Goal: Task Accomplishment & Management: Manage account settings

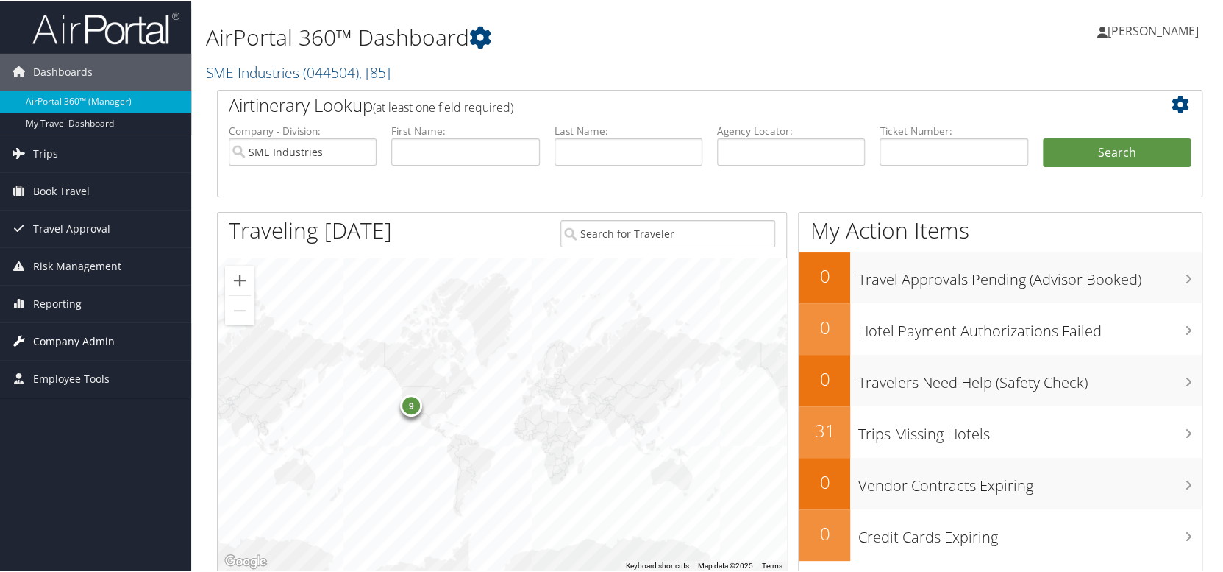
click at [86, 334] on span "Company Admin" at bounding box center [74, 339] width 82 height 37
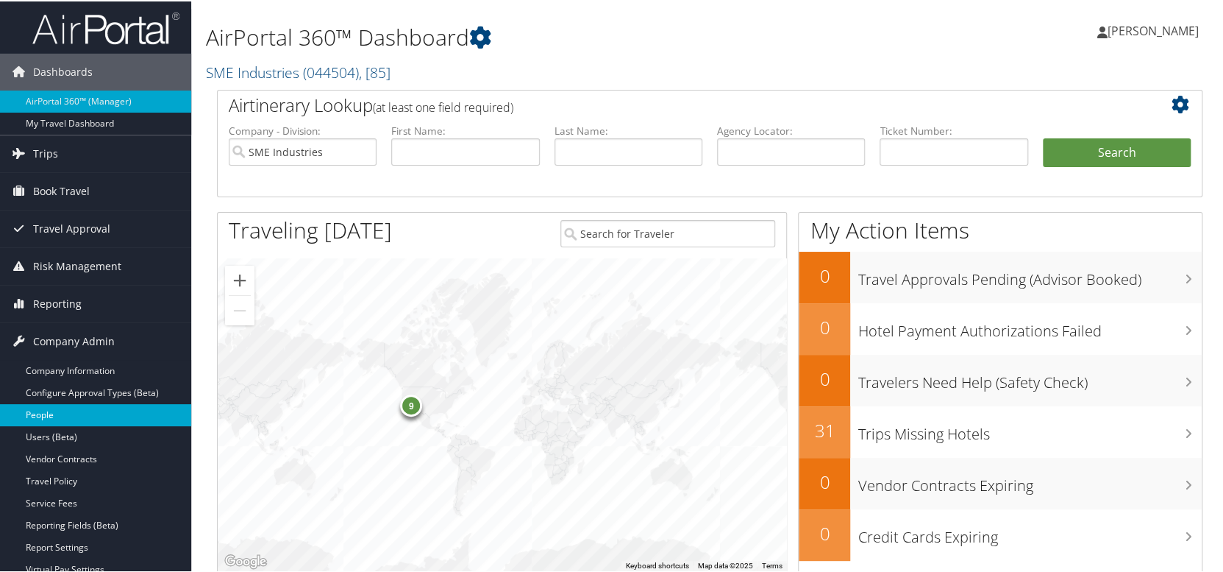
click at [48, 411] on link "People" at bounding box center [95, 413] width 191 height 22
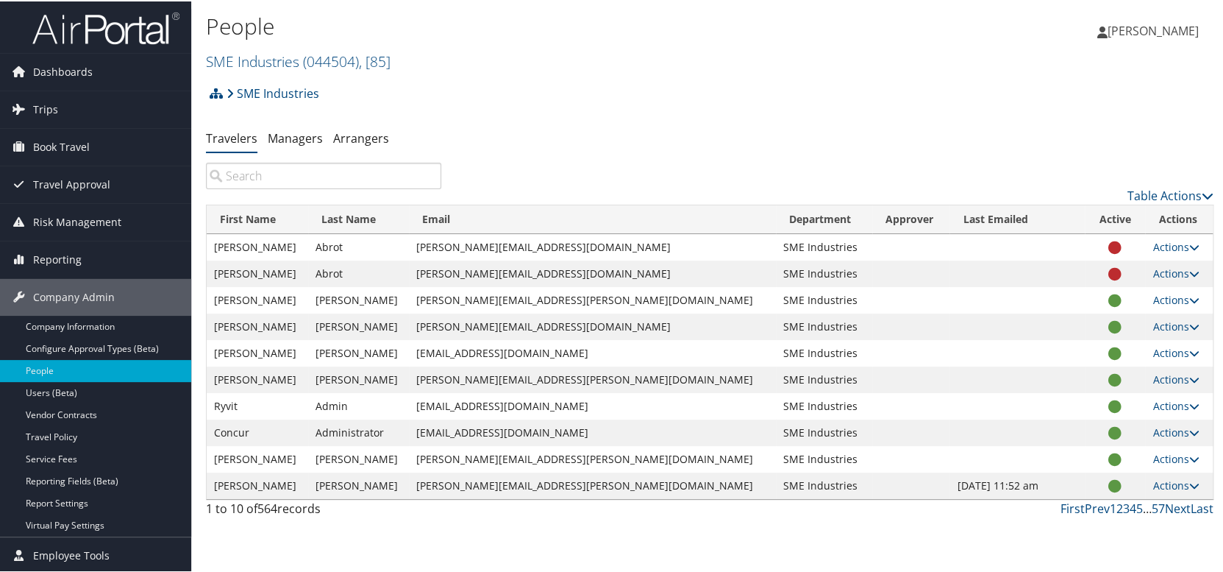
click at [368, 180] on input "search" at bounding box center [323, 174] width 235 height 26
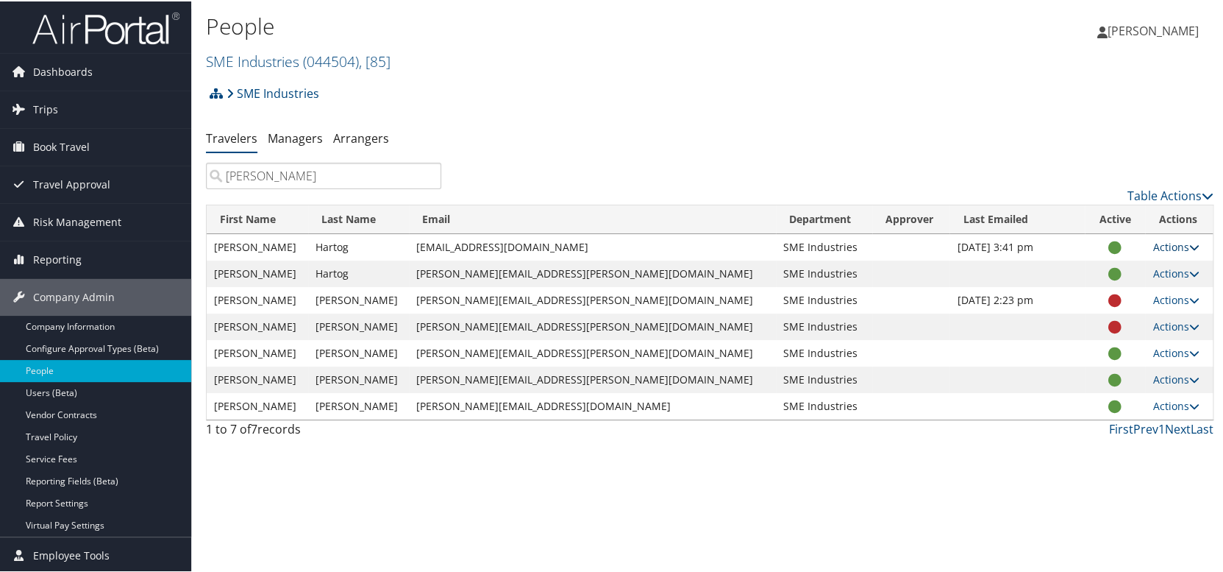
type input "[PERSON_NAME]"
click at [1153, 244] on link "Actions" at bounding box center [1176, 245] width 46 height 14
click at [1101, 298] on link "View Profile" at bounding box center [1110, 292] width 135 height 25
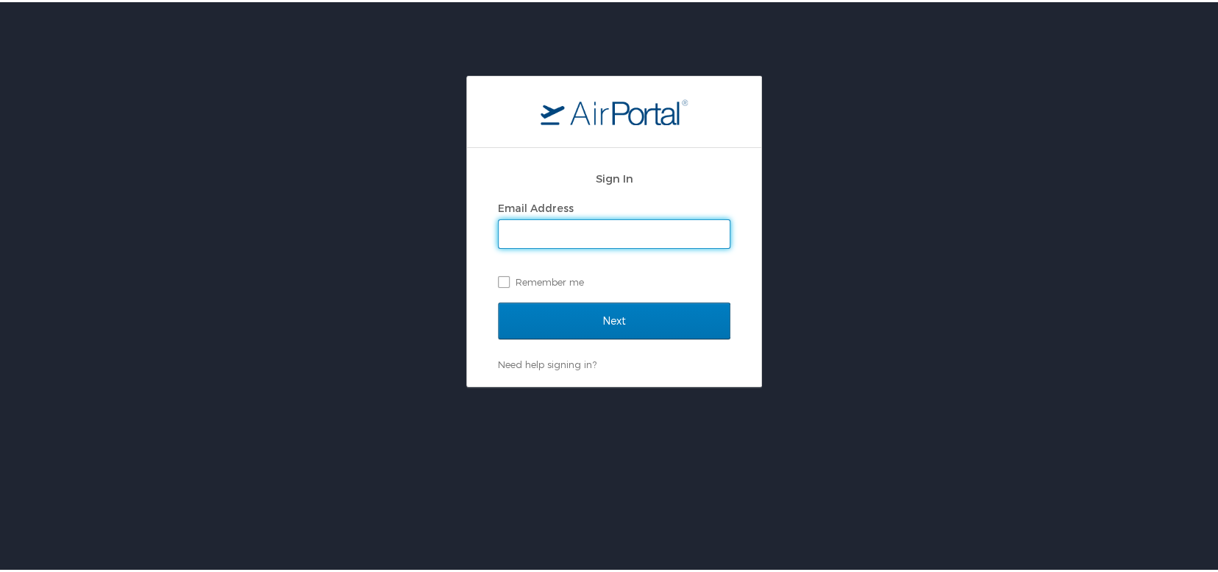
type input "[EMAIL_ADDRESS][DOMAIN_NAME]"
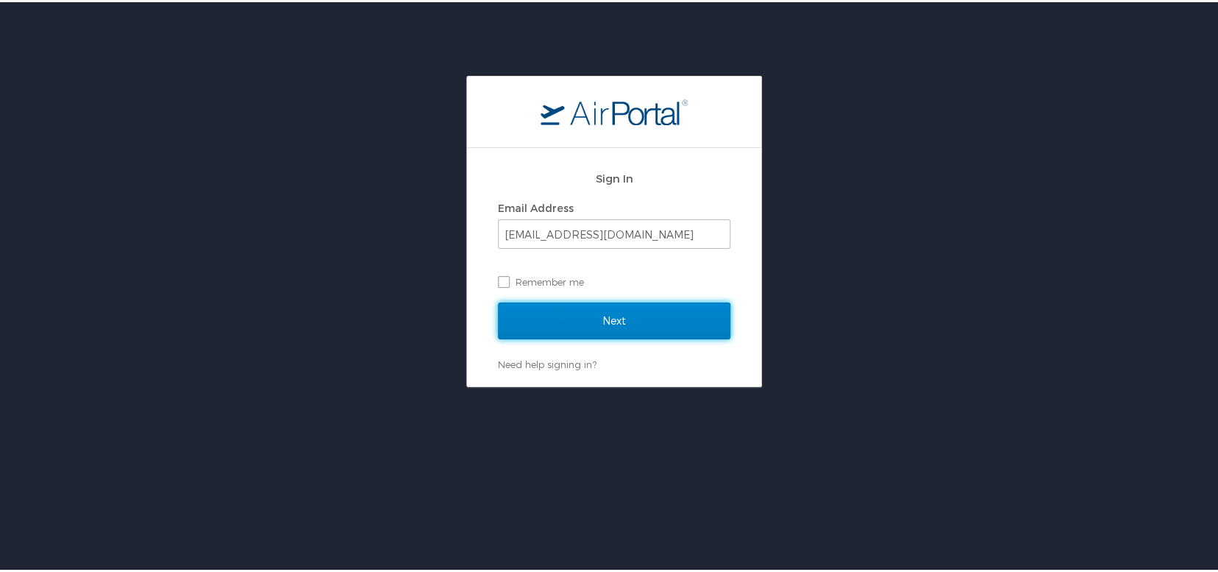
click at [535, 310] on input "Next" at bounding box center [614, 318] width 232 height 37
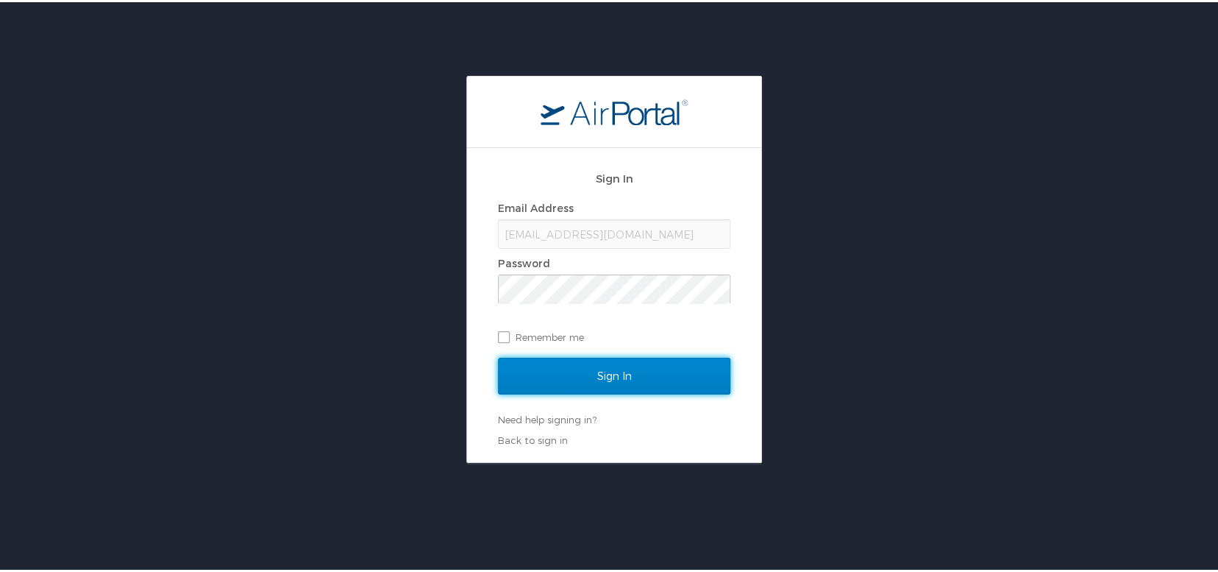
click at [519, 355] on input "Sign In" at bounding box center [614, 373] width 232 height 37
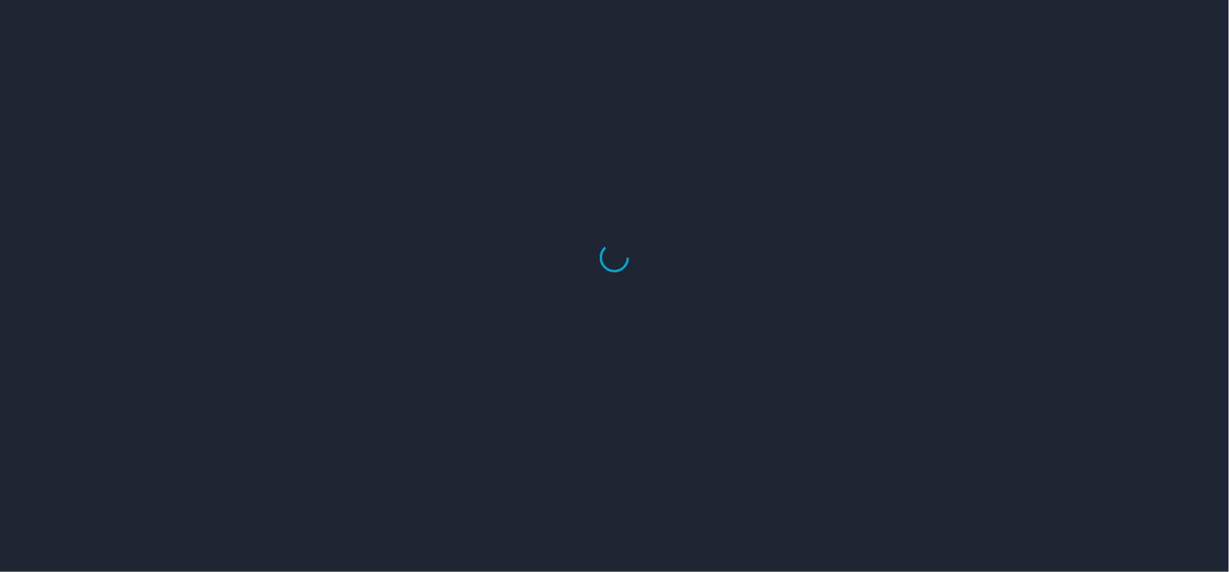
select select "US"
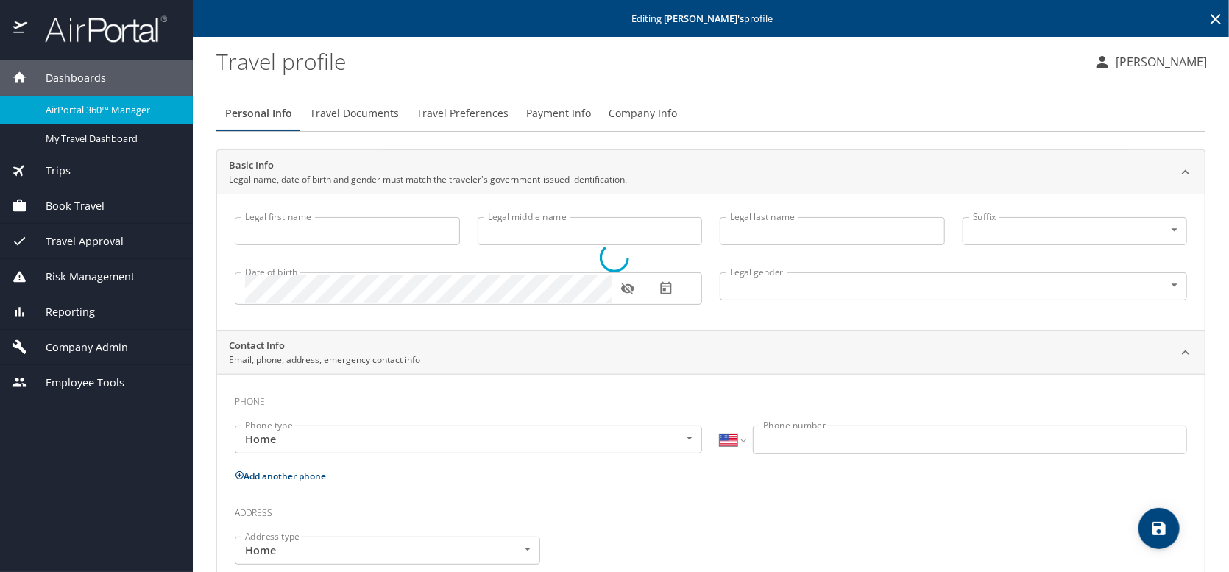
type input "[PERSON_NAME]"
type input "Hartog"
select select "US"
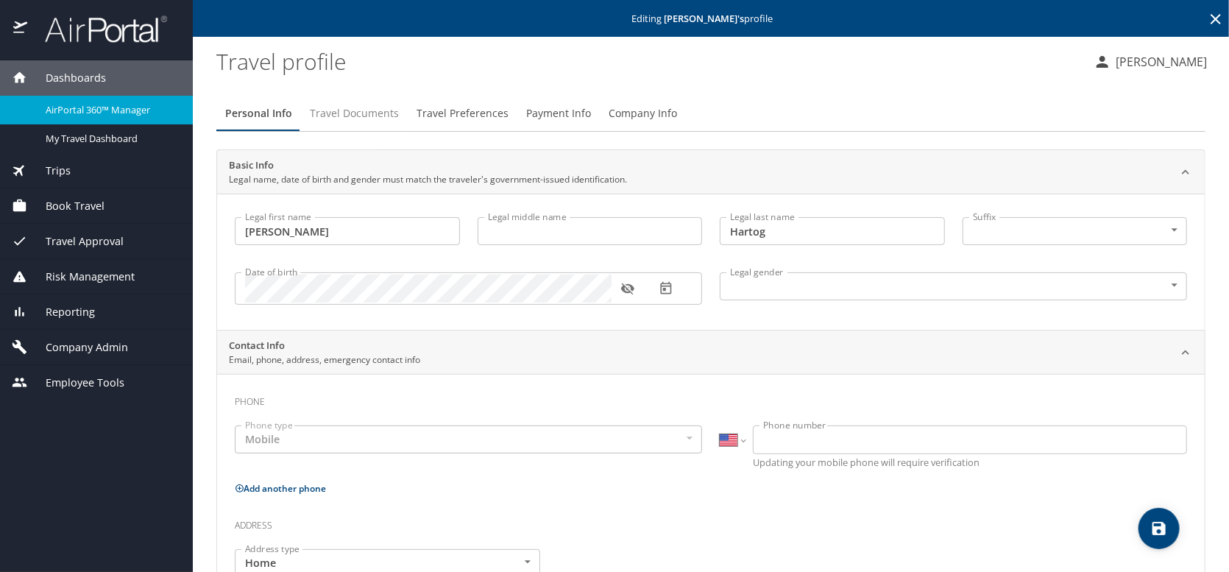
click at [360, 117] on span "Travel Documents" at bounding box center [354, 113] width 89 height 18
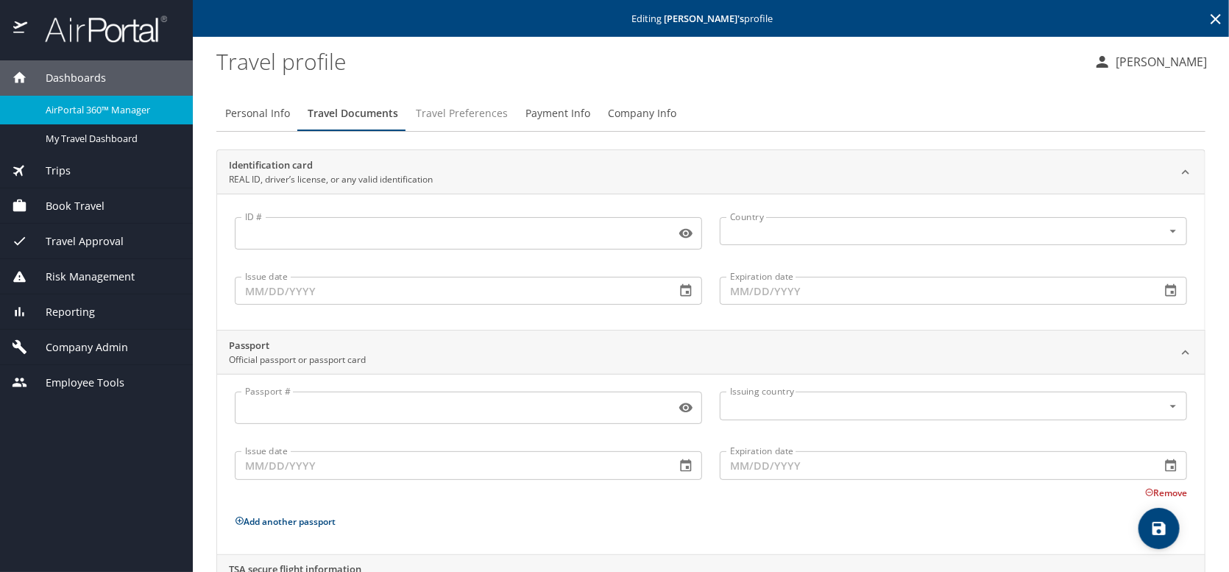
click at [463, 113] on span "Travel Preferences" at bounding box center [462, 113] width 92 height 18
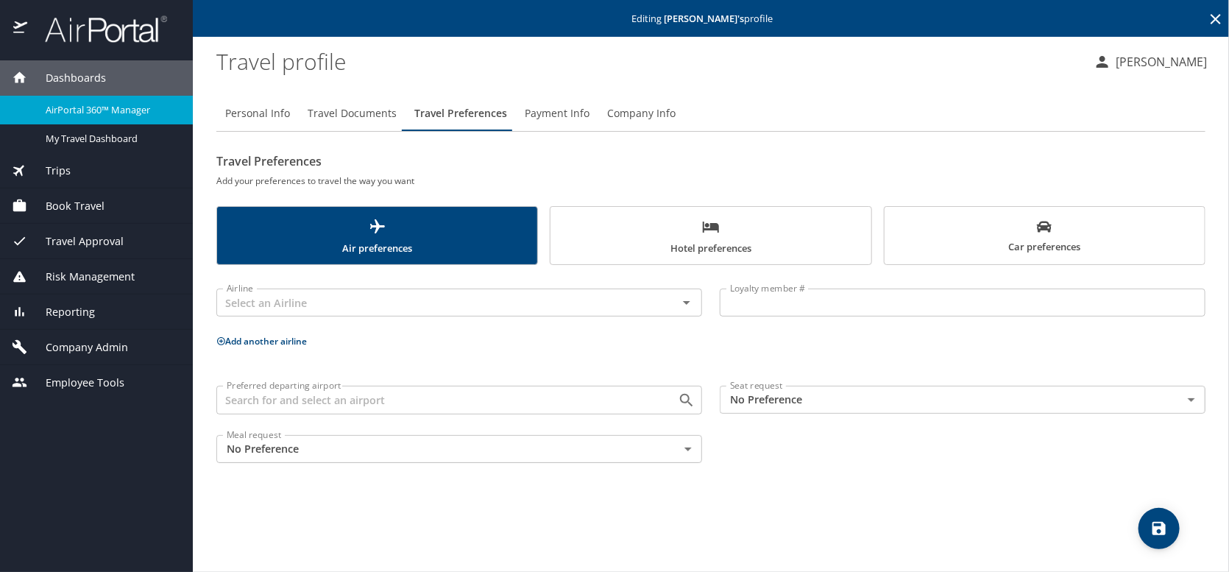
click at [550, 113] on span "Payment Info" at bounding box center [557, 113] width 65 height 18
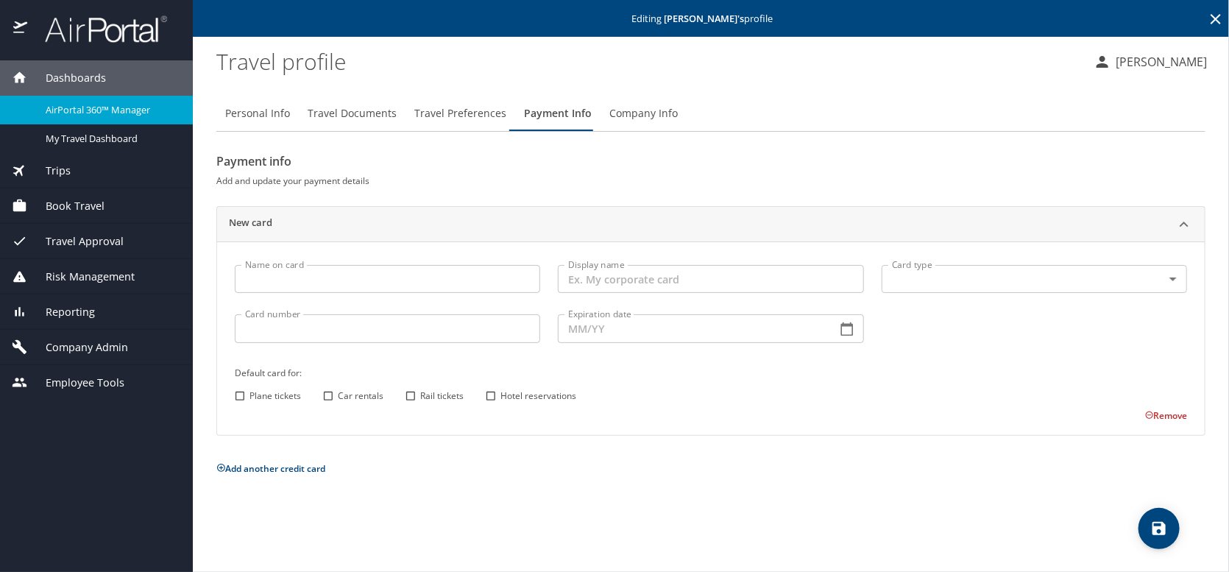
click at [649, 116] on span "Company Info" at bounding box center [643, 113] width 68 height 18
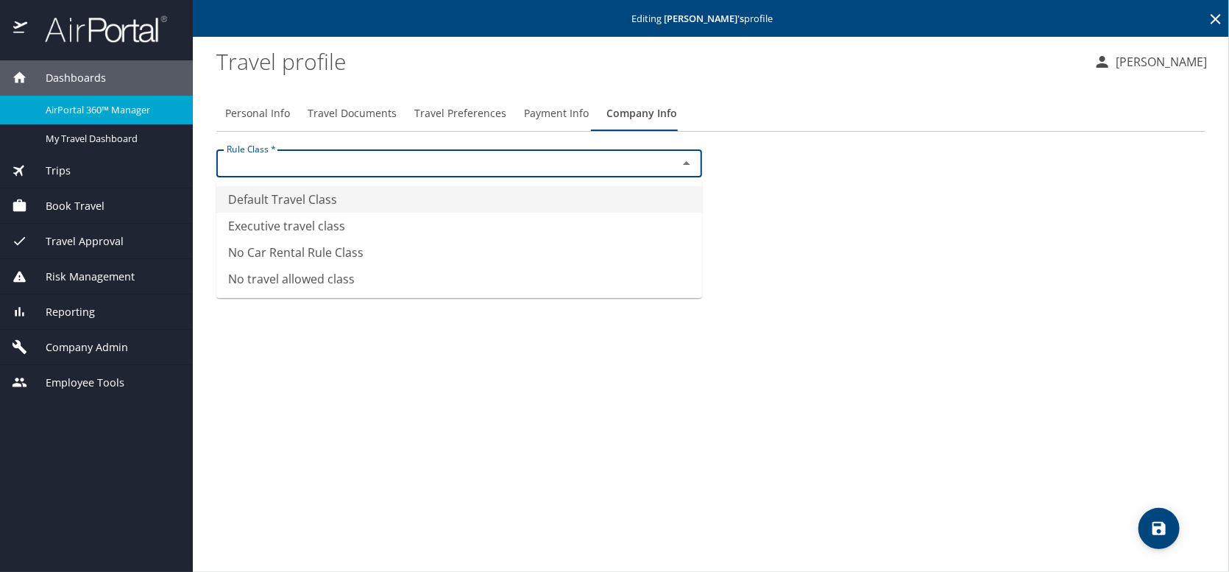
click at [402, 162] on input "text" at bounding box center [437, 163] width 433 height 19
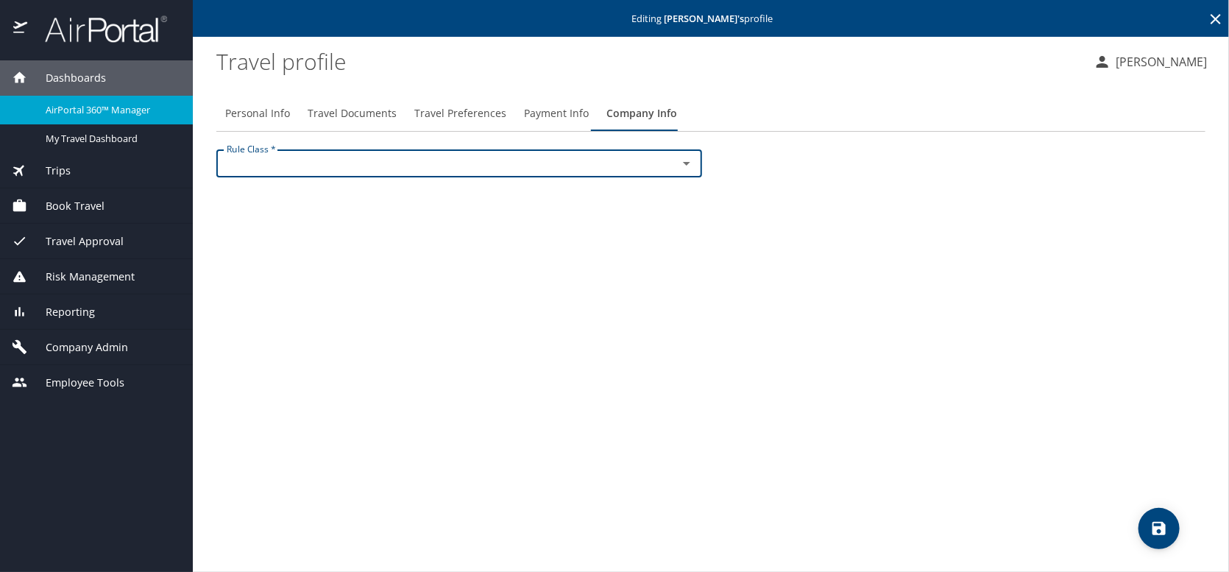
click at [402, 162] on input "text" at bounding box center [437, 163] width 433 height 19
click at [79, 347] on span "Company Admin" at bounding box center [77, 347] width 101 height 16
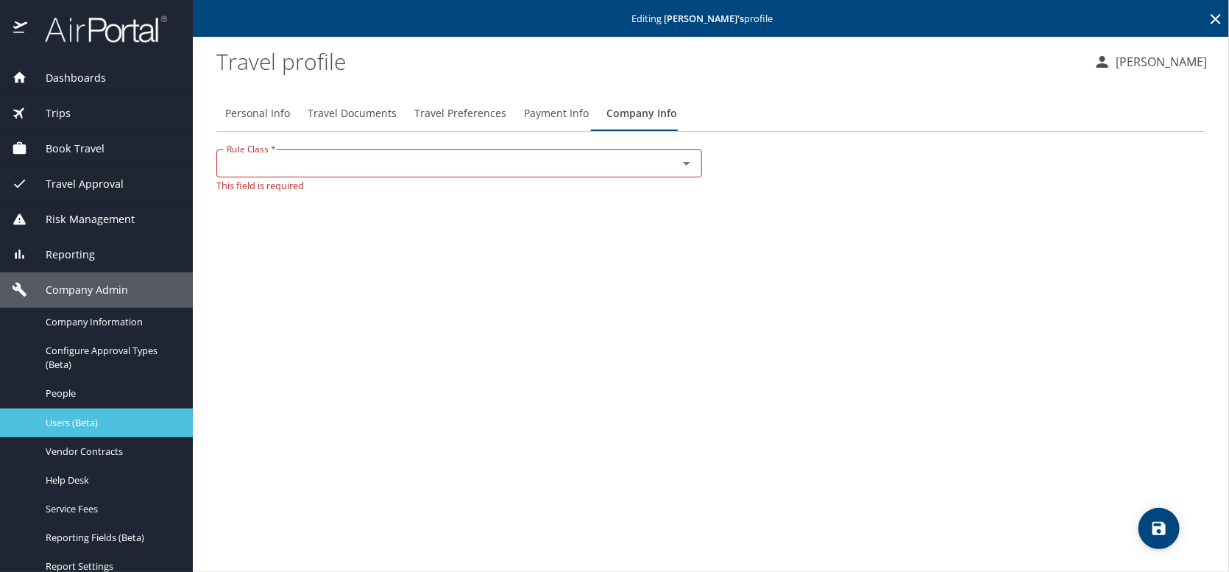
click at [73, 424] on span "Users (Beta)" at bounding box center [110, 423] width 129 height 14
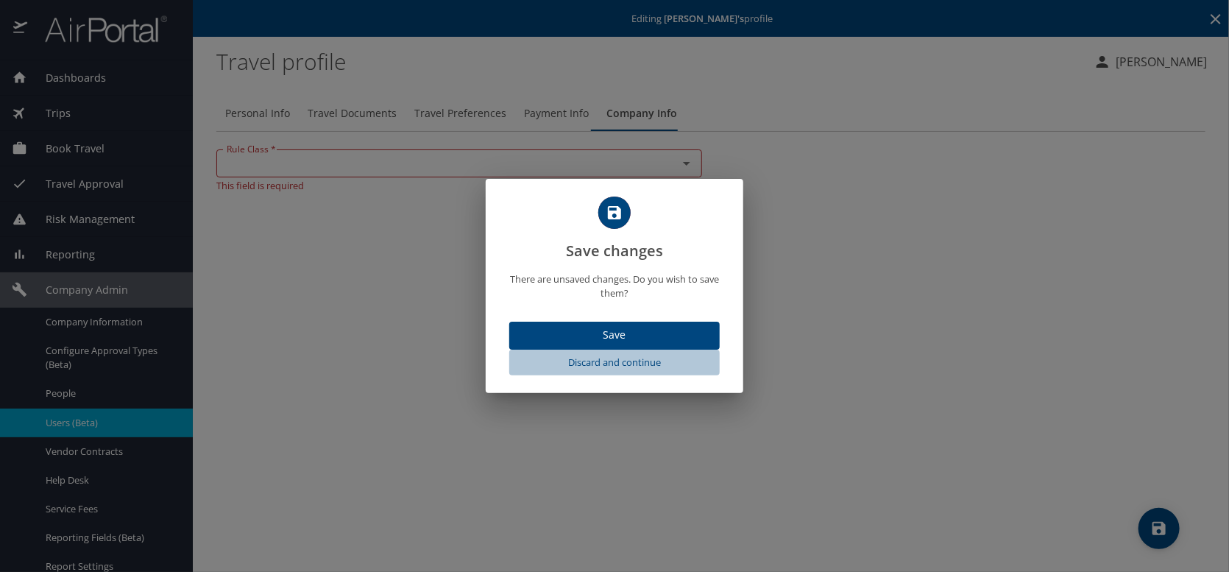
click at [589, 371] on span "Discard and continue" at bounding box center [614, 362] width 199 height 17
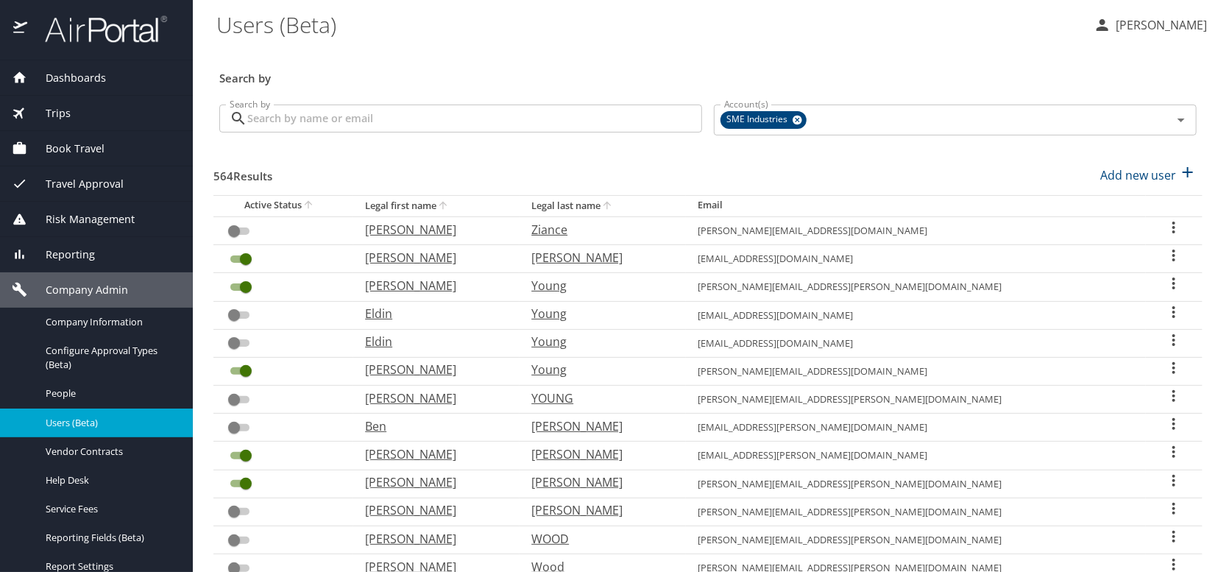
click at [313, 112] on input "Search by" at bounding box center [474, 118] width 455 height 28
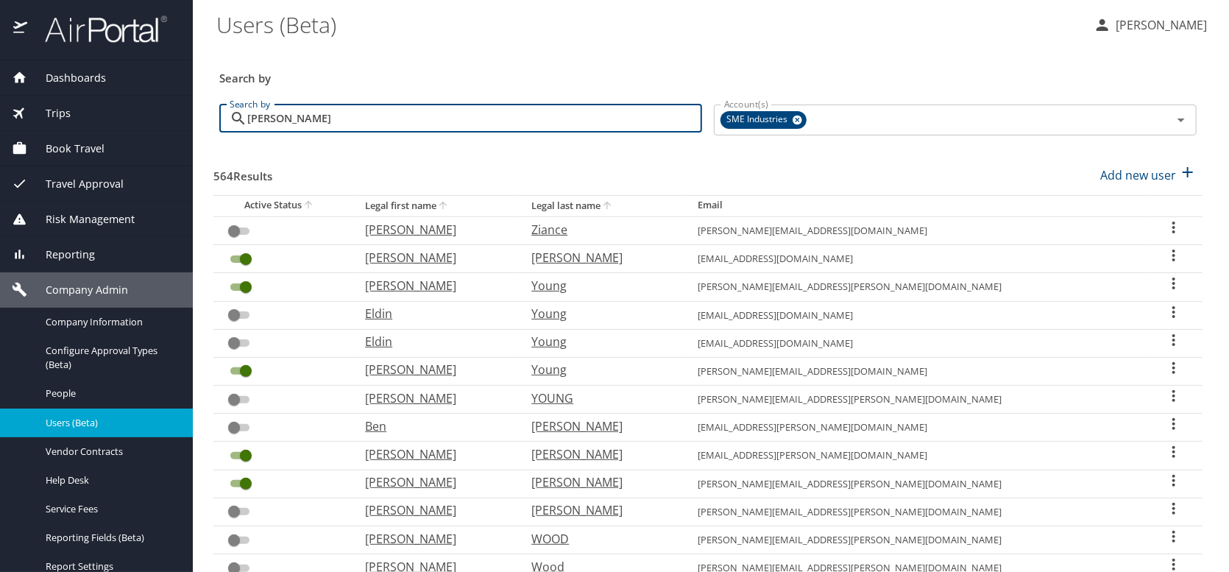
type input "martin"
checkbox input "true"
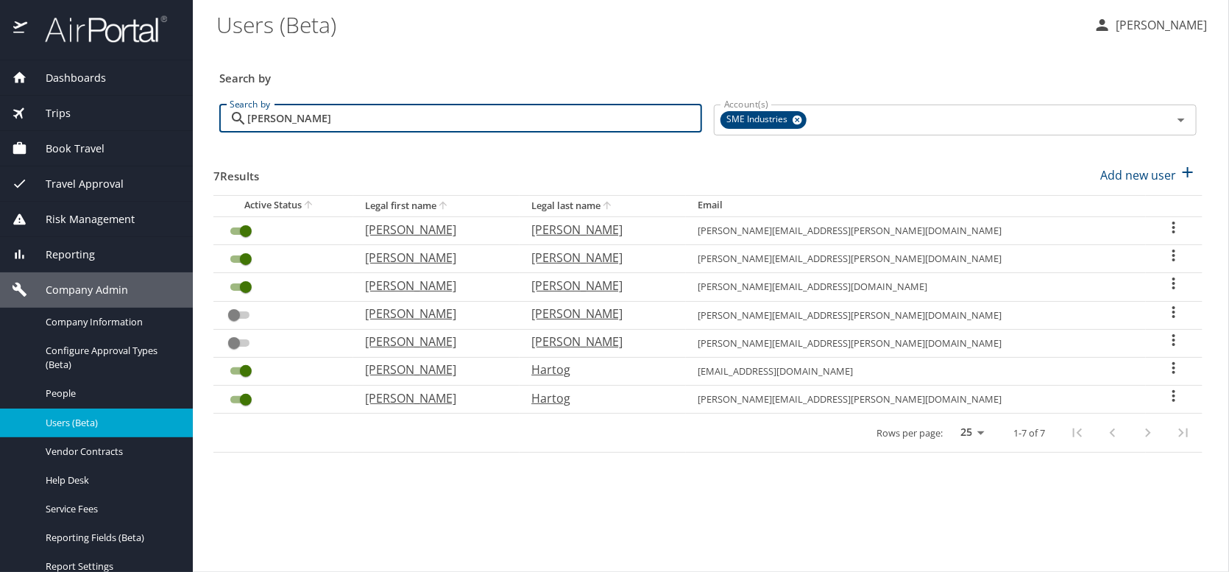
click at [1168, 364] on icon "User Search Table" at bounding box center [1174, 368] width 18 height 18
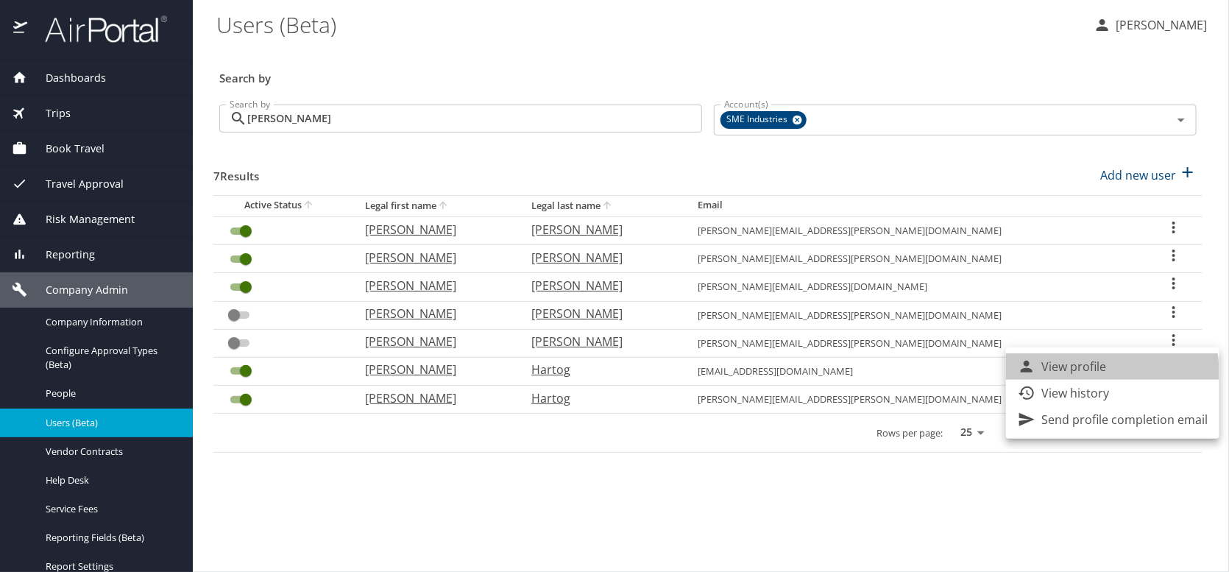
click at [1106, 371] on li "View profile" at bounding box center [1112, 366] width 213 height 26
select select "US"
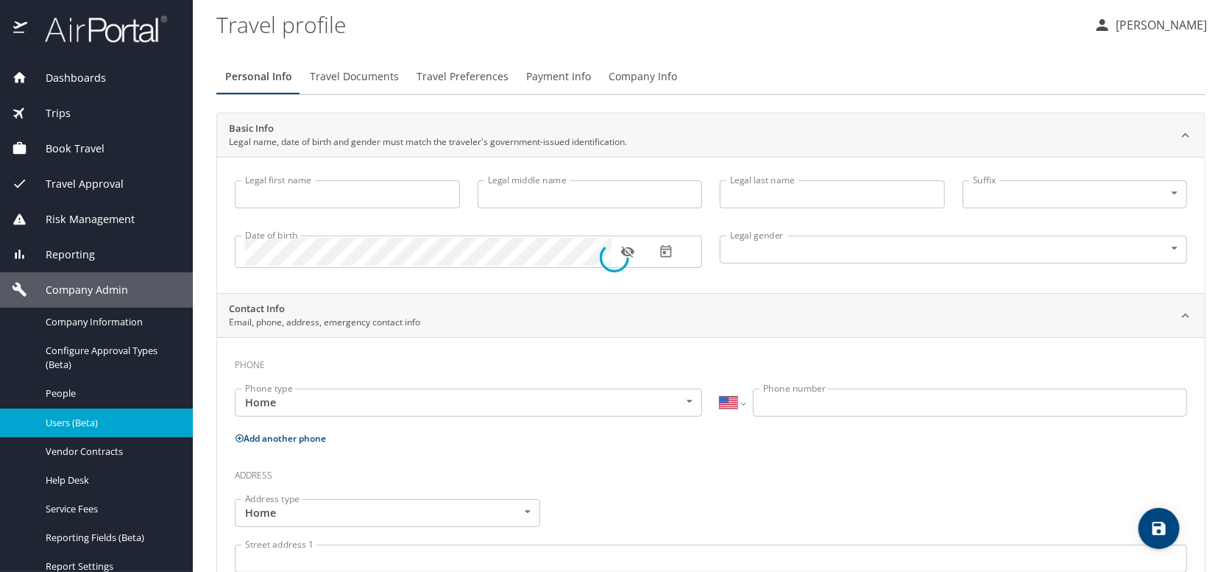
type input "[PERSON_NAME]"
type input "Hartog"
select select "US"
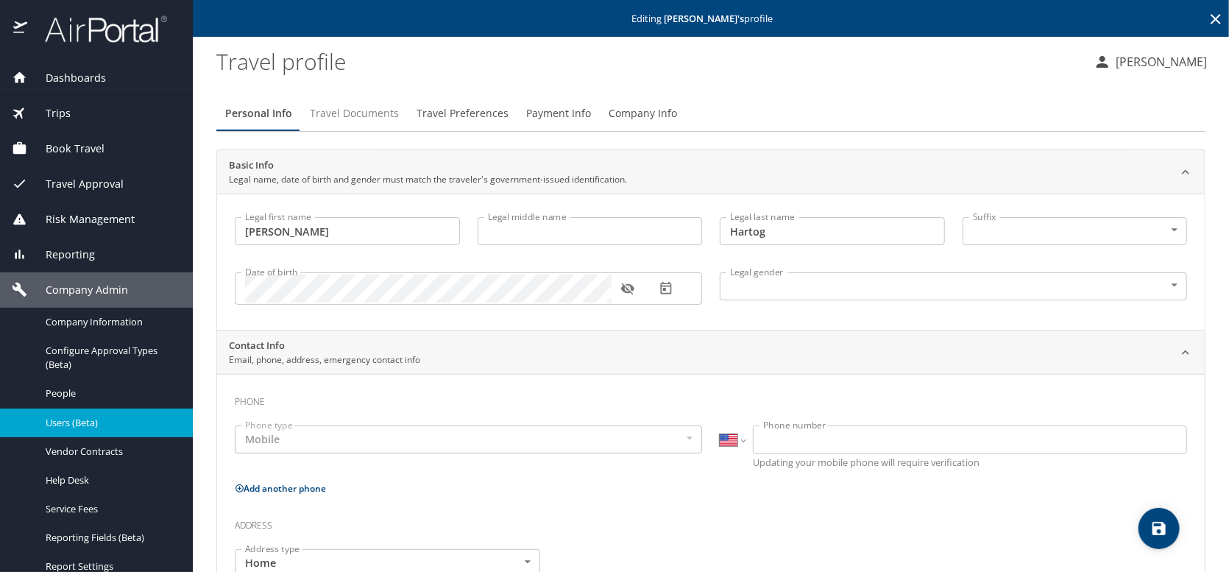
click at [344, 112] on span "Travel Documents" at bounding box center [354, 113] width 89 height 18
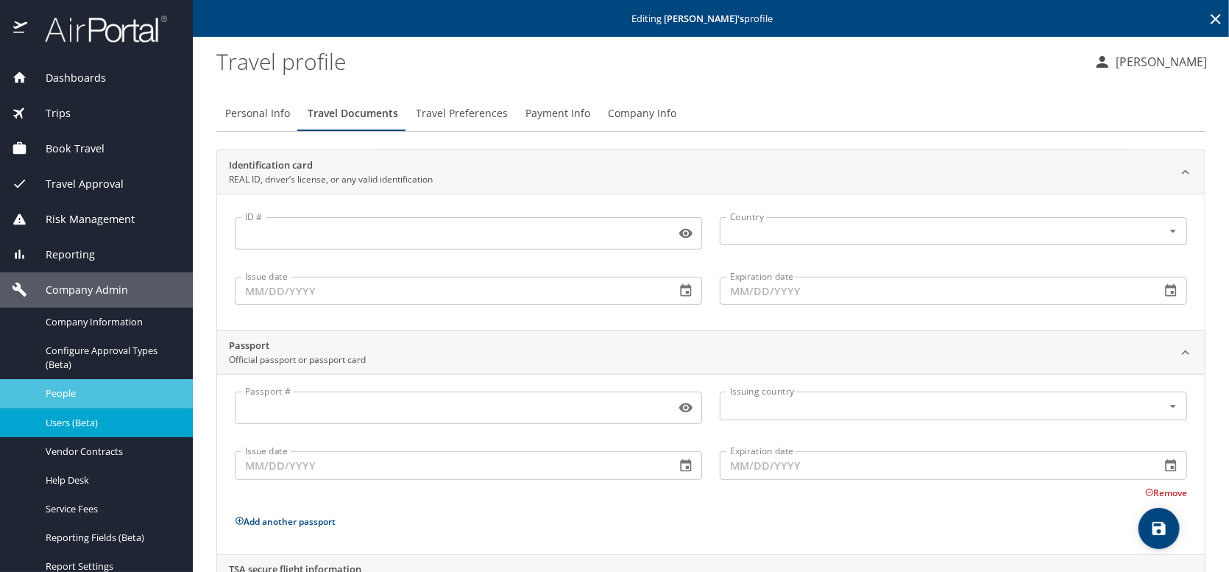
click at [65, 391] on span "People" at bounding box center [110, 393] width 129 height 14
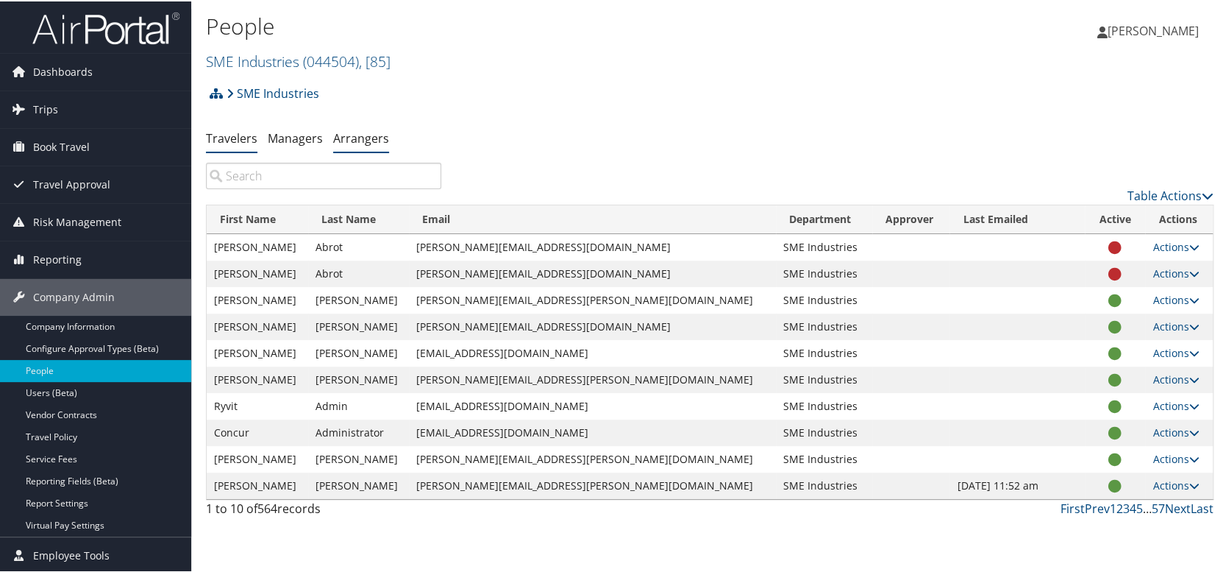
click at [352, 141] on link "Arrangers" at bounding box center [361, 137] width 56 height 16
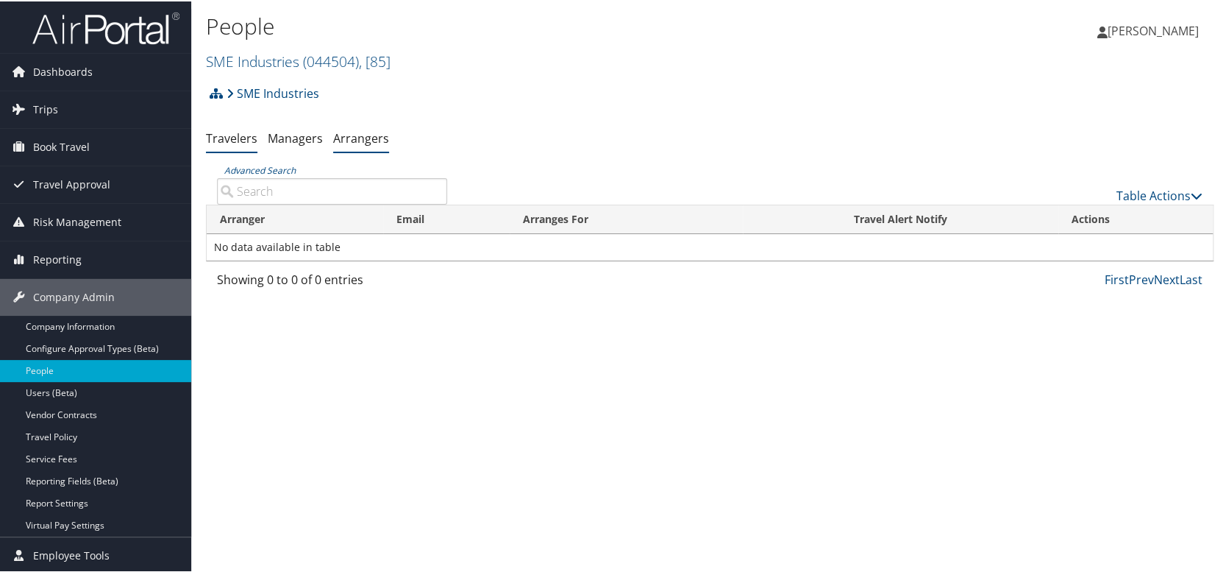
click at [234, 141] on link "Travelers" at bounding box center [231, 137] width 51 height 16
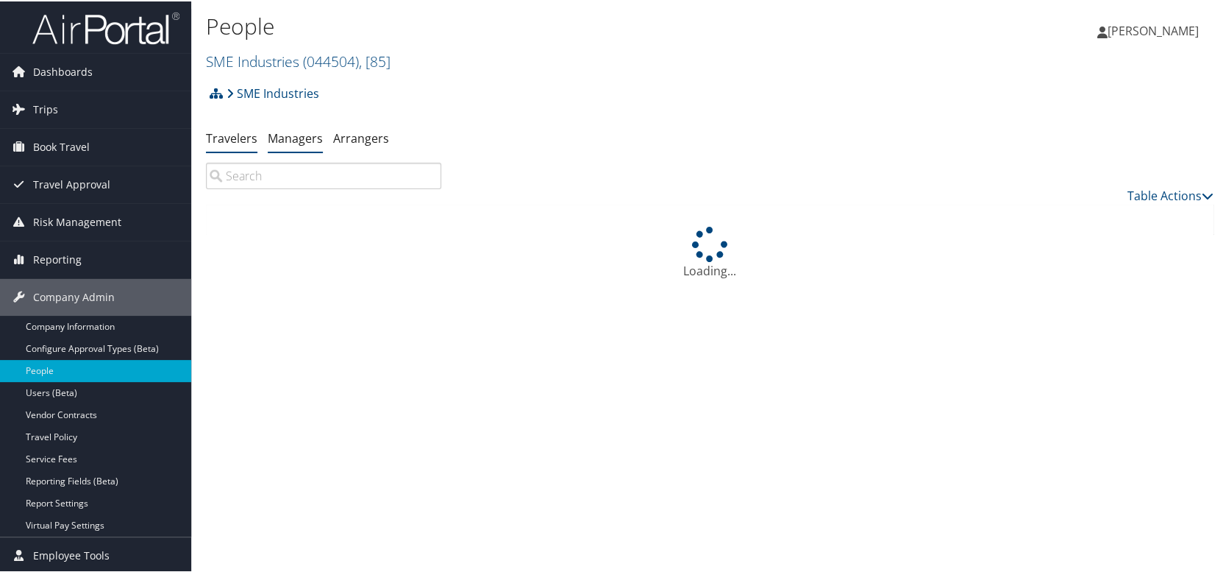
click at [285, 141] on link "Managers" at bounding box center [295, 137] width 55 height 16
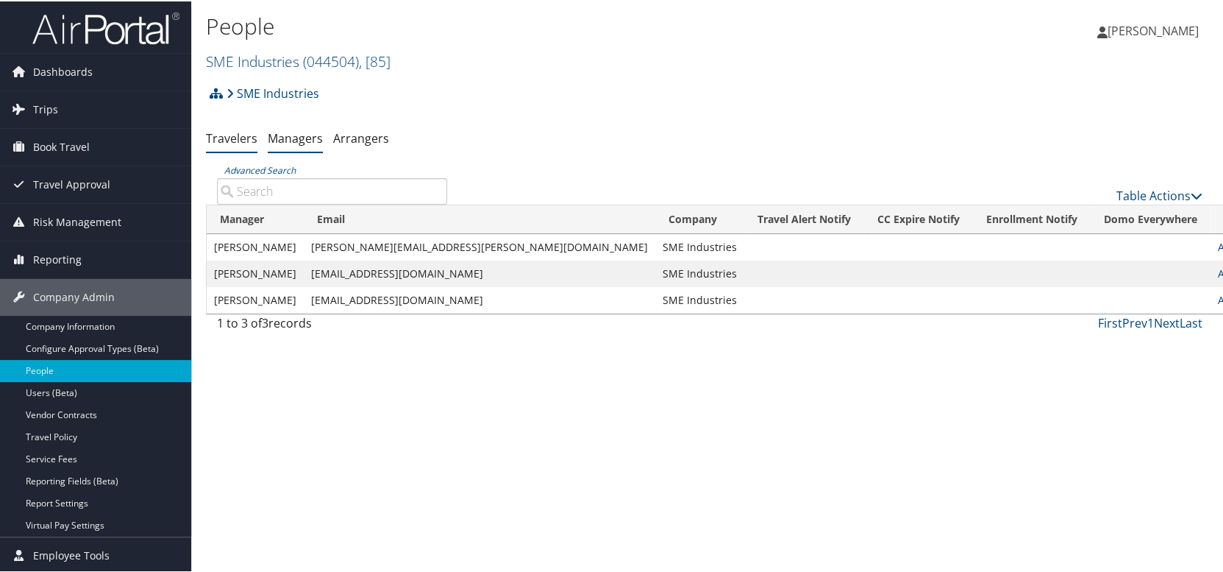
click at [228, 141] on link "Travelers" at bounding box center [231, 137] width 51 height 16
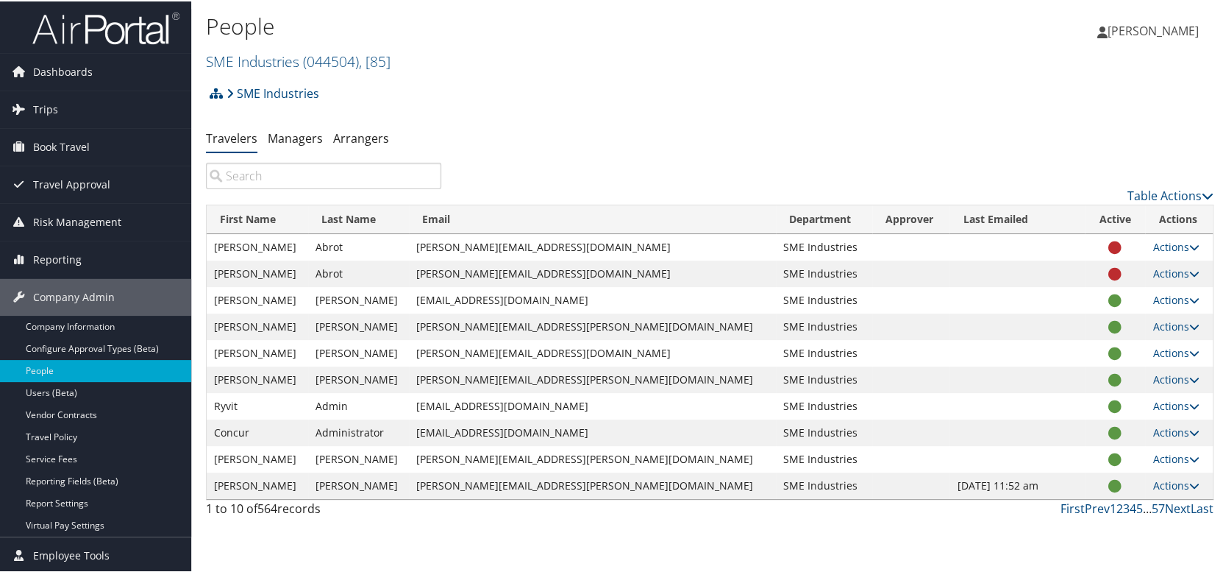
click at [313, 177] on input "search" at bounding box center [323, 174] width 235 height 26
type input "a"
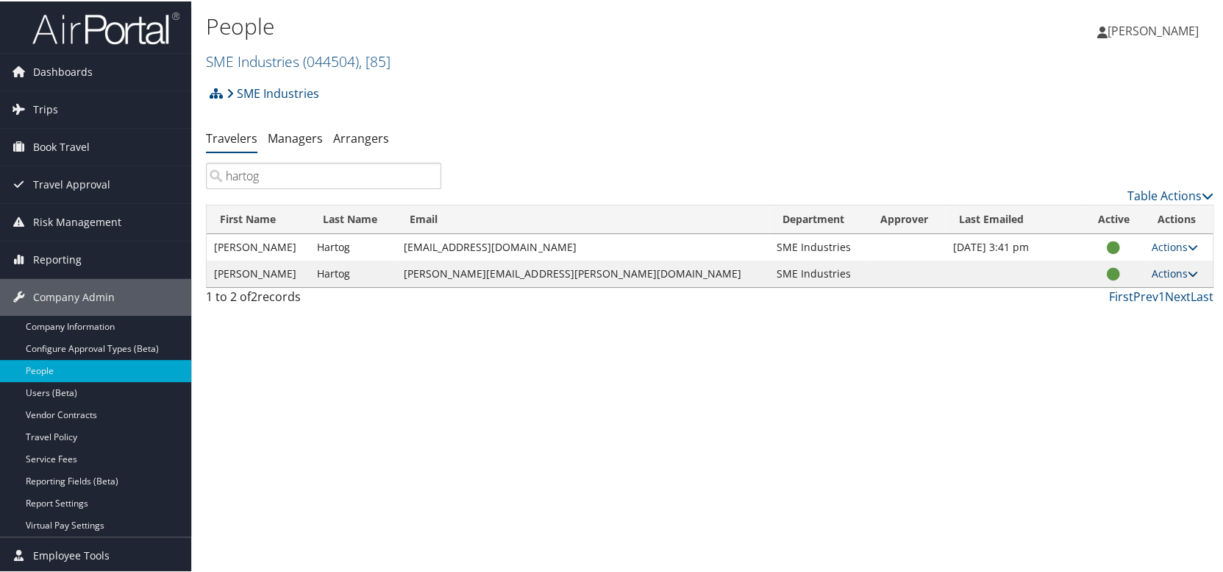
type input "hartog"
click at [1154, 269] on link "Actions" at bounding box center [1175, 272] width 46 height 14
click at [1104, 342] on link "Update Department" at bounding box center [1110, 343] width 135 height 25
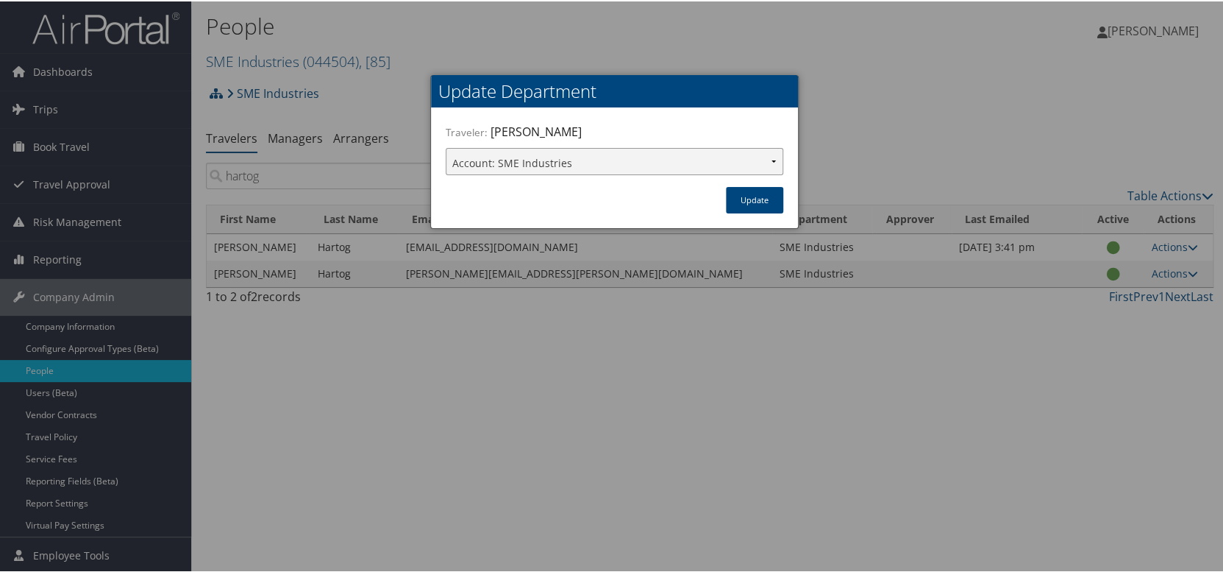
click at [770, 160] on select "Account: SME Industries" at bounding box center [615, 159] width 338 height 27
click at [742, 210] on button "Update" at bounding box center [754, 198] width 57 height 26
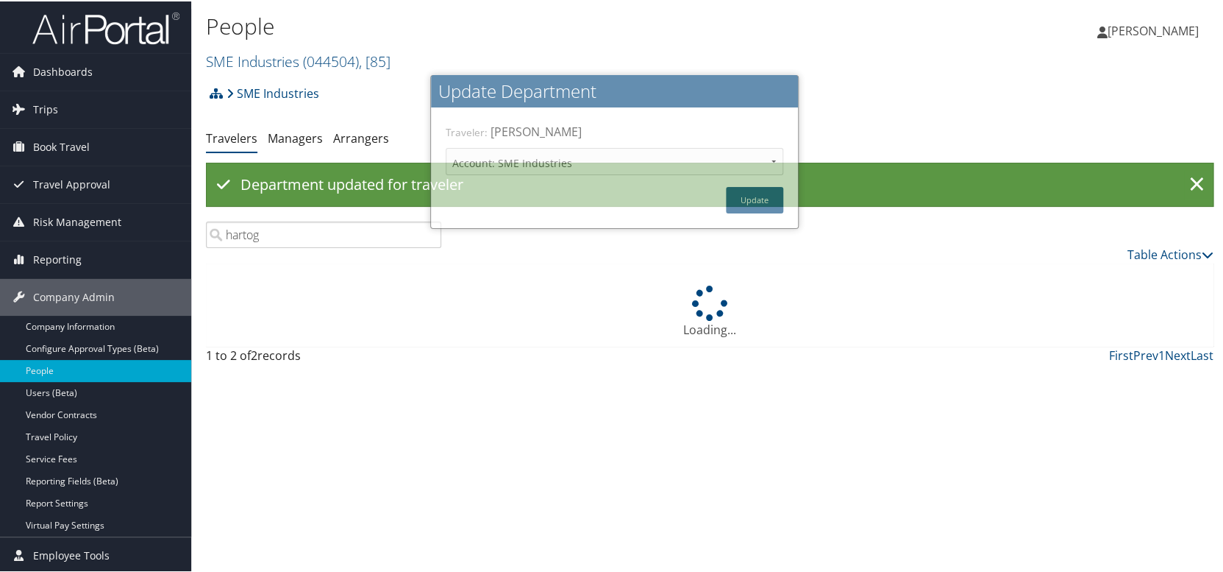
click at [988, 151] on div "SME Industries Account Structure SME Industries (044504) × Create Client New ch…" at bounding box center [710, 224] width 1008 height 294
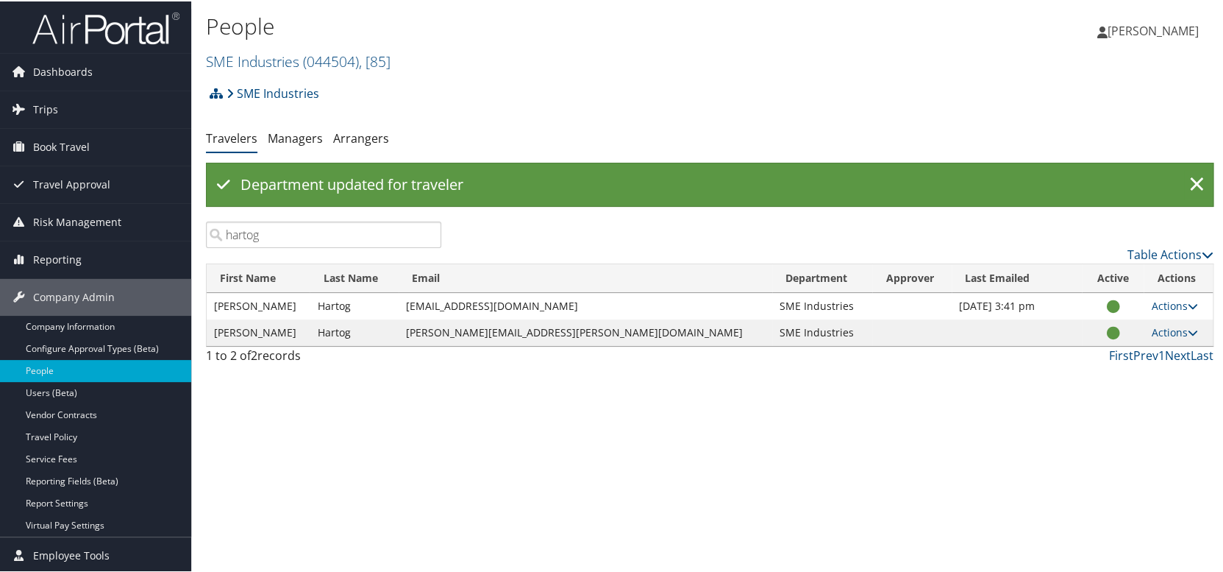
click at [1183, 334] on td "Actions User Settings View Profile Update Department Reset User's Password" at bounding box center [1178, 331] width 69 height 26
click at [1158, 330] on link "Actions" at bounding box center [1174, 331] width 46 height 14
click at [1106, 349] on link "User Settings" at bounding box center [1110, 352] width 135 height 25
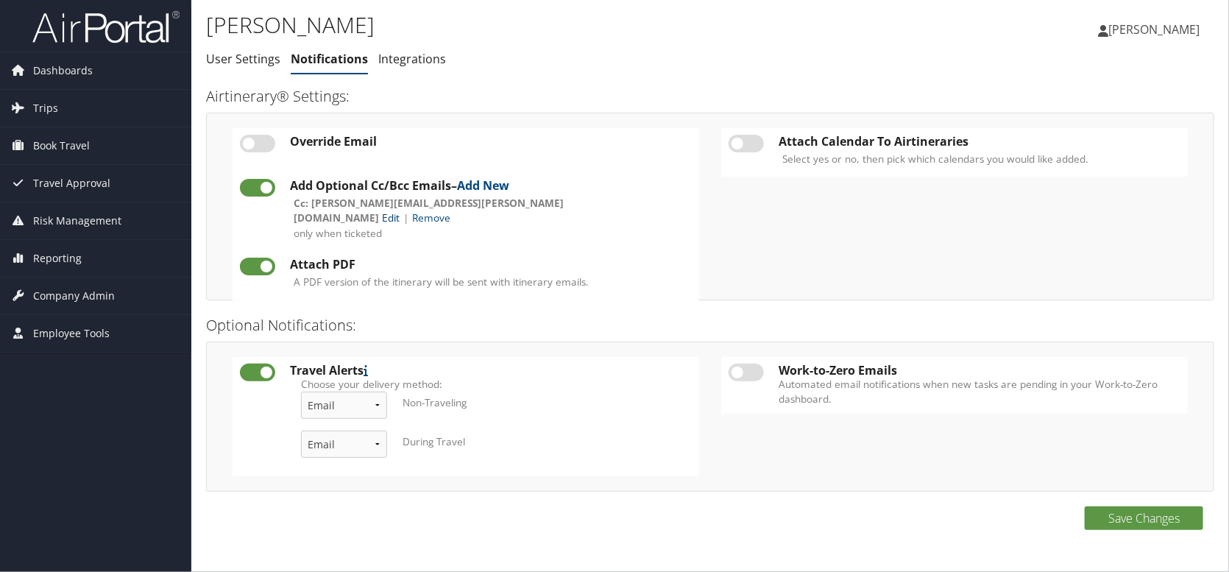
click at [399, 210] on link "Edit" at bounding box center [391, 217] width 18 height 14
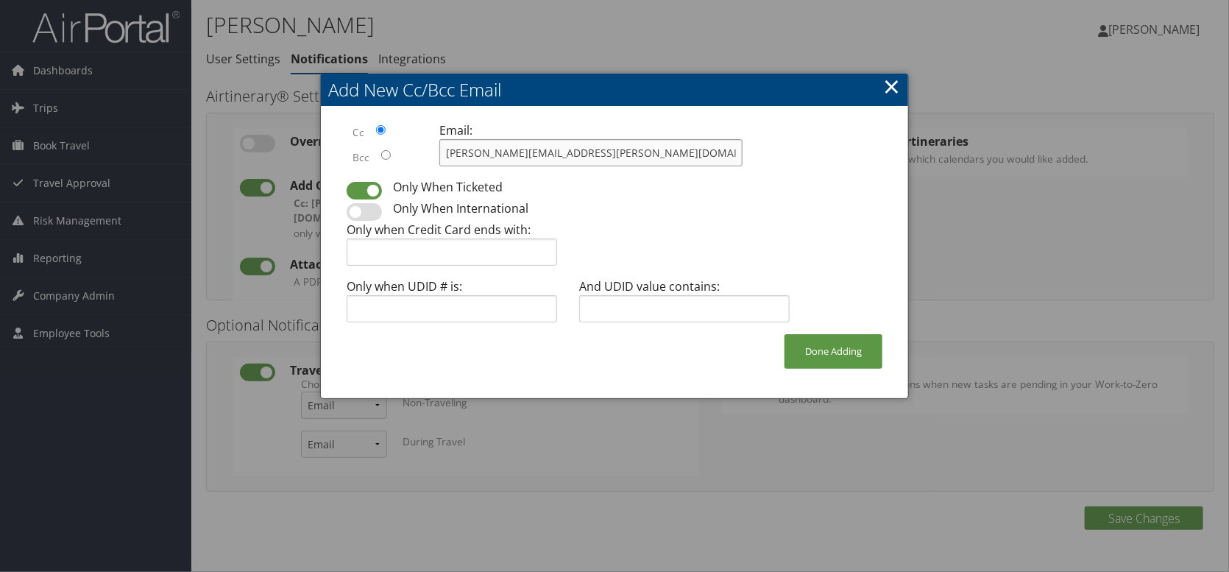
drag, startPoint x: 622, startPoint y: 152, endPoint x: 171, endPoint y: 143, distance: 451.8
click at [171, 143] on body "Menu Dashboards ► AirPortal 360™ (Manager) My Travel Dashboard Trips ► Airtiner…" at bounding box center [614, 286] width 1229 height 572
type input "[PERSON_NAME][EMAIL_ADDRESS][PERSON_NAME][DOMAIN_NAME]"
click at [829, 357] on button "Done Adding" at bounding box center [833, 351] width 98 height 35
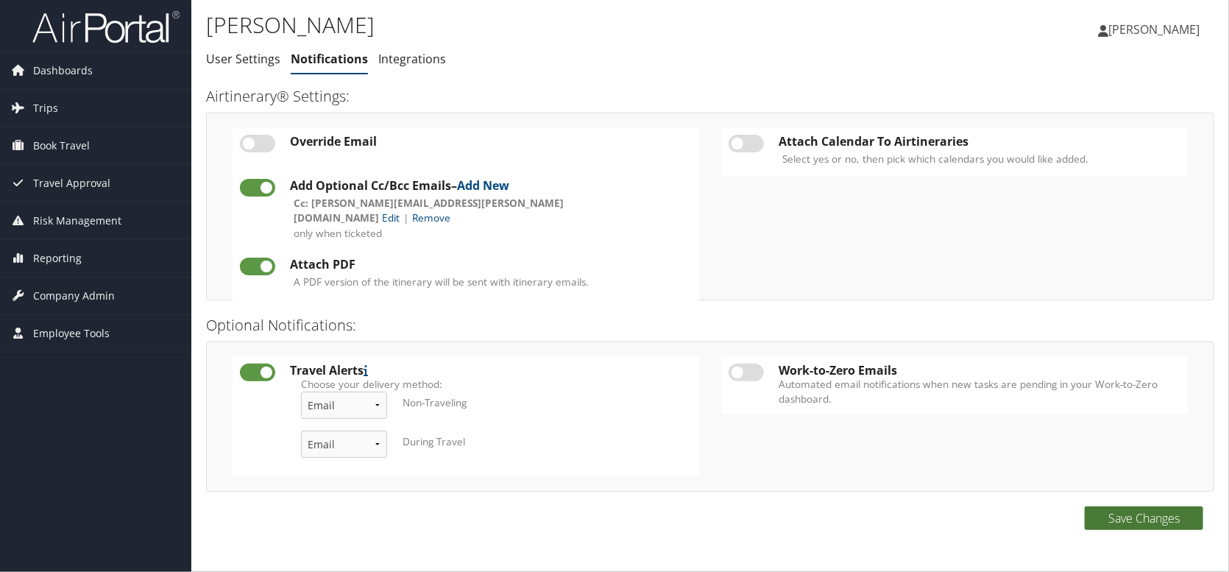
click at [1121, 515] on button "Save Changes" at bounding box center [1143, 518] width 118 height 24
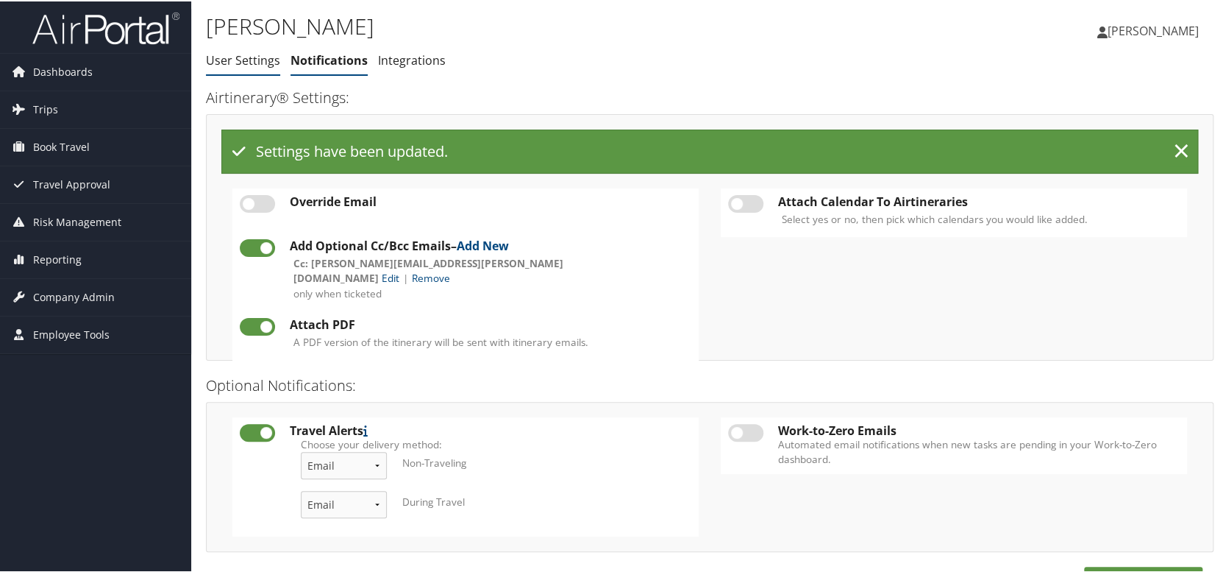
click at [241, 59] on link "User Settings" at bounding box center [243, 59] width 74 height 16
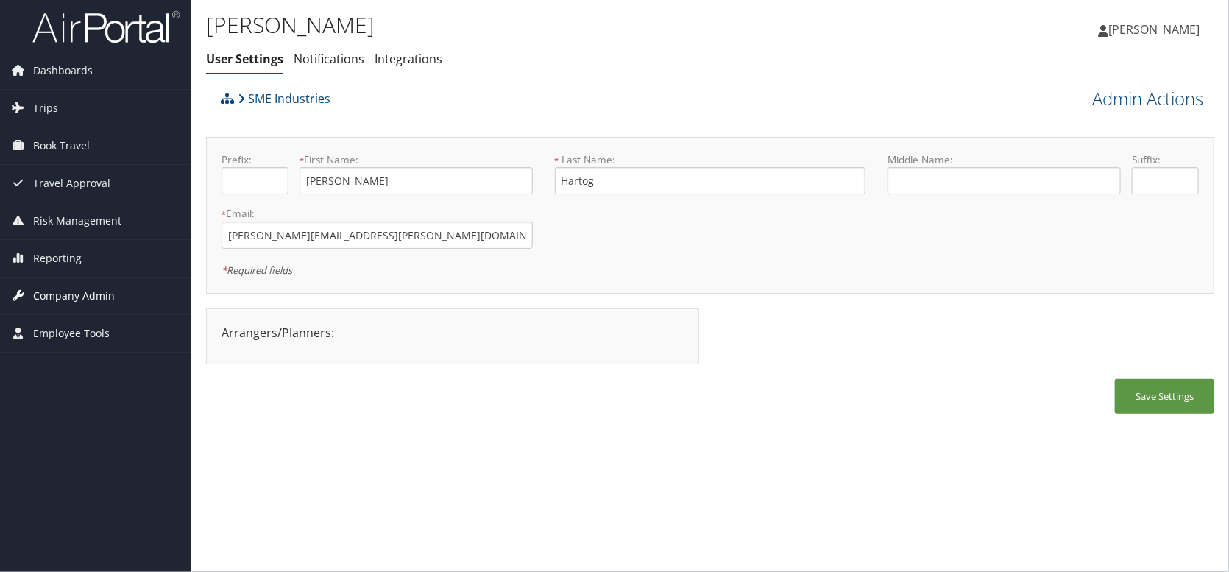
click at [71, 291] on span "Company Admin" at bounding box center [74, 295] width 82 height 37
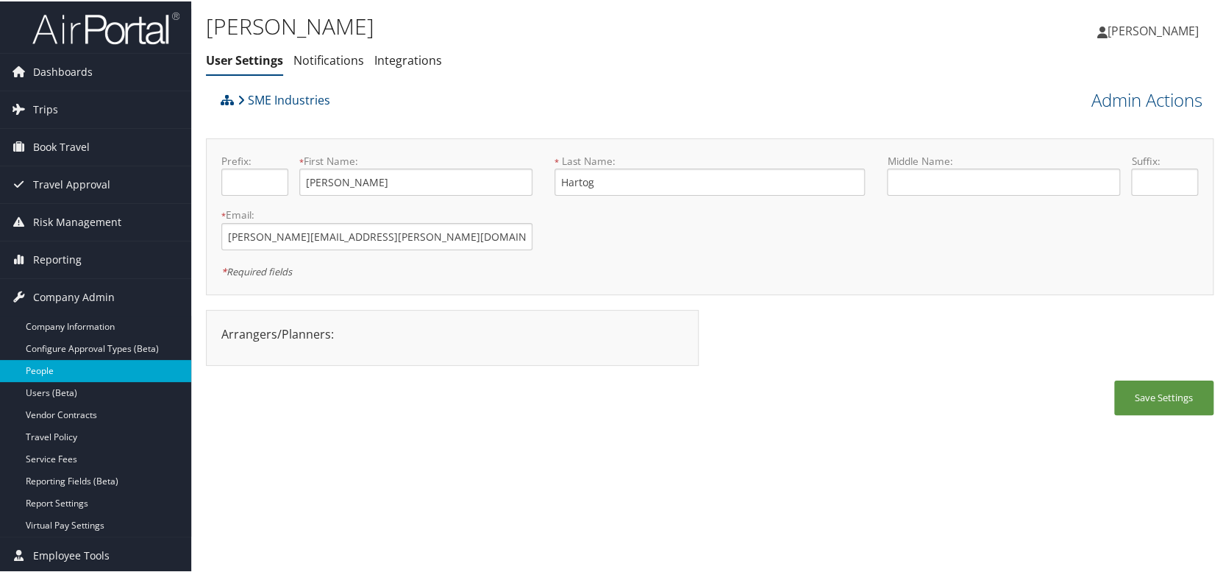
click at [60, 375] on link "People" at bounding box center [95, 369] width 191 height 22
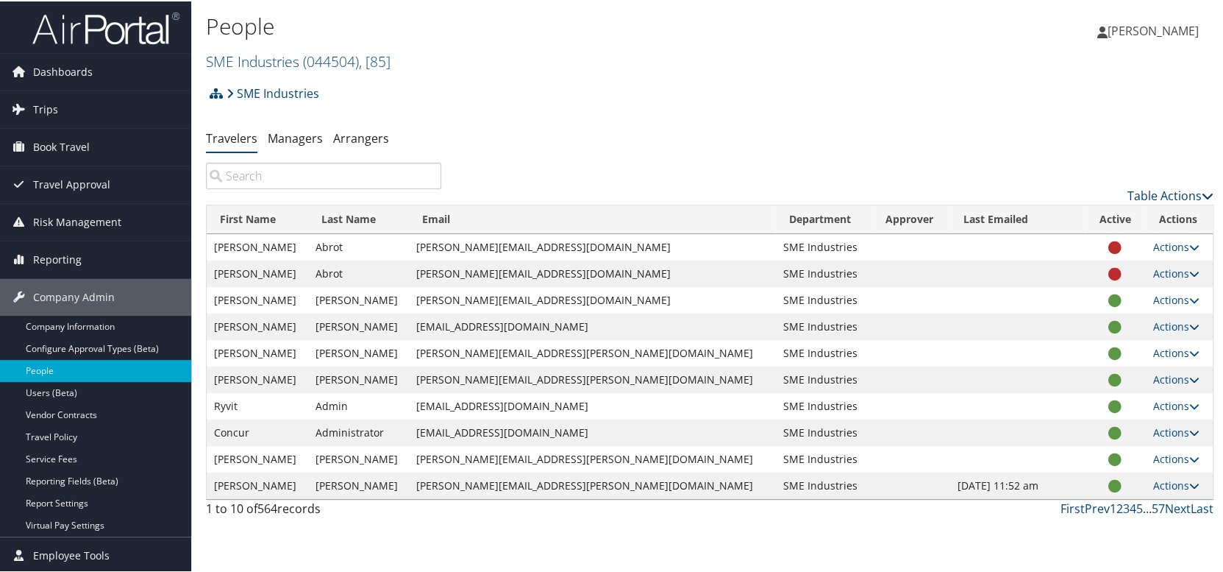
click at [1136, 195] on link "Table Actions" at bounding box center [1171, 194] width 86 height 16
click at [1136, 195] on div at bounding box center [614, 286] width 1229 height 572
click at [1153, 483] on link "Actions" at bounding box center [1176, 484] width 46 height 14
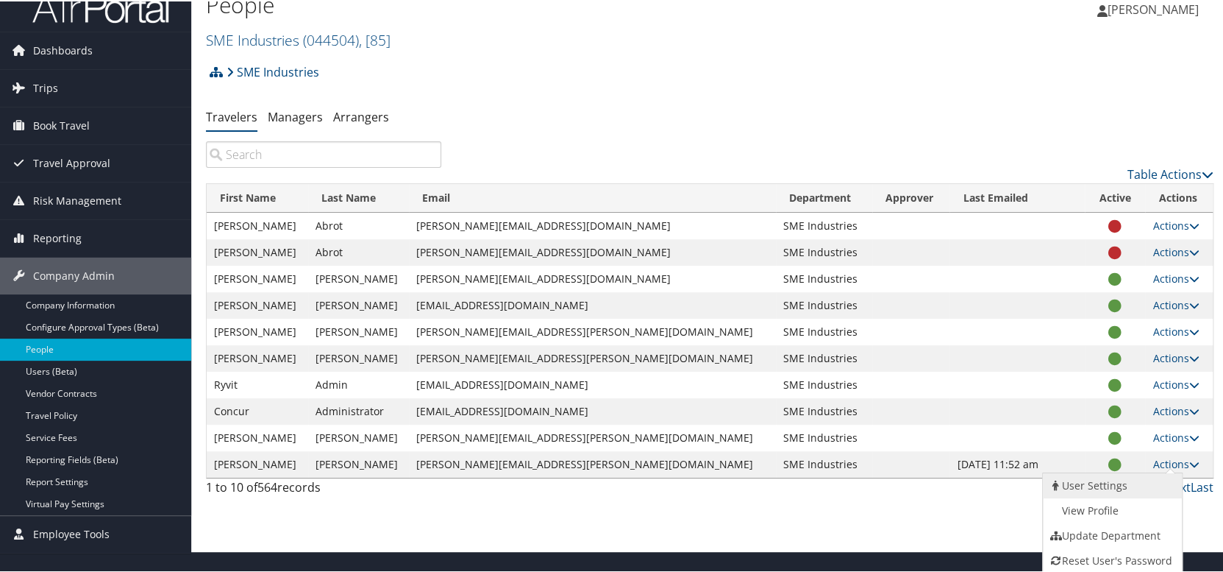
click at [1129, 486] on link "User Settings" at bounding box center [1110, 484] width 135 height 25
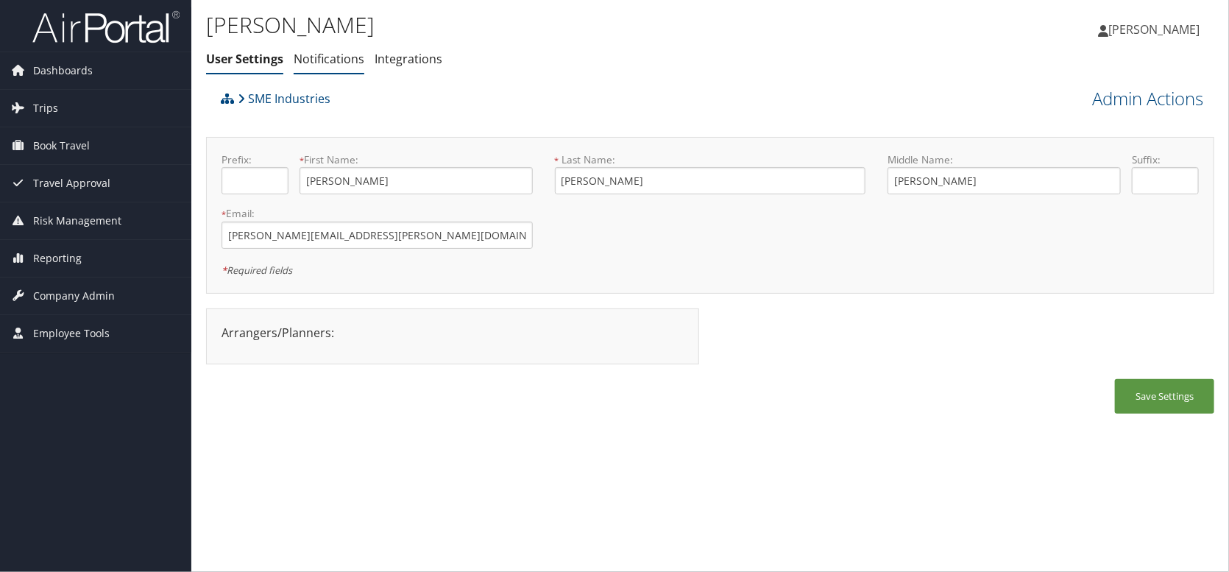
click at [333, 57] on link "Notifications" at bounding box center [329, 59] width 71 height 16
click at [88, 292] on span "Company Admin" at bounding box center [74, 295] width 82 height 37
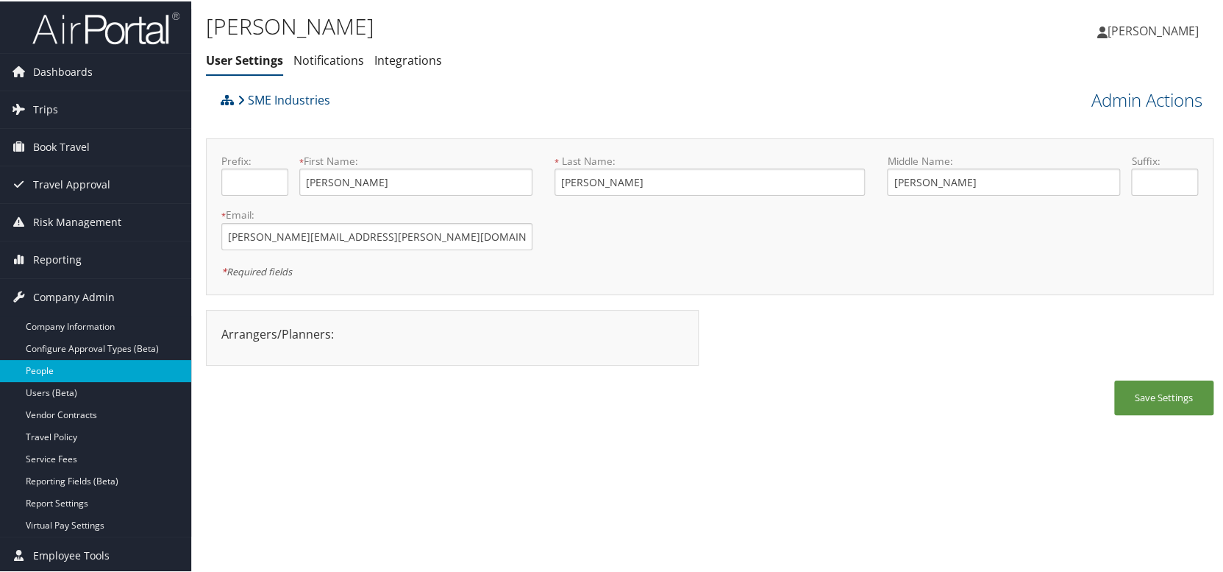
click at [34, 369] on link "People" at bounding box center [95, 369] width 191 height 22
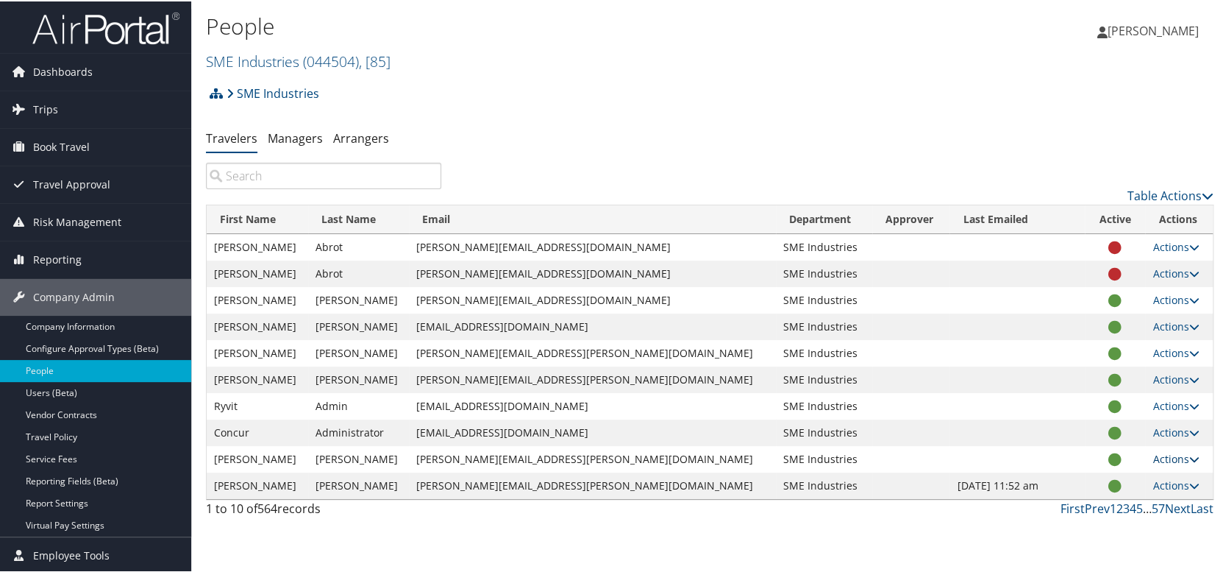
click at [1160, 455] on link "Actions" at bounding box center [1176, 457] width 46 height 14
click at [1094, 484] on link "User Settings" at bounding box center [1110, 478] width 135 height 25
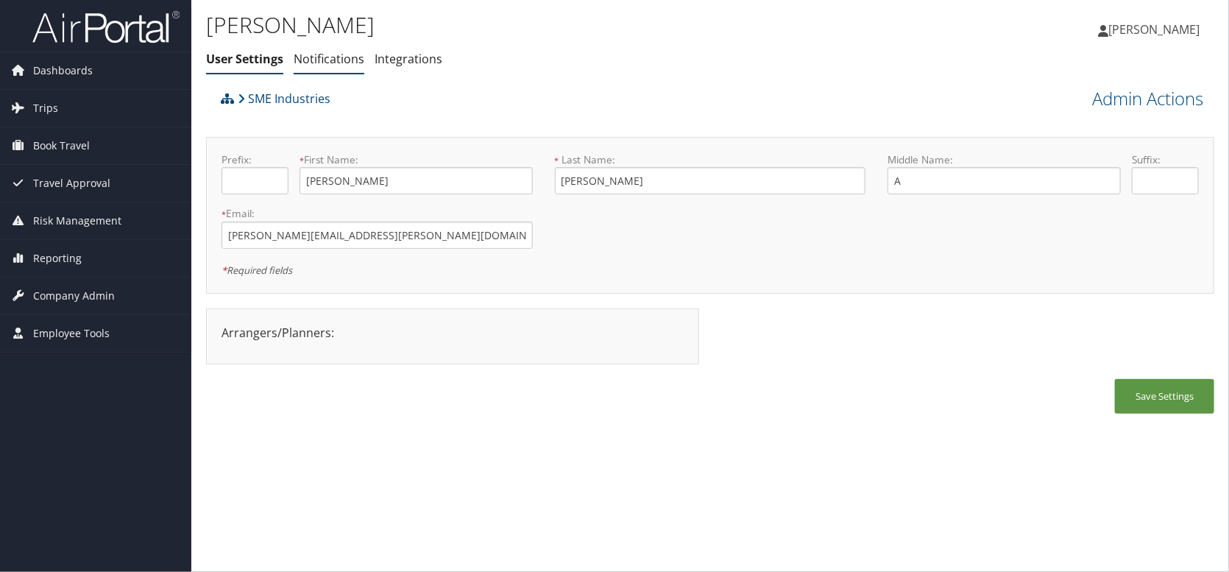
click at [310, 63] on link "Notifications" at bounding box center [329, 59] width 71 height 16
click at [49, 298] on span "Company Admin" at bounding box center [74, 295] width 82 height 37
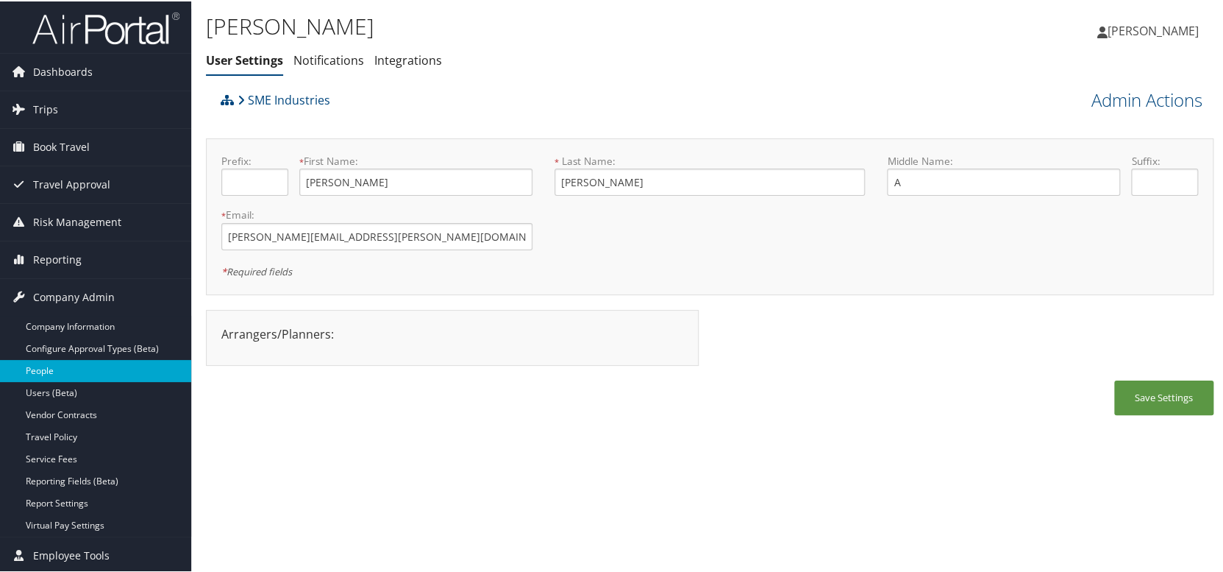
click at [59, 373] on link "People" at bounding box center [95, 369] width 191 height 22
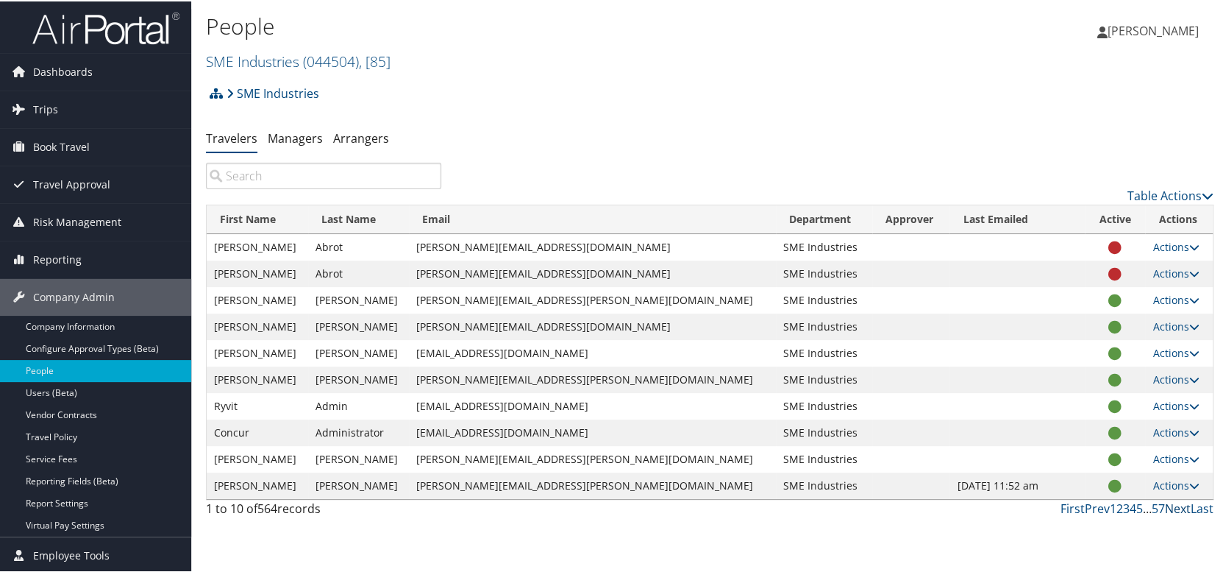
click at [1177, 503] on link "Next" at bounding box center [1178, 507] width 26 height 16
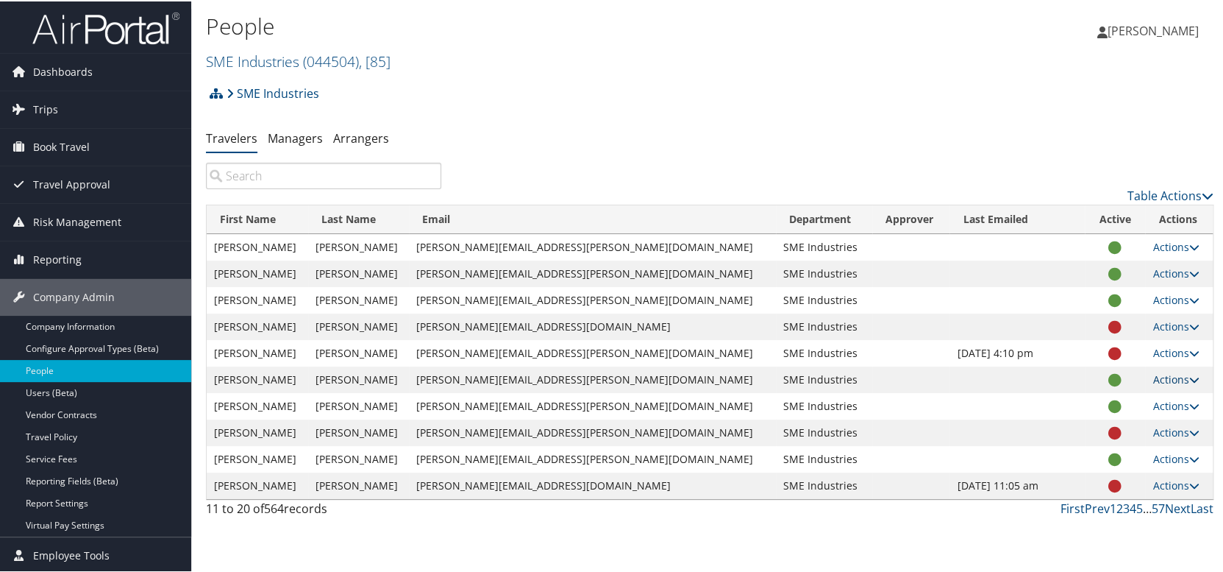
click at [1153, 382] on link "Actions" at bounding box center [1176, 378] width 46 height 14
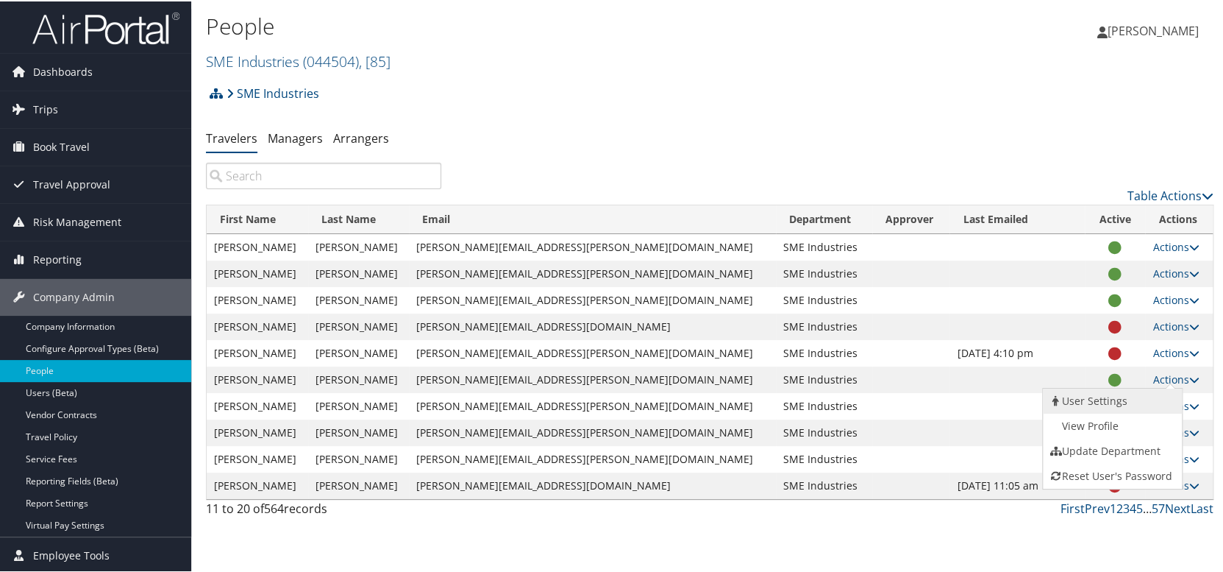
click at [1098, 402] on link "User Settings" at bounding box center [1110, 399] width 135 height 25
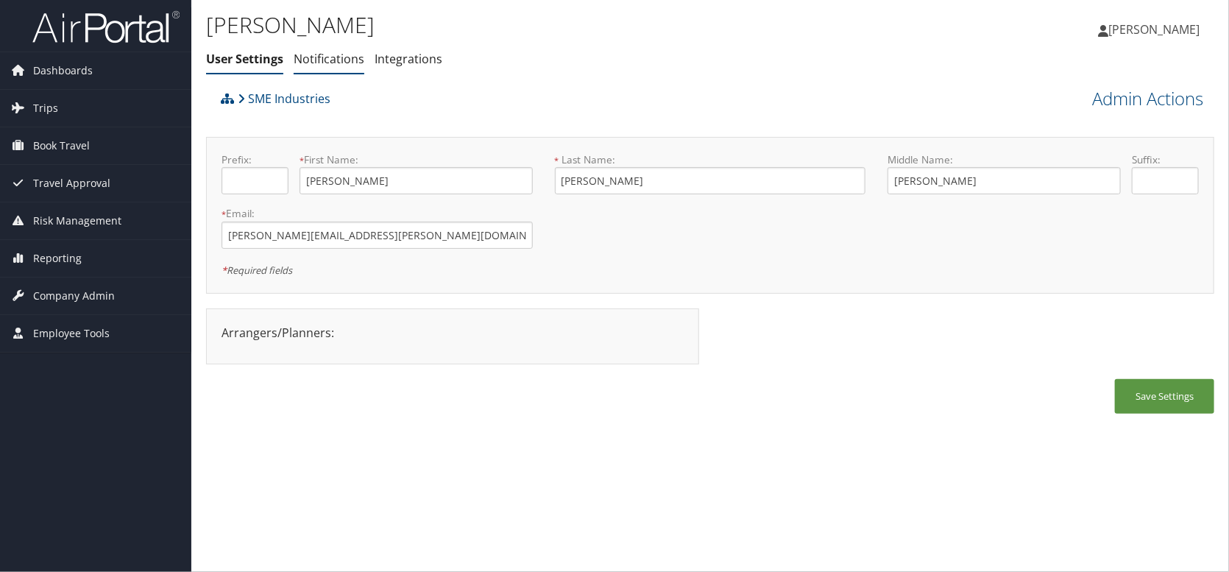
click at [308, 67] on link "Notifications" at bounding box center [329, 59] width 71 height 16
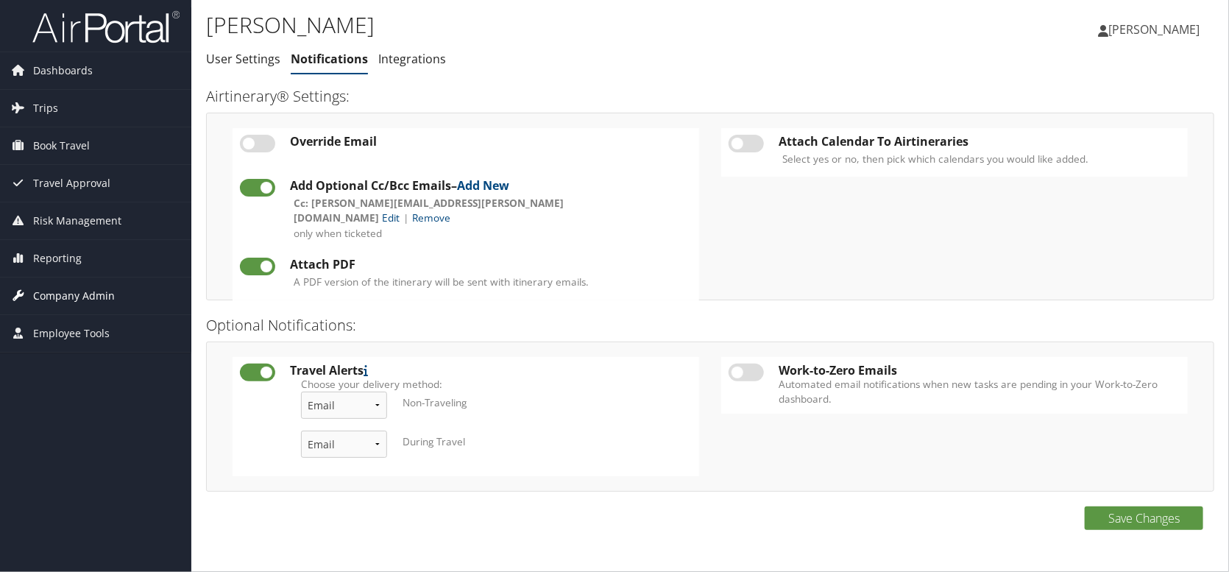
click at [63, 291] on span "Company Admin" at bounding box center [74, 295] width 82 height 37
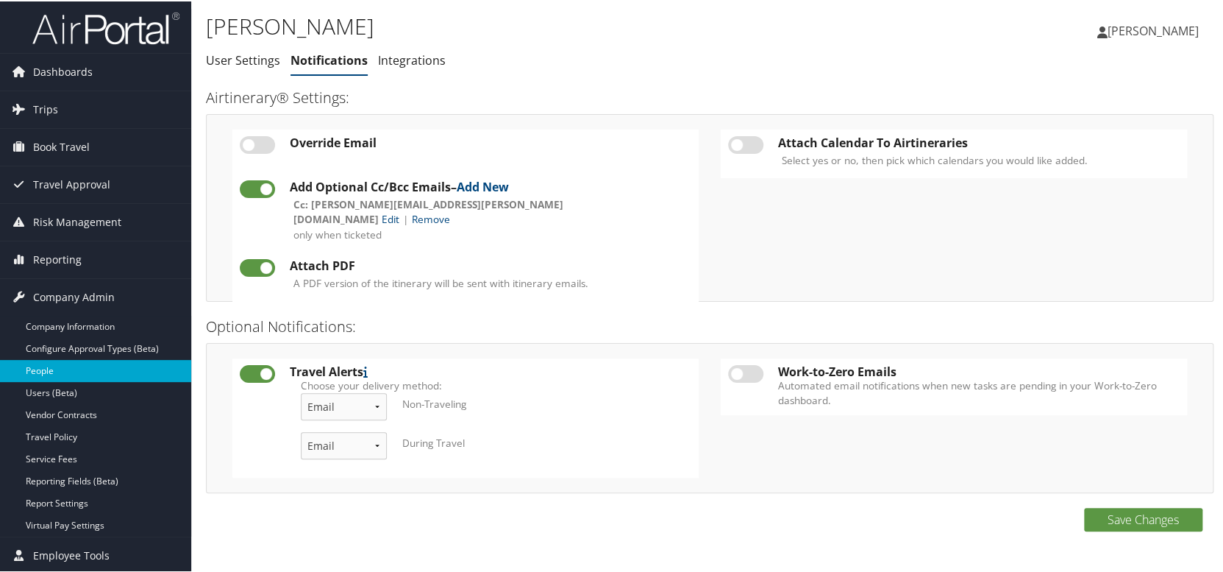
click at [59, 369] on link "People" at bounding box center [95, 369] width 191 height 22
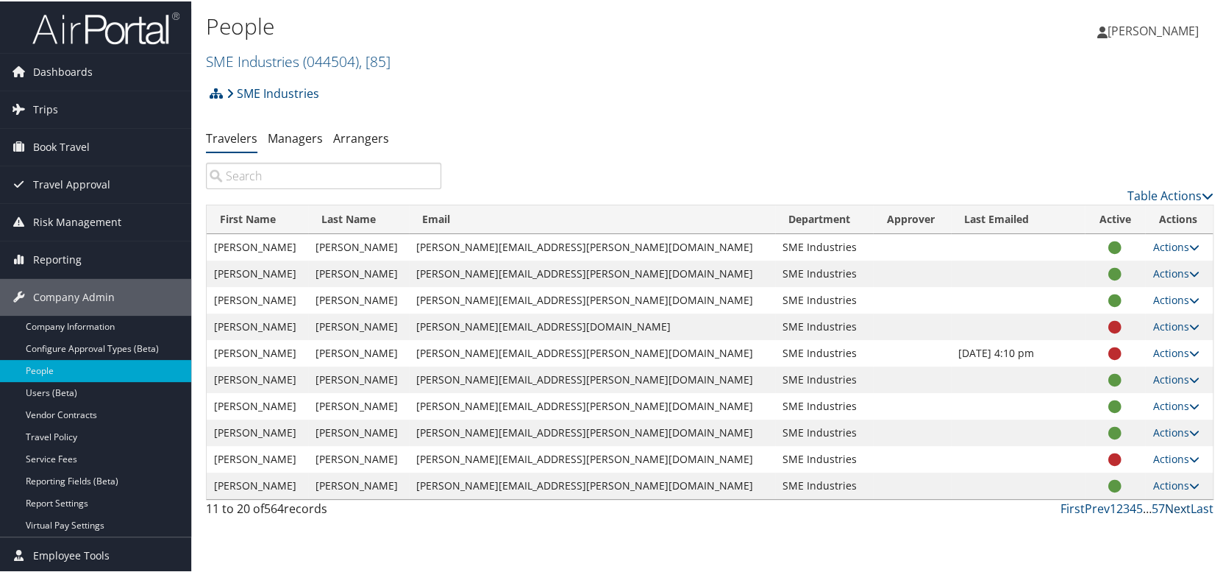
click at [1175, 508] on link "Next" at bounding box center [1178, 507] width 26 height 16
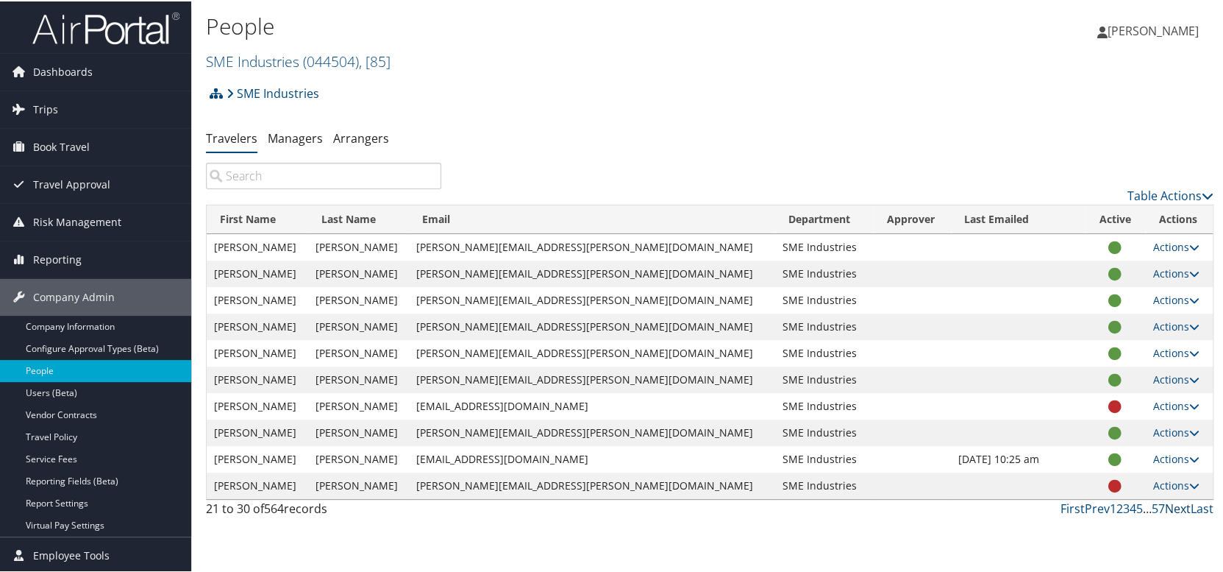
click at [1168, 505] on link "Next" at bounding box center [1178, 507] width 26 height 16
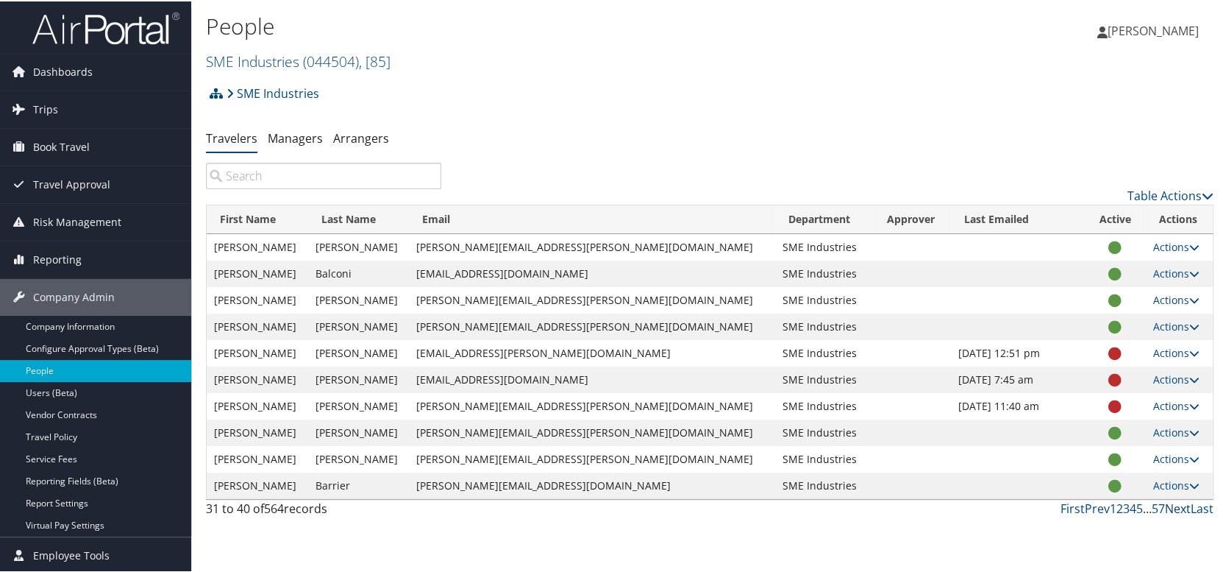
click at [1168, 505] on link "Next" at bounding box center [1178, 507] width 26 height 16
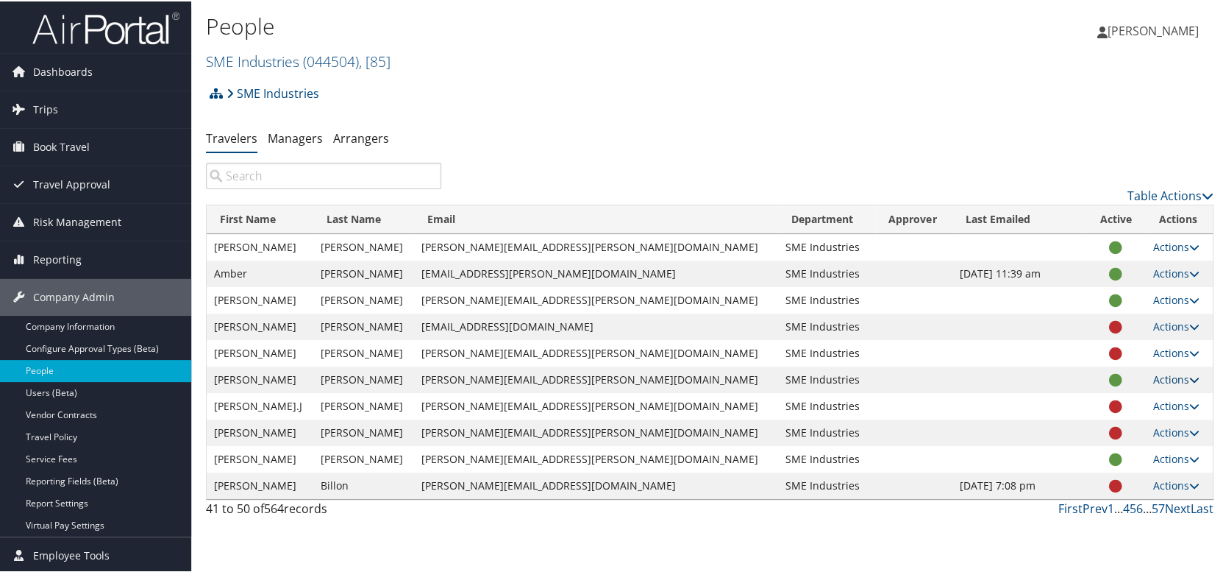
click at [1154, 384] on link "Actions" at bounding box center [1177, 378] width 46 height 14
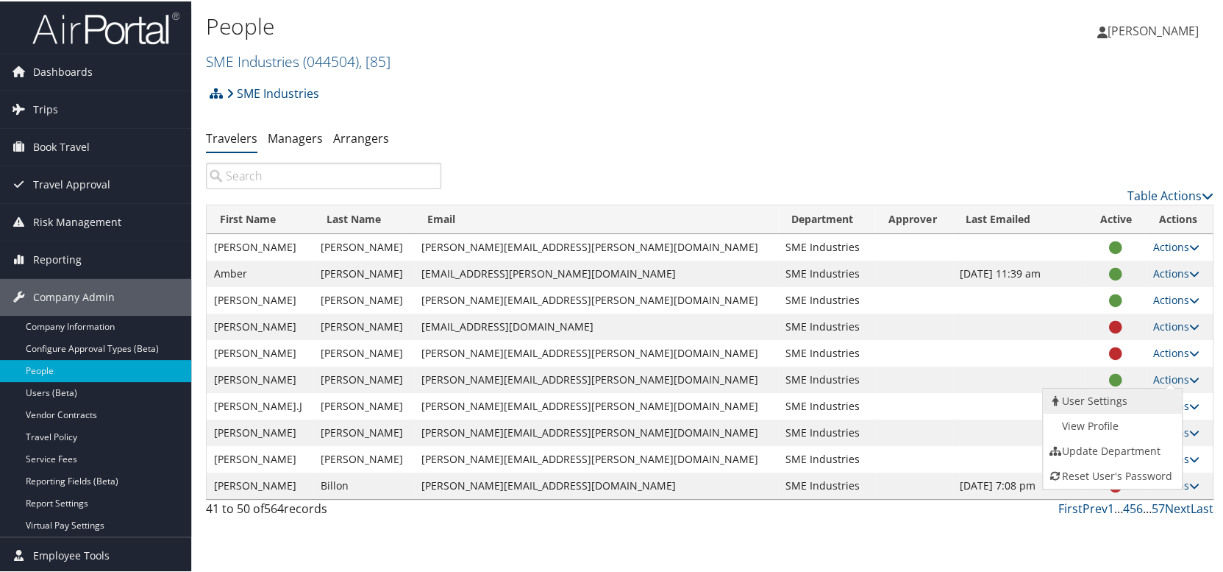
click at [1112, 399] on link "User Settings" at bounding box center [1110, 399] width 135 height 25
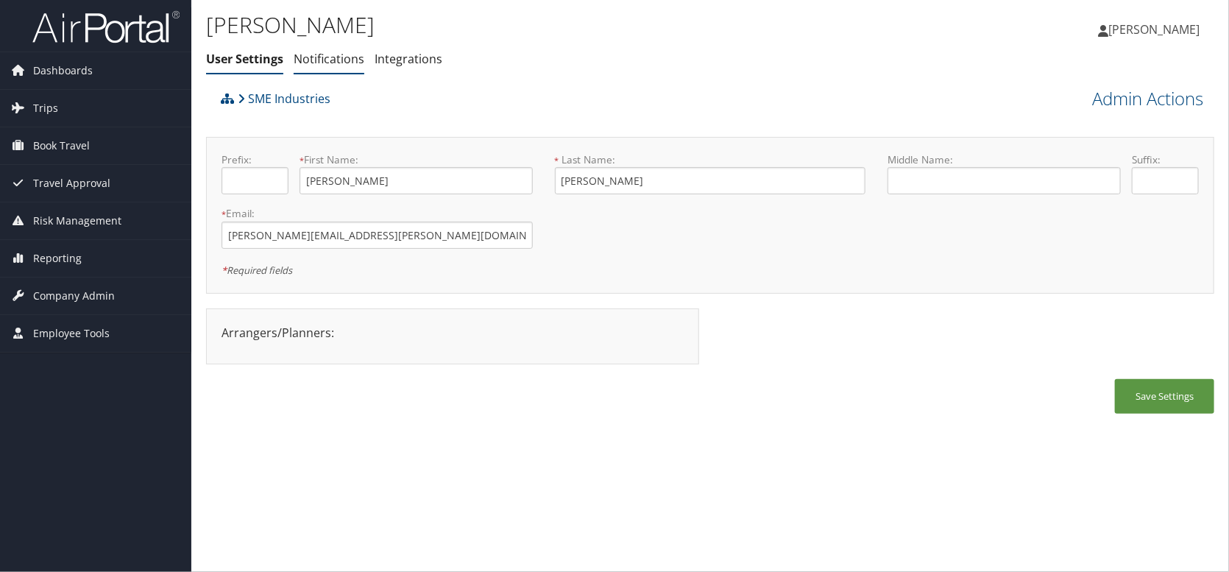
click at [338, 58] on link "Notifications" at bounding box center [329, 59] width 71 height 16
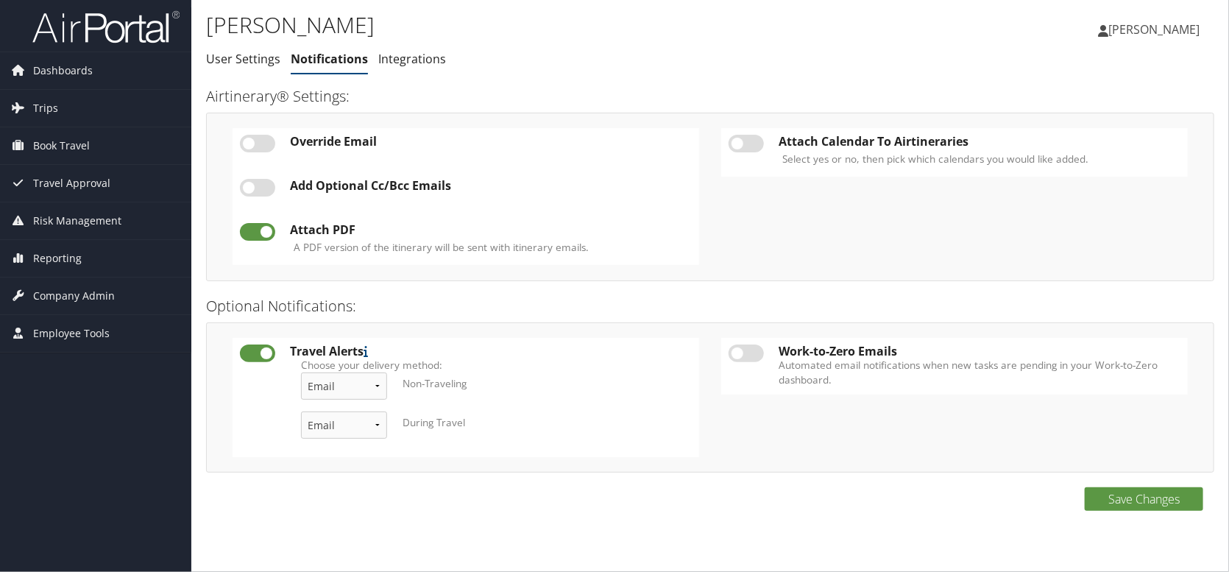
click at [391, 61] on link "Integrations" at bounding box center [412, 59] width 68 height 16
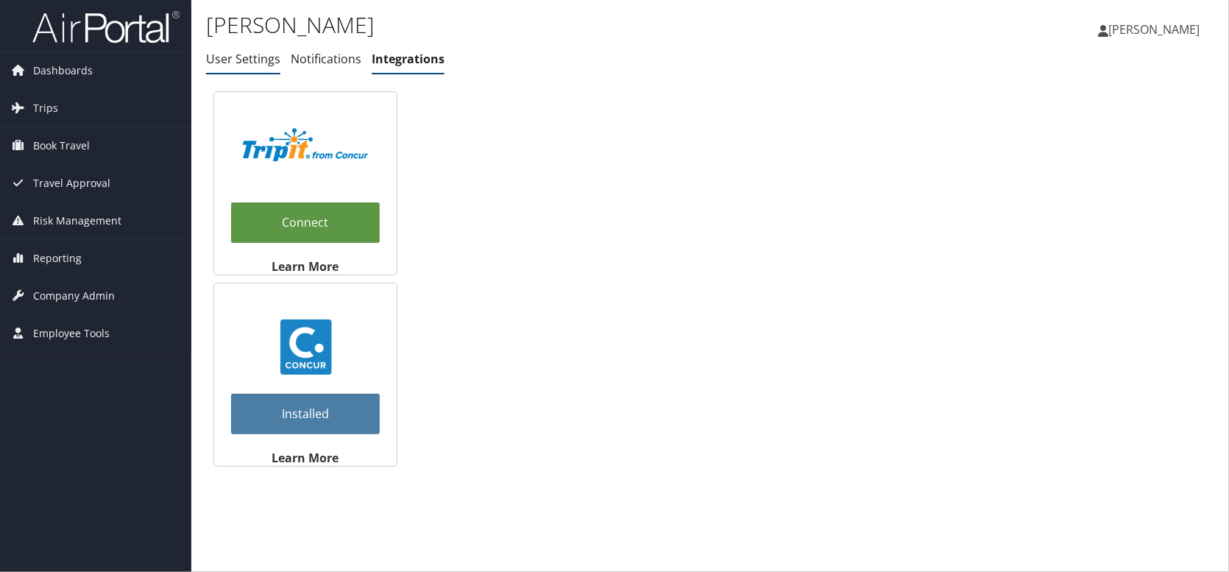
click at [219, 57] on link "User Settings" at bounding box center [243, 59] width 74 height 16
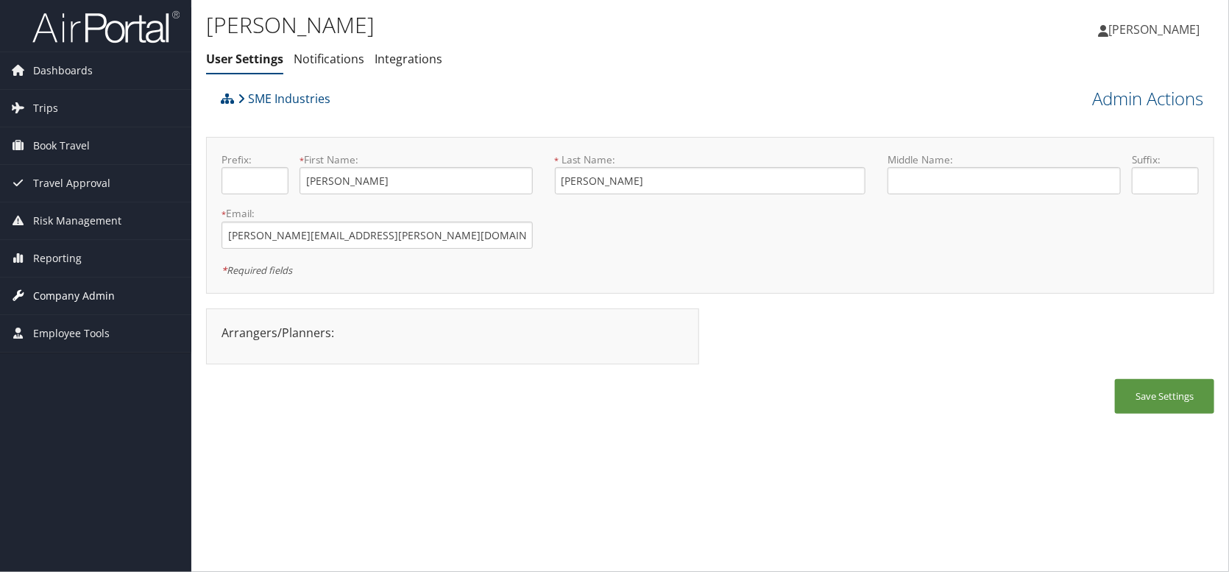
click at [87, 299] on span "Company Admin" at bounding box center [74, 295] width 82 height 37
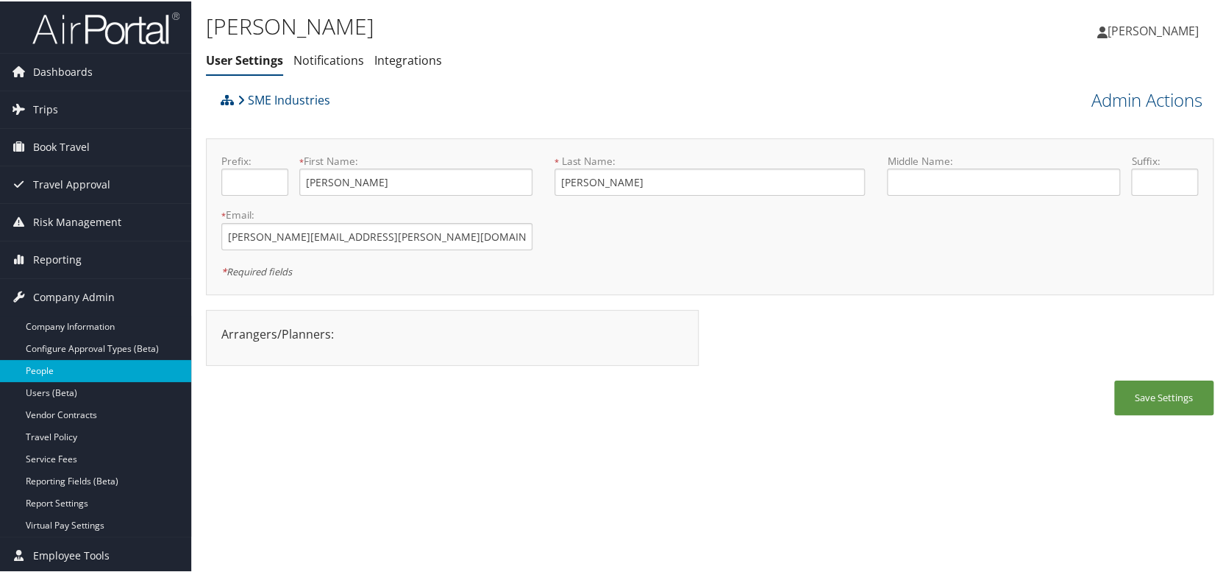
click at [59, 372] on link "People" at bounding box center [95, 369] width 191 height 22
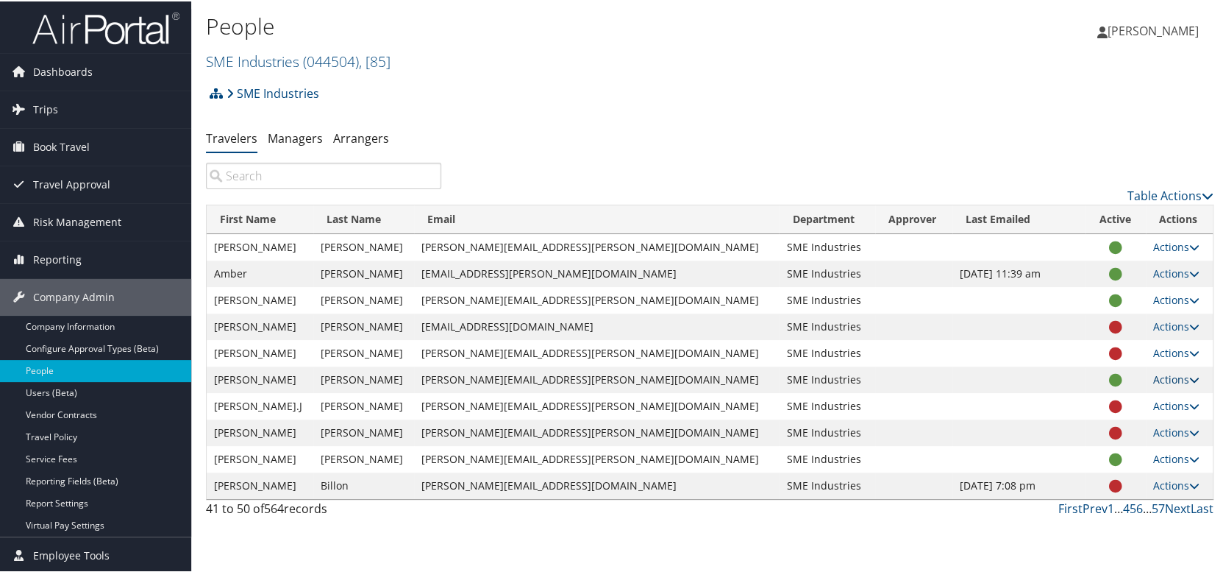
click at [1162, 383] on link "Actions" at bounding box center [1177, 378] width 46 height 14
click at [1115, 422] on link "View Profile" at bounding box center [1110, 424] width 135 height 25
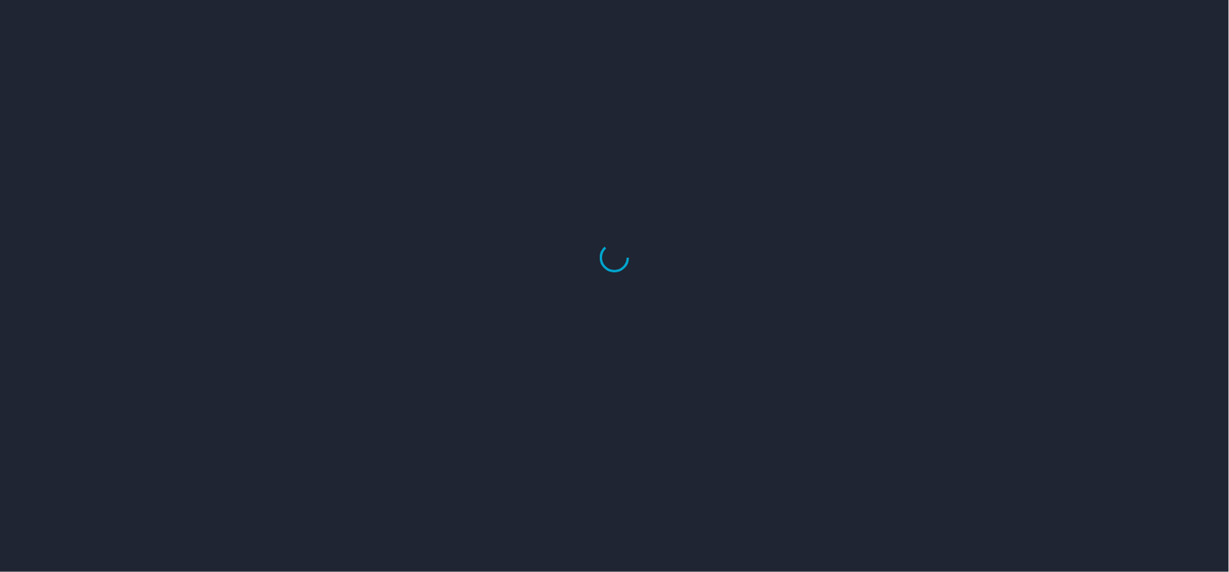
select select "US"
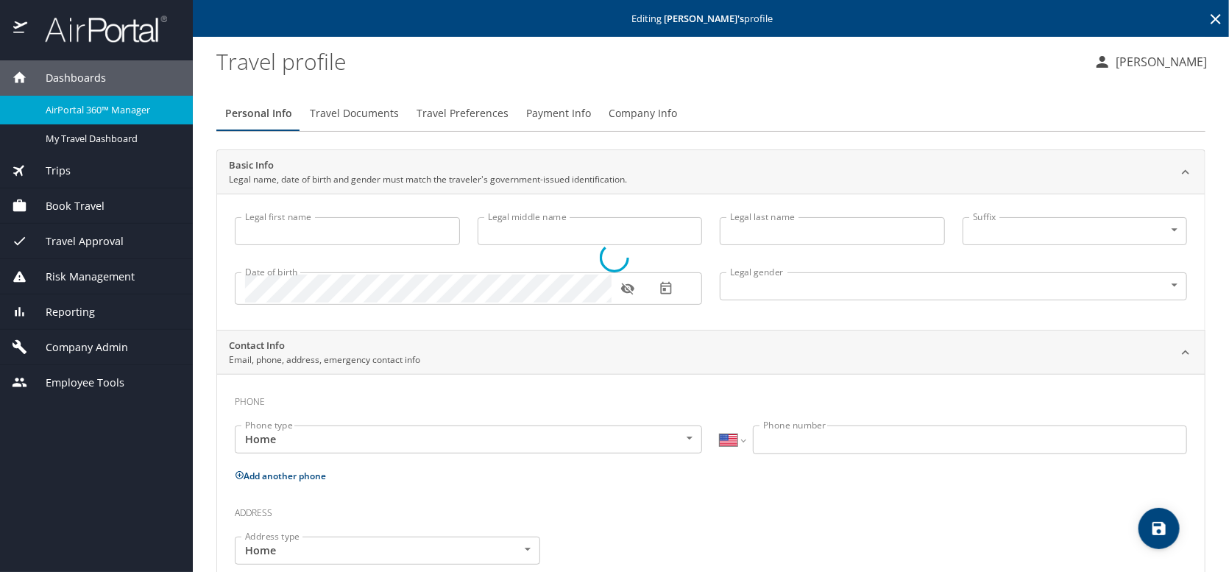
type input "[PERSON_NAME]"
type input "Undisclosed"
select select "US"
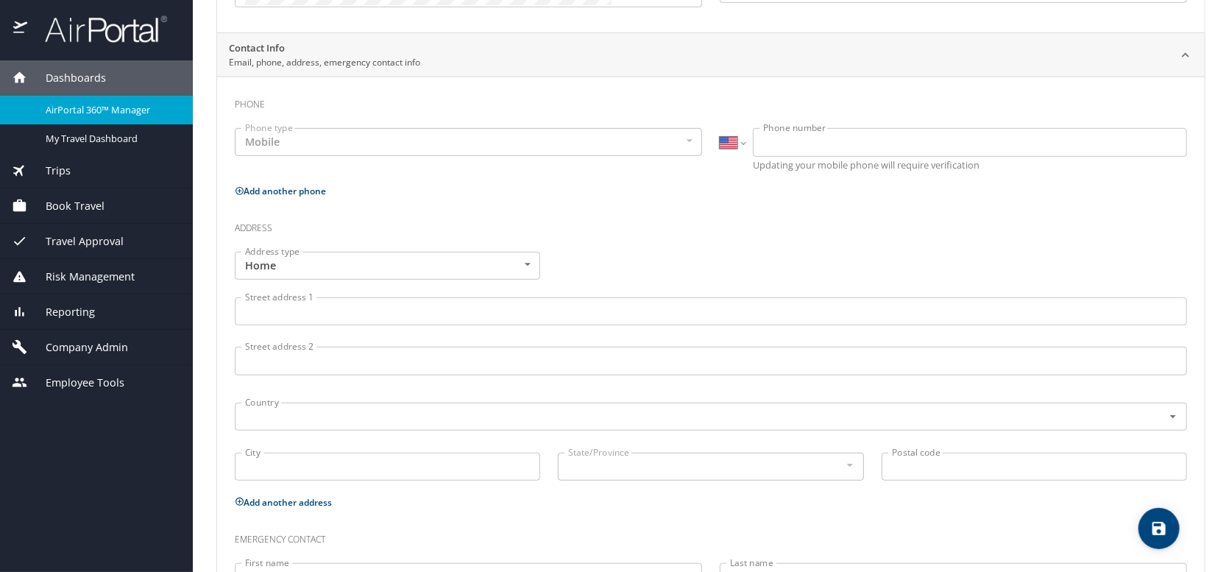
scroll to position [118, 0]
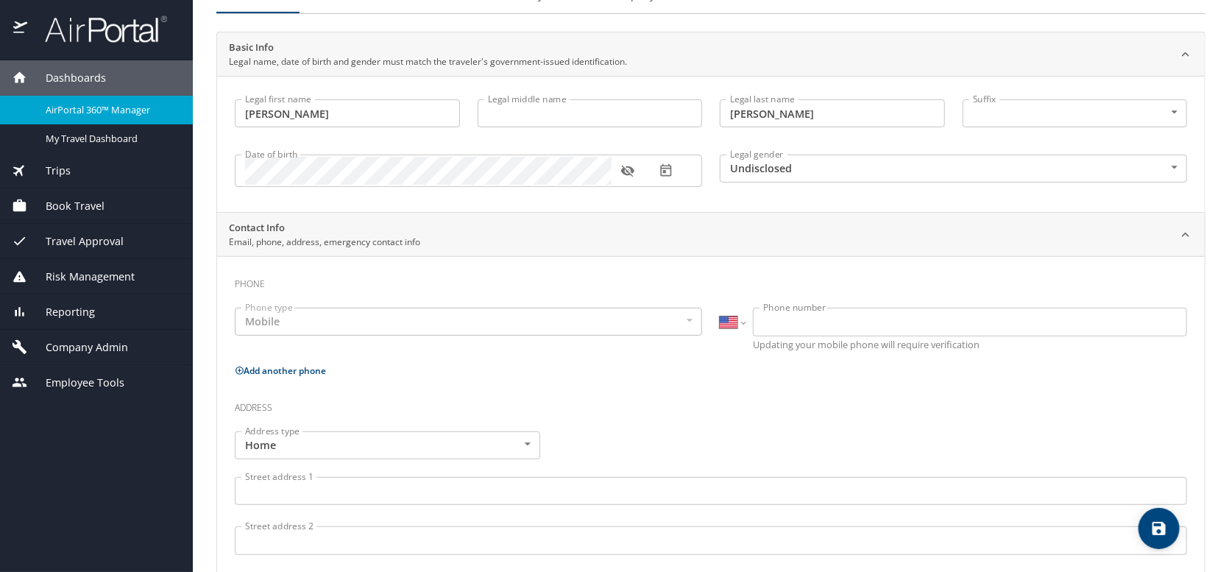
click at [79, 349] on span "Company Admin" at bounding box center [77, 347] width 101 height 16
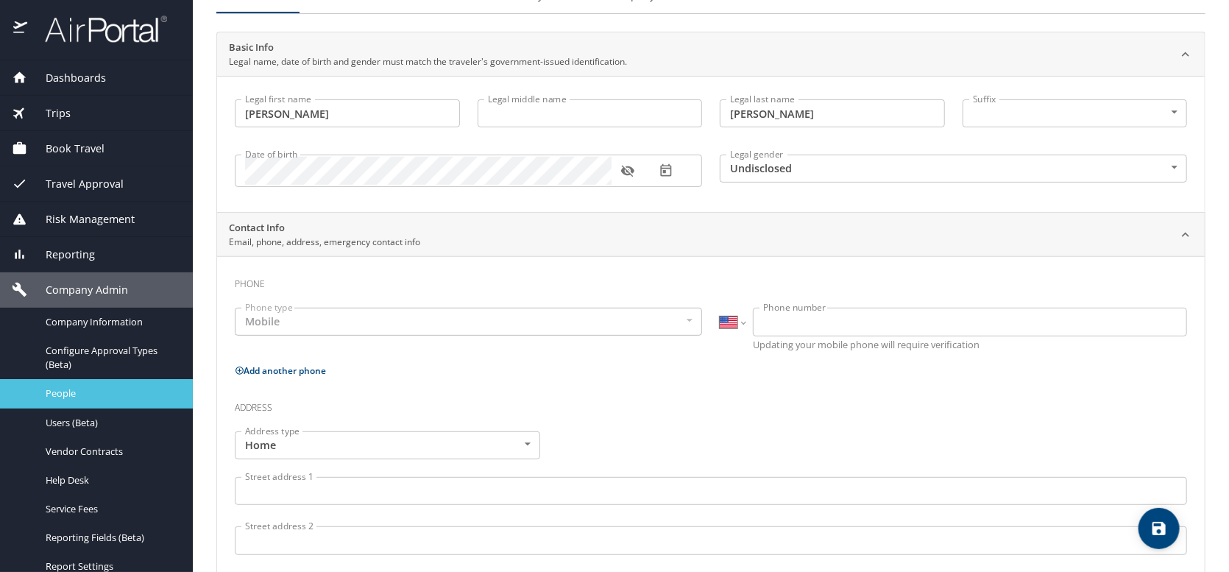
click at [61, 395] on span "People" at bounding box center [110, 393] width 129 height 14
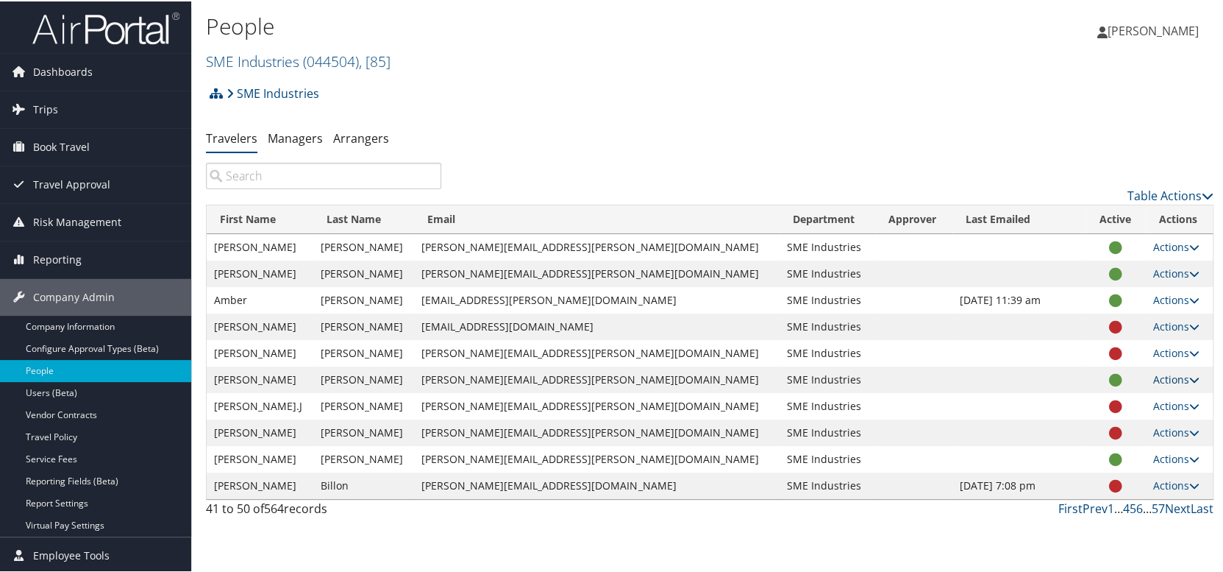
click at [1166, 377] on link "Actions" at bounding box center [1177, 378] width 46 height 14
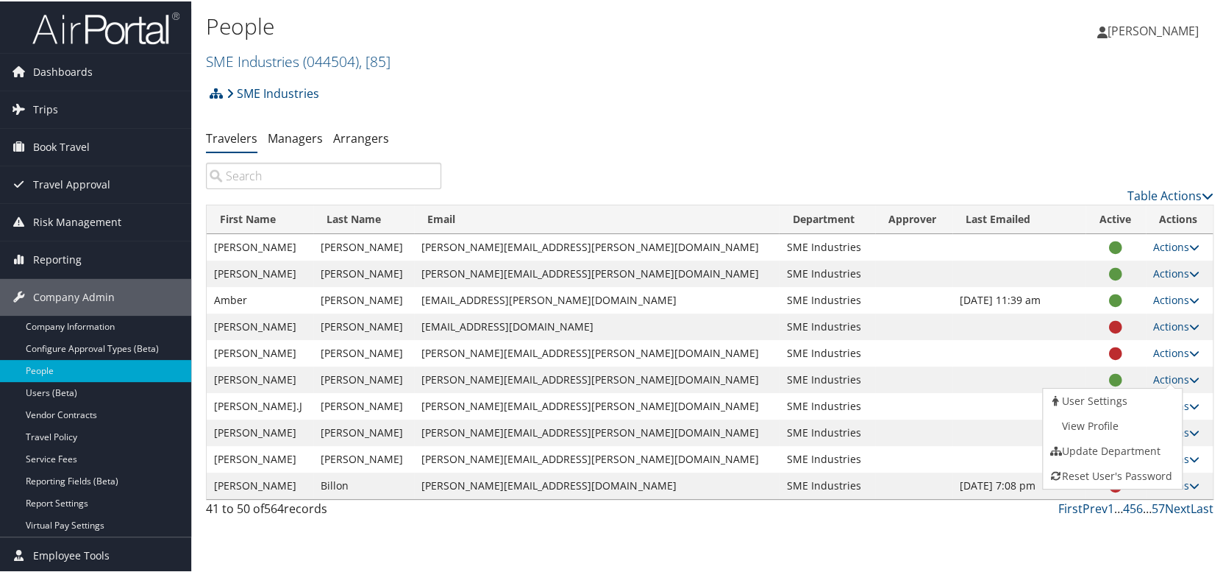
drag, startPoint x: 867, startPoint y: 378, endPoint x: 1030, endPoint y: 380, distance: 162.6
click at [875, 378] on td at bounding box center [913, 378] width 77 height 26
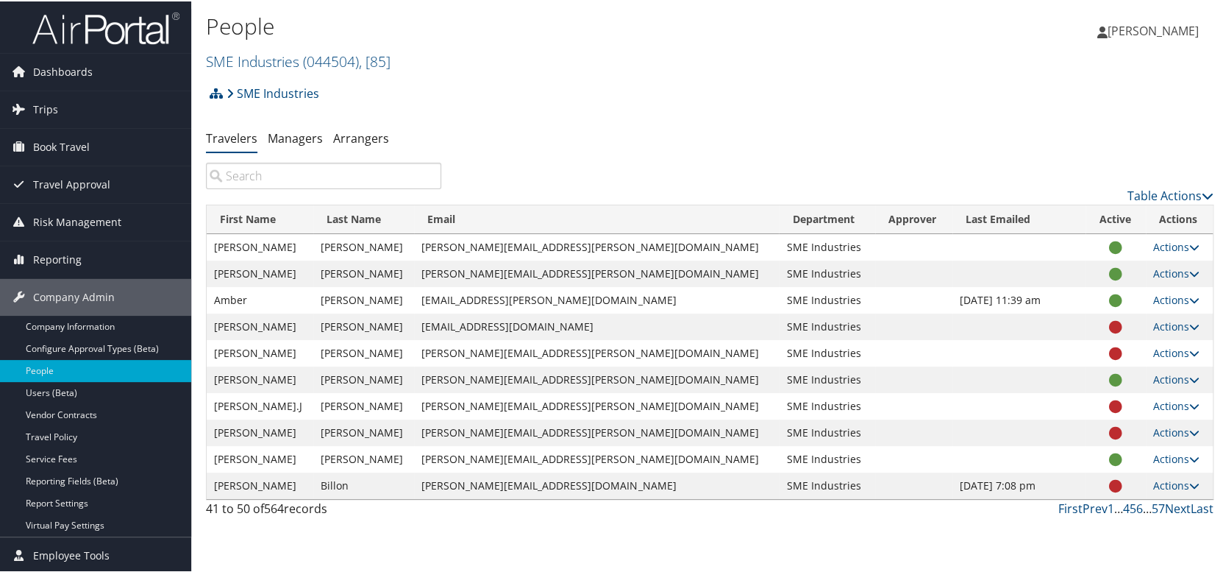
click at [1109, 379] on icon at bounding box center [1115, 379] width 13 height 1
click at [1190, 380] on icon at bounding box center [1195, 378] width 10 height 10
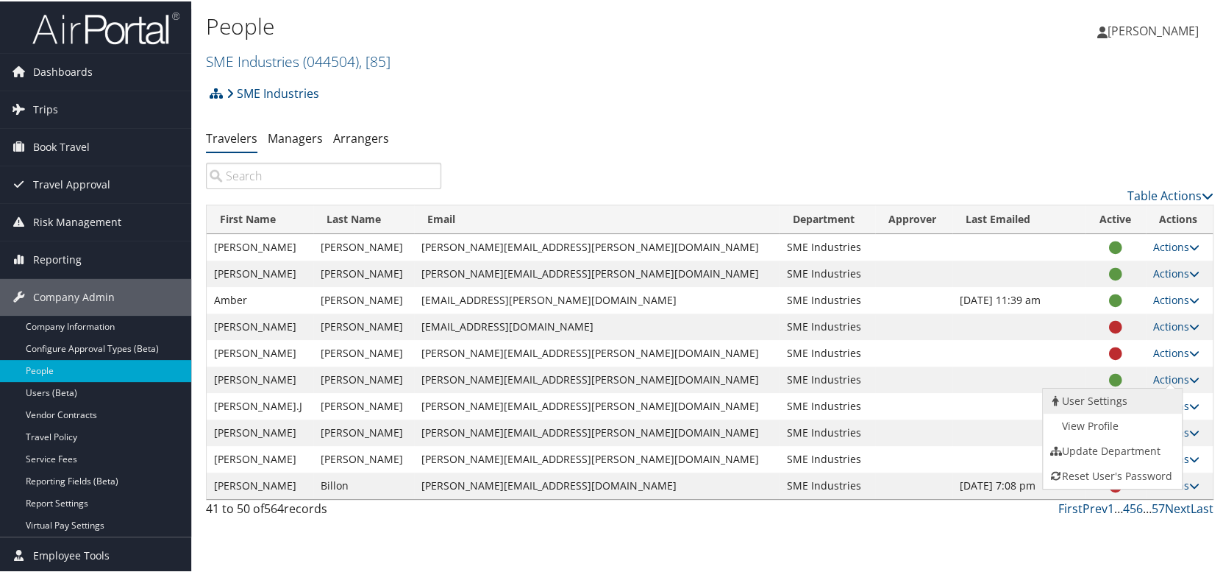
click at [1135, 397] on link "User Settings" at bounding box center [1110, 399] width 135 height 25
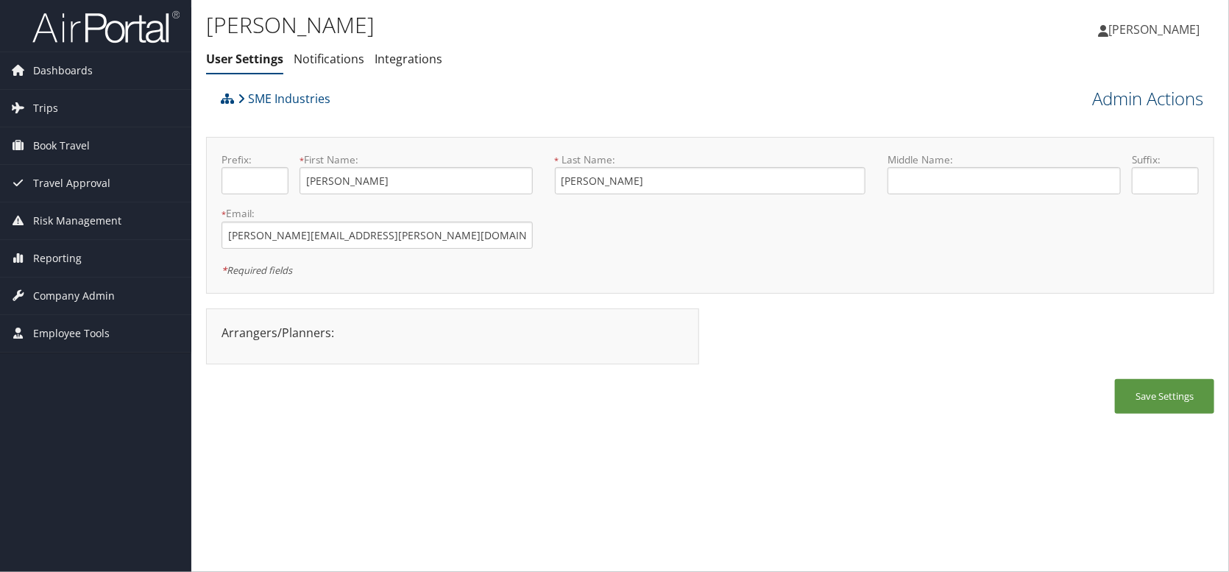
drag, startPoint x: 0, startPoint y: 0, endPoint x: 1152, endPoint y: 103, distance: 1156.7
click at [1152, 103] on link "Admin Actions" at bounding box center [1147, 98] width 111 height 25
click at [1070, 124] on link "View Profile" at bounding box center [1105, 125] width 193 height 25
click at [65, 291] on span "Company Admin" at bounding box center [74, 295] width 82 height 37
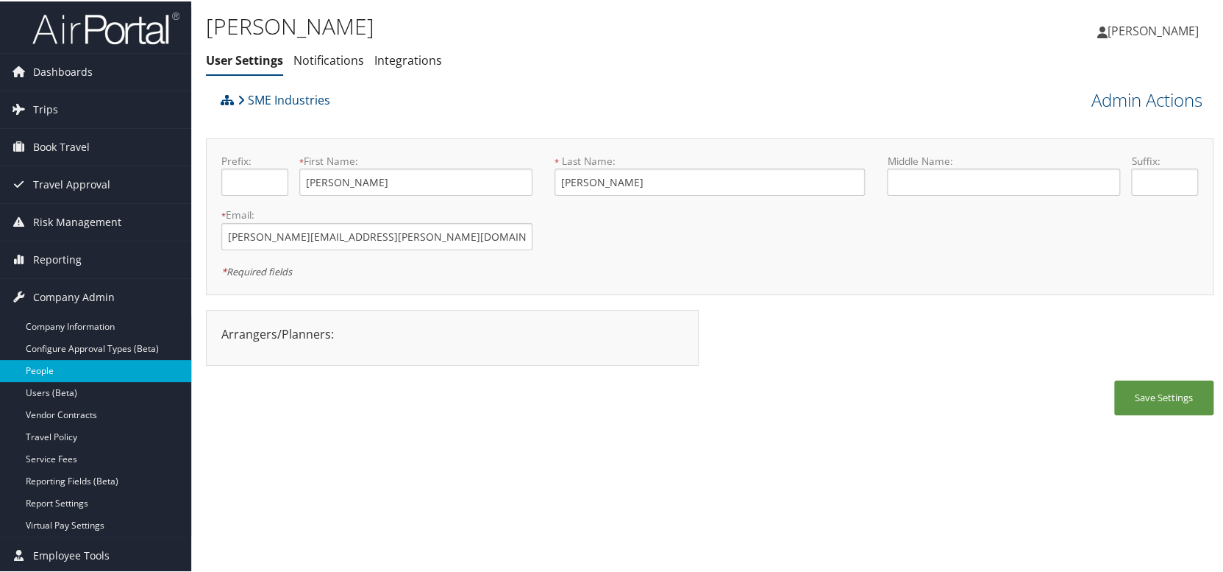
click at [45, 367] on link "People" at bounding box center [95, 369] width 191 height 22
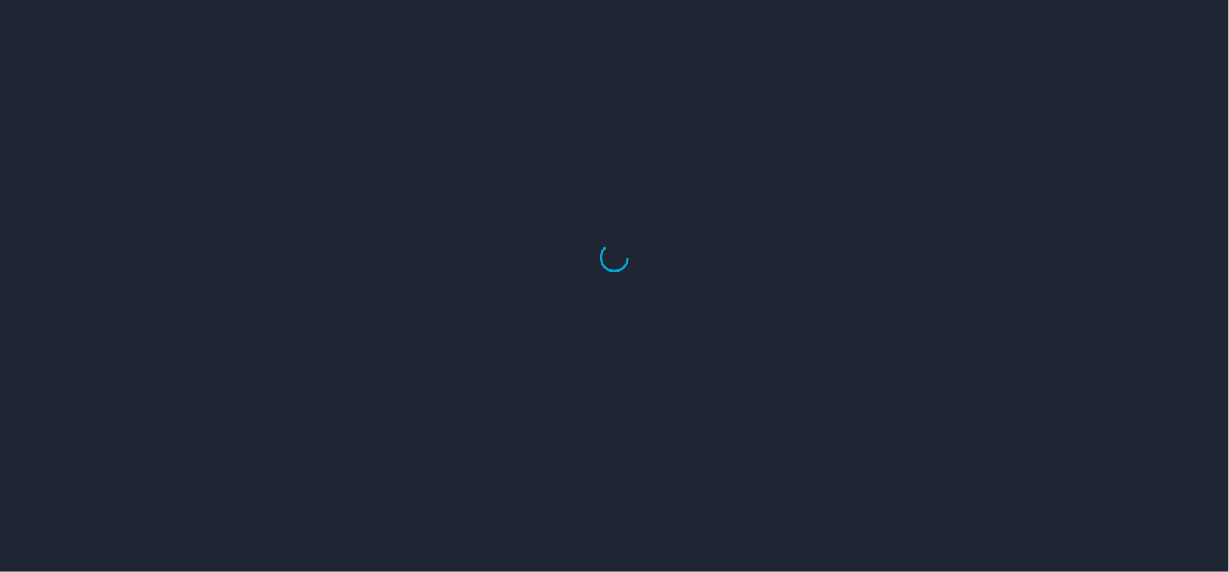
select select "US"
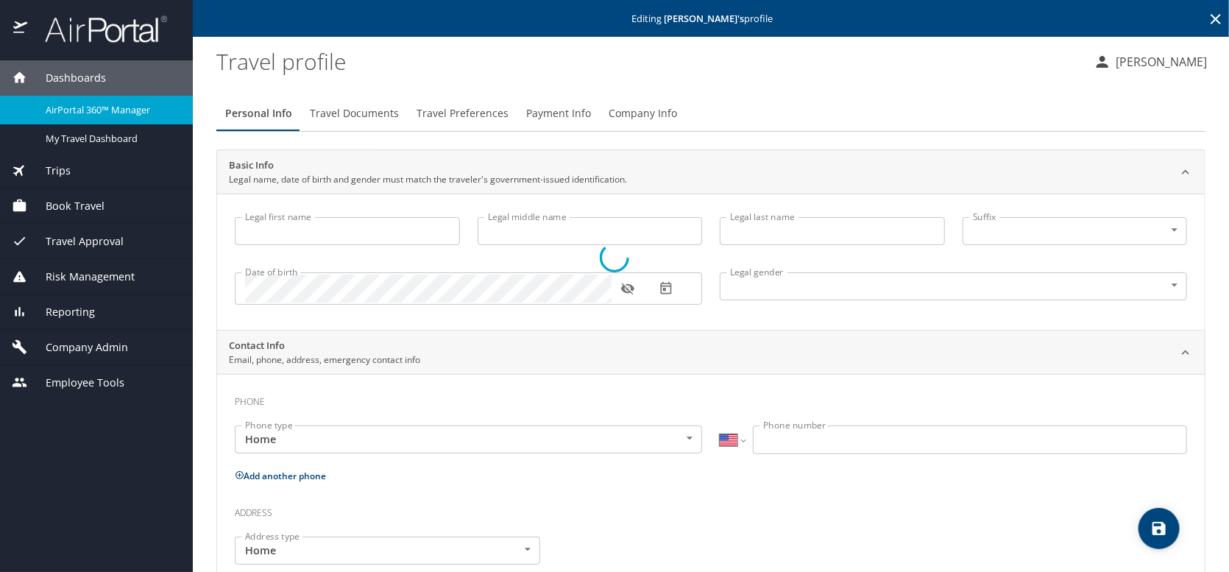
type input "[PERSON_NAME]"
type input "Undisclosed"
select select "US"
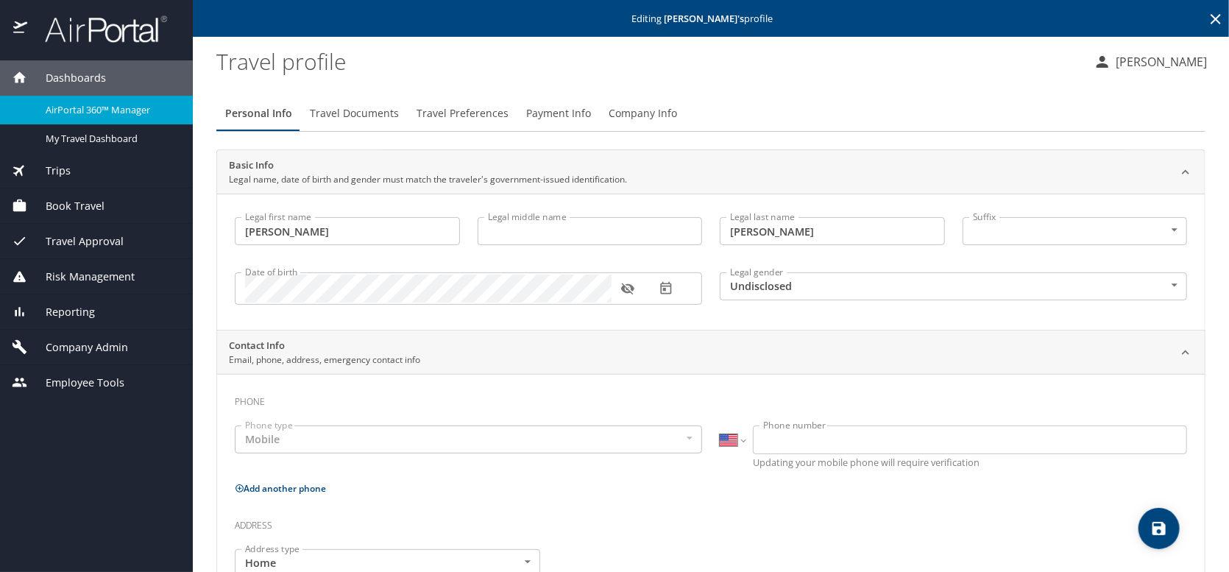
click at [622, 109] on span "Company Info" at bounding box center [642, 113] width 68 height 18
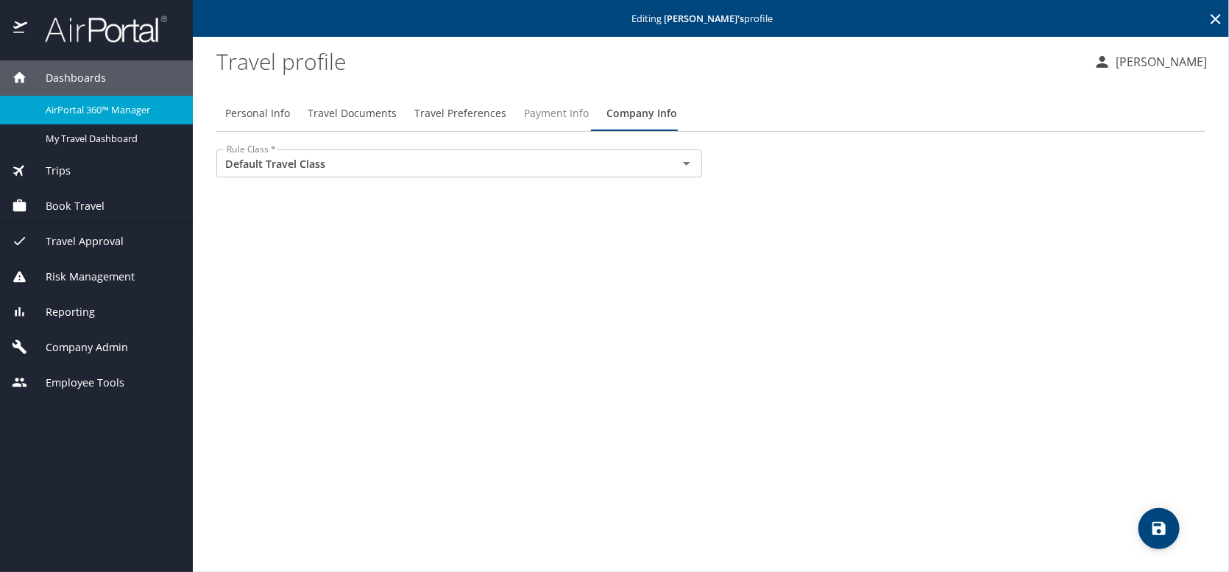
click at [556, 113] on span "Payment Info" at bounding box center [556, 113] width 65 height 18
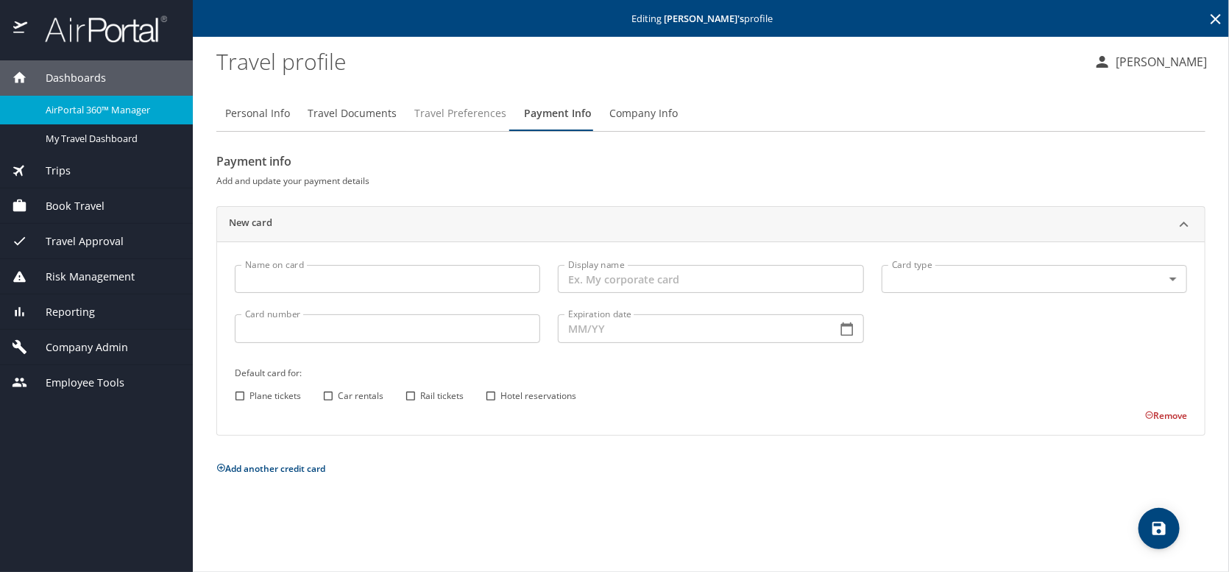
click at [465, 112] on span "Travel Preferences" at bounding box center [460, 113] width 92 height 18
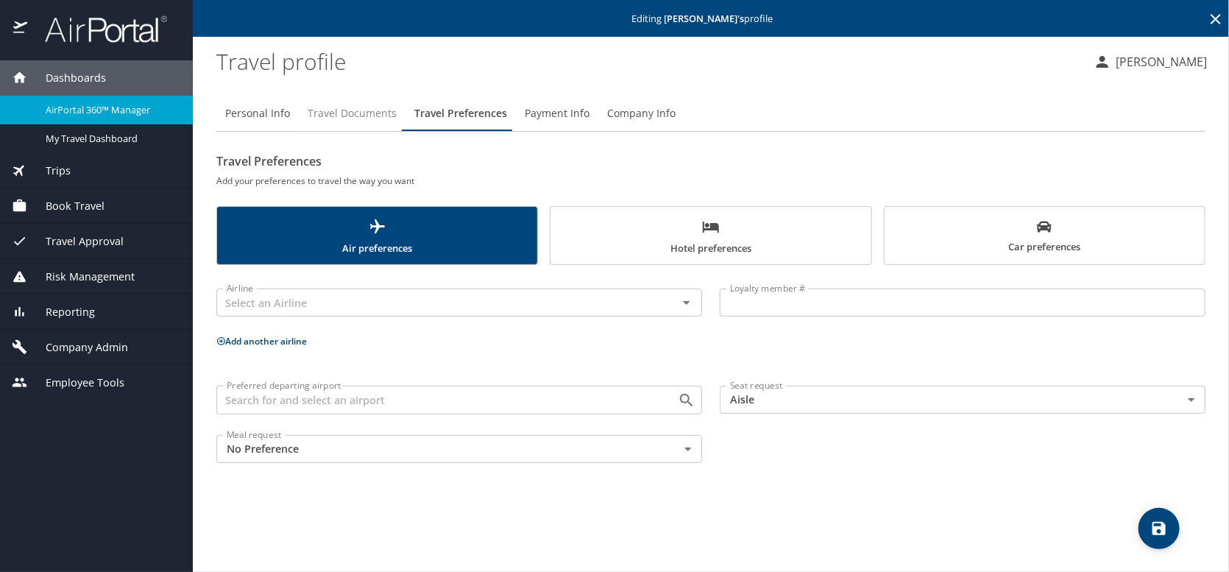
click at [331, 114] on span "Travel Documents" at bounding box center [352, 113] width 89 height 18
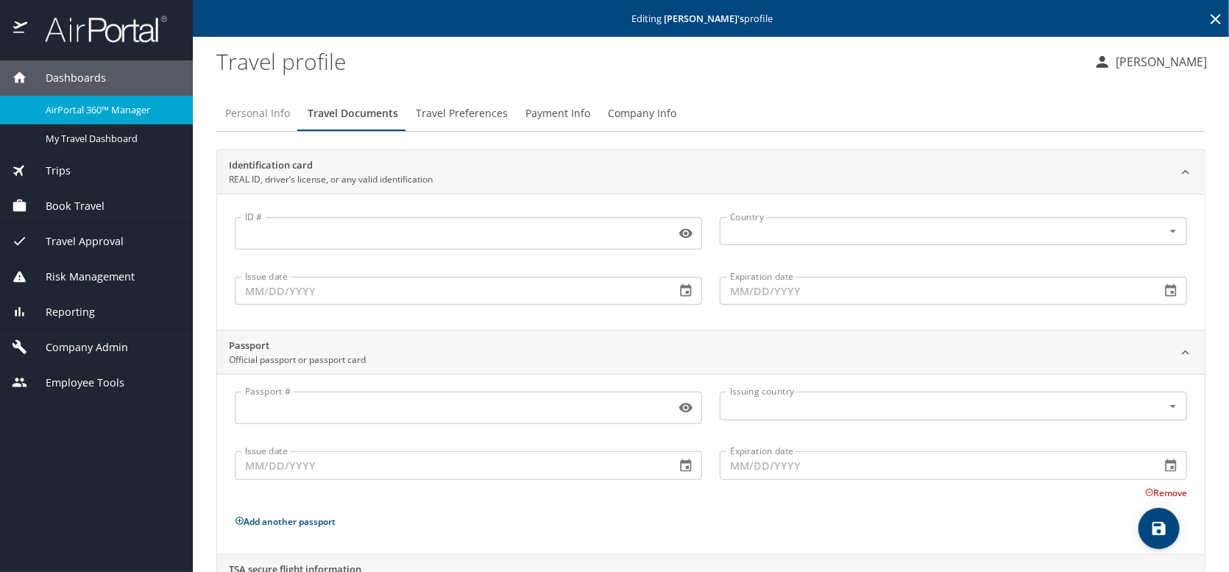
click at [250, 110] on span "Personal Info" at bounding box center [257, 113] width 65 height 18
select select "US"
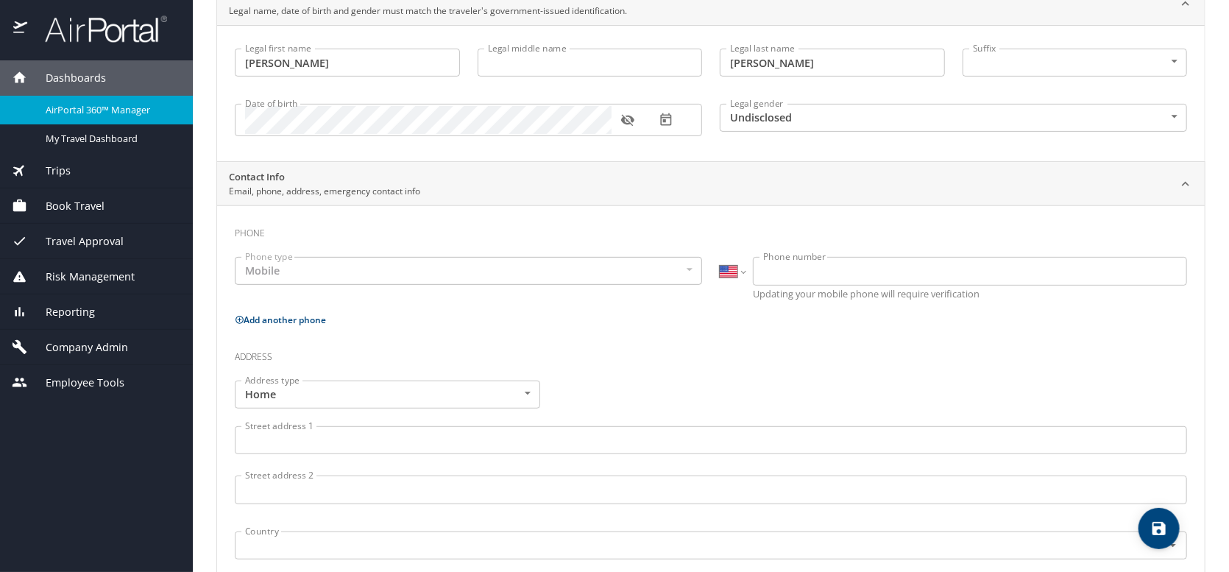
scroll to position [74, 0]
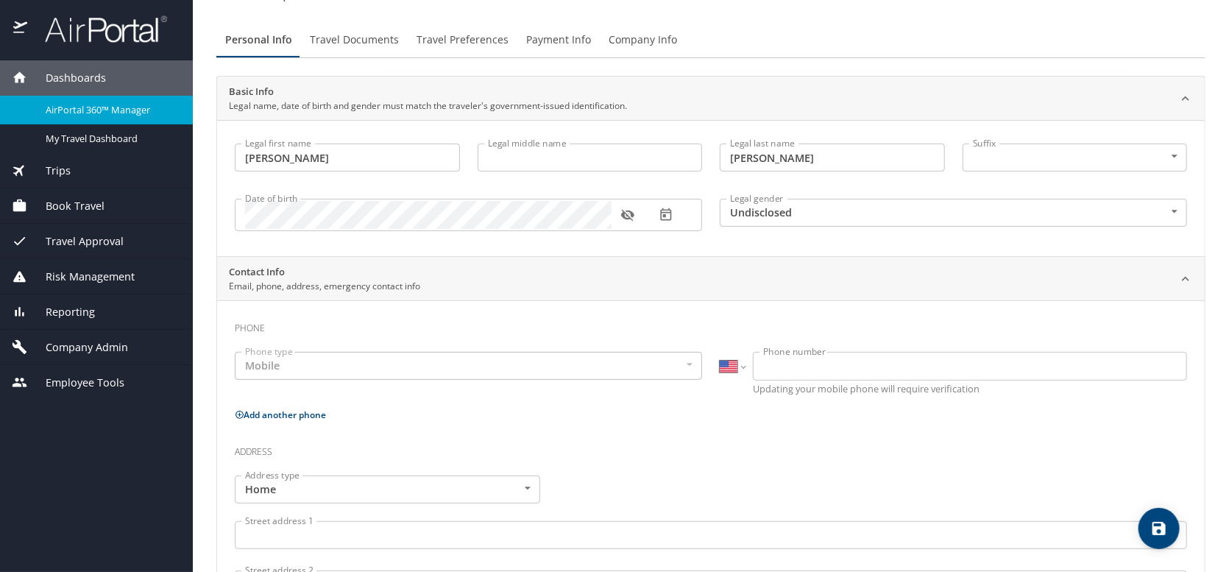
click at [92, 338] on div "Company Admin" at bounding box center [96, 347] width 193 height 35
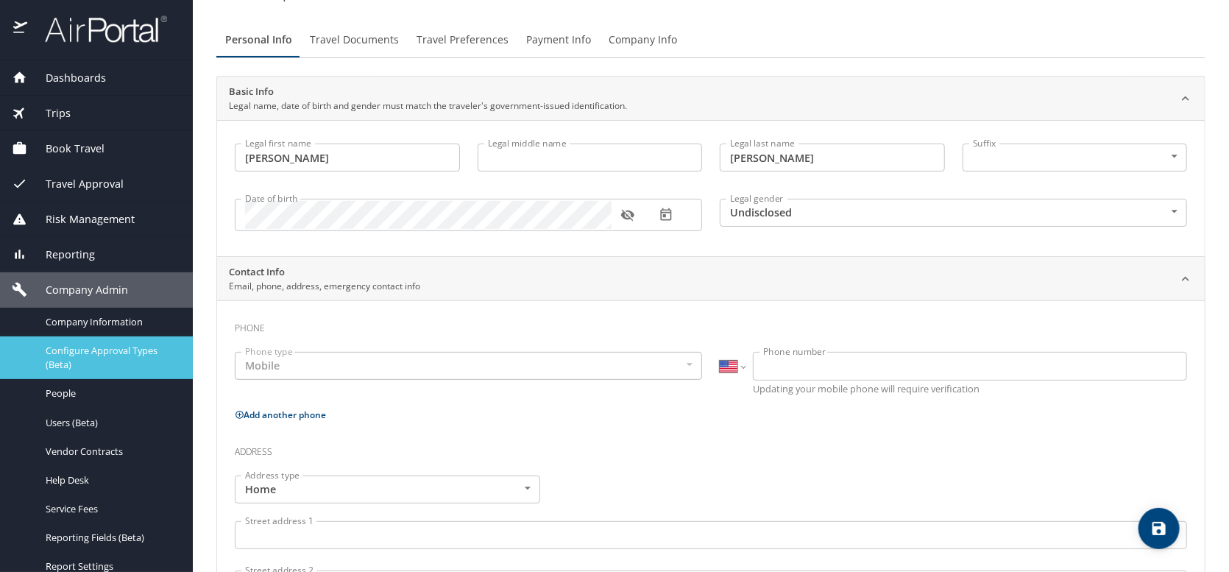
click at [77, 370] on span "Configure Approval Types (Beta)" at bounding box center [110, 358] width 129 height 28
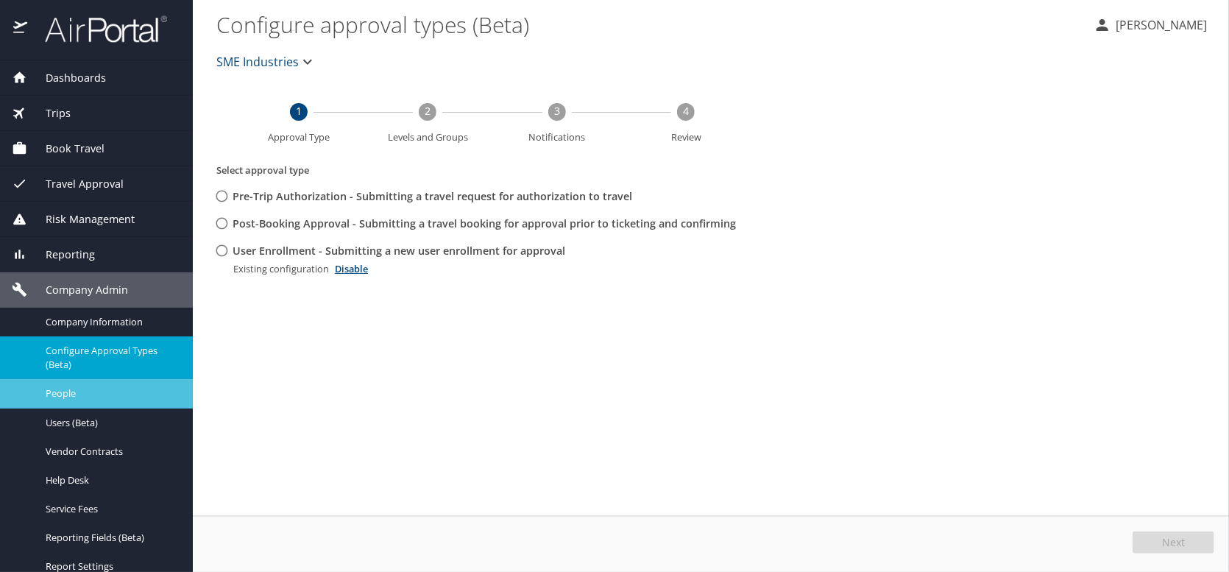
click at [74, 391] on span "People" at bounding box center [110, 393] width 129 height 14
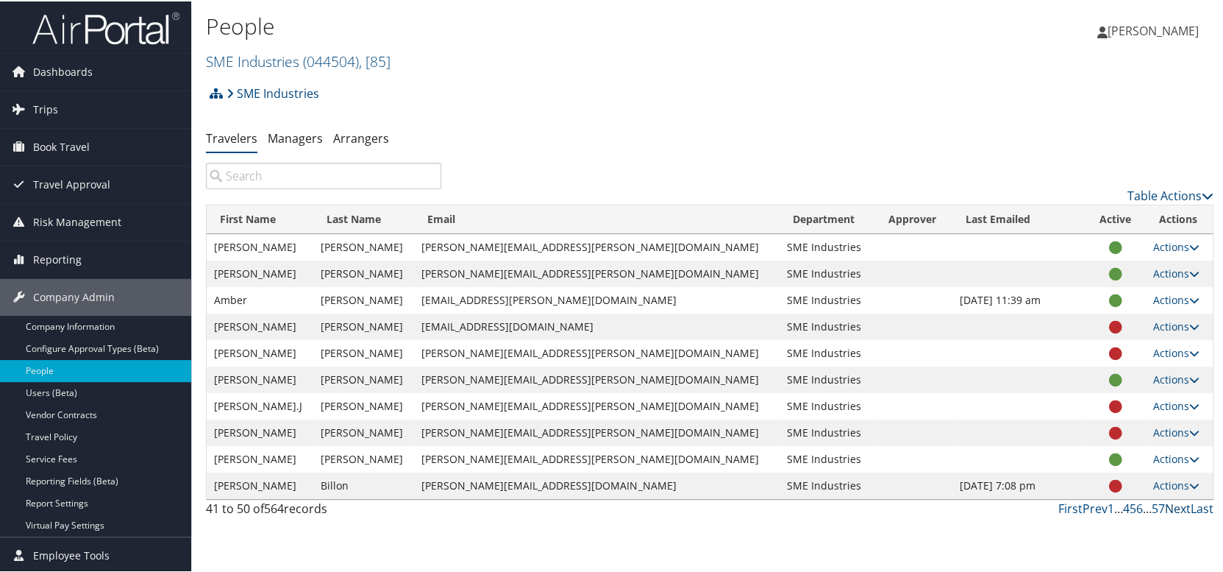
click at [1168, 505] on link "Next" at bounding box center [1178, 507] width 26 height 16
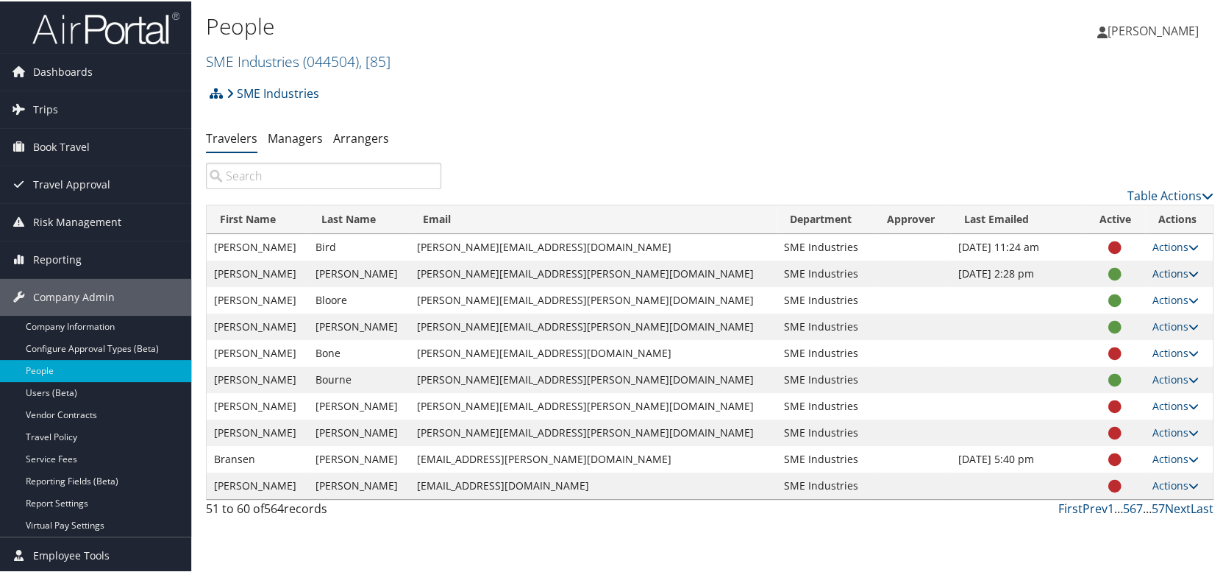
click at [1153, 265] on link "Actions" at bounding box center [1176, 272] width 46 height 14
click at [1098, 296] on link "User Settings" at bounding box center [1110, 293] width 135 height 25
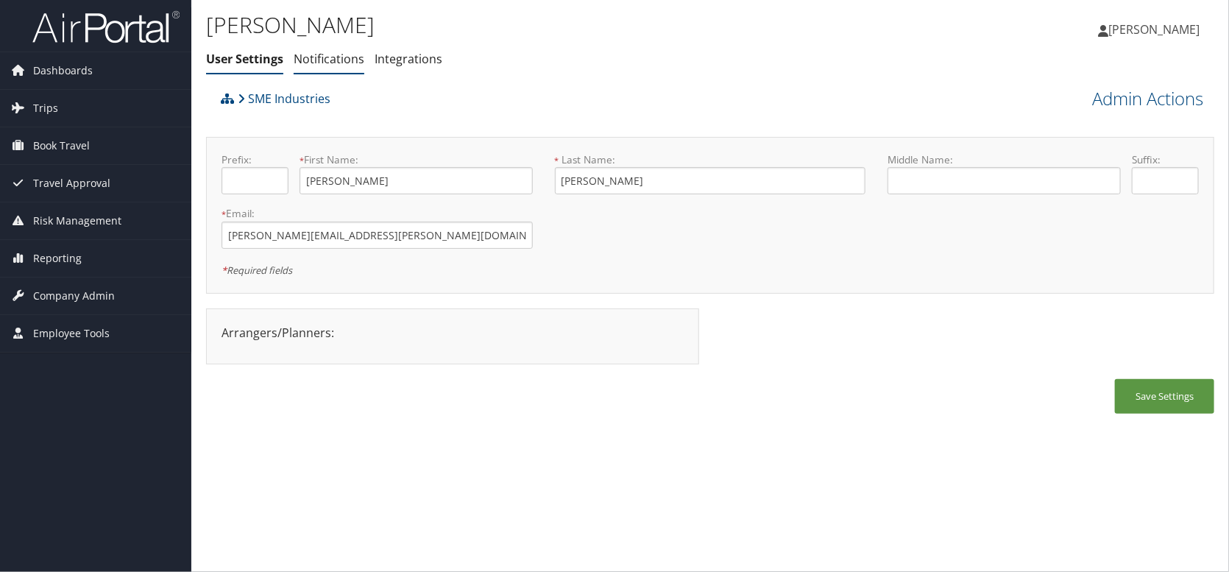
click at [320, 68] on li "Notifications" at bounding box center [329, 59] width 71 height 26
click at [319, 63] on link "Notifications" at bounding box center [329, 59] width 71 height 16
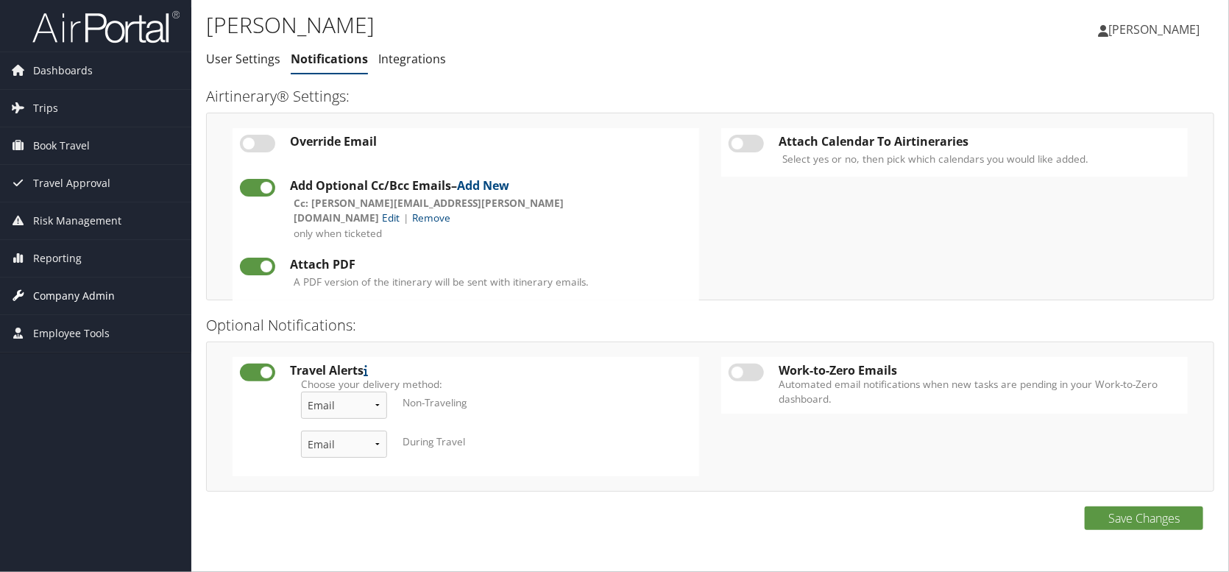
click at [90, 291] on span "Company Admin" at bounding box center [74, 295] width 82 height 37
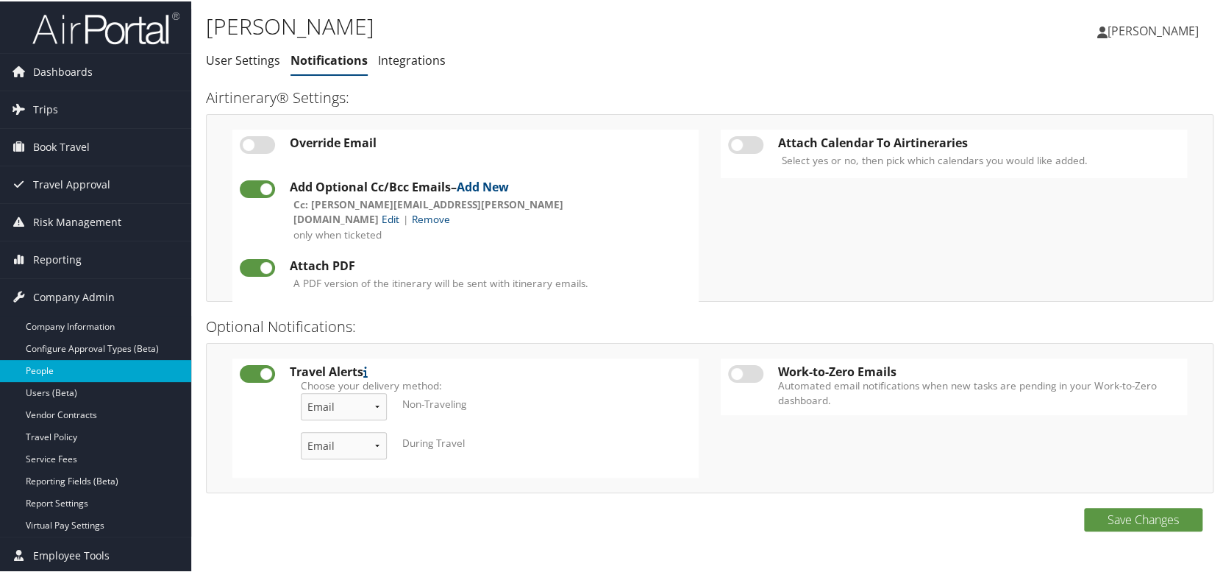
click at [74, 371] on link "People" at bounding box center [95, 369] width 191 height 22
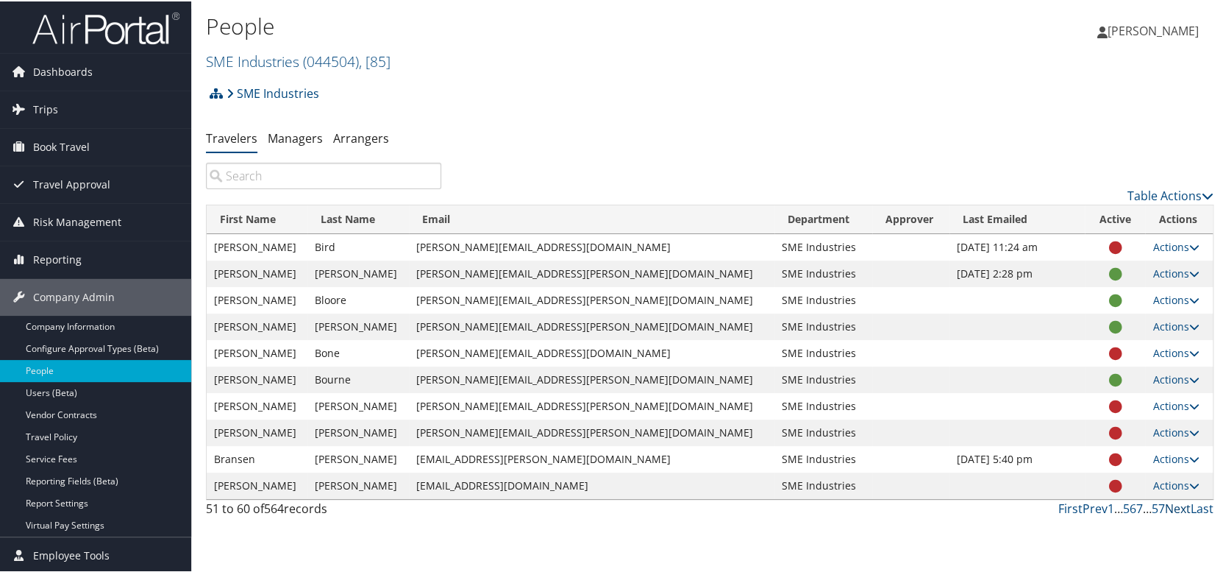
click at [1170, 504] on link "Next" at bounding box center [1178, 507] width 26 height 16
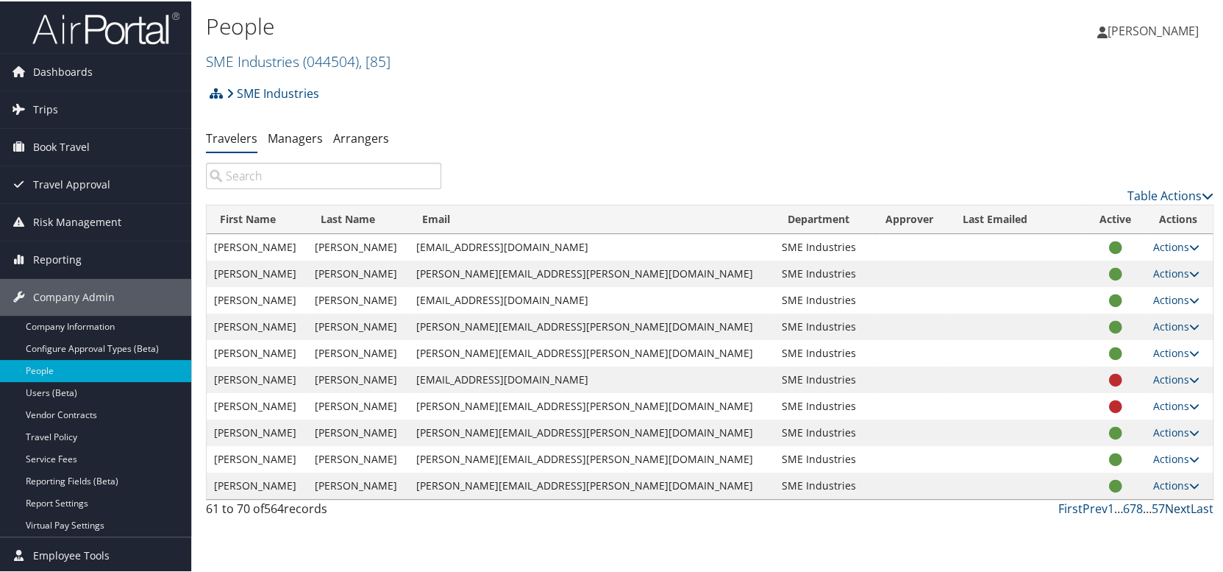
click at [1171, 504] on link "Next" at bounding box center [1178, 507] width 26 height 16
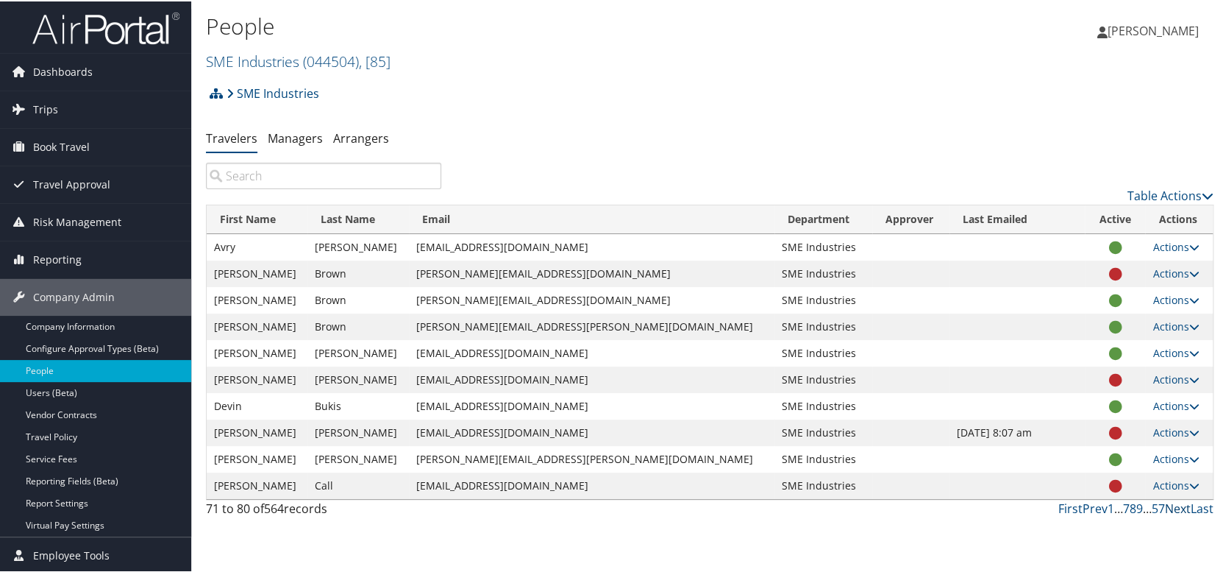
click at [1171, 504] on link "Next" at bounding box center [1178, 507] width 26 height 16
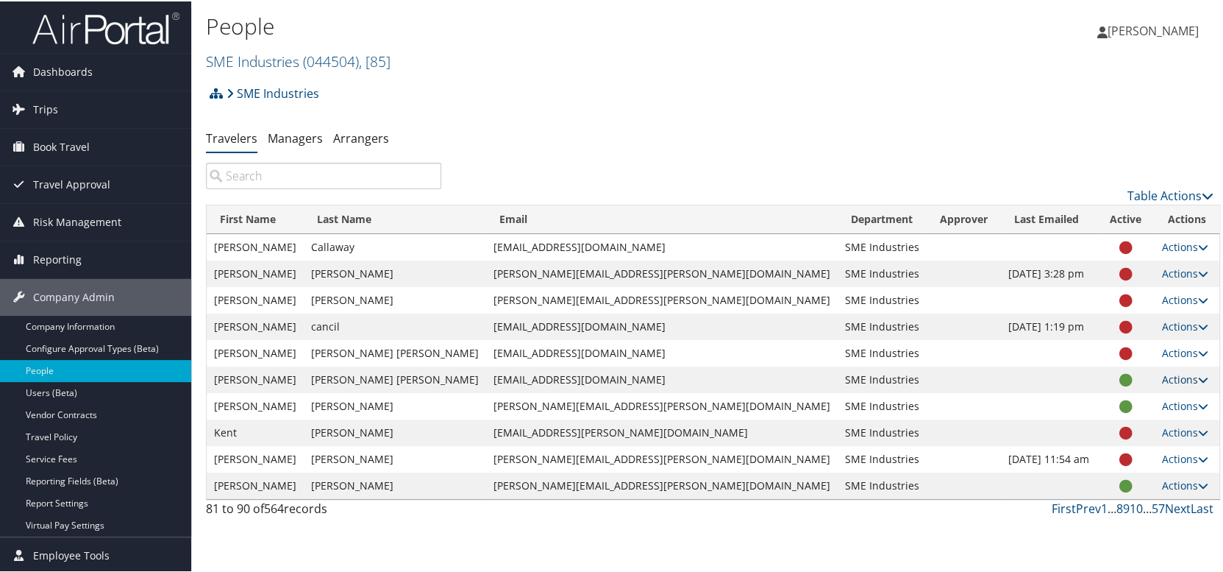
click at [1162, 382] on link "Actions" at bounding box center [1185, 378] width 46 height 14
click at [1118, 403] on link "User Settings" at bounding box center [1113, 399] width 135 height 25
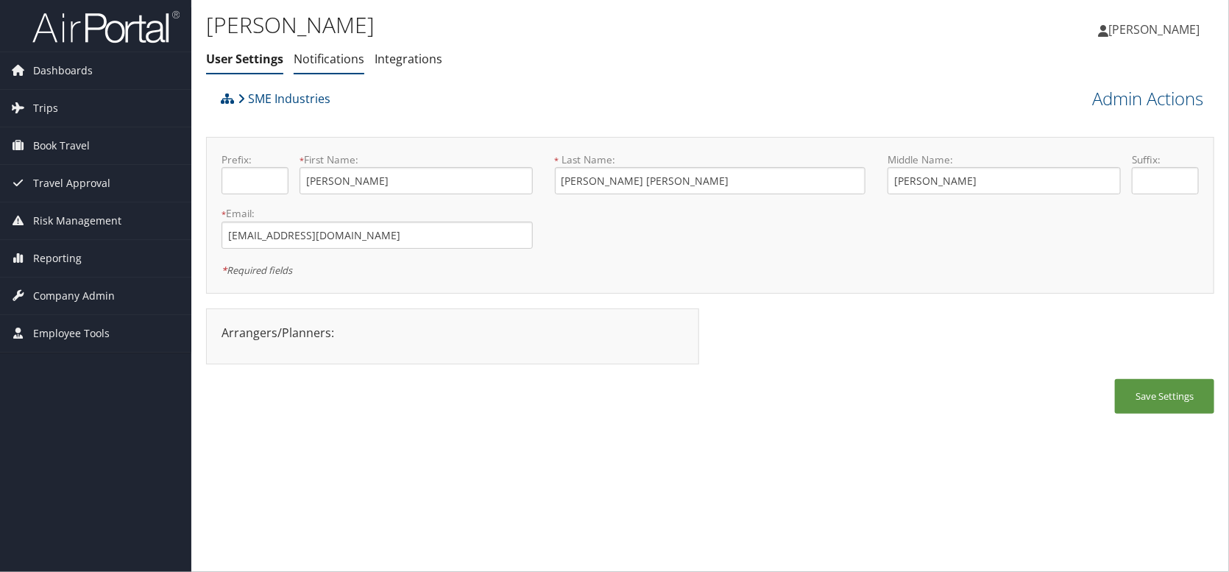
click at [311, 63] on link "Notifications" at bounding box center [329, 59] width 71 height 16
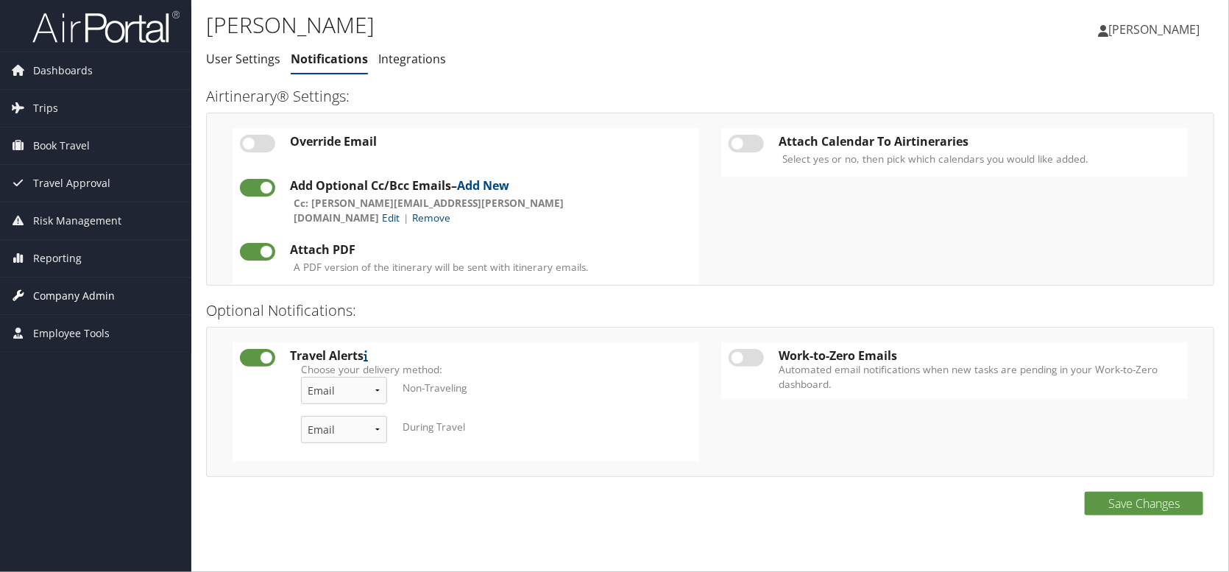
click at [53, 297] on span "Company Admin" at bounding box center [74, 295] width 82 height 37
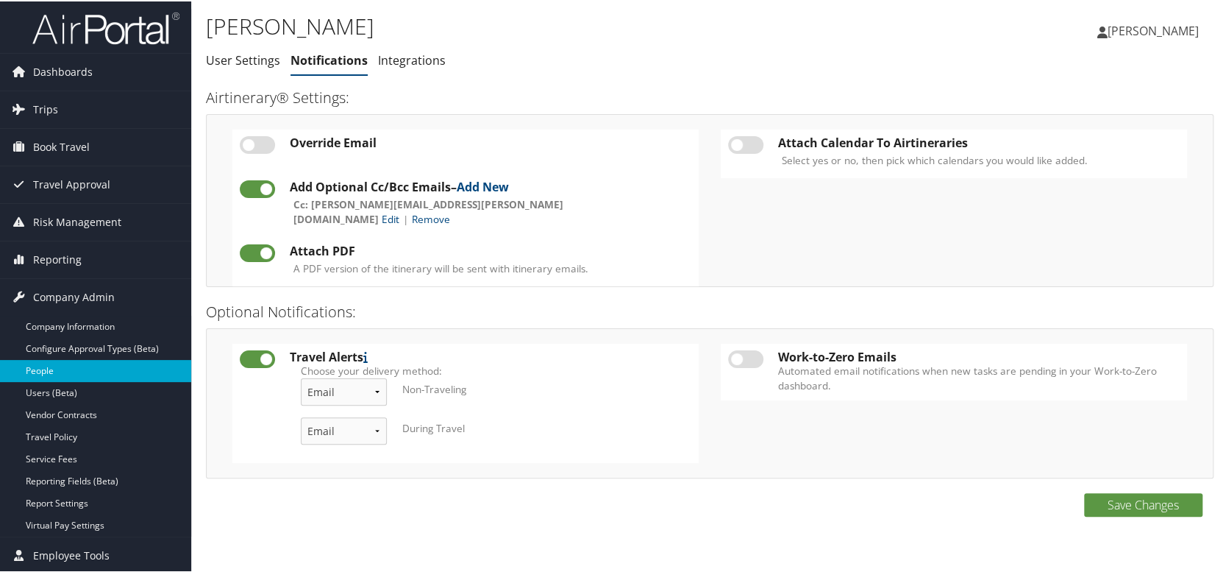
click at [60, 371] on link "People" at bounding box center [95, 369] width 191 height 22
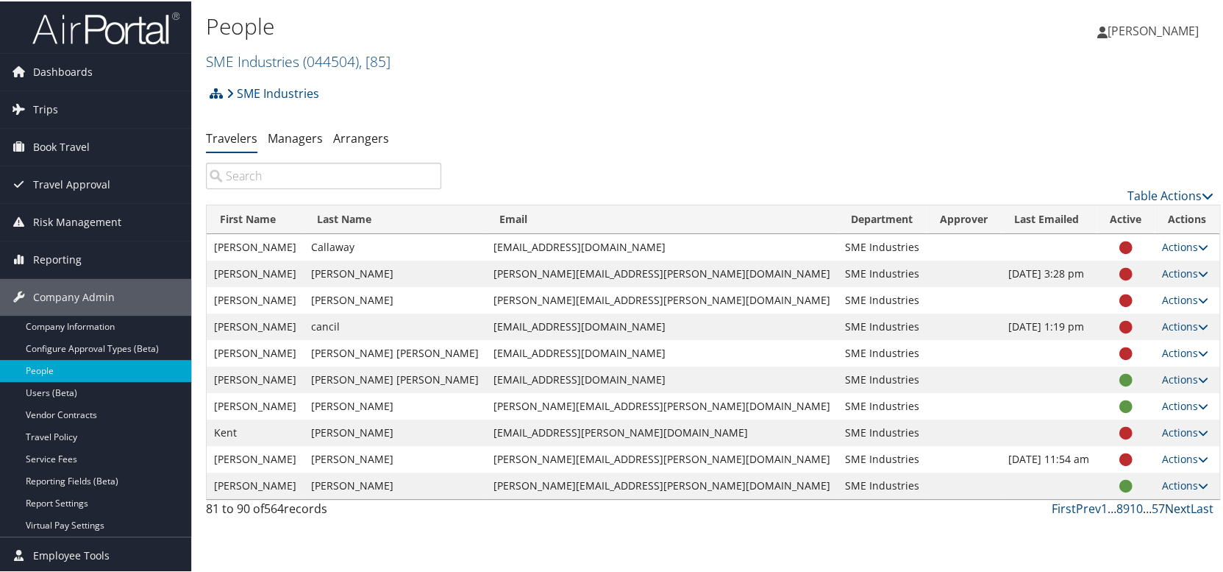
click at [1168, 502] on link "Next" at bounding box center [1178, 507] width 26 height 16
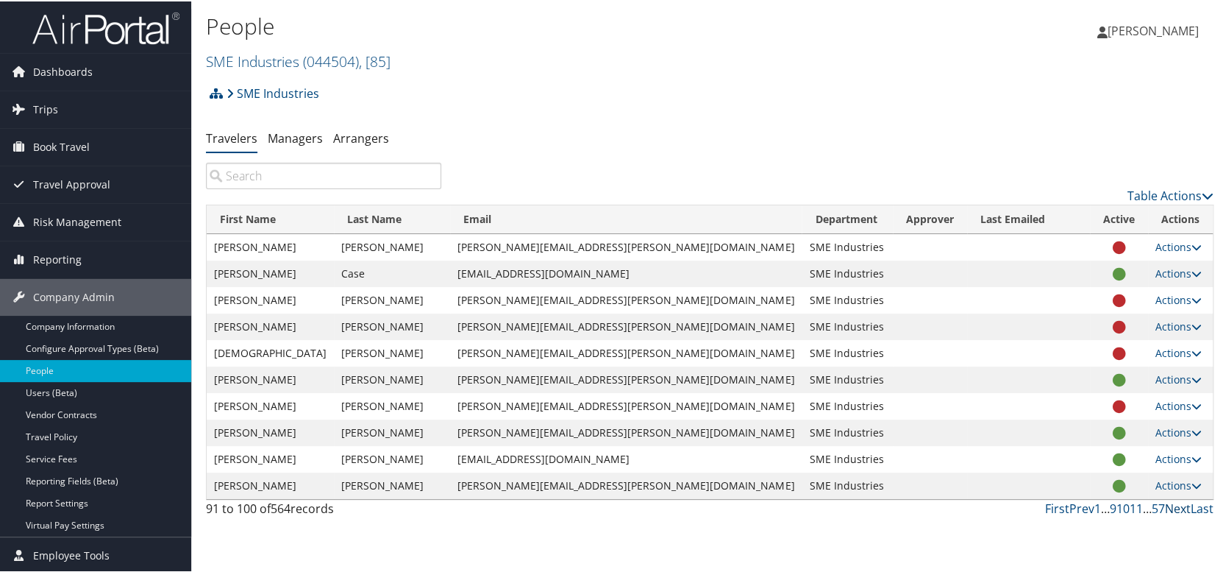
click at [1168, 504] on link "Next" at bounding box center [1178, 507] width 26 height 16
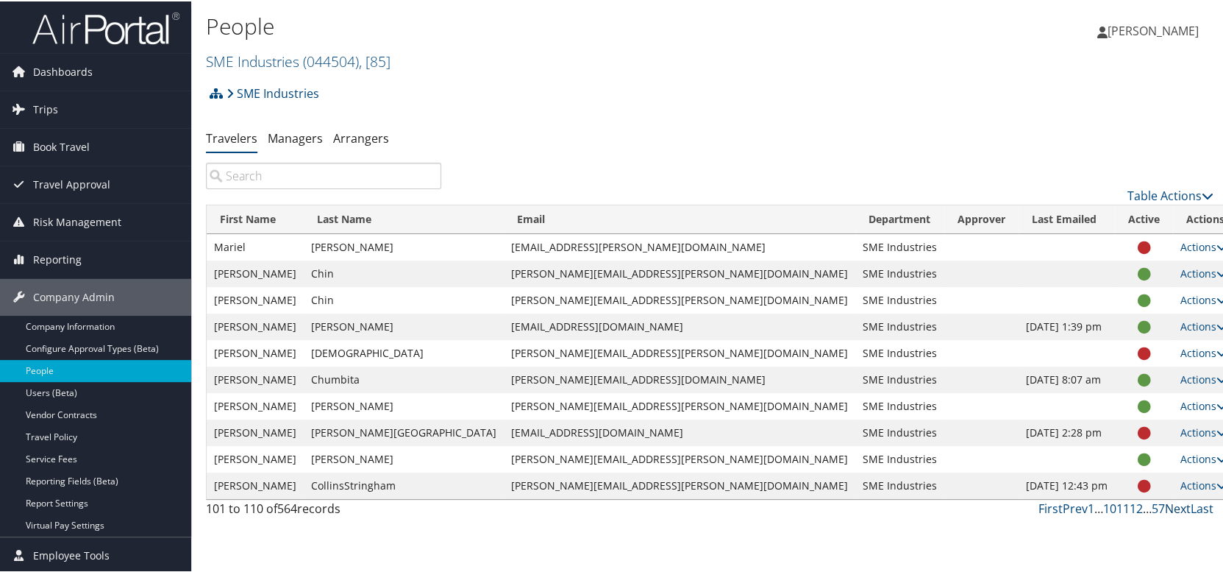
click at [1168, 505] on link "Next" at bounding box center [1178, 507] width 26 height 16
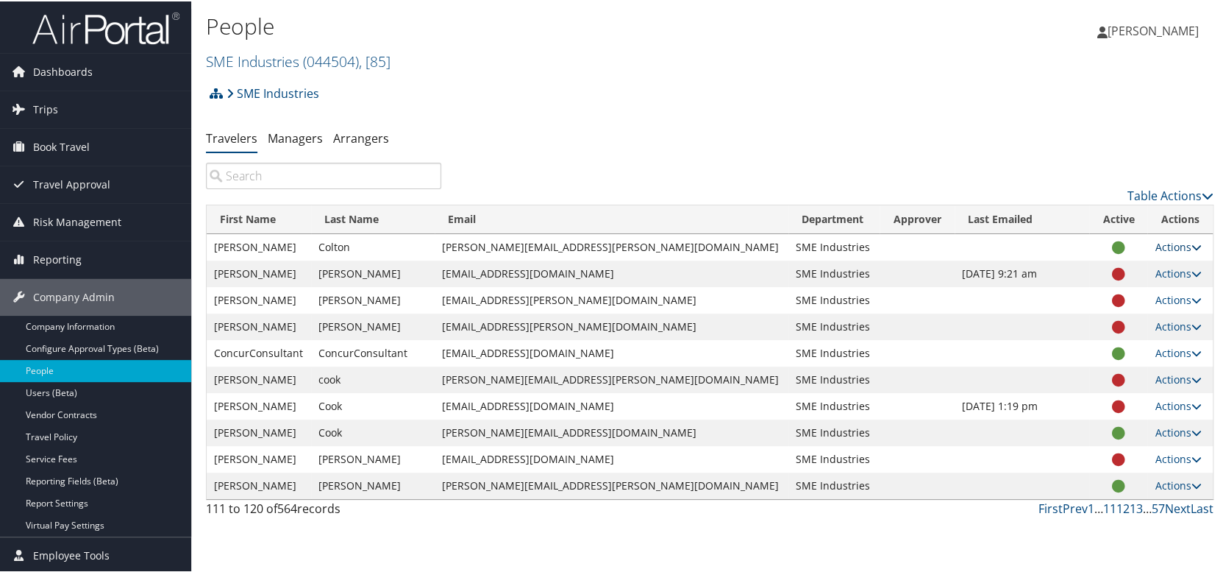
click at [1164, 244] on link "Actions" at bounding box center [1178, 245] width 46 height 14
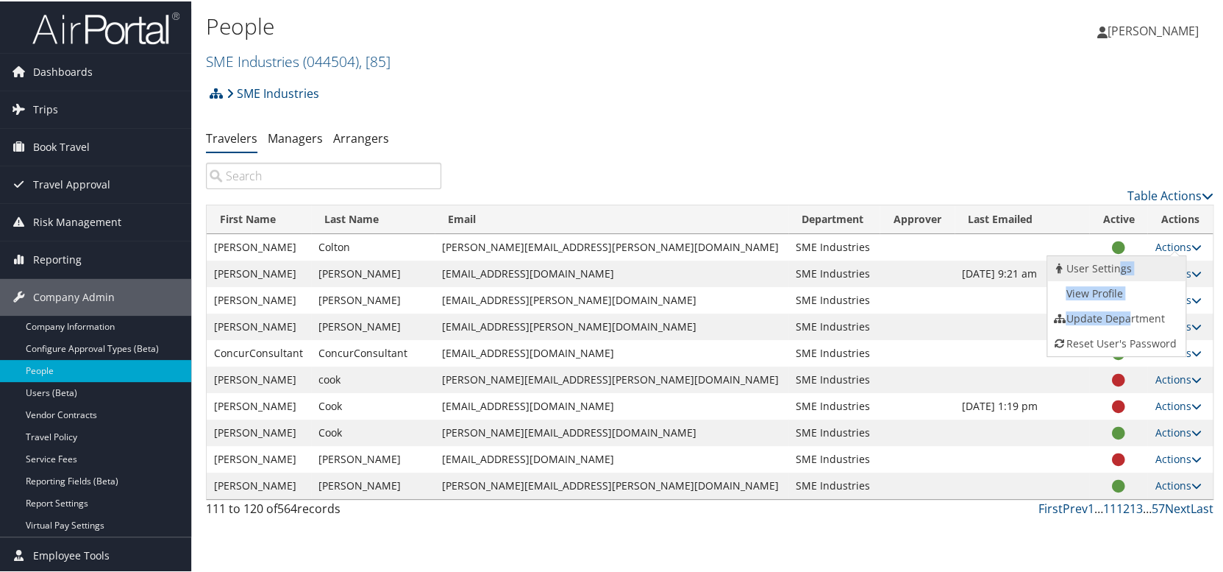
drag, startPoint x: 1127, startPoint y: 312, endPoint x: 1115, endPoint y: 274, distance: 39.6
click at [1115, 274] on ul "User Settings View Profile Update Department Reset User's Password" at bounding box center [1117, 305] width 141 height 102
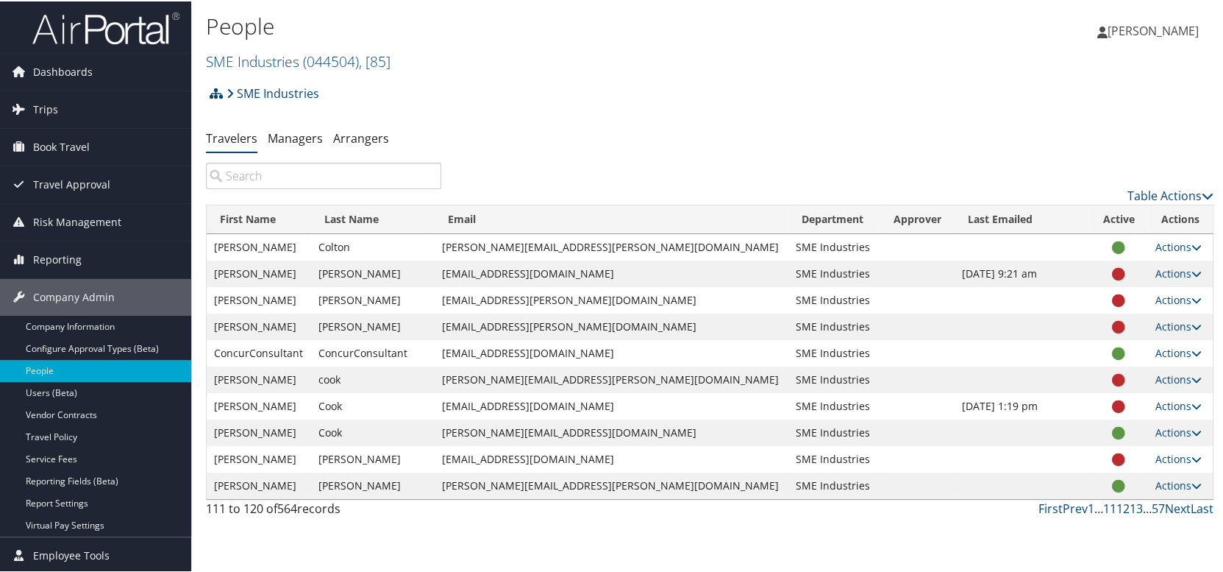
click at [1148, 246] on td "Actions User Settings View Profile Update Department Reset User's Password" at bounding box center [1180, 245] width 65 height 26
click at [1156, 244] on link "Actions" at bounding box center [1178, 245] width 46 height 14
click at [1117, 271] on link "User Settings" at bounding box center [1115, 267] width 135 height 25
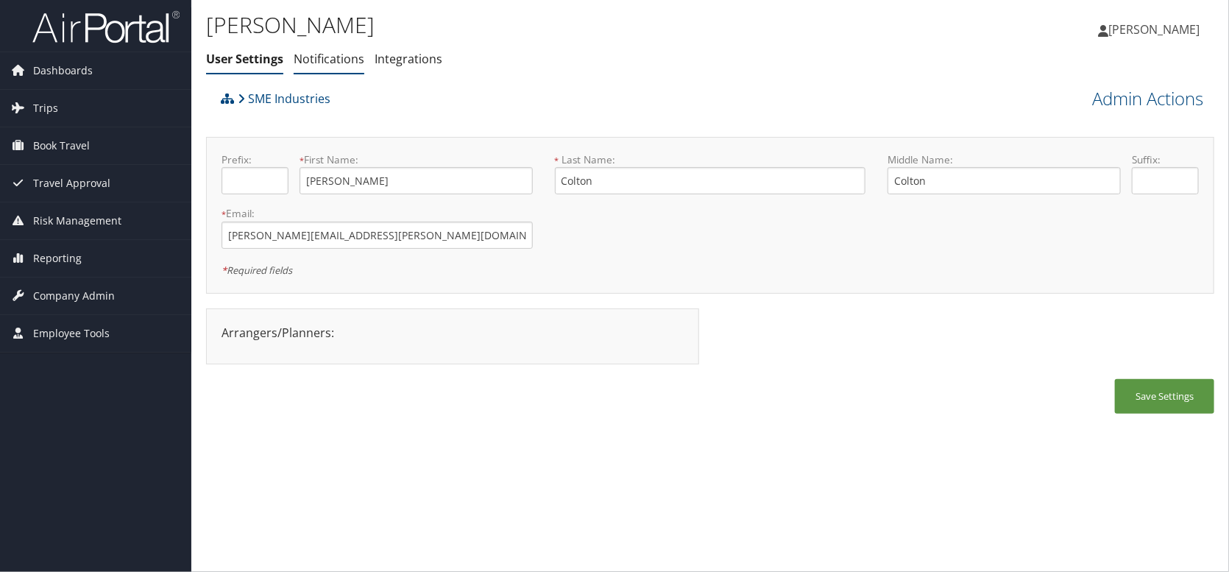
click at [346, 60] on link "Notifications" at bounding box center [329, 59] width 71 height 16
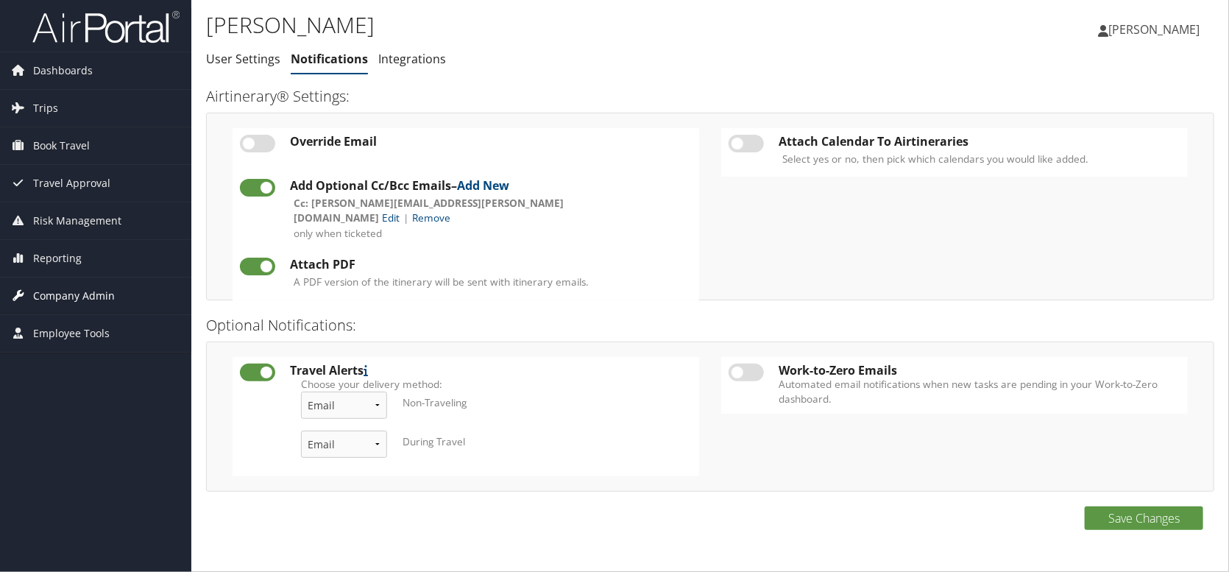
click at [53, 286] on span "Company Admin" at bounding box center [74, 295] width 82 height 37
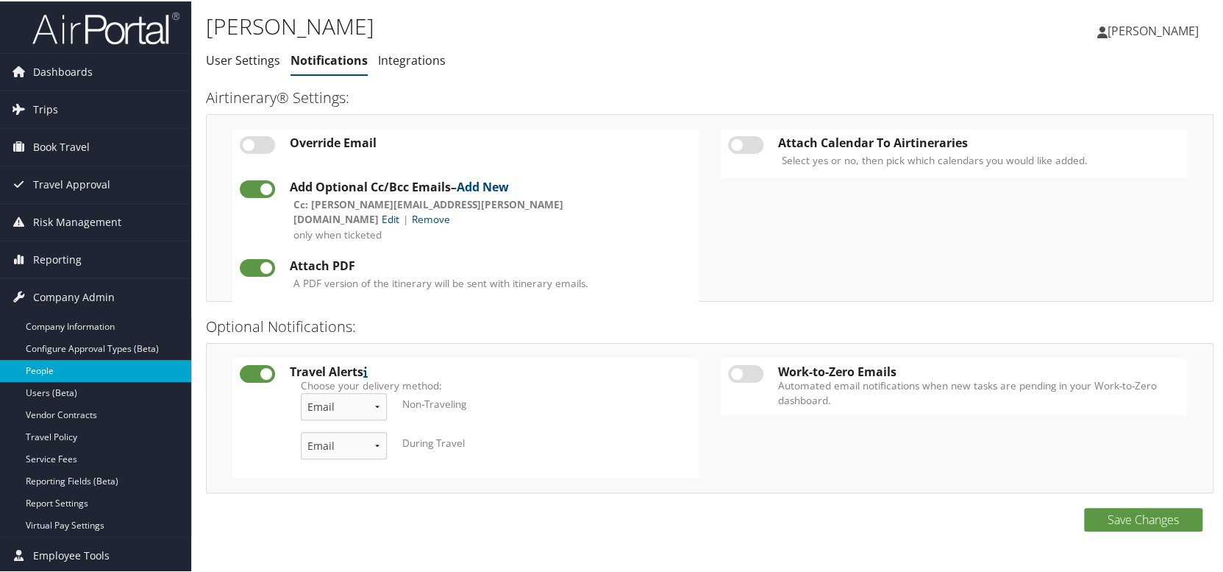
click at [40, 367] on link "People" at bounding box center [95, 369] width 191 height 22
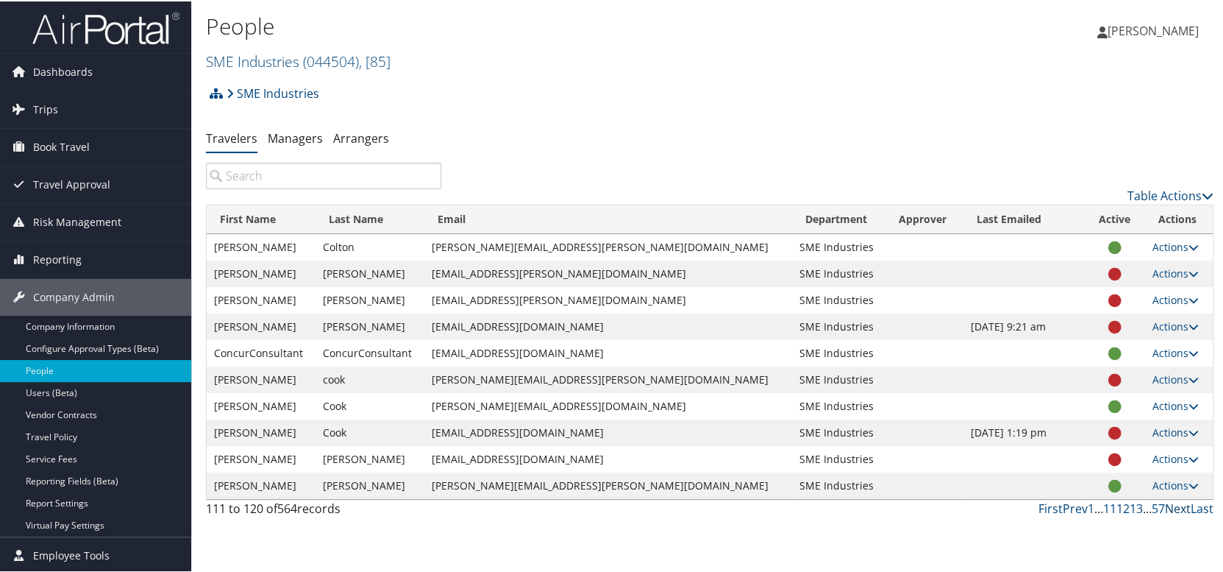
click at [1169, 504] on link "Next" at bounding box center [1178, 507] width 26 height 16
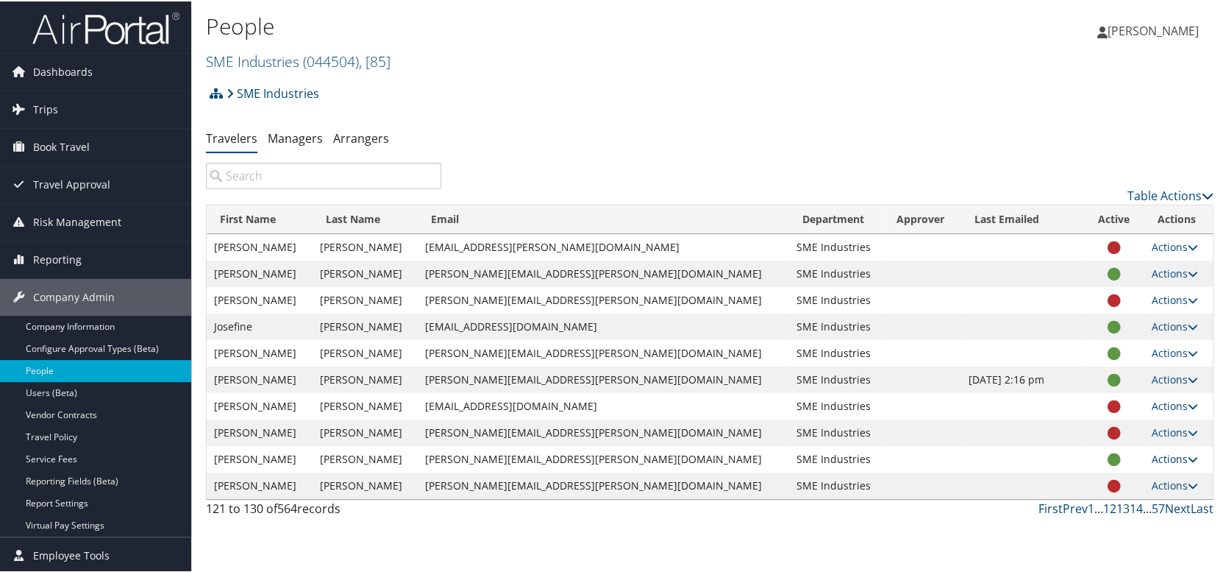
click at [1166, 457] on link "Actions" at bounding box center [1175, 457] width 46 height 14
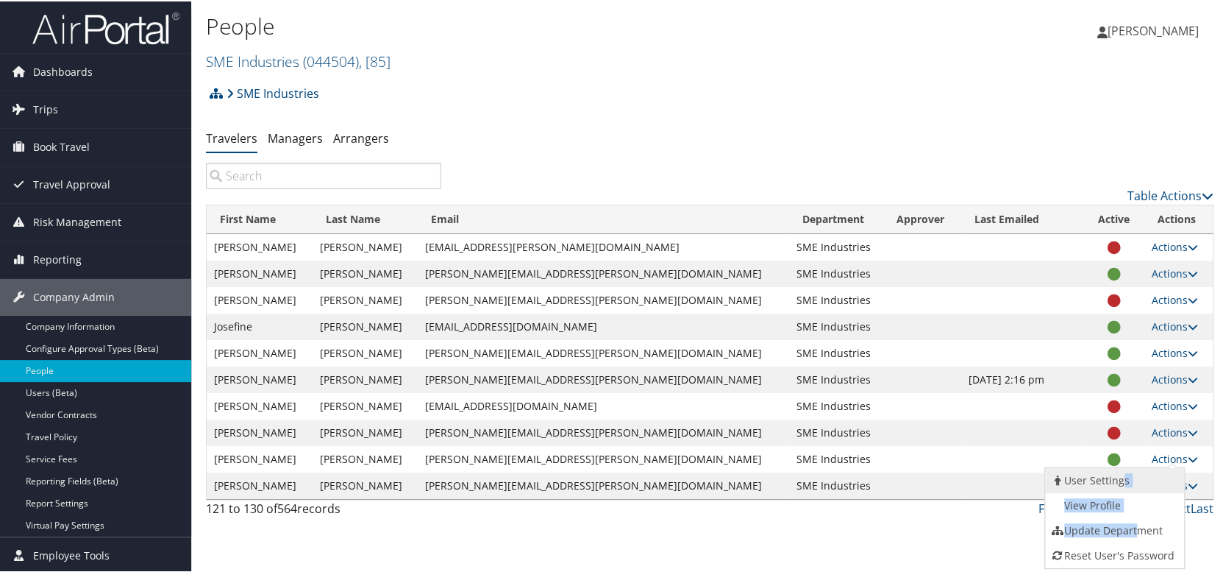
drag, startPoint x: 1132, startPoint y: 527, endPoint x: 1120, endPoint y: 479, distance: 50.0
click at [1120, 479] on ul "User Settings View Profile Update Department Reset User's Password" at bounding box center [1115, 517] width 141 height 102
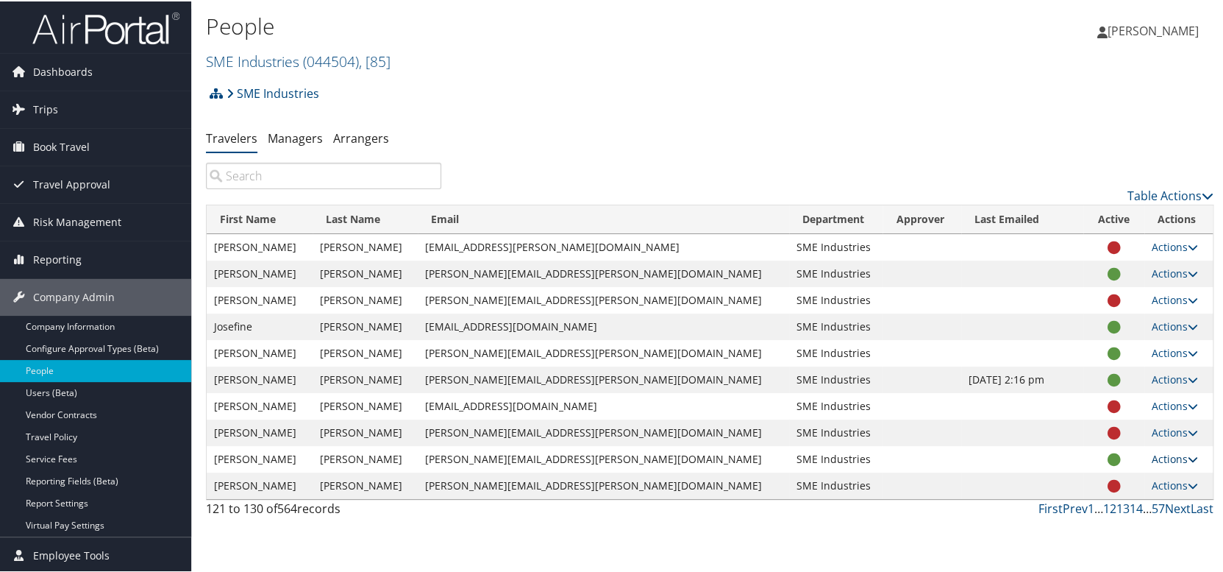
click at [1152, 455] on link "Actions" at bounding box center [1175, 457] width 46 height 14
click at [1123, 476] on link "User Settings" at bounding box center [1112, 478] width 135 height 25
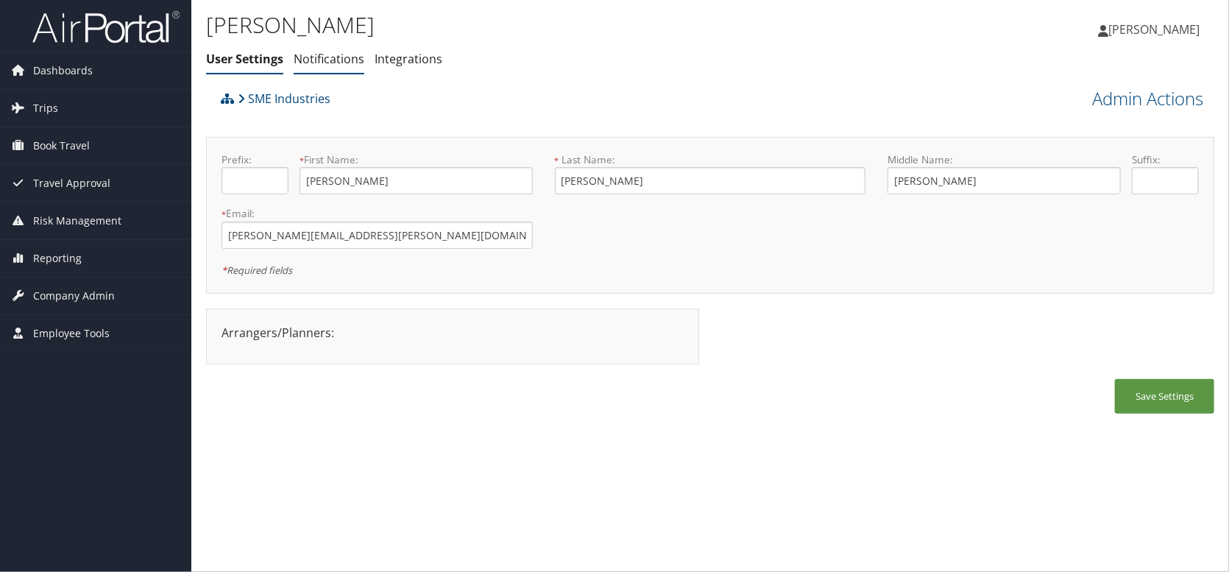
click at [327, 49] on li "Notifications" at bounding box center [329, 59] width 71 height 26
click at [327, 58] on link "Notifications" at bounding box center [329, 59] width 71 height 16
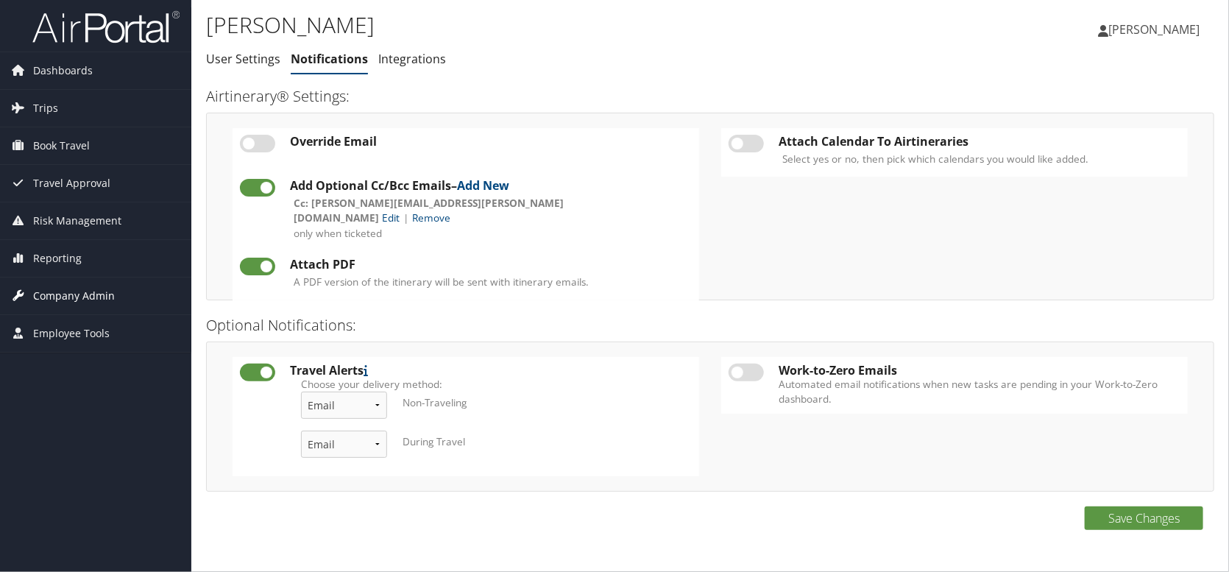
click at [83, 292] on span "Company Admin" at bounding box center [74, 295] width 82 height 37
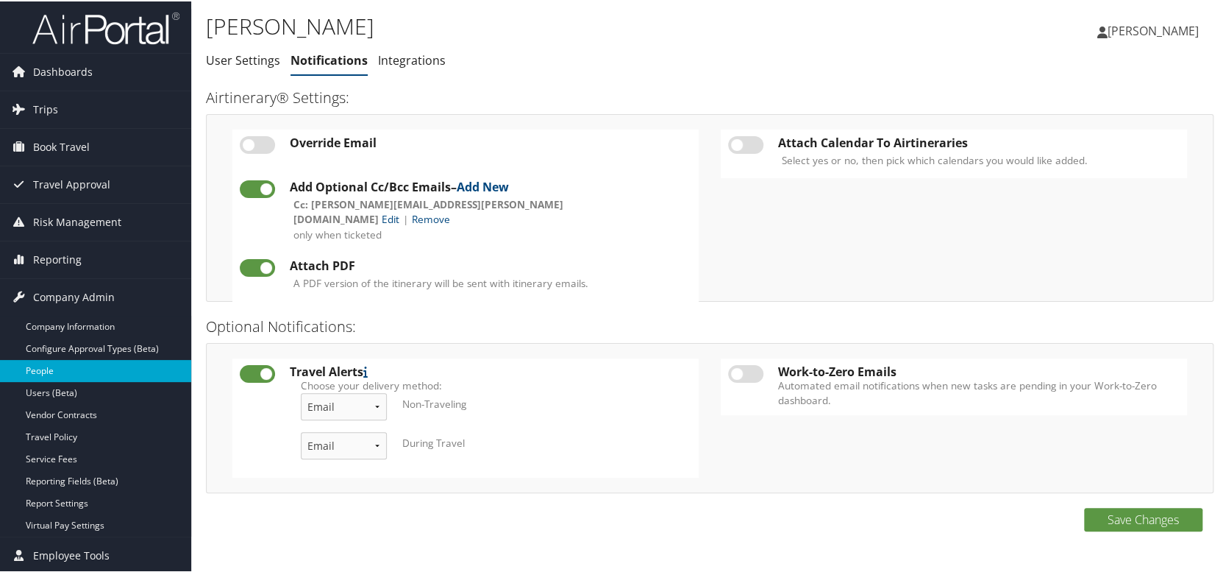
click at [40, 374] on link "People" at bounding box center [95, 369] width 191 height 22
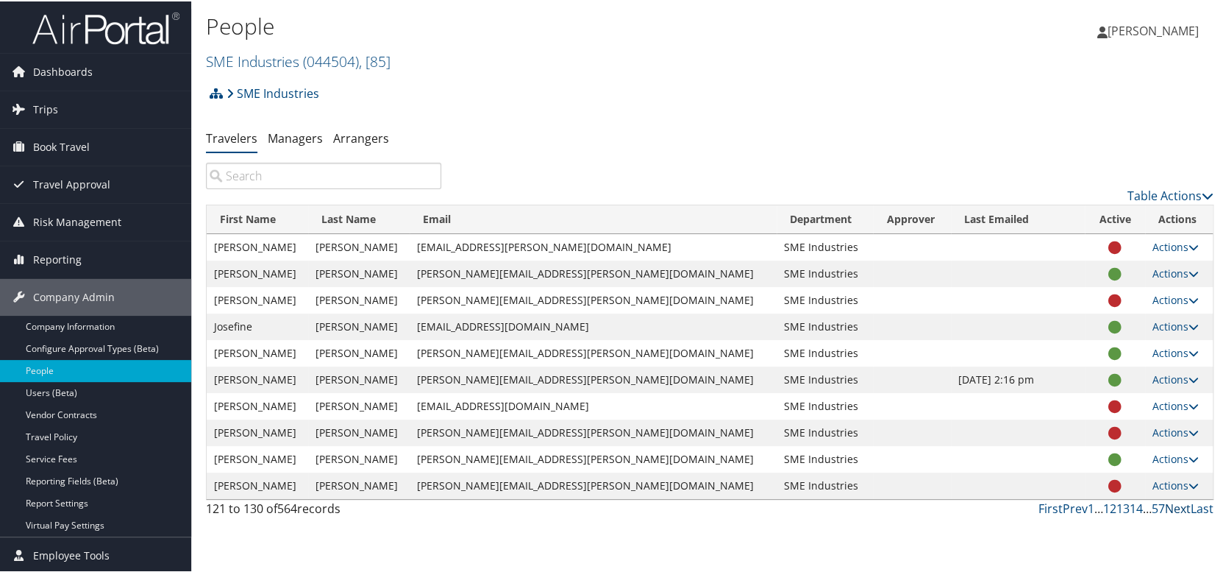
click at [1173, 502] on link "Next" at bounding box center [1178, 507] width 26 height 16
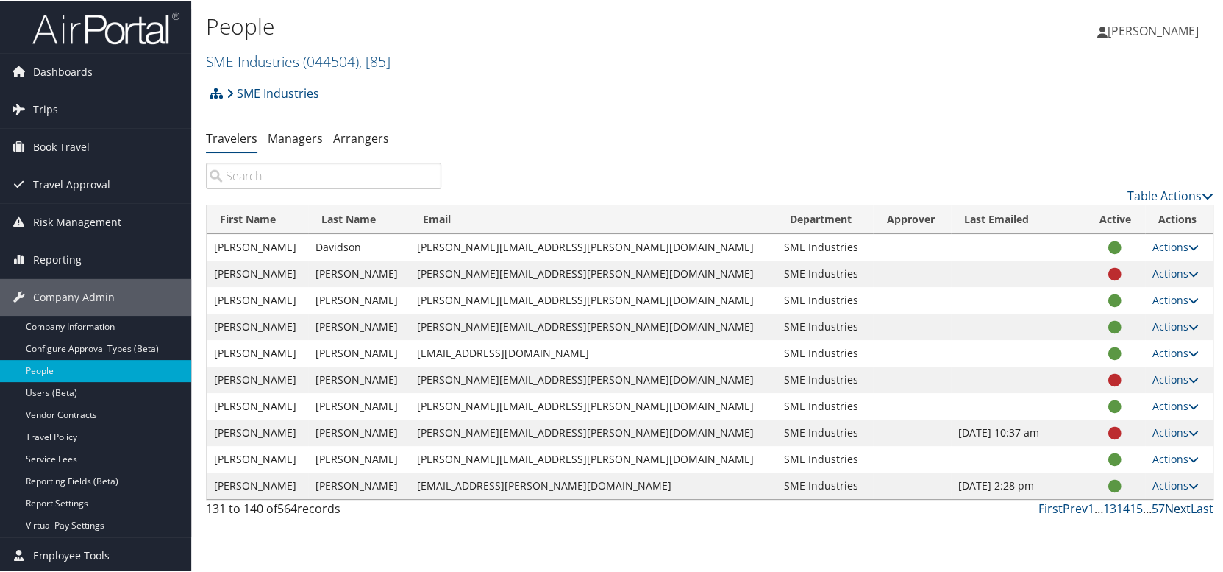
click at [1165, 507] on link "Next" at bounding box center [1178, 507] width 26 height 16
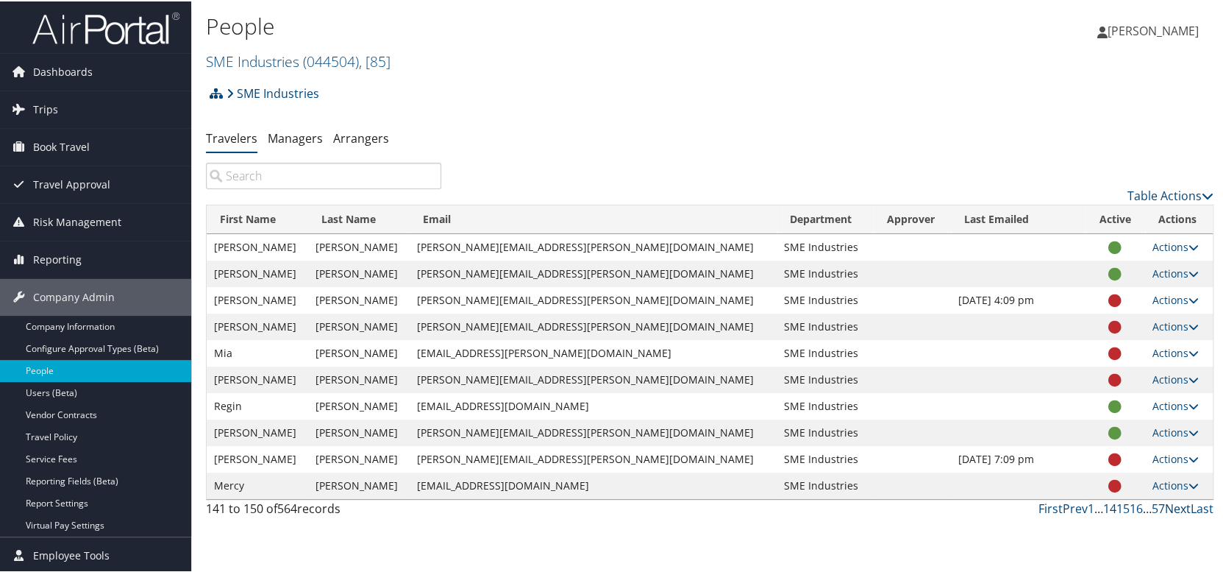
click at [1165, 507] on link "Next" at bounding box center [1178, 507] width 26 height 16
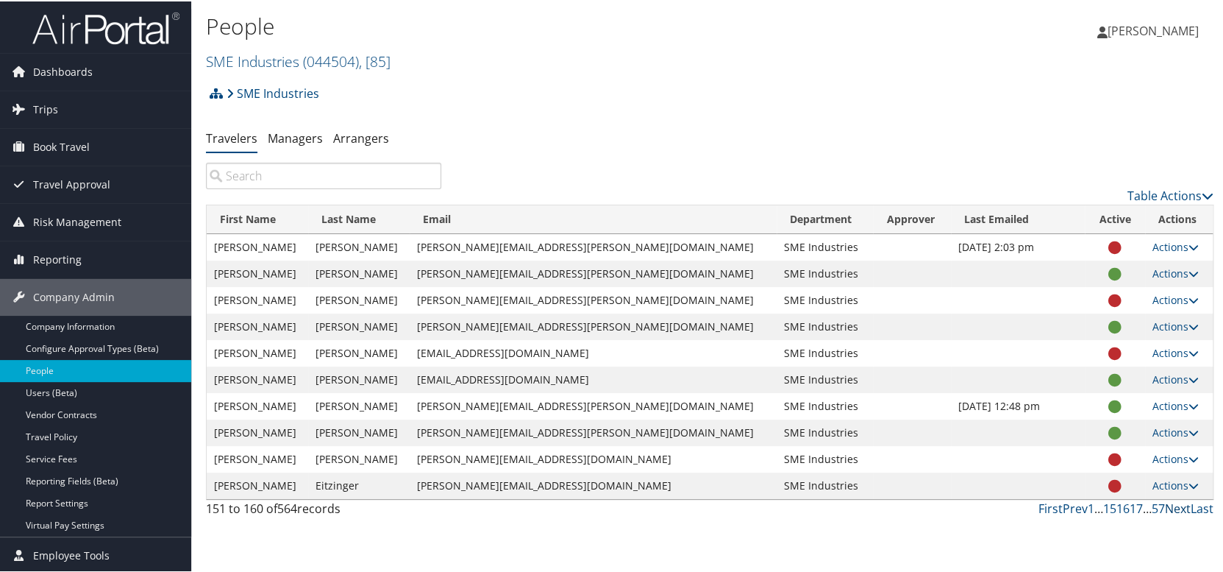
click at [1165, 507] on link "Next" at bounding box center [1178, 507] width 26 height 16
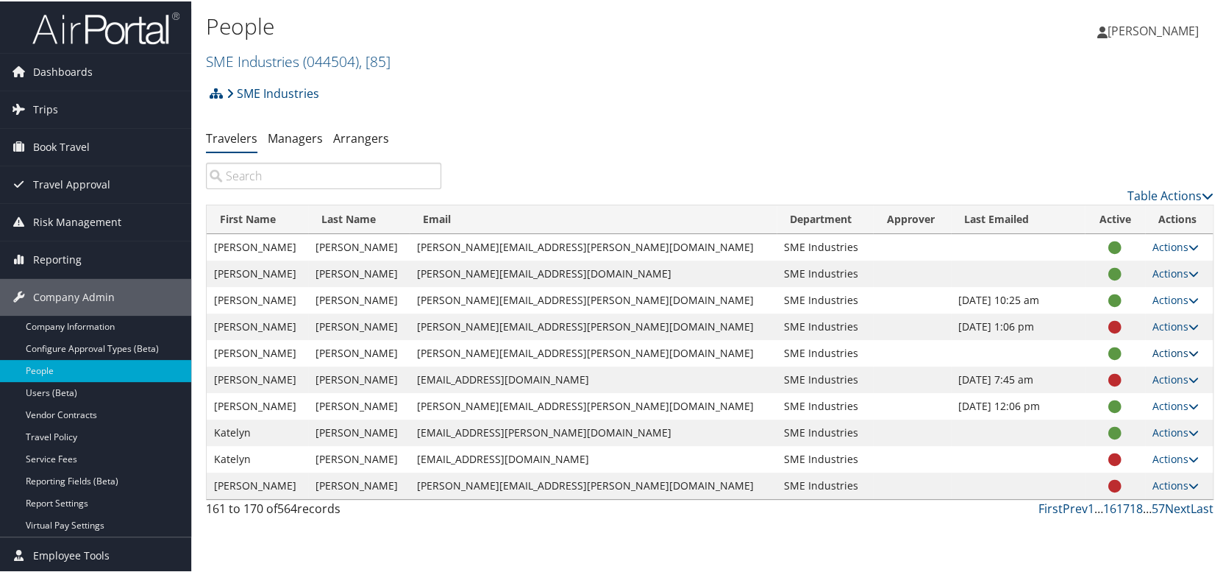
click at [1161, 348] on link "Actions" at bounding box center [1176, 351] width 46 height 14
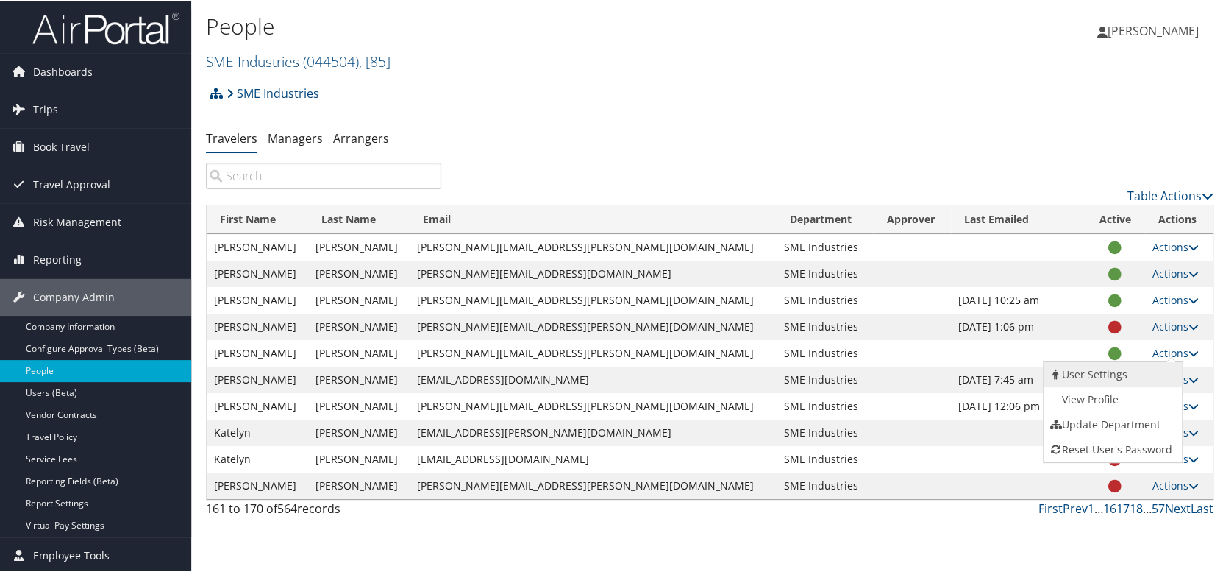
click at [1154, 366] on link "User Settings" at bounding box center [1111, 372] width 135 height 25
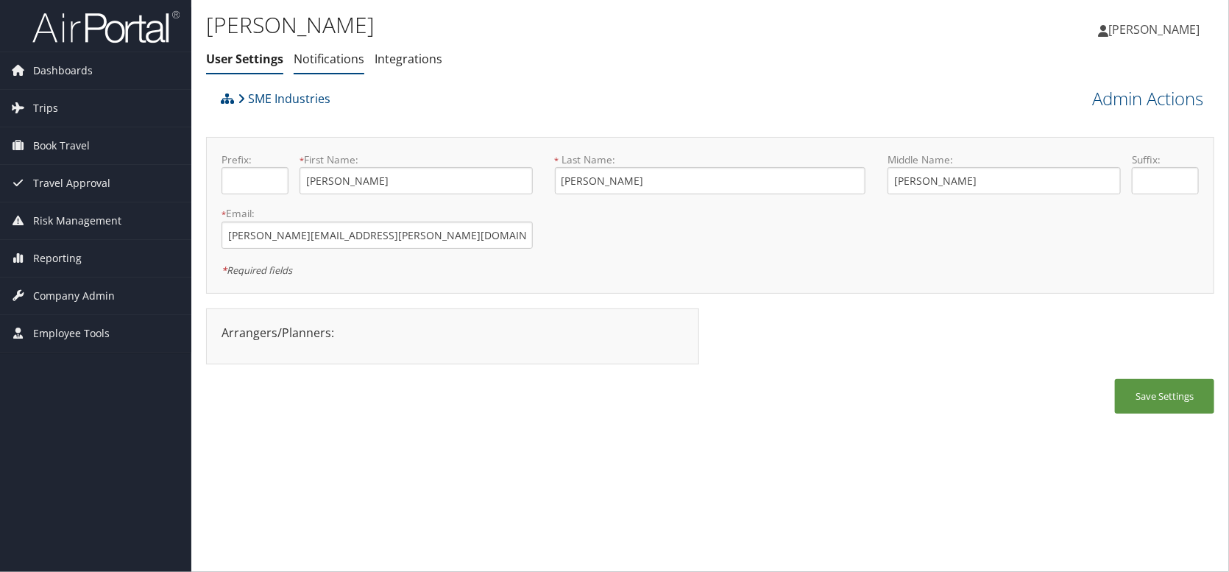
click at [305, 65] on link "Notifications" at bounding box center [329, 59] width 71 height 16
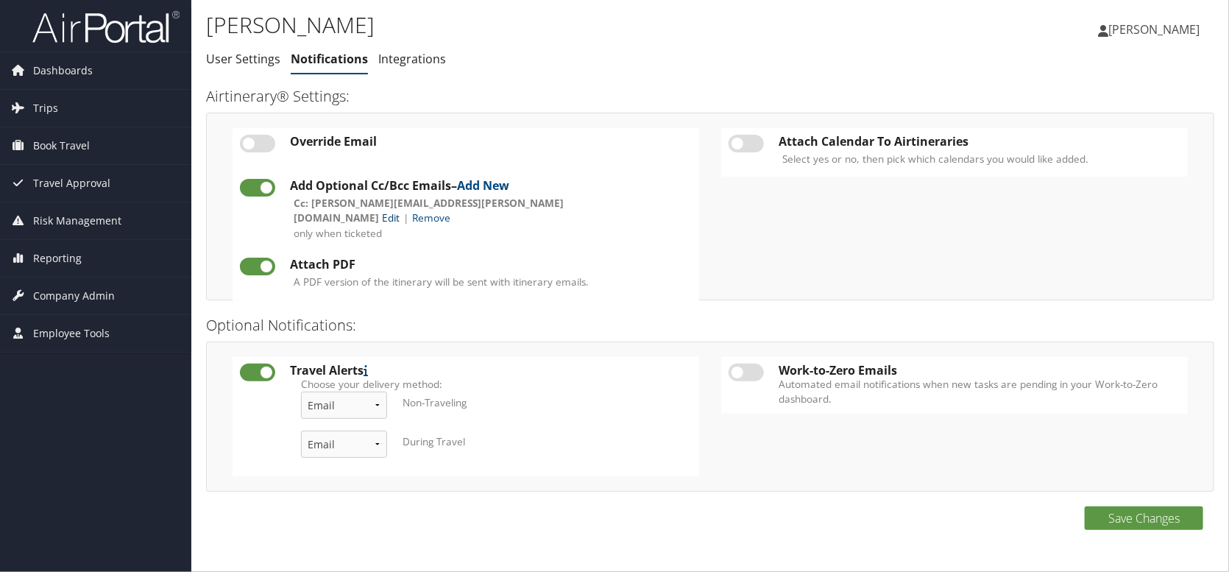
click at [399, 210] on link "Edit" at bounding box center [391, 217] width 18 height 14
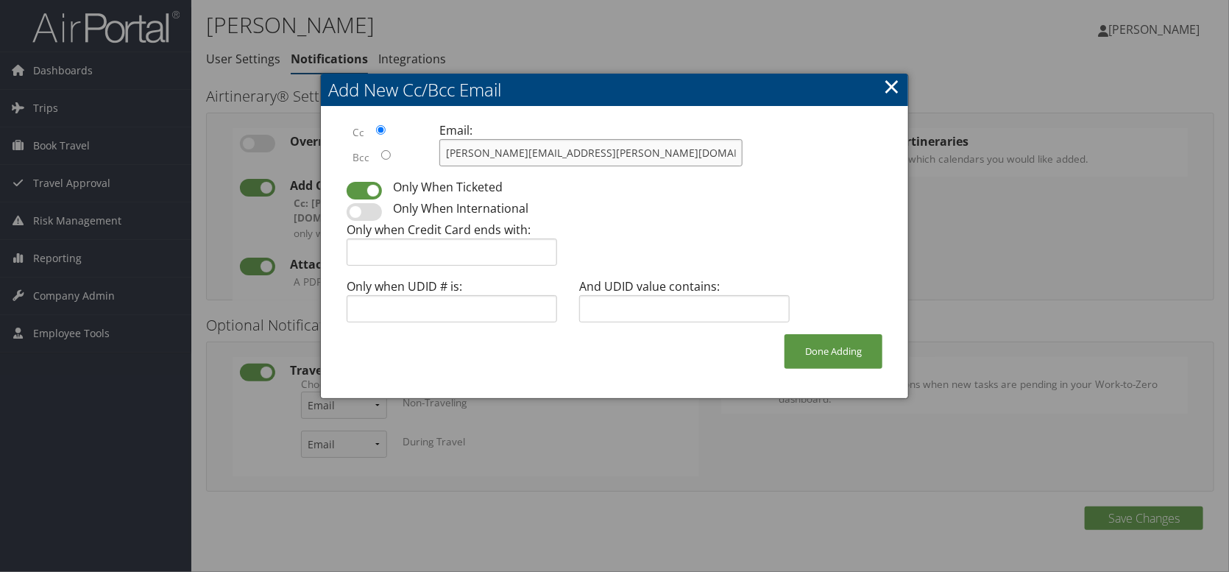
drag, startPoint x: 613, startPoint y: 152, endPoint x: 465, endPoint y: 141, distance: 148.2
click at [465, 141] on input "[PERSON_NAME][EMAIL_ADDRESS][PERSON_NAME][DOMAIN_NAME]" at bounding box center [590, 152] width 303 height 27
drag, startPoint x: 437, startPoint y: 153, endPoint x: 267, endPoint y: 150, distance: 170.0
click at [267, 150] on body "Menu Dashboards ► AirPortal 360™ (Manager) My Travel Dashboard Trips ► Airtiner…" at bounding box center [614, 286] width 1229 height 572
type input "[PERSON_NAME][EMAIL_ADDRESS][PERSON_NAME][DOMAIN_NAME]"
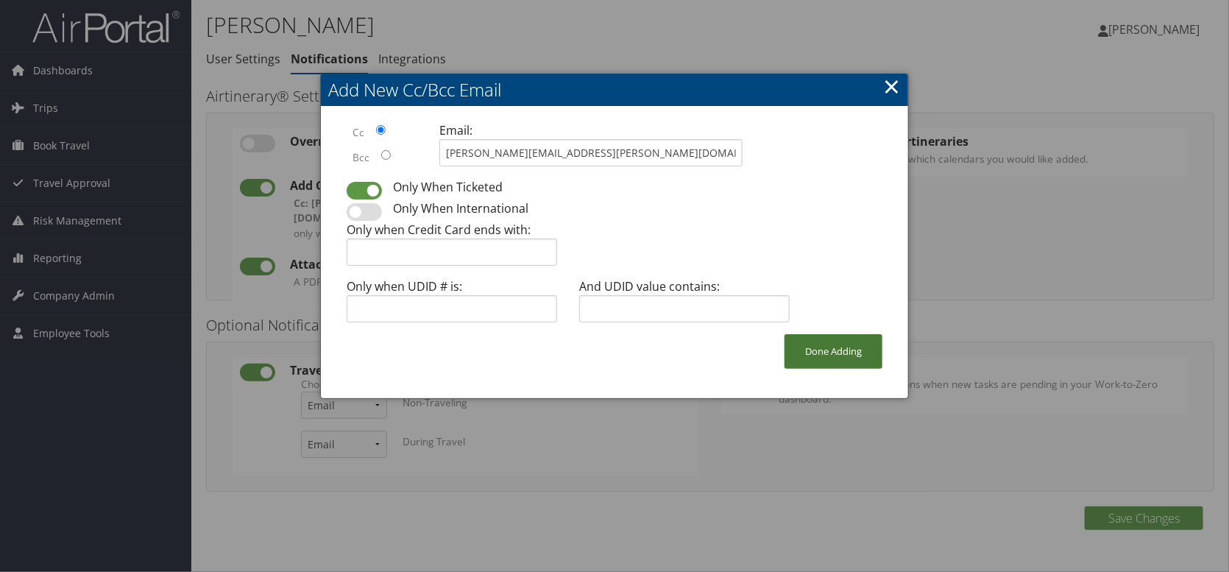
click at [806, 360] on button "Done Adding" at bounding box center [833, 351] width 98 height 35
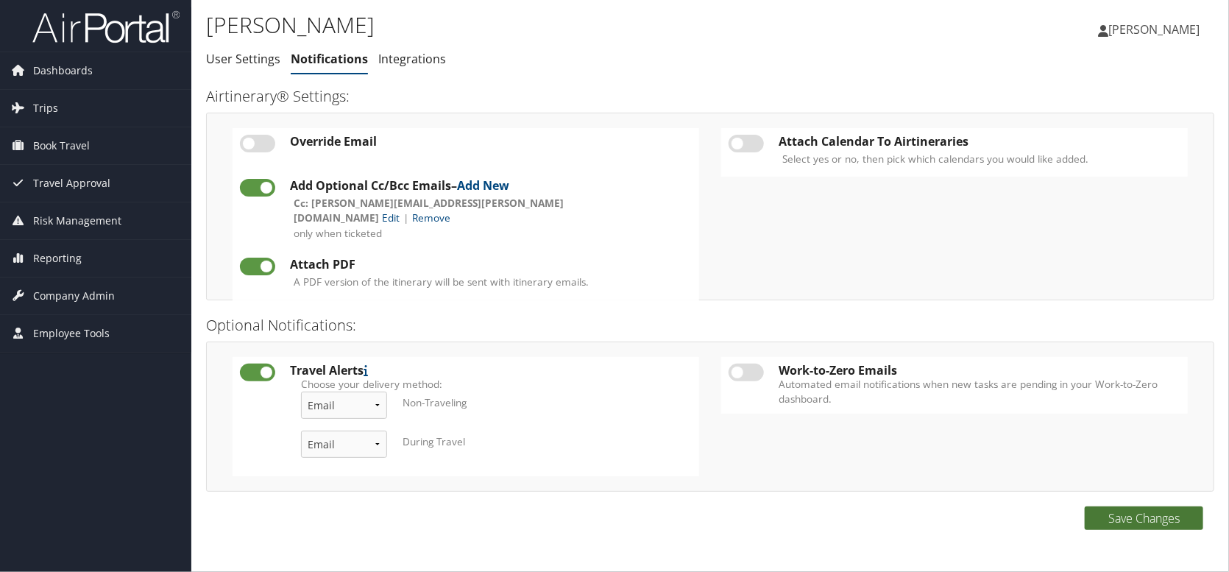
click at [1128, 514] on button "Save Changes" at bounding box center [1143, 518] width 118 height 24
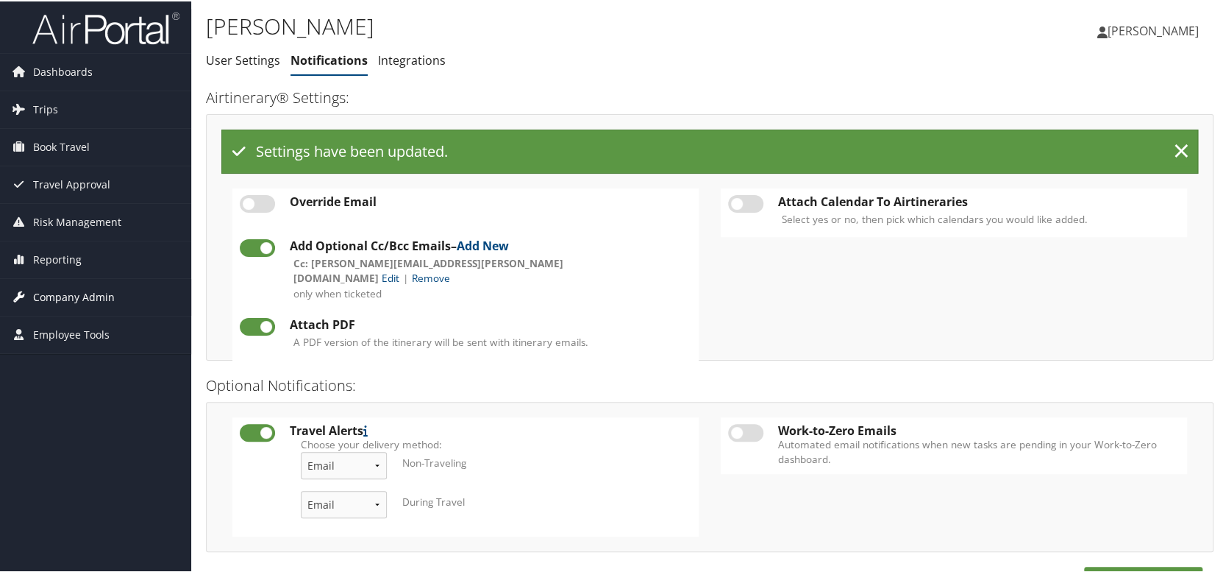
click at [78, 294] on span "Company Admin" at bounding box center [74, 295] width 82 height 37
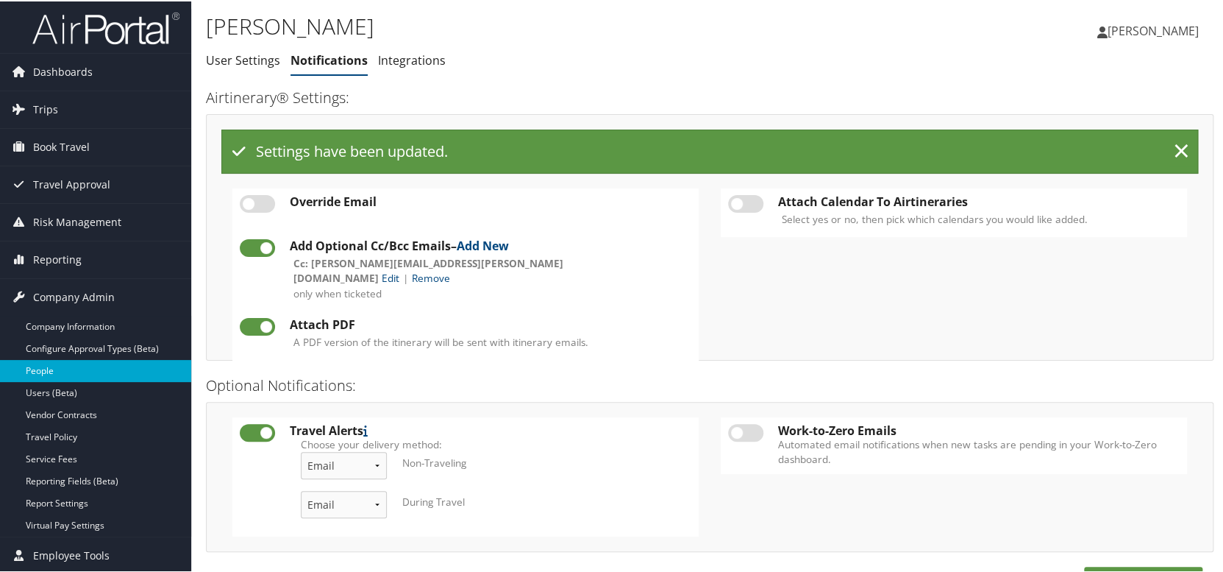
click at [46, 364] on link "People" at bounding box center [95, 369] width 191 height 22
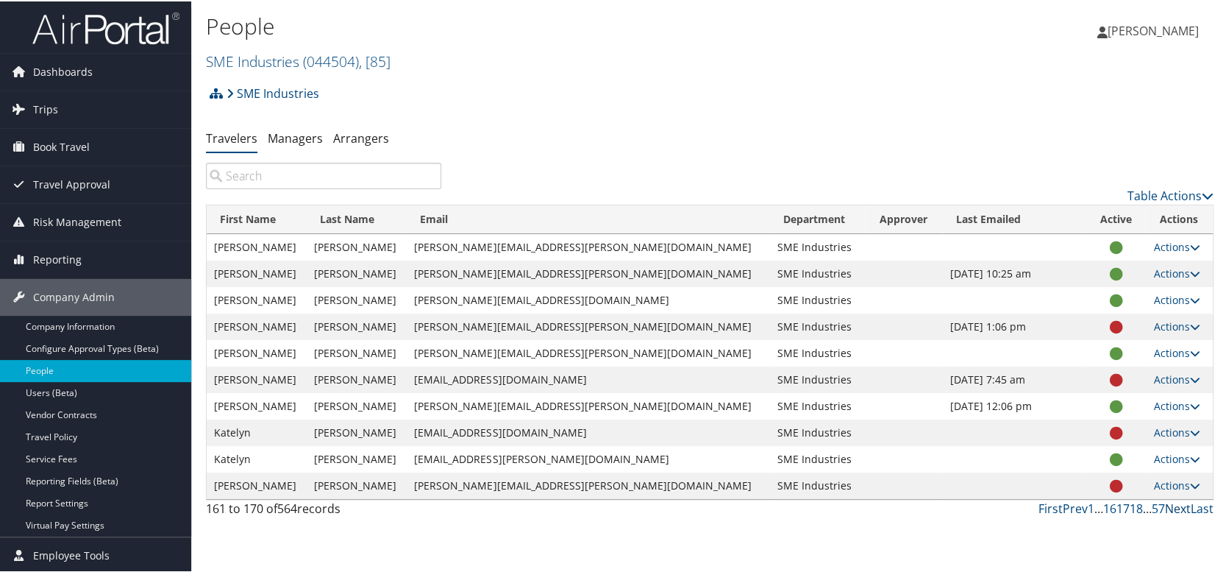
click at [1169, 508] on link "Next" at bounding box center [1178, 507] width 26 height 16
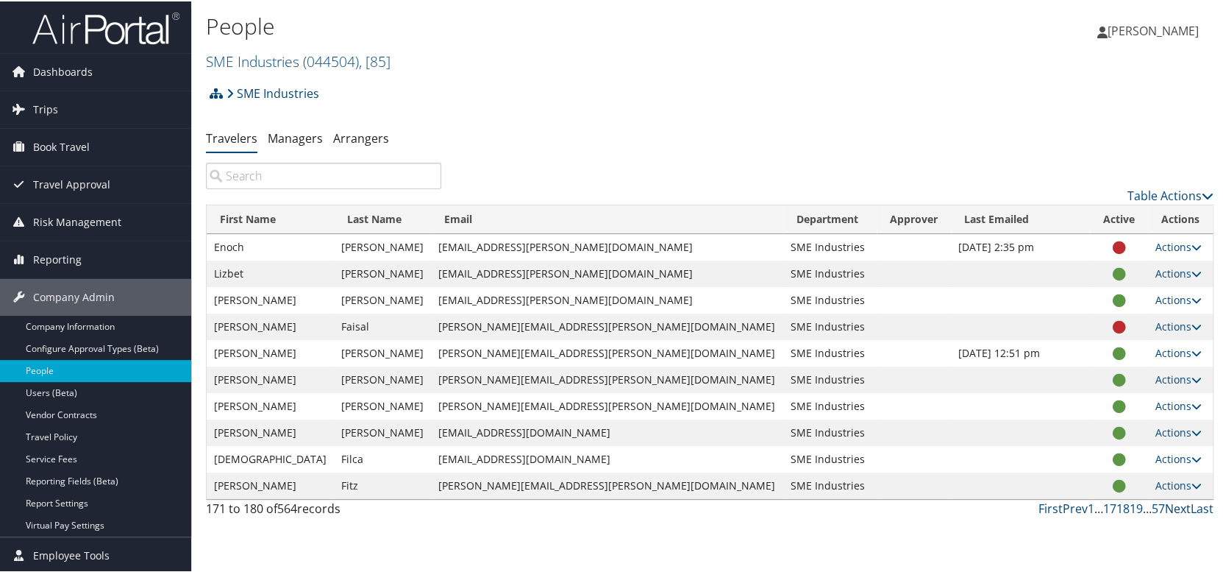
click at [1165, 508] on link "Next" at bounding box center [1178, 507] width 26 height 16
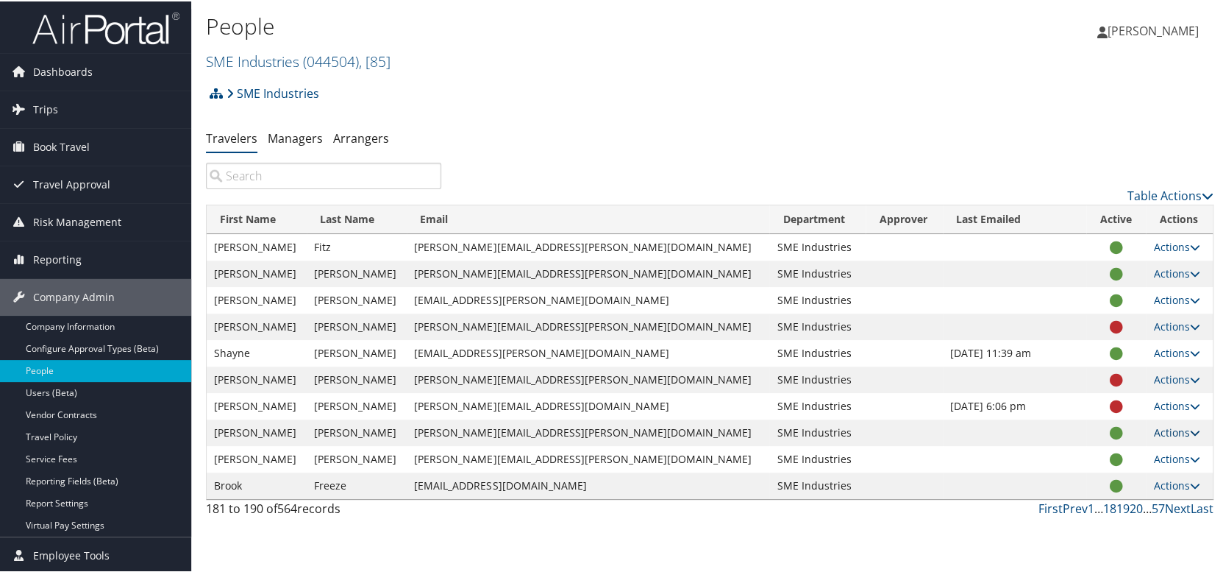
click at [1161, 430] on link "Actions" at bounding box center [1177, 431] width 46 height 14
click at [1146, 445] on link "User Settings" at bounding box center [1110, 452] width 135 height 25
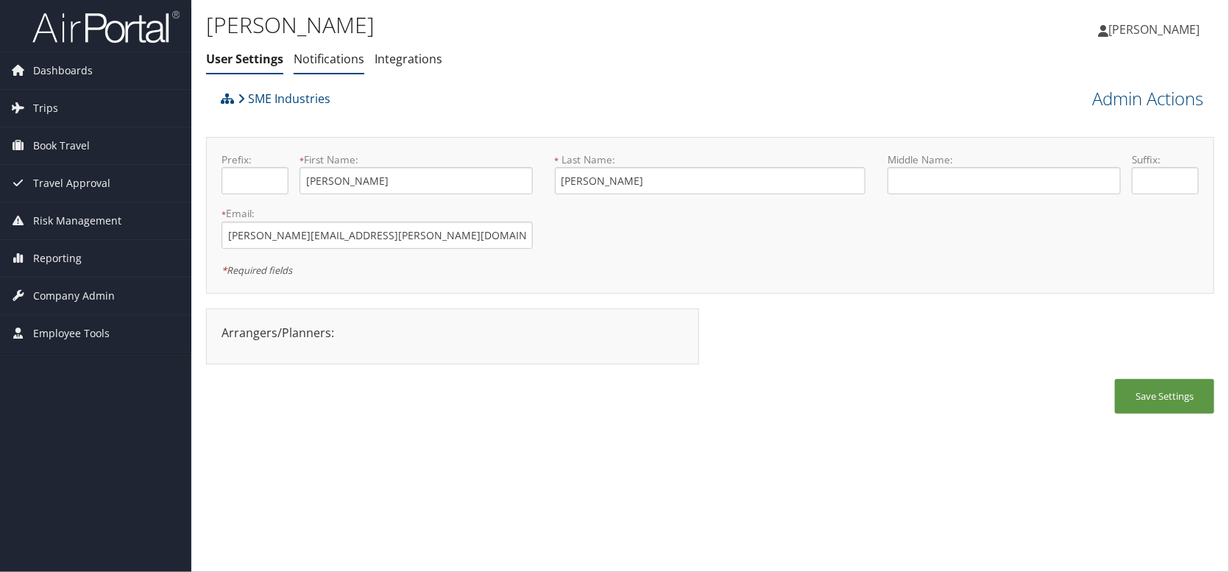
click at [347, 63] on link "Notifications" at bounding box center [329, 59] width 71 height 16
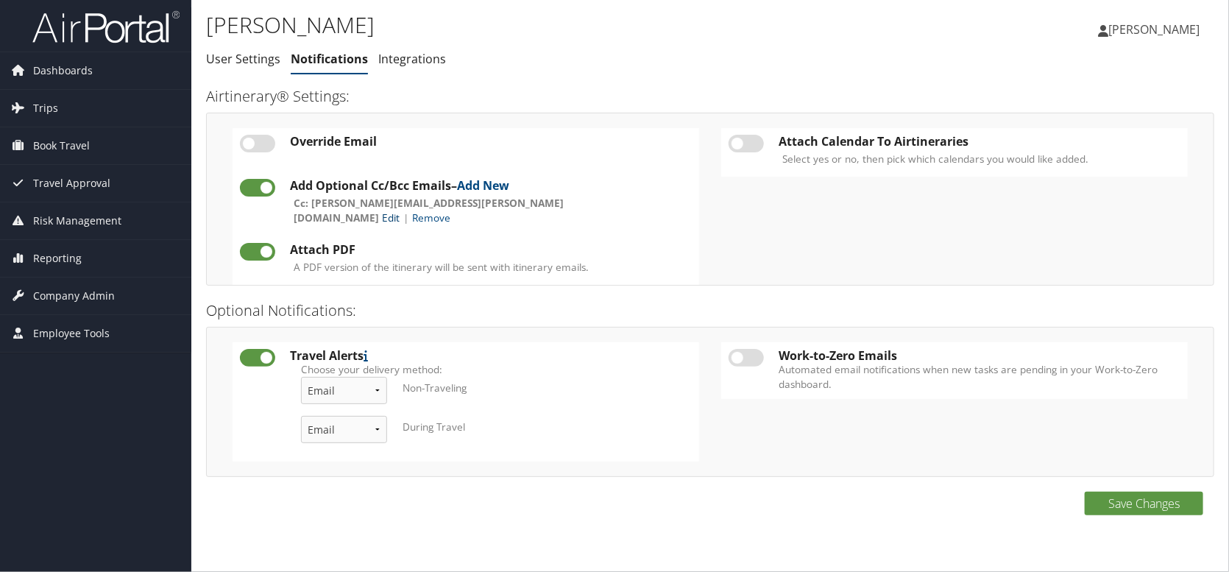
click at [399, 210] on link "Edit" at bounding box center [391, 217] width 18 height 14
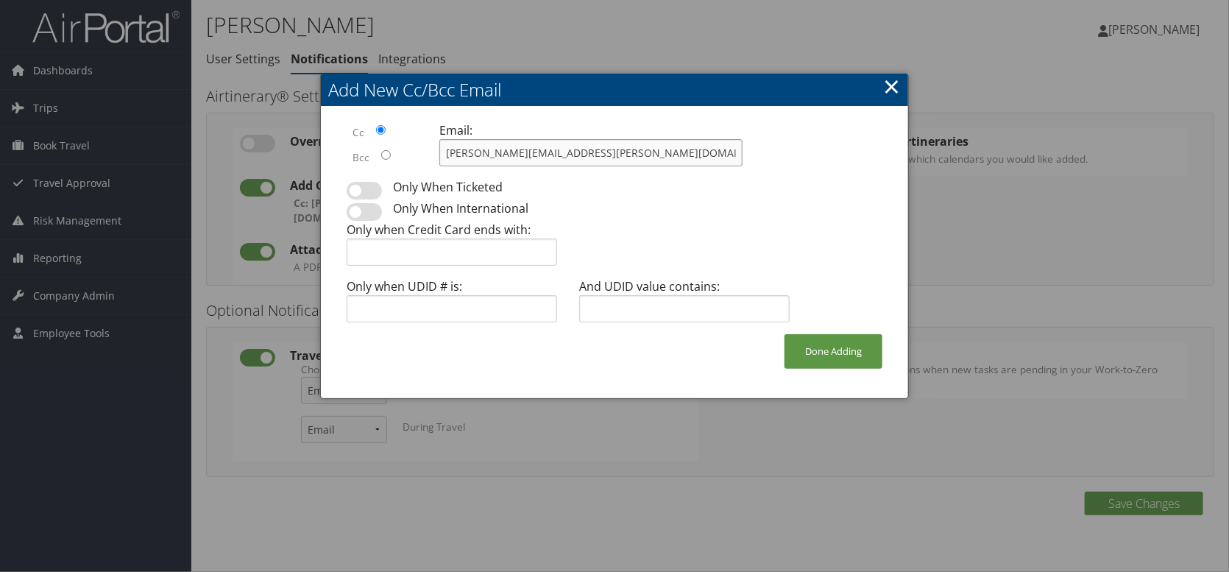
drag, startPoint x: 605, startPoint y: 144, endPoint x: 191, endPoint y: 107, distance: 415.2
click at [191, 107] on body "Menu Dashboards ► AirPortal 360™ (Manager) My Travel Dashboard Trips ► Airtiner…" at bounding box center [614, 286] width 1229 height 572
type input "[PERSON_NAME][EMAIL_ADDRESS][PERSON_NAME][DOMAIN_NAME]"
click at [853, 358] on button "Done Adding" at bounding box center [833, 351] width 98 height 35
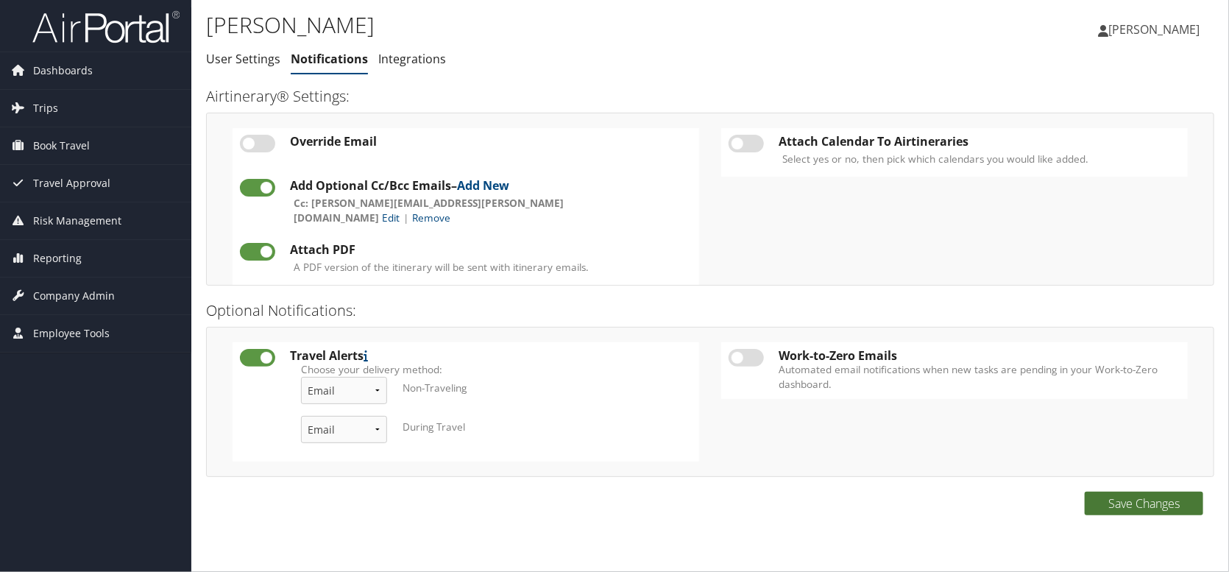
click at [1126, 496] on button "Save Changes" at bounding box center [1143, 503] width 118 height 24
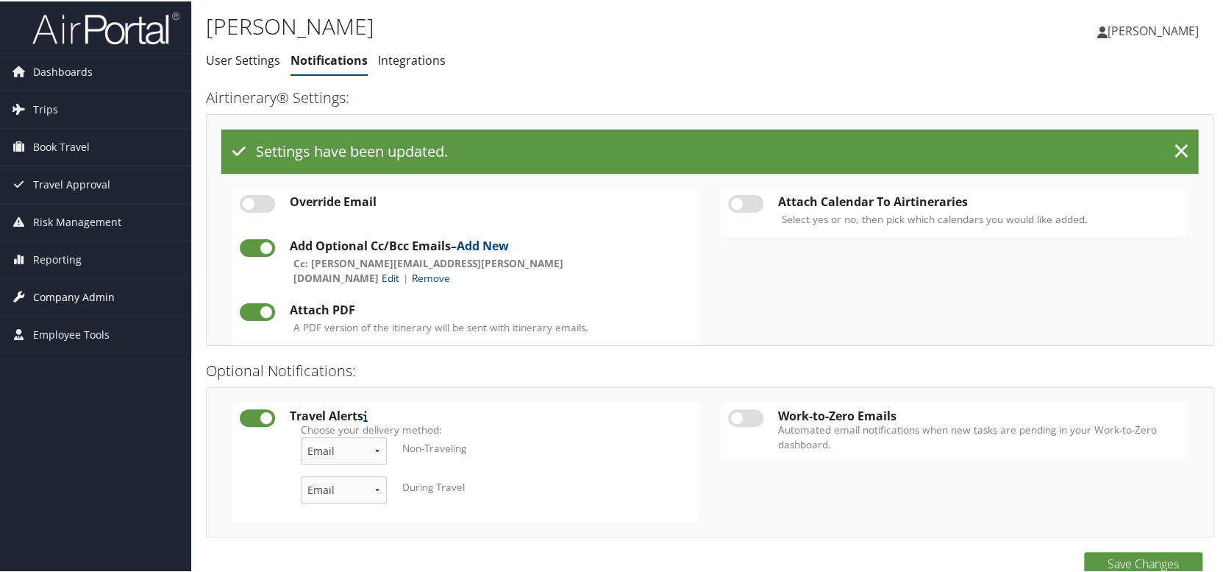
click at [44, 288] on span "Company Admin" at bounding box center [74, 295] width 82 height 37
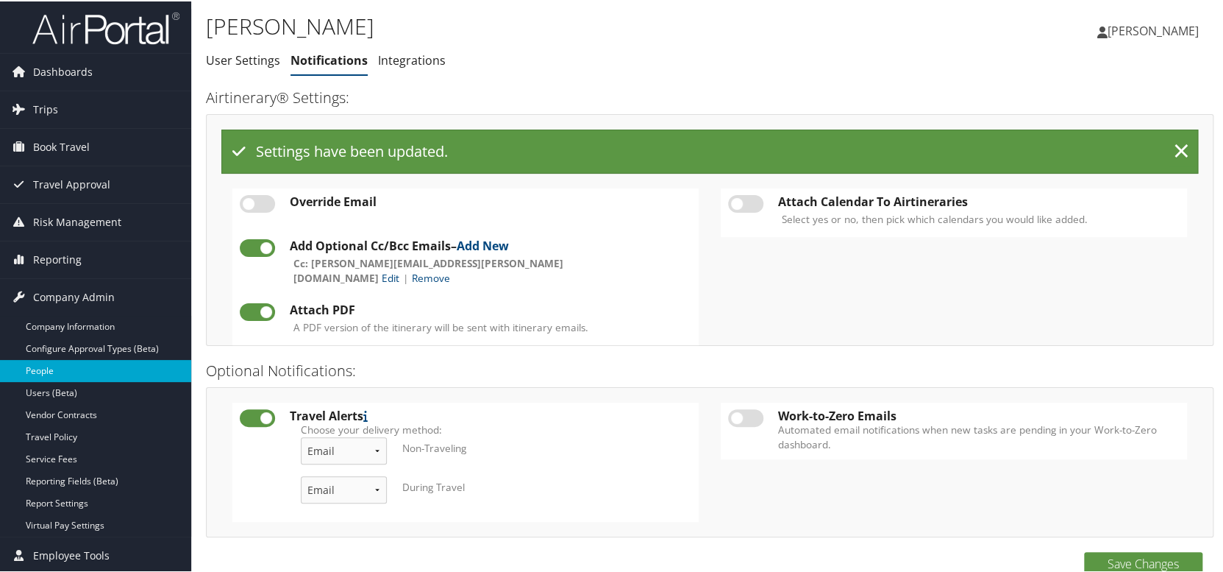
click at [52, 369] on link "People" at bounding box center [95, 369] width 191 height 22
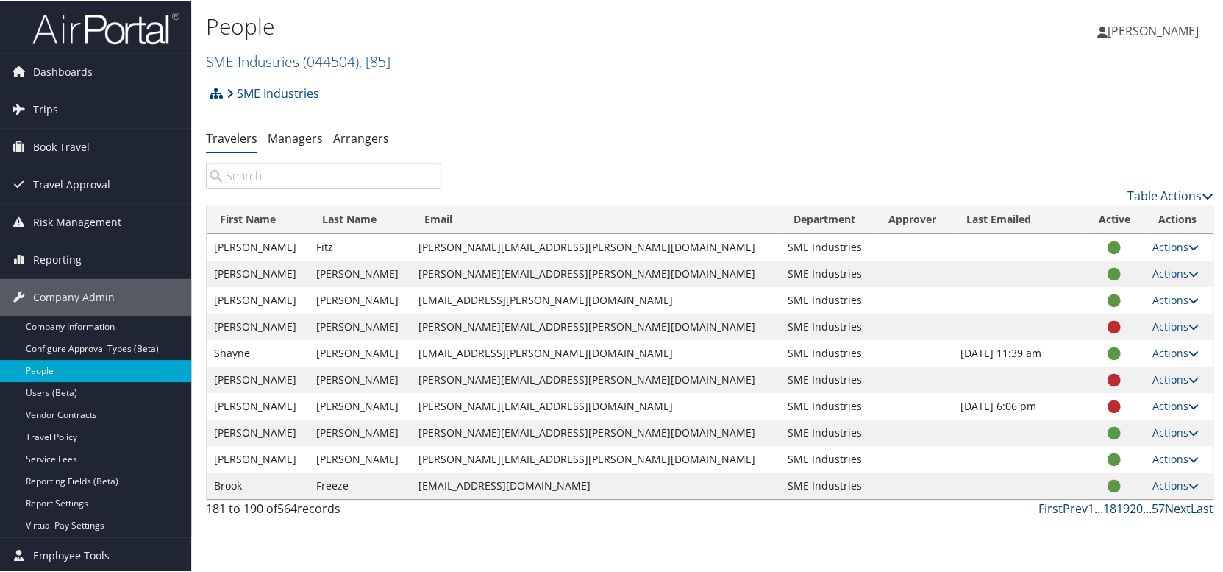
click at [1179, 509] on link "Next" at bounding box center [1178, 507] width 26 height 16
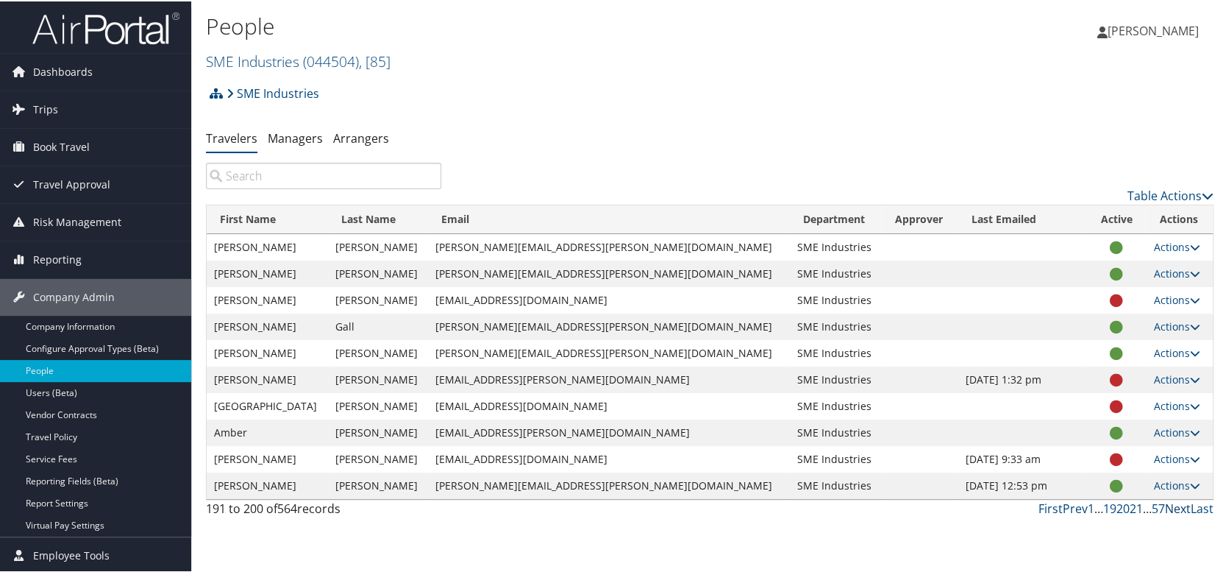
click at [1172, 509] on link "Next" at bounding box center [1178, 507] width 26 height 16
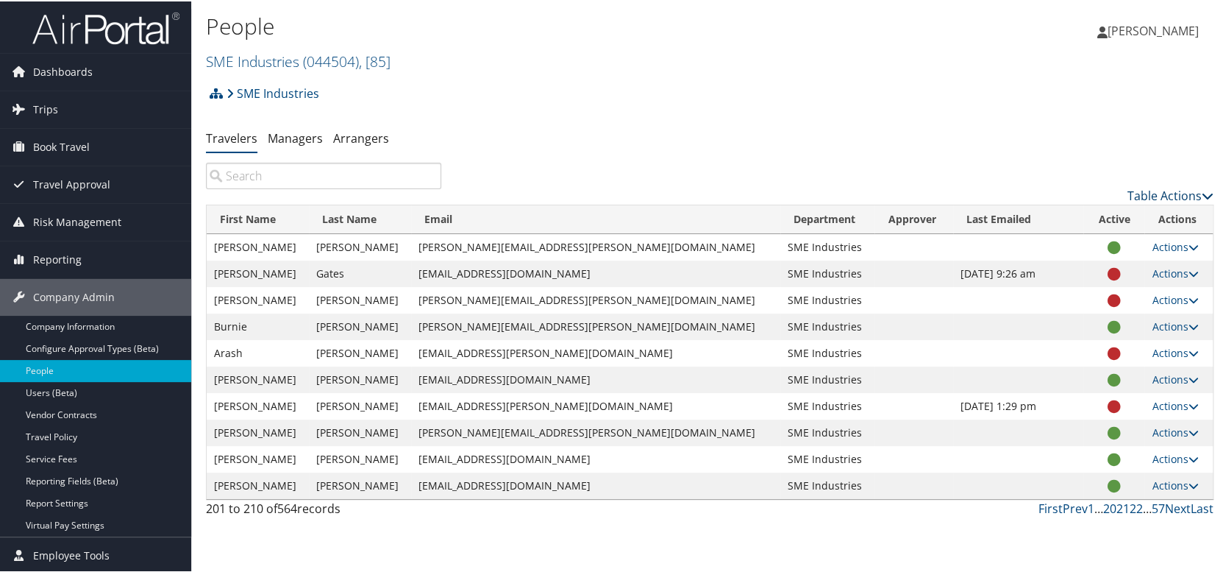
click at [1158, 192] on link "Table Actions" at bounding box center [1171, 194] width 86 height 16
click at [1100, 241] on link "Column Visibility" at bounding box center [1111, 242] width 193 height 25
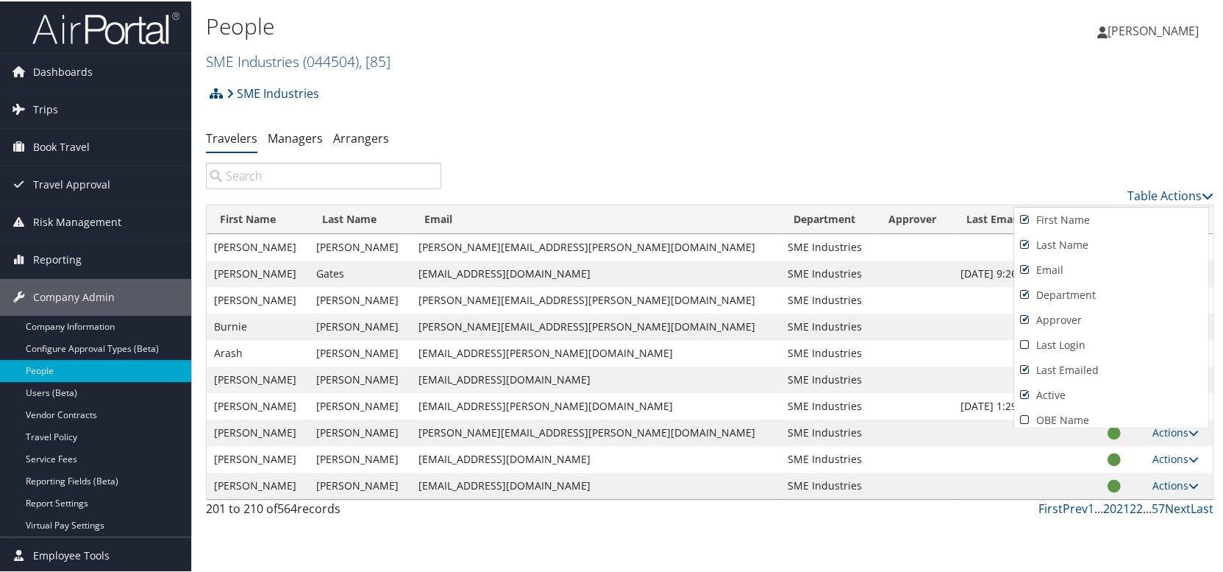
click at [1127, 198] on div at bounding box center [614, 286] width 1229 height 572
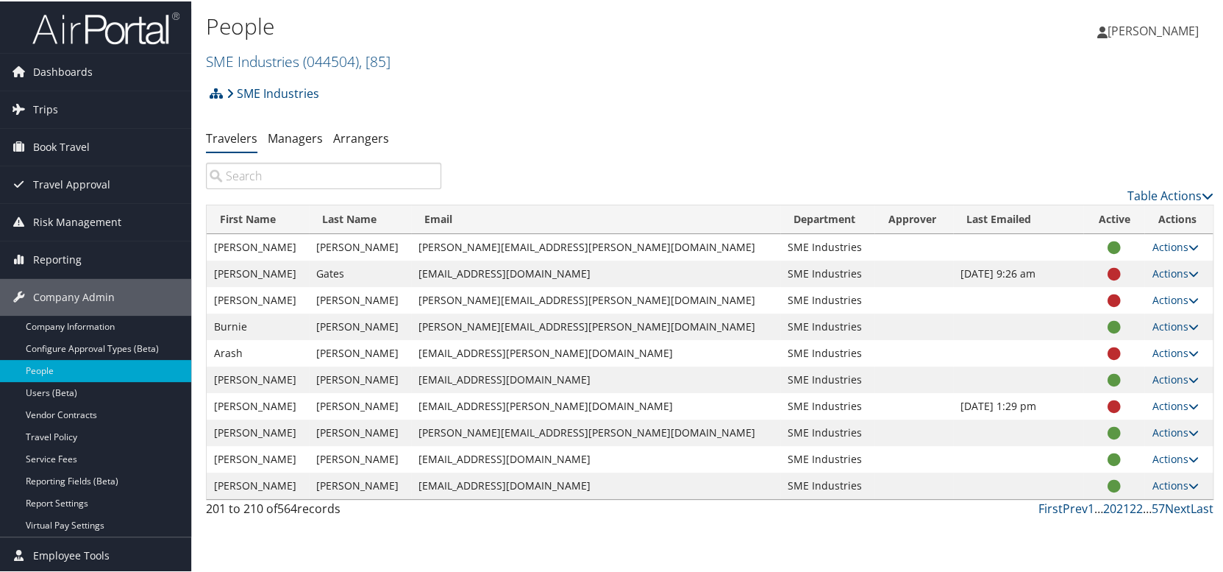
click at [996, 183] on div "Table Actions" at bounding box center [838, 182] width 772 height 42
click at [1176, 509] on link "Next" at bounding box center [1178, 507] width 26 height 16
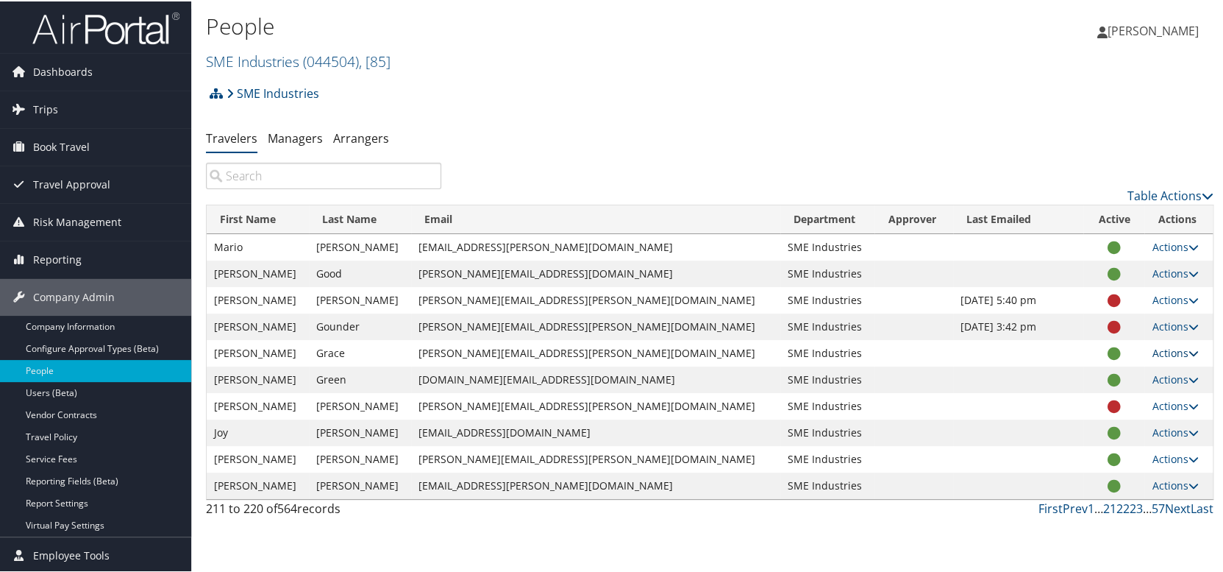
click at [1152, 352] on link "Actions" at bounding box center [1175, 351] width 46 height 14
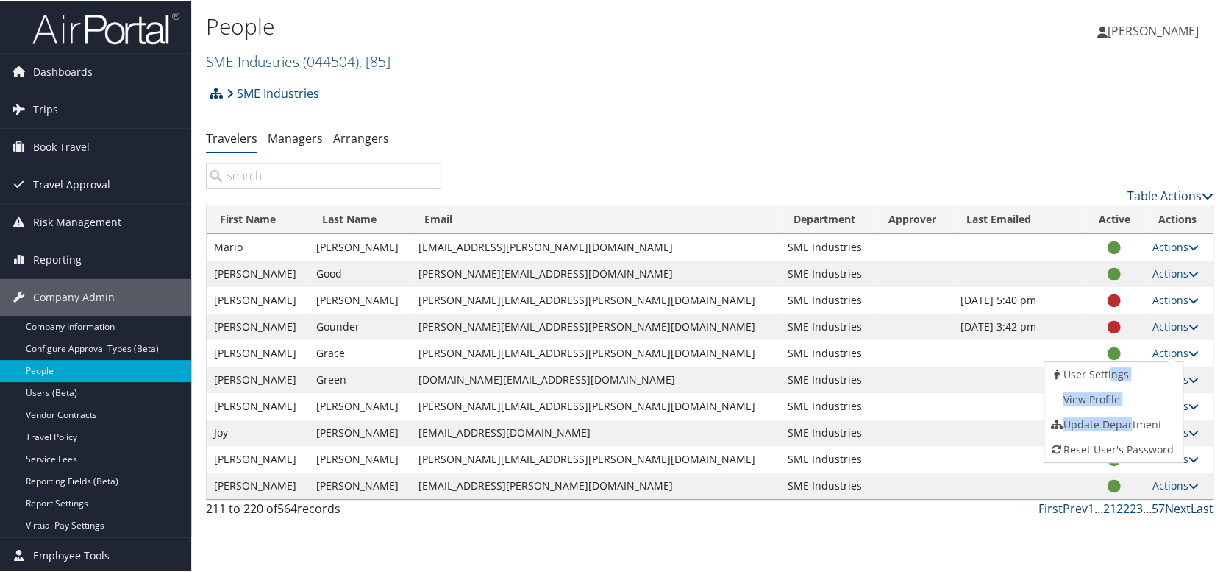
drag, startPoint x: 1128, startPoint y: 418, endPoint x: 1105, endPoint y: 376, distance: 47.7
click at [1107, 377] on ul "User Settings View Profile Update Department Reset User's Password" at bounding box center [1114, 411] width 141 height 102
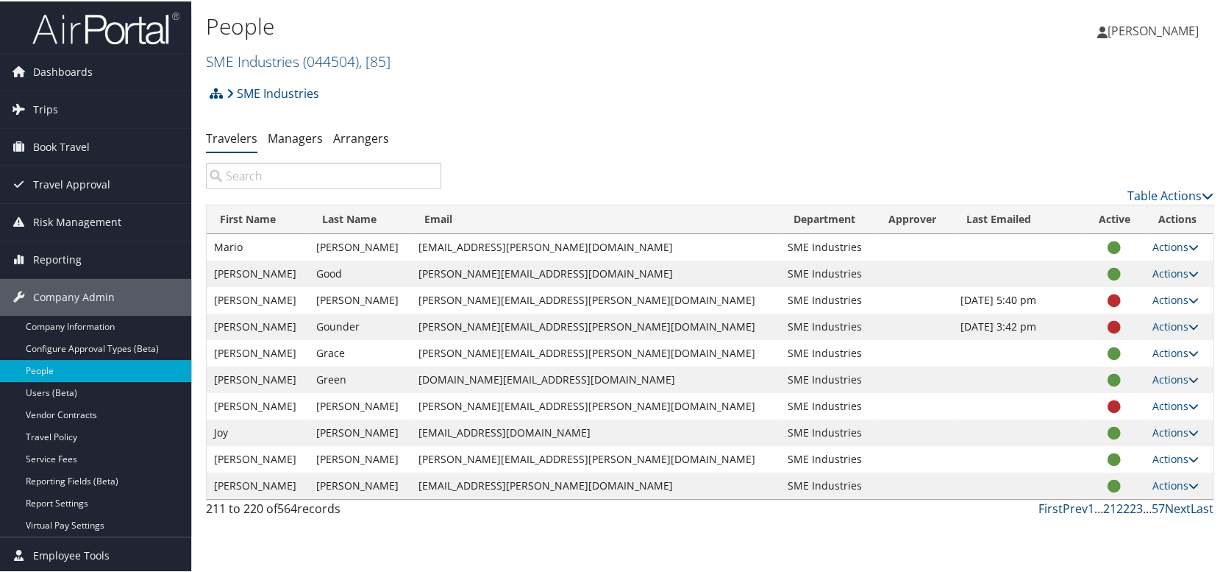
click at [1104, 374] on td at bounding box center [1114, 378] width 61 height 26
click at [1152, 350] on link "Actions" at bounding box center [1175, 351] width 46 height 14
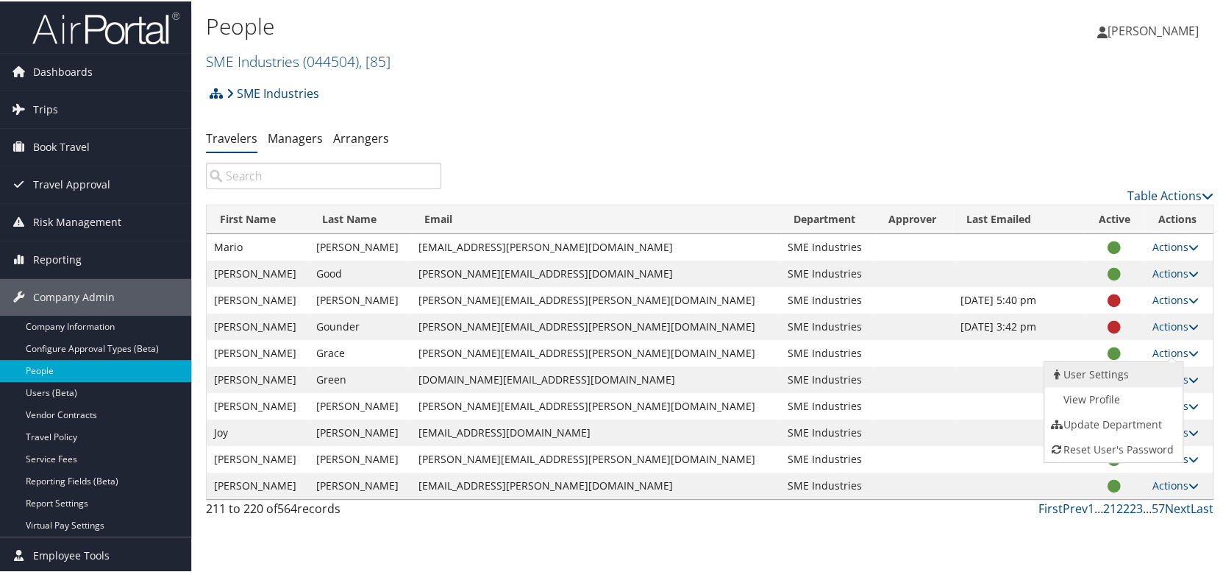
click at [1121, 373] on link "User Settings" at bounding box center [1112, 372] width 135 height 25
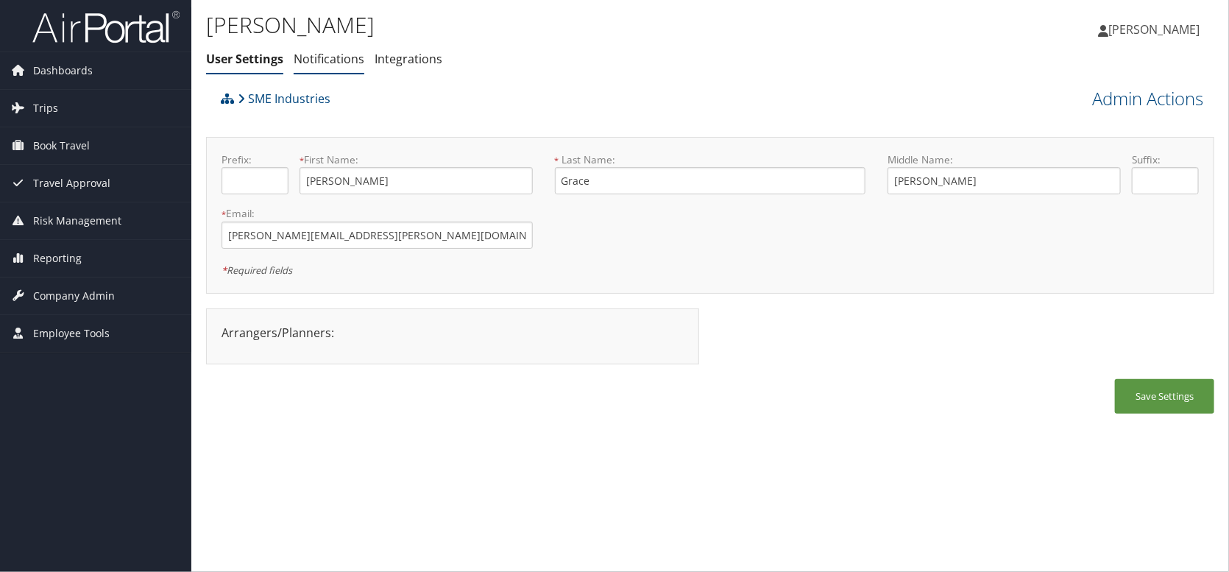
click at [326, 59] on link "Notifications" at bounding box center [329, 59] width 71 height 16
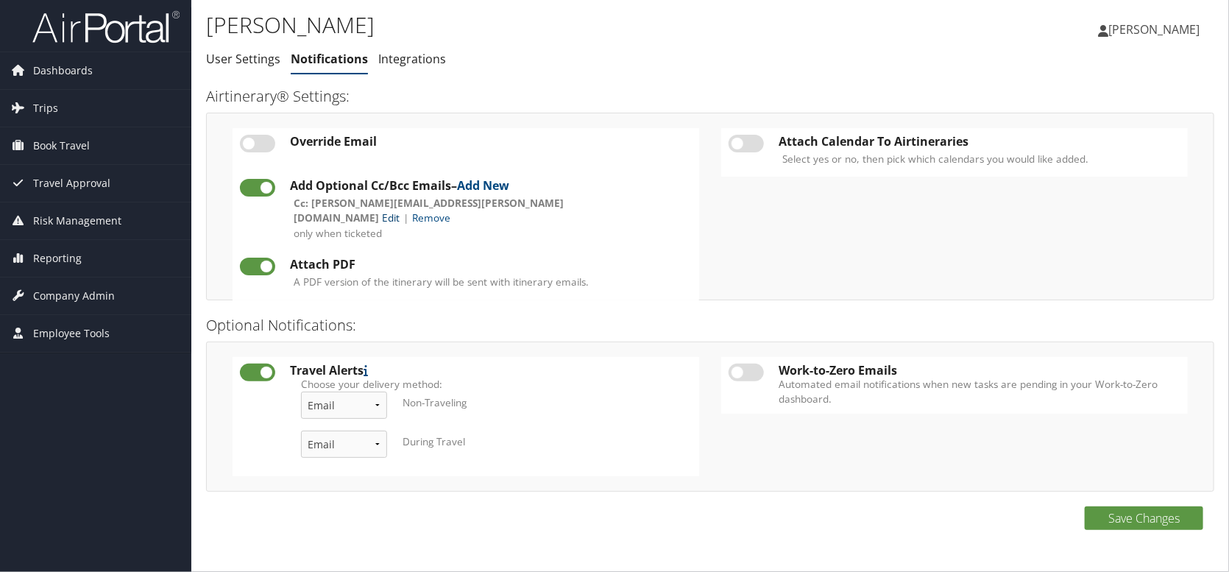
click at [399, 210] on link "Edit" at bounding box center [391, 217] width 18 height 14
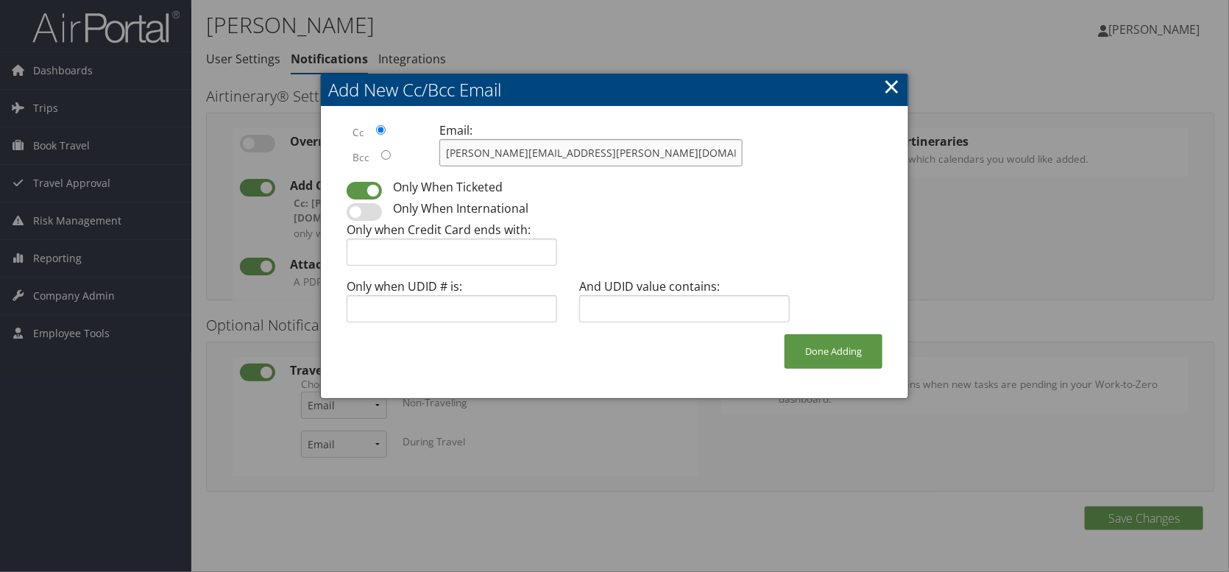
drag, startPoint x: 572, startPoint y: 149, endPoint x: 324, endPoint y: 158, distance: 248.1
click at [324, 157] on div "Cc Bcc Email: claudia.perez@smesteel.com Only When Ticketed Only When Internati…" at bounding box center [614, 252] width 587 height 291
type input "erika.moyes@smesteel.com"
click at [835, 354] on button "Done Adding" at bounding box center [833, 351] width 98 height 35
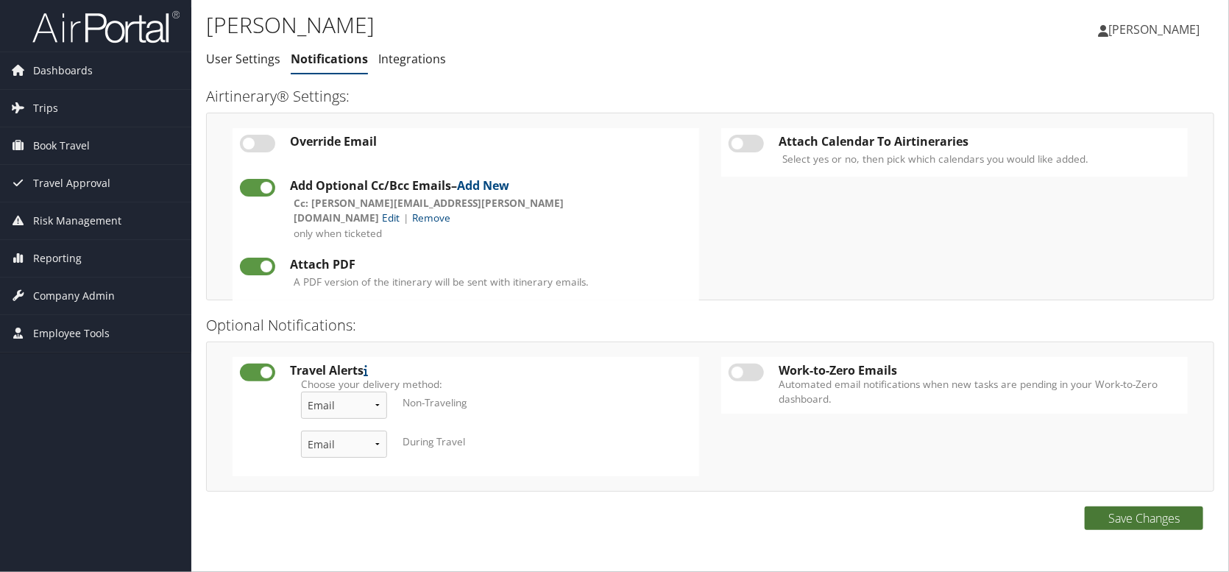
click at [1177, 513] on button "Save Changes" at bounding box center [1143, 518] width 118 height 24
click at [67, 296] on span "Company Admin" at bounding box center [74, 295] width 82 height 37
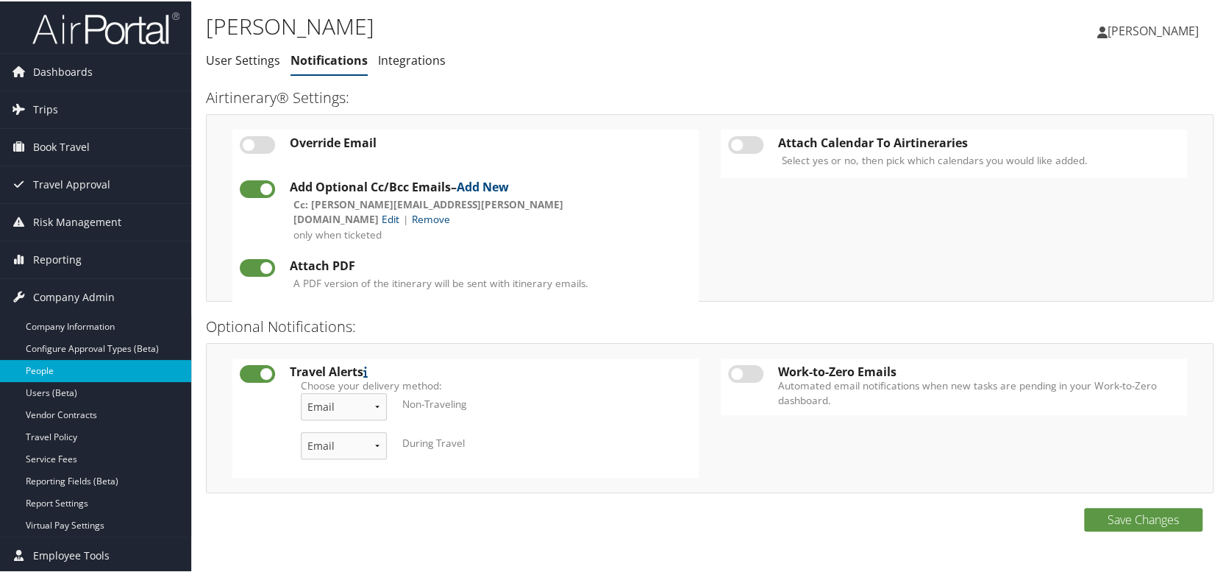
click at [44, 370] on link "People" at bounding box center [95, 369] width 191 height 22
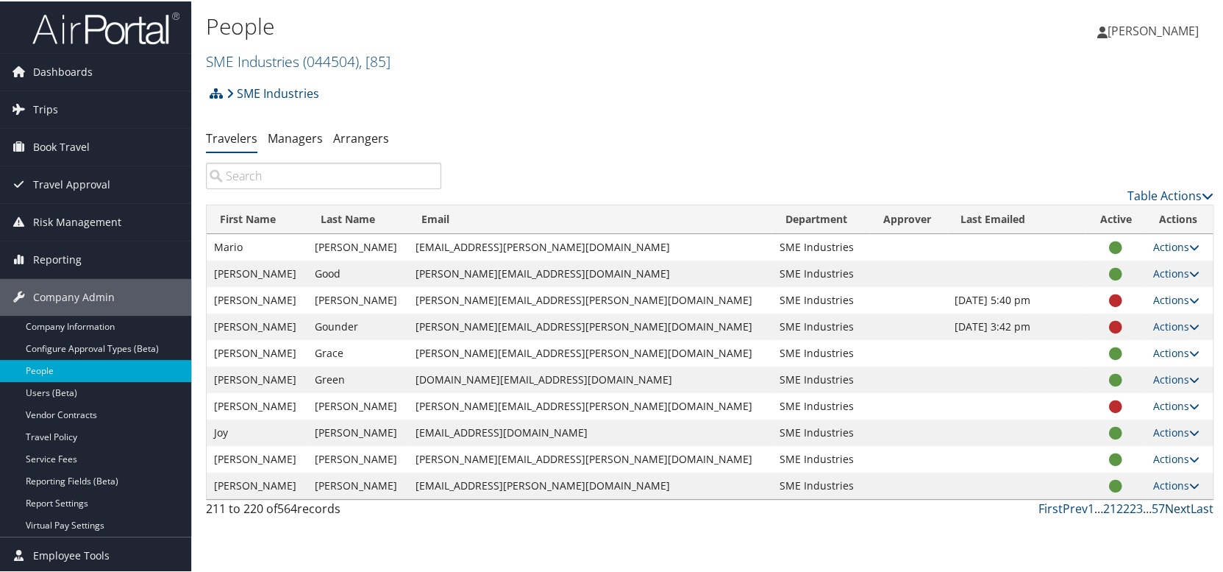
click at [1169, 508] on link "Next" at bounding box center [1178, 507] width 26 height 16
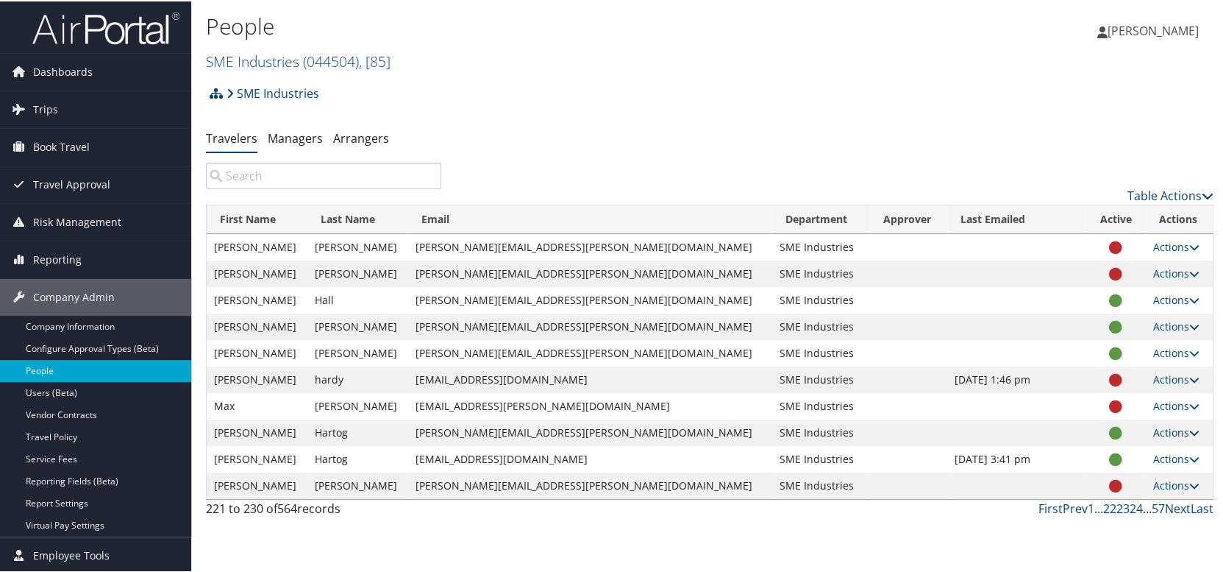
click at [1154, 430] on link "Actions" at bounding box center [1177, 431] width 46 height 14
click at [1123, 451] on link "User Settings" at bounding box center [1110, 452] width 135 height 25
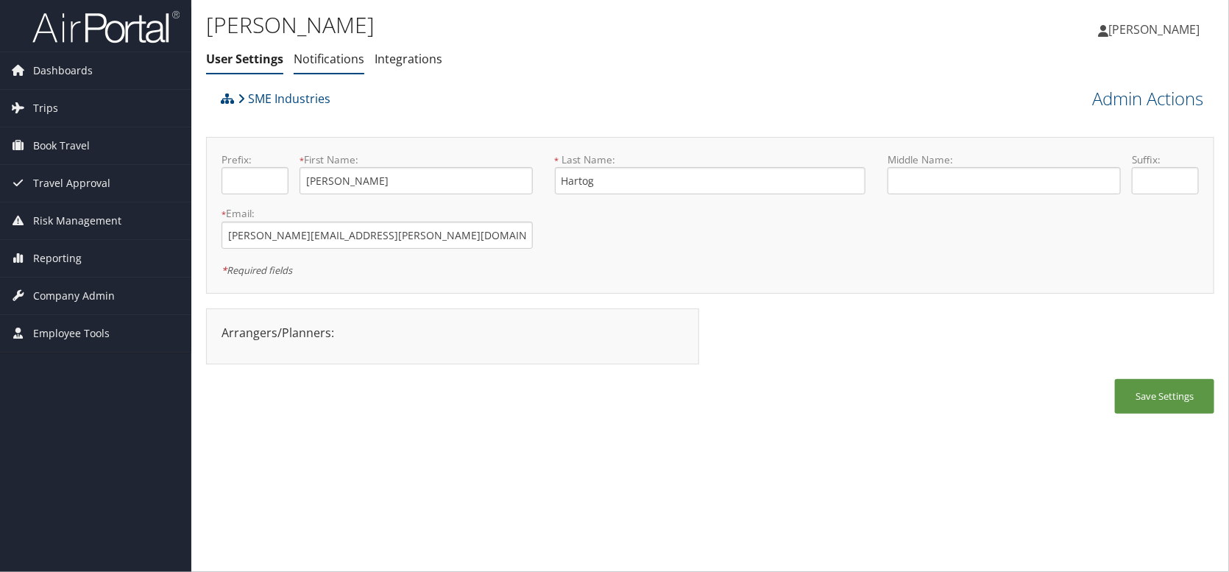
click at [319, 60] on link "Notifications" at bounding box center [329, 59] width 71 height 16
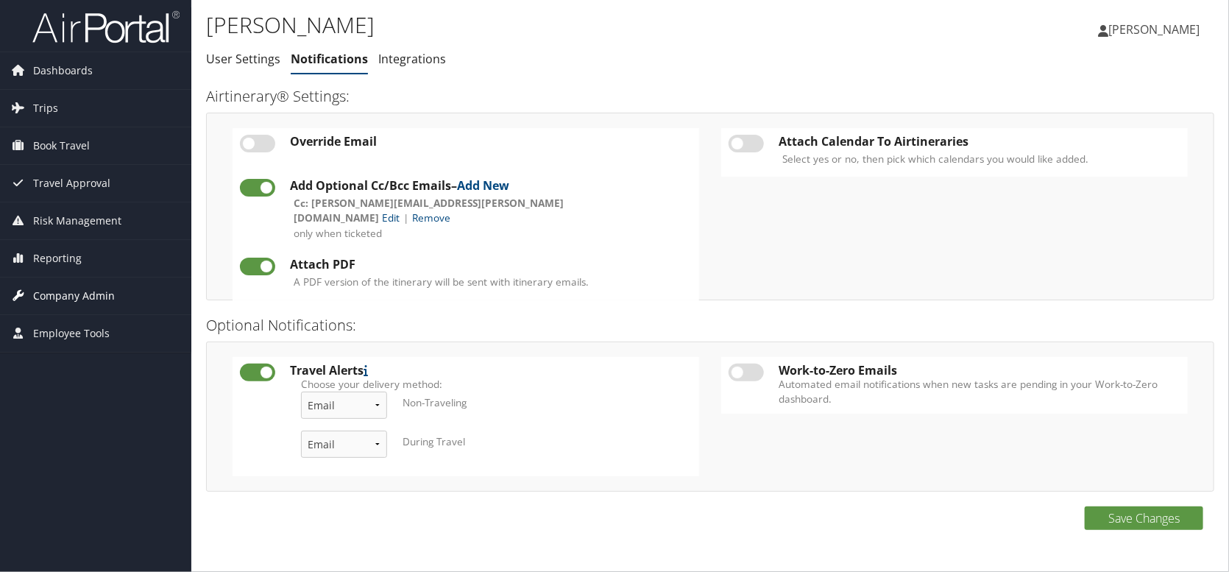
click at [71, 293] on span "Company Admin" at bounding box center [74, 295] width 82 height 37
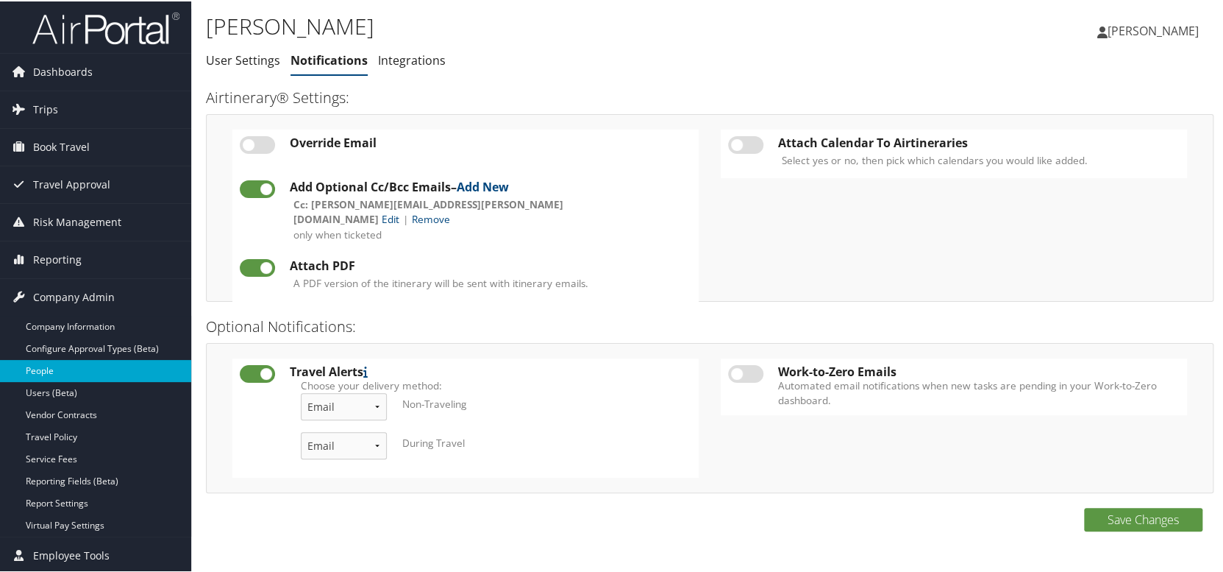
click at [54, 367] on link "People" at bounding box center [95, 369] width 191 height 22
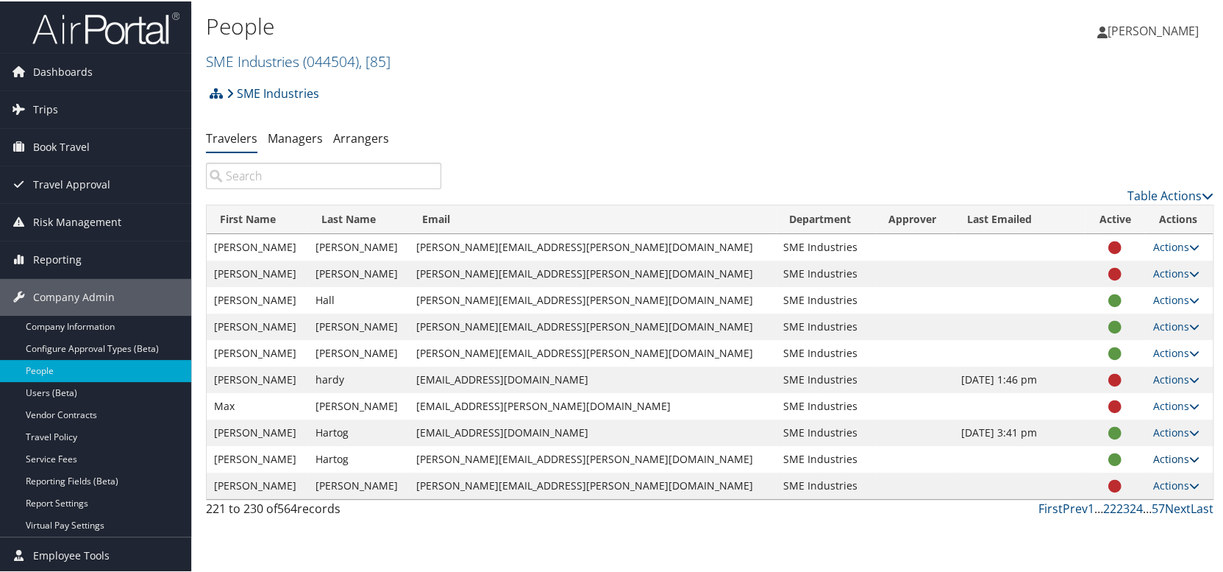
click at [1157, 455] on link "Actions" at bounding box center [1176, 457] width 46 height 14
click at [1123, 475] on link "User Settings" at bounding box center [1110, 478] width 135 height 25
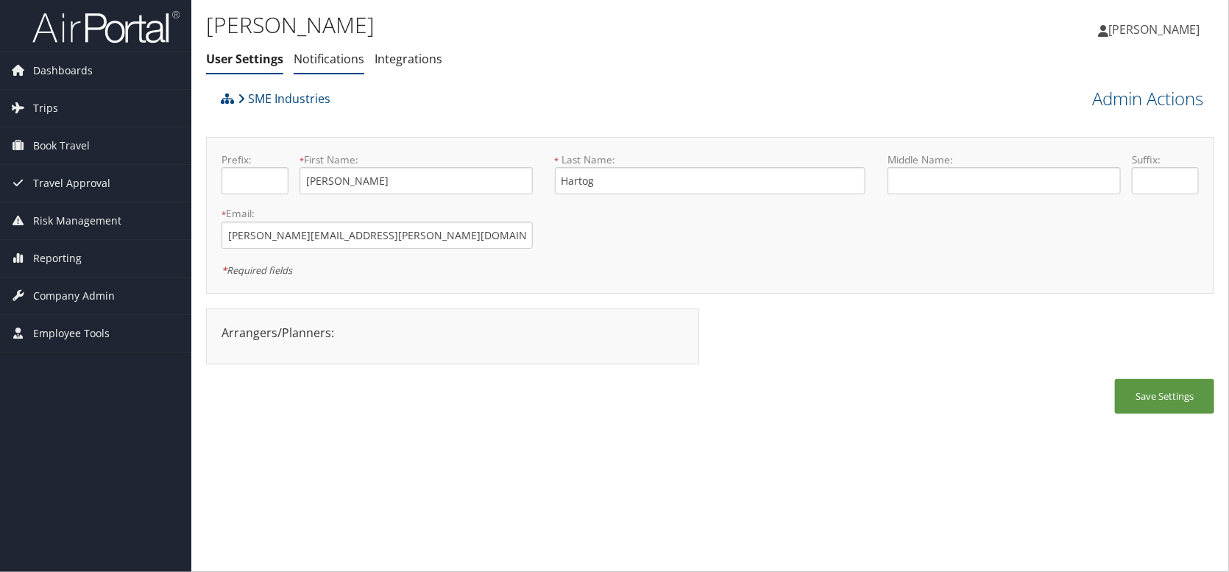
click at [321, 65] on link "Notifications" at bounding box center [329, 59] width 71 height 16
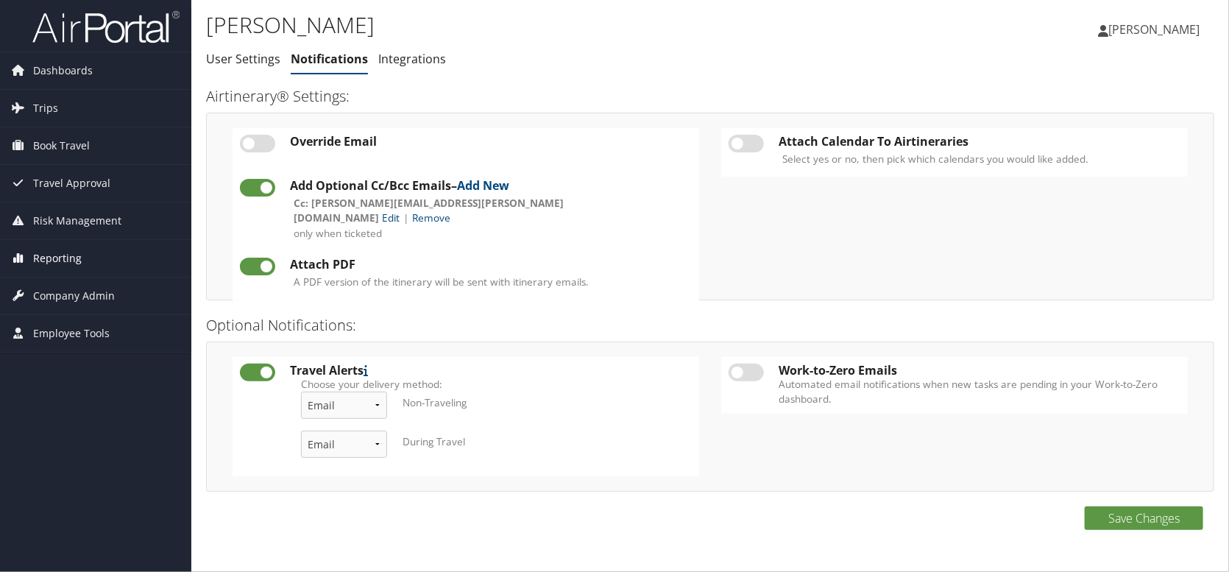
click at [63, 254] on span "Reporting" at bounding box center [57, 258] width 49 height 37
click at [98, 358] on span "Company Admin" at bounding box center [74, 362] width 82 height 37
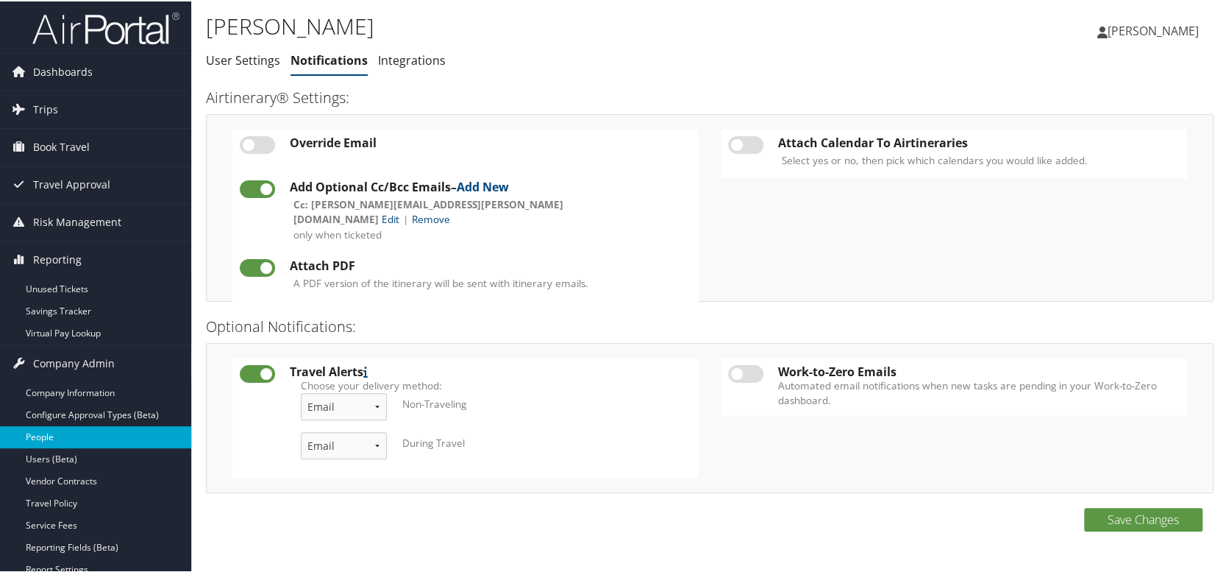
click at [49, 435] on link "People" at bounding box center [95, 435] width 191 height 22
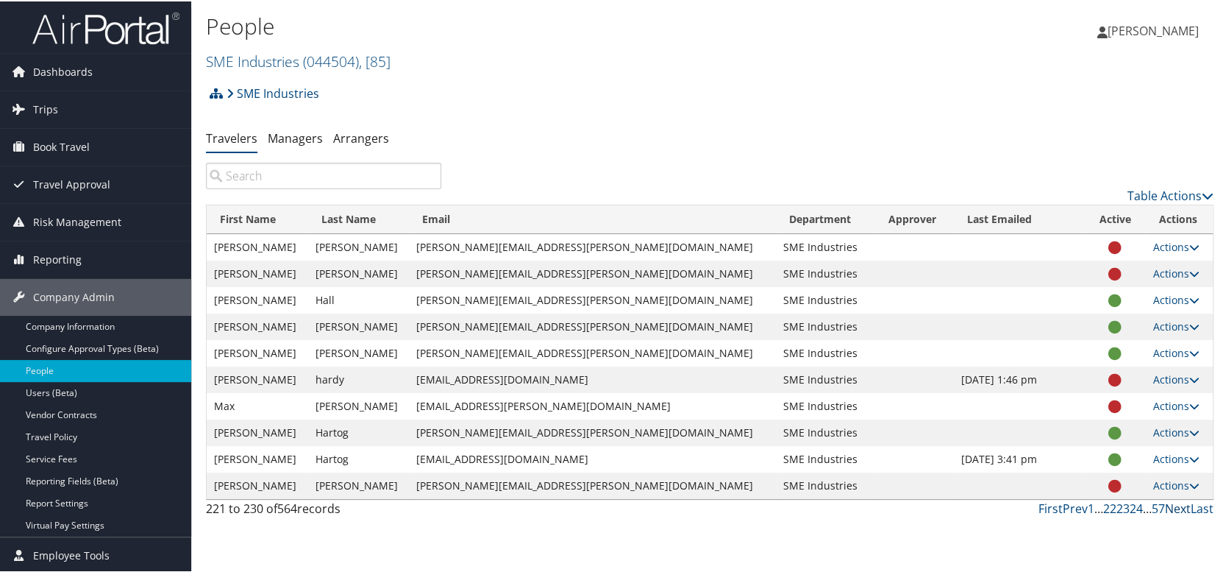
click at [1177, 505] on link "Next" at bounding box center [1178, 507] width 26 height 16
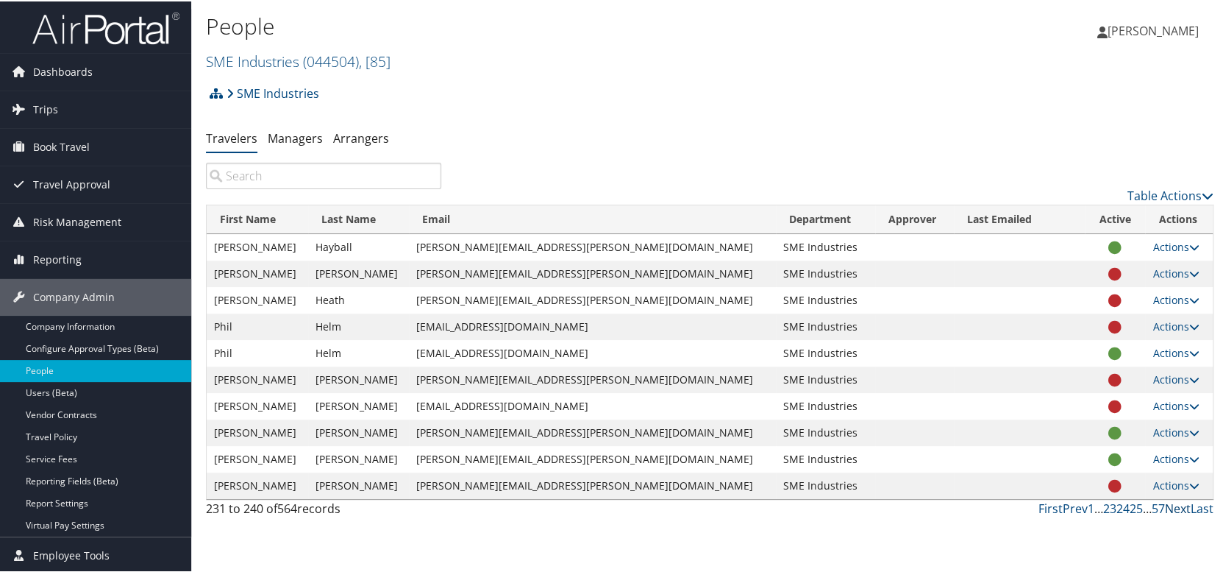
click at [1176, 507] on link "Next" at bounding box center [1178, 507] width 26 height 16
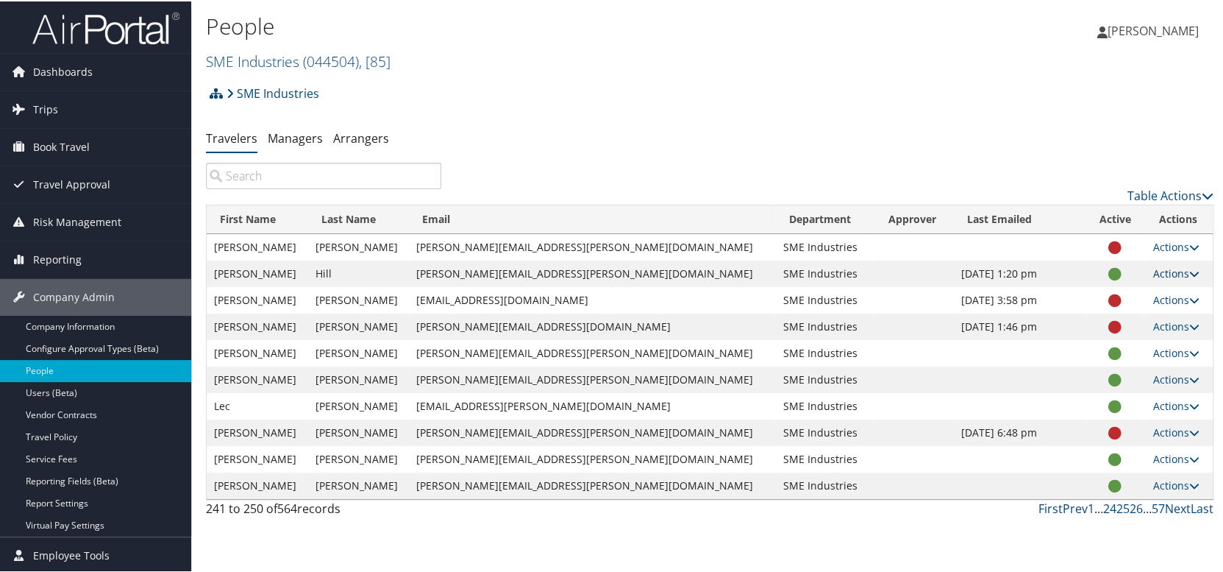
click at [1153, 272] on link "Actions" at bounding box center [1176, 272] width 46 height 14
click at [1114, 299] on link "User Settings" at bounding box center [1110, 293] width 135 height 25
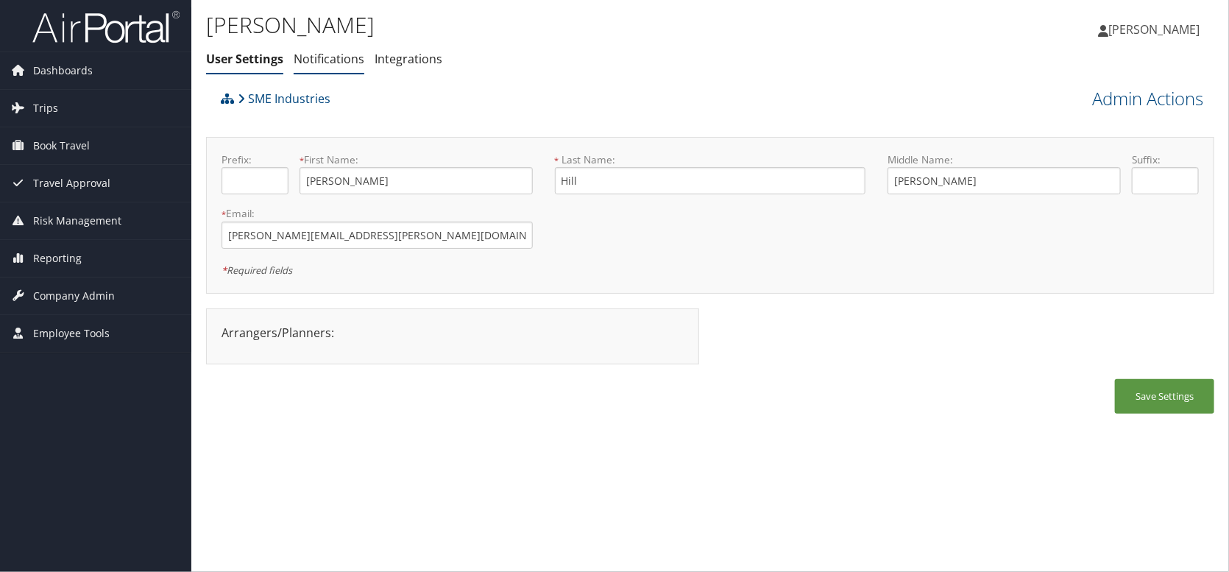
click at [328, 53] on link "Notifications" at bounding box center [329, 59] width 71 height 16
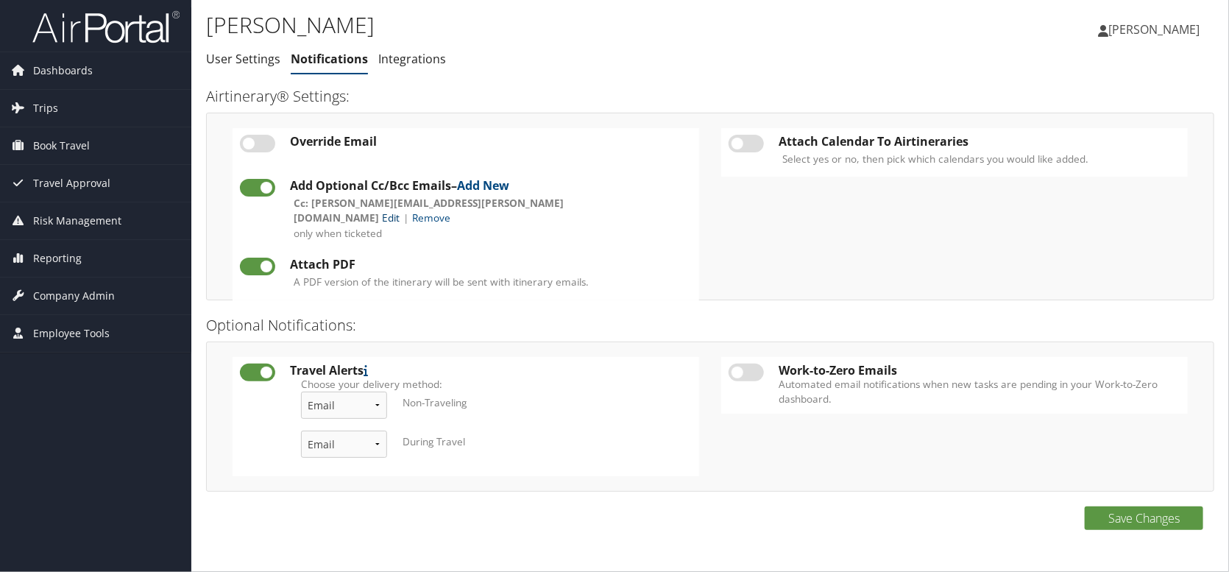
click at [399, 210] on link "Edit" at bounding box center [391, 217] width 18 height 14
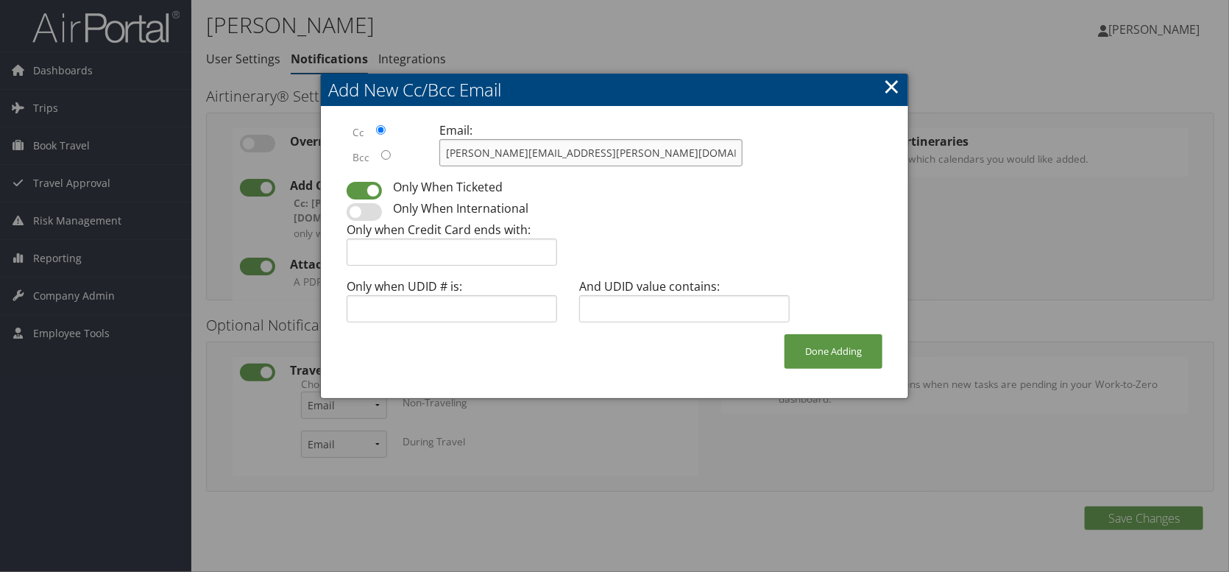
drag, startPoint x: 613, startPoint y: 151, endPoint x: 303, endPoint y: 139, distance: 310.0
click at [303, 139] on body "Menu Dashboards ► AirPortal 360™ (Manager) My Travel Dashboard Trips ► Airtiner…" at bounding box center [614, 286] width 1229 height 572
type input "[PERSON_NAME][EMAIL_ADDRESS][PERSON_NAME][DOMAIN_NAME]"
click at [831, 357] on button "Done Adding" at bounding box center [833, 351] width 98 height 35
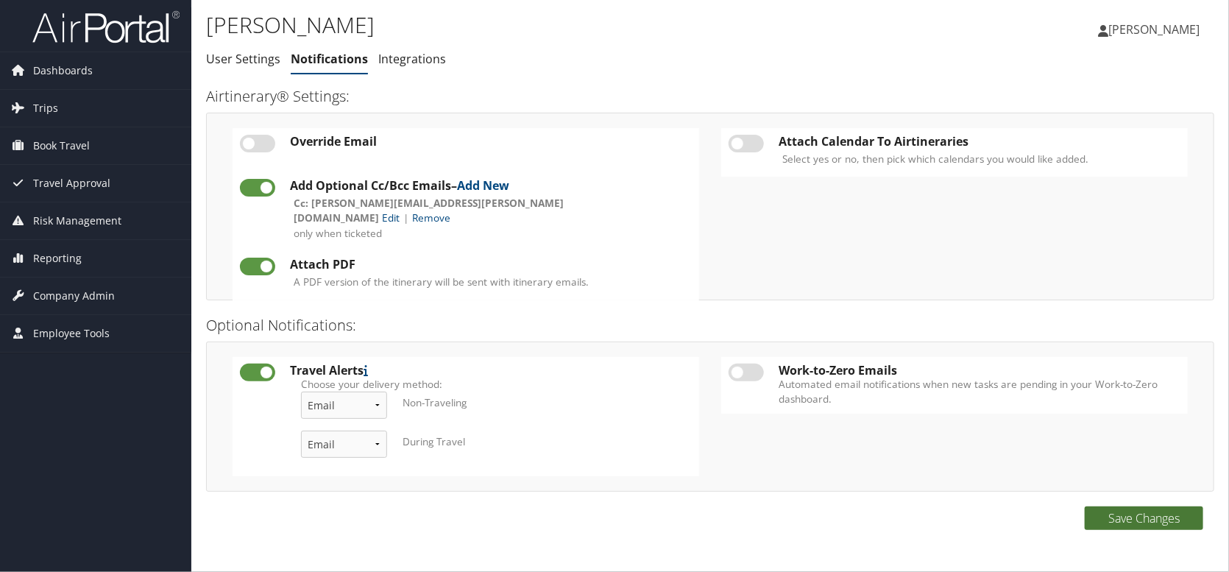
click at [1104, 524] on button "Save Changes" at bounding box center [1143, 518] width 118 height 24
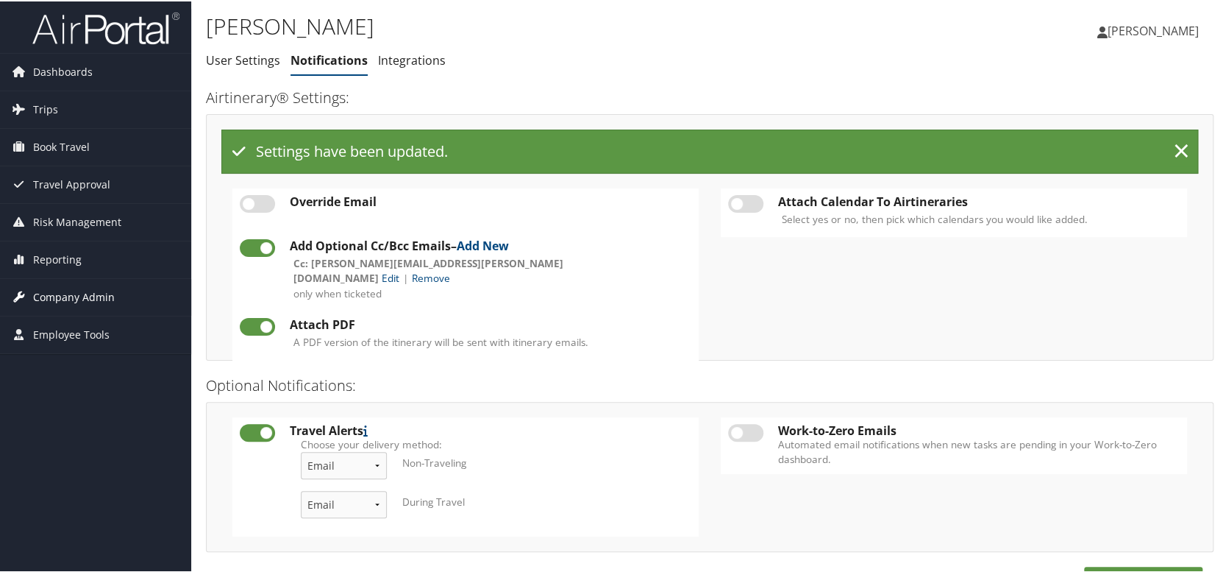
click at [67, 291] on span "Company Admin" at bounding box center [74, 295] width 82 height 37
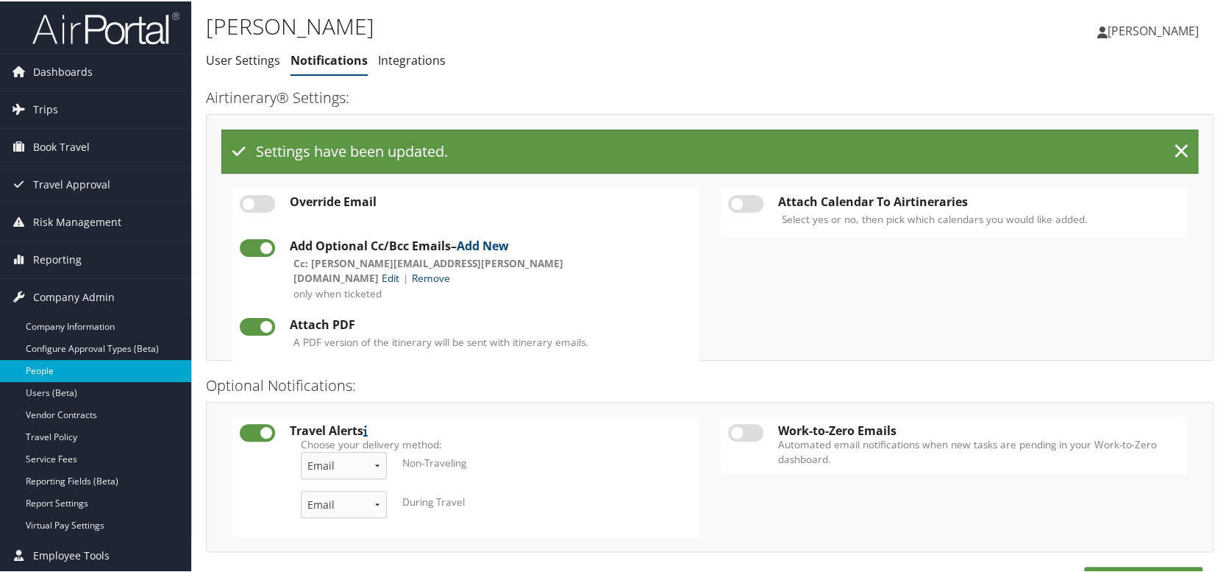
click at [68, 369] on link "People" at bounding box center [95, 369] width 191 height 22
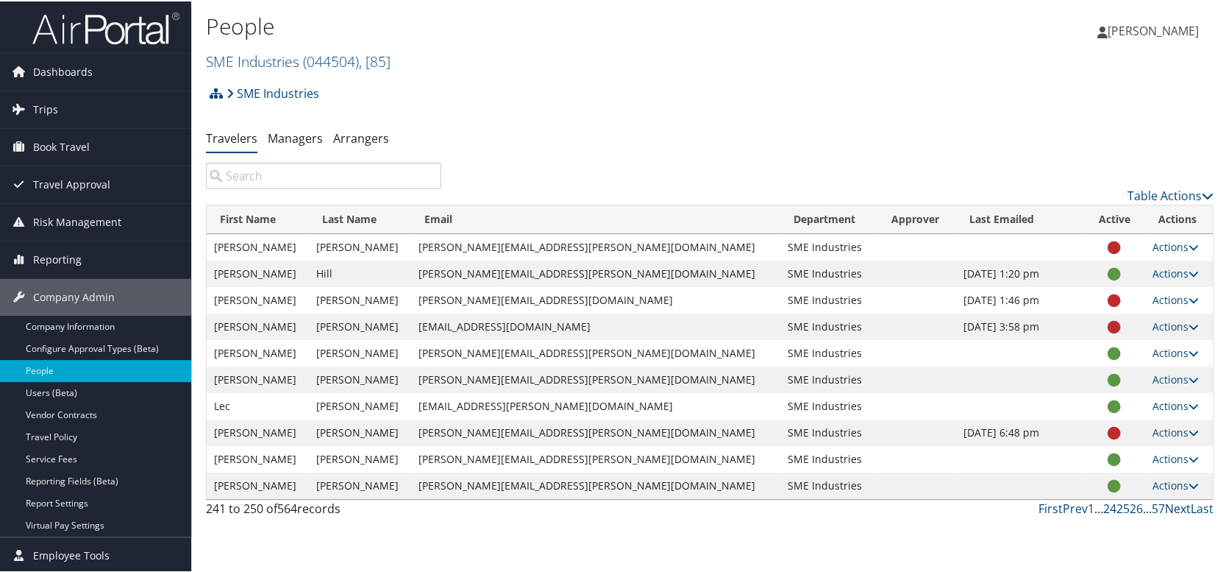
click at [1166, 505] on link "Next" at bounding box center [1178, 507] width 26 height 16
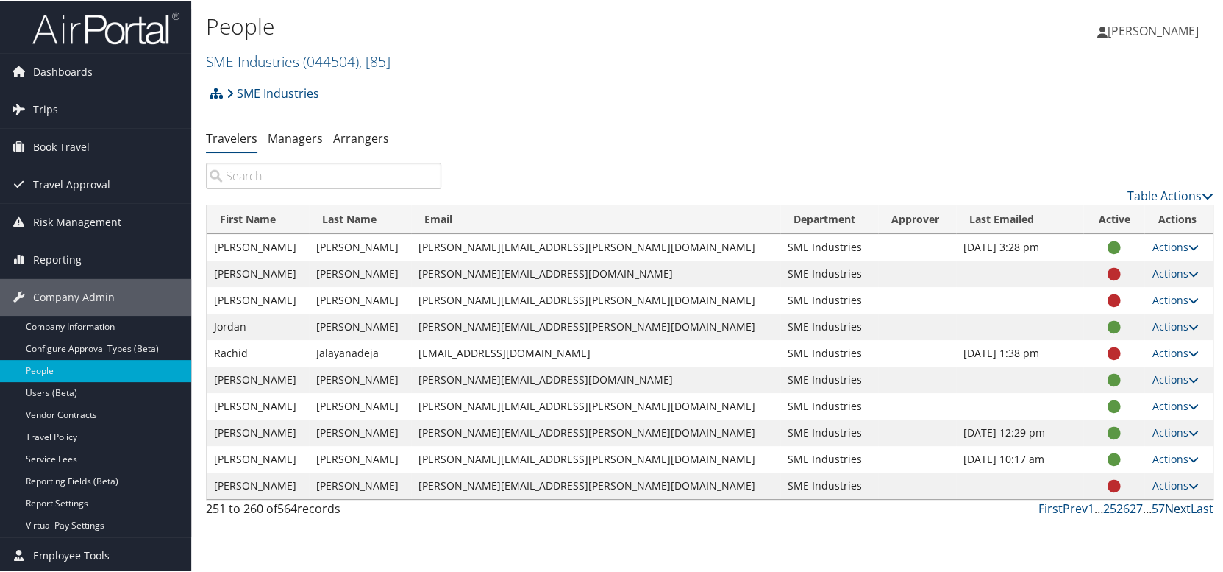
click at [1165, 507] on link "Next" at bounding box center [1178, 507] width 26 height 16
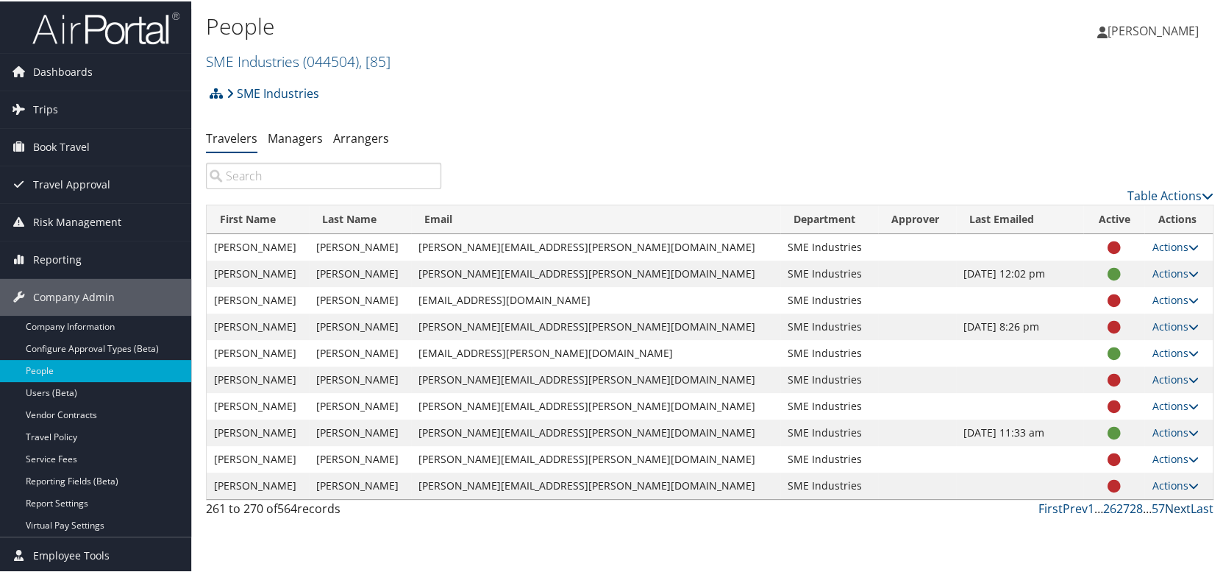
click at [1177, 508] on link "Next" at bounding box center [1178, 507] width 26 height 16
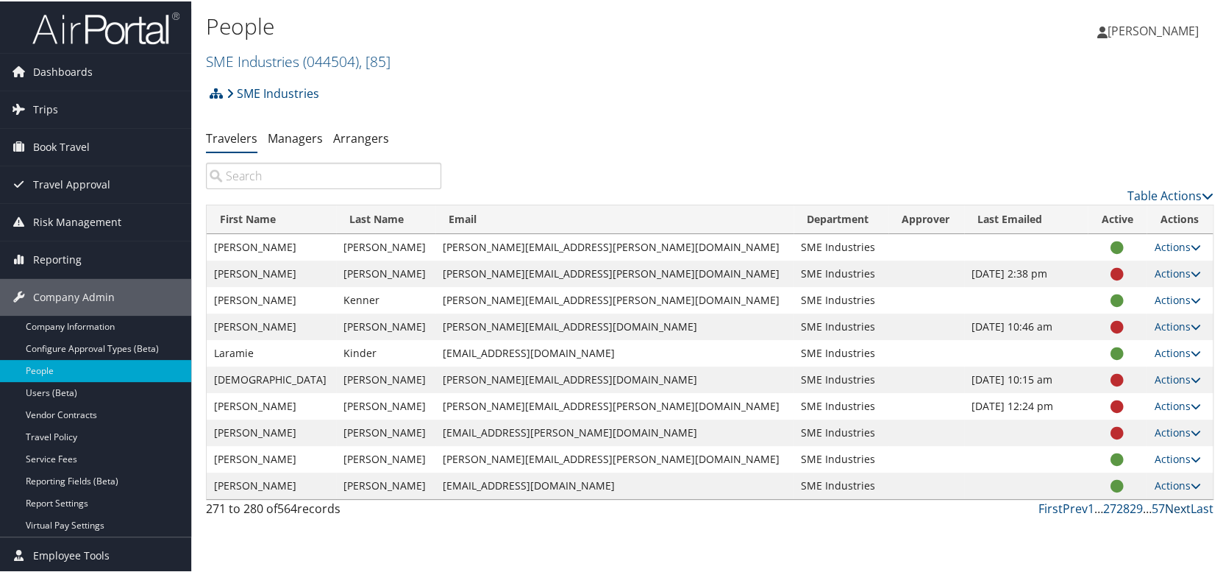
click at [1165, 508] on link "Next" at bounding box center [1178, 507] width 26 height 16
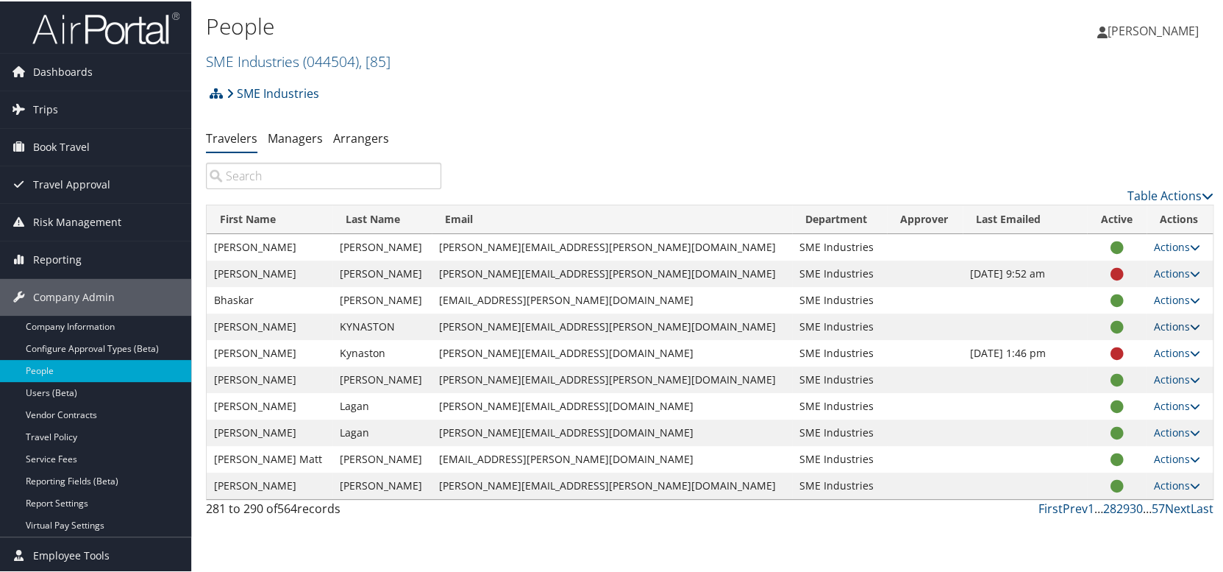
click at [1158, 327] on link "Actions" at bounding box center [1177, 325] width 46 height 14
click at [1131, 344] on link "User Settings" at bounding box center [1111, 346] width 135 height 25
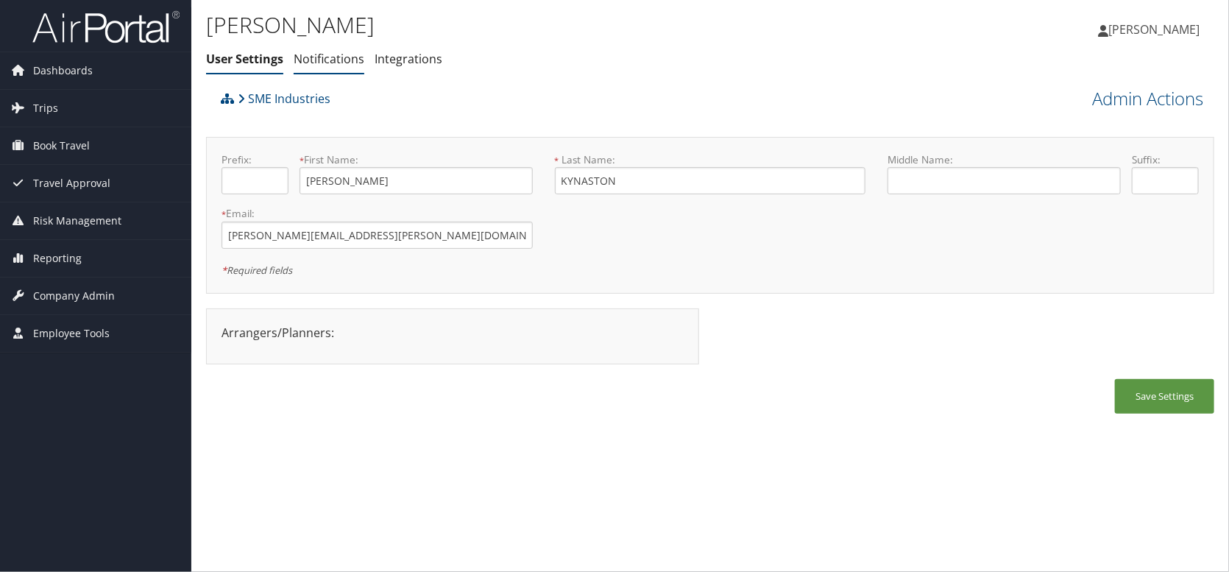
click at [344, 59] on link "Notifications" at bounding box center [329, 59] width 71 height 16
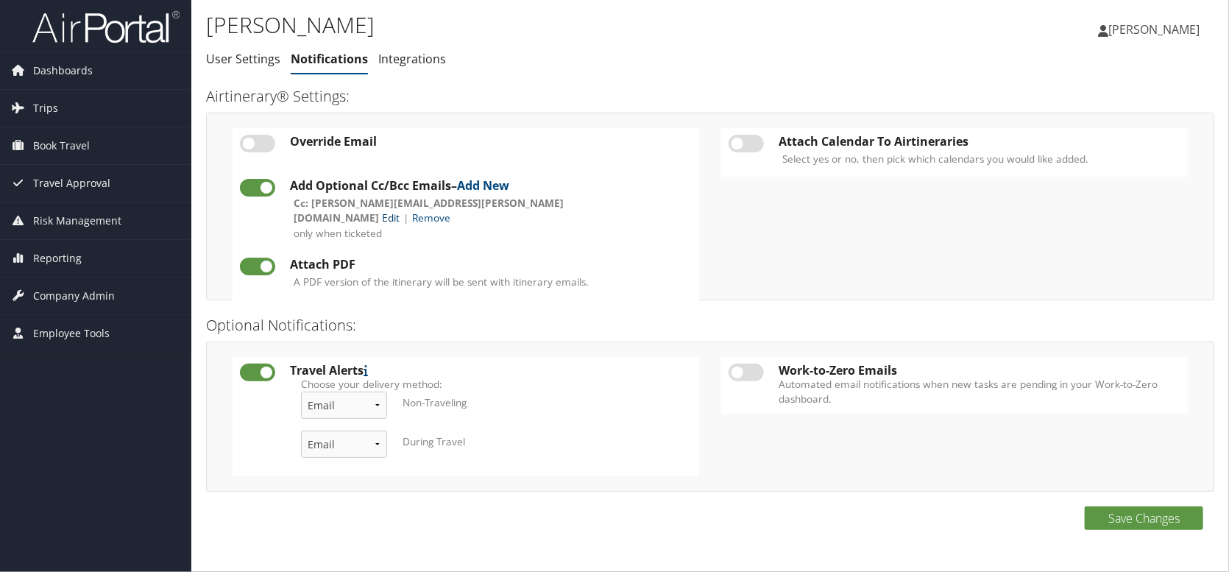
click at [399, 210] on link "Edit" at bounding box center [391, 217] width 18 height 14
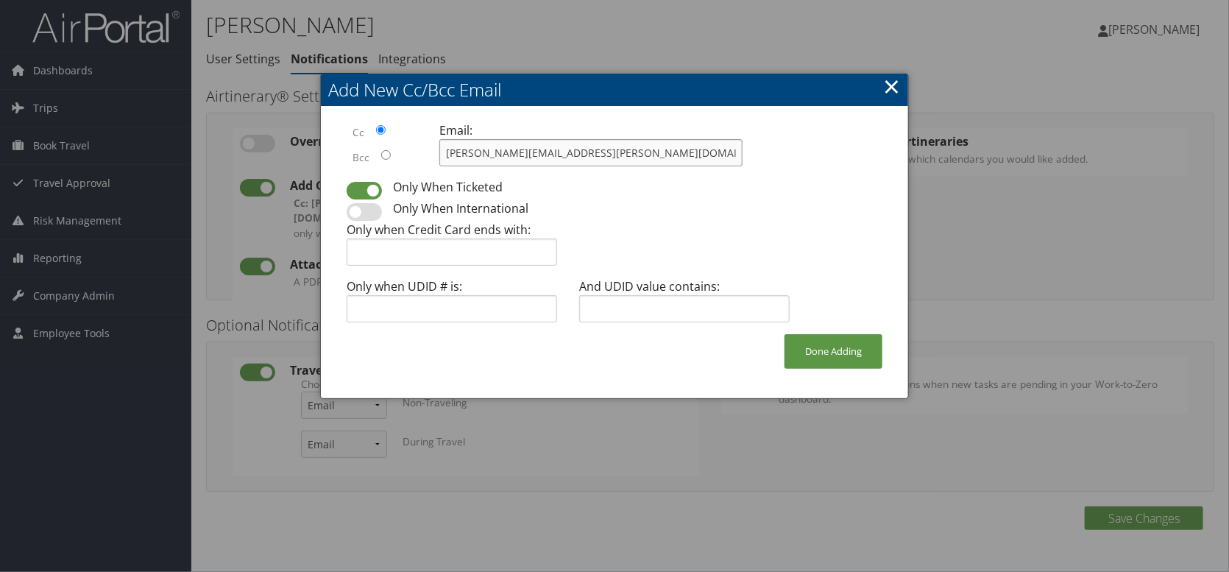
drag, startPoint x: 623, startPoint y: 157, endPoint x: 344, endPoint y: 137, distance: 280.3
click at [344, 137] on div "Cc Bcc Email: [PERSON_NAME][EMAIL_ADDRESS][PERSON_NAME][DOMAIN_NAME]" at bounding box center [614, 149] width 558 height 57
type input "[PERSON_NAME][EMAIL_ADDRESS][PERSON_NAME][DOMAIN_NAME]"
click at [856, 357] on button "Done Adding" at bounding box center [833, 351] width 98 height 35
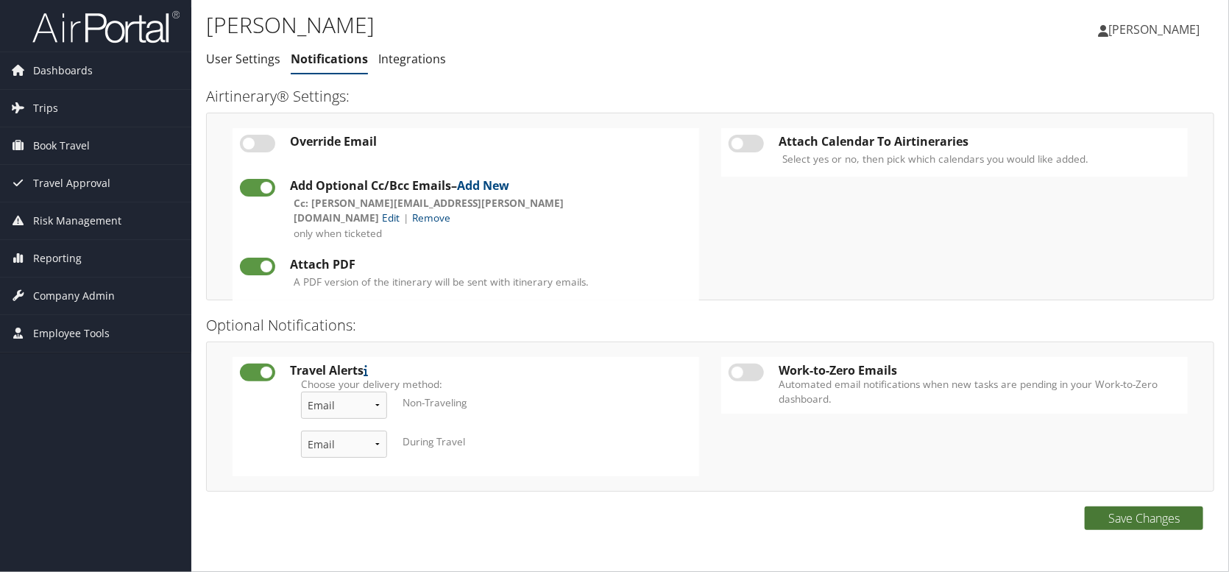
click at [1099, 508] on button "Save Changes" at bounding box center [1143, 518] width 118 height 24
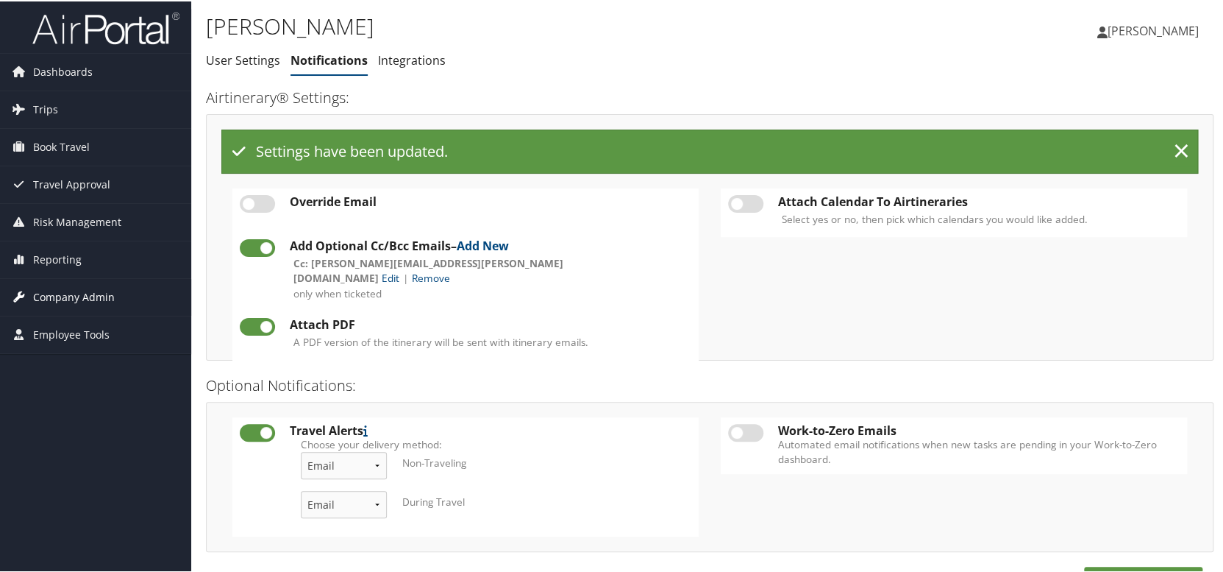
click at [82, 298] on span "Company Admin" at bounding box center [74, 295] width 82 height 37
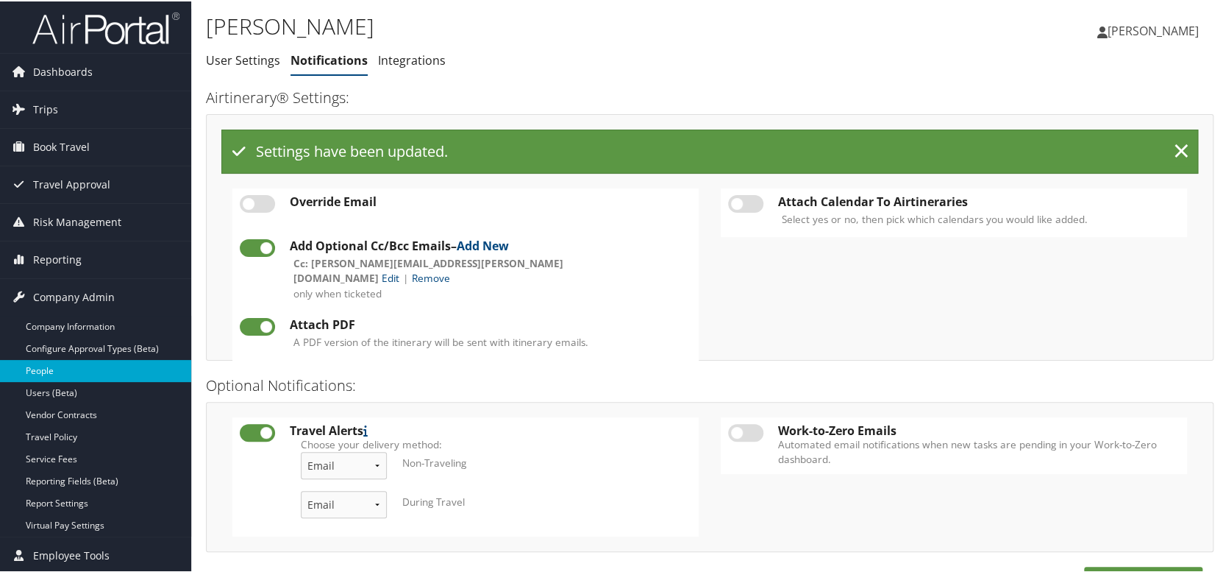
click at [74, 363] on link "People" at bounding box center [95, 369] width 191 height 22
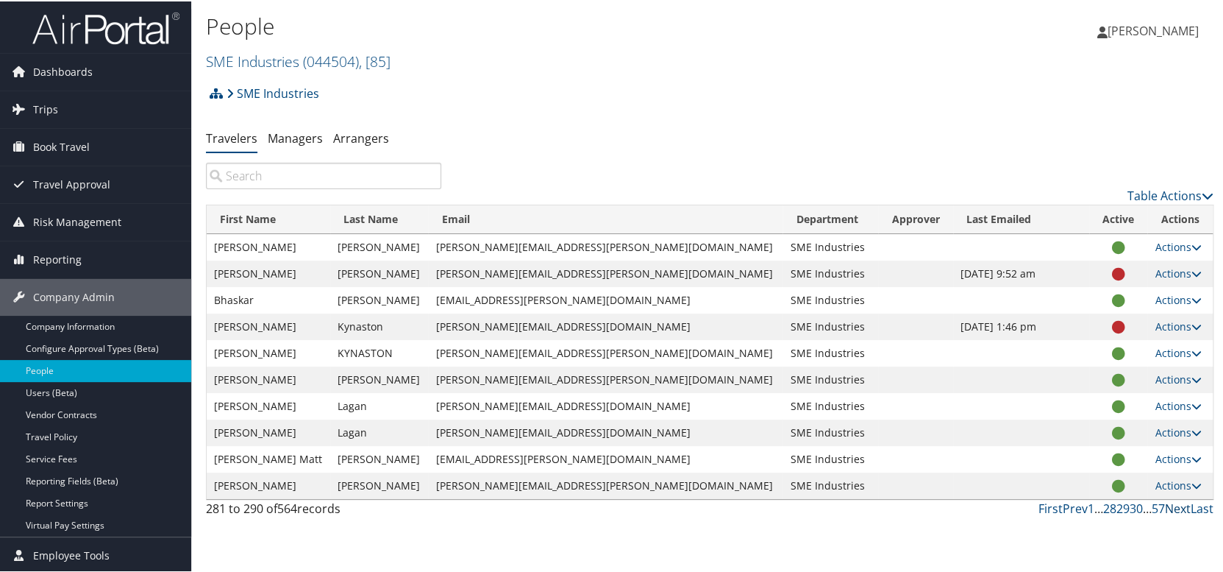
click at [1177, 512] on link "Next" at bounding box center [1178, 507] width 26 height 16
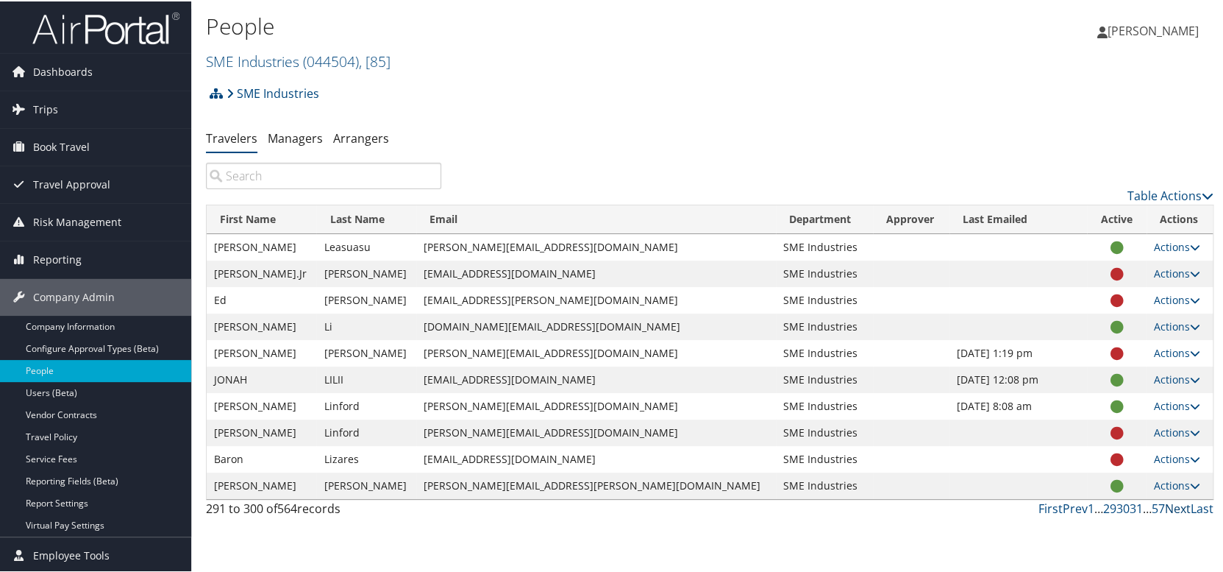
click at [1176, 509] on link "Next" at bounding box center [1178, 507] width 26 height 16
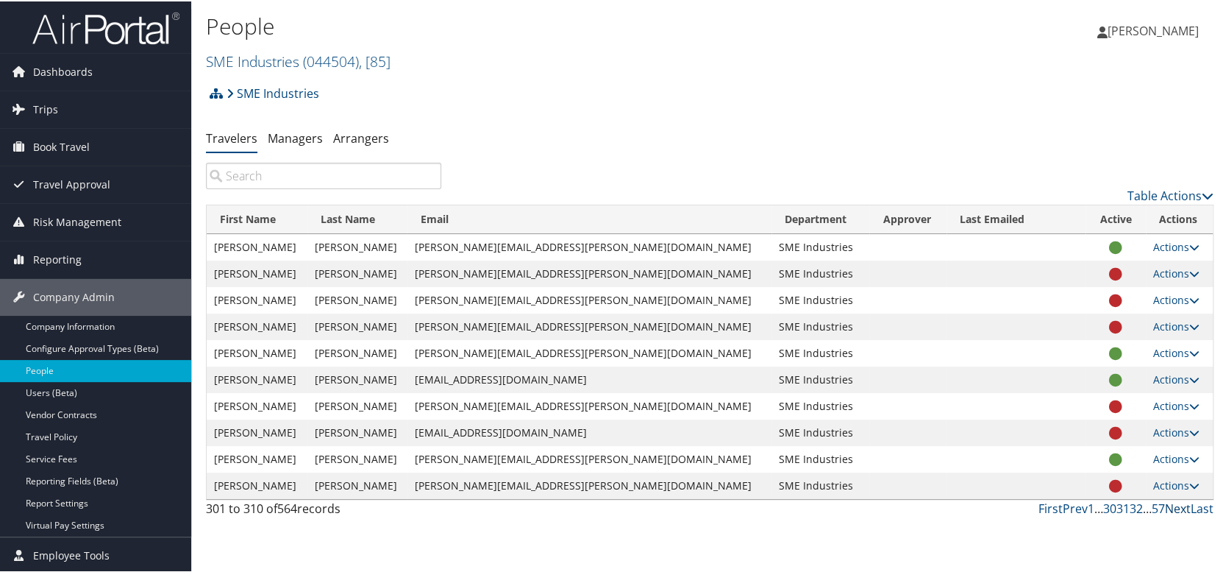
click at [1173, 504] on link "Next" at bounding box center [1178, 507] width 26 height 16
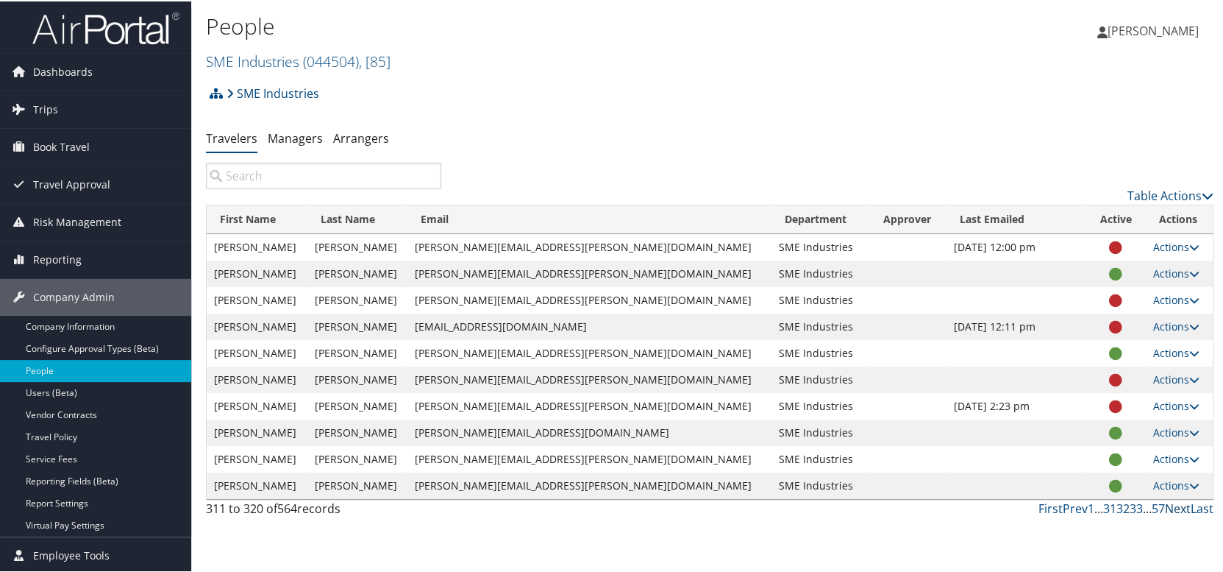
click at [1173, 504] on link "Next" at bounding box center [1178, 507] width 26 height 16
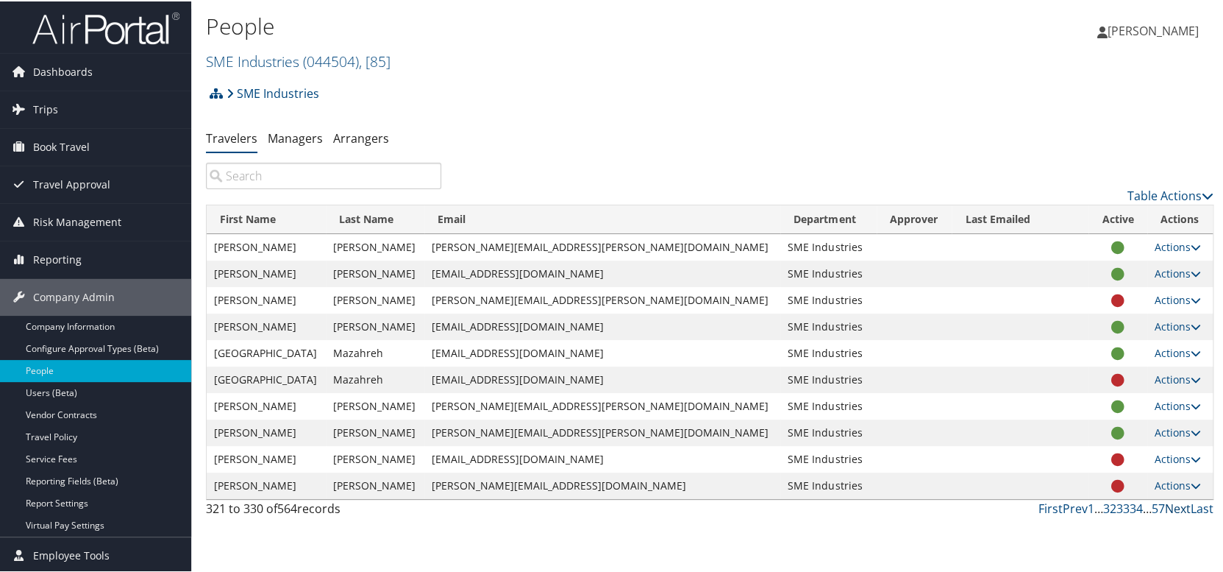
click at [1173, 504] on link "Next" at bounding box center [1178, 507] width 26 height 16
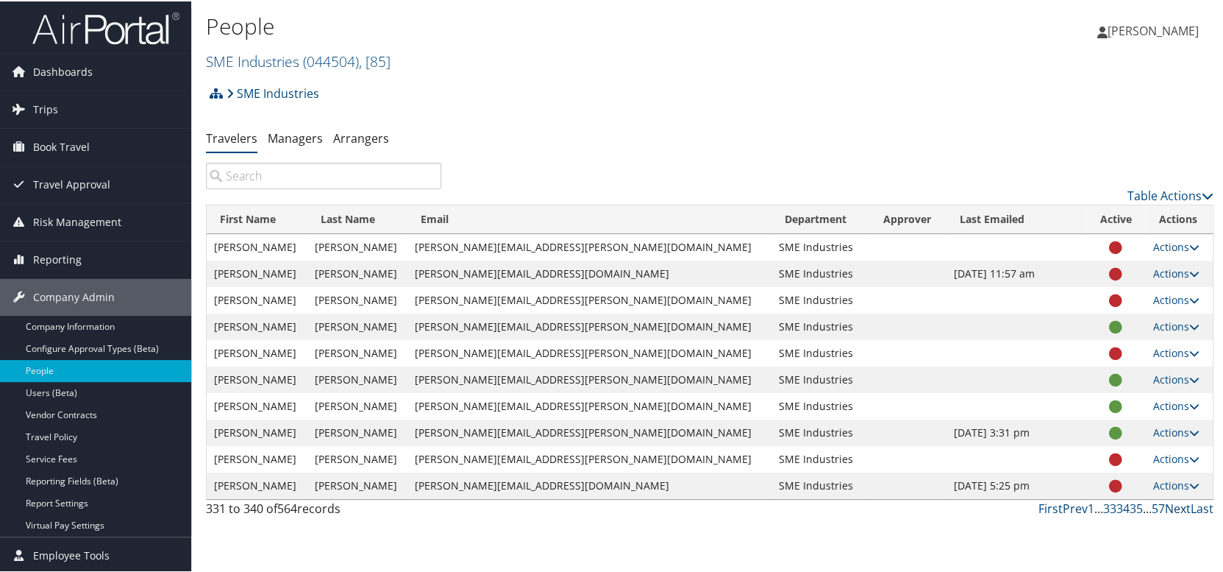
click at [1167, 507] on link "Next" at bounding box center [1178, 507] width 26 height 16
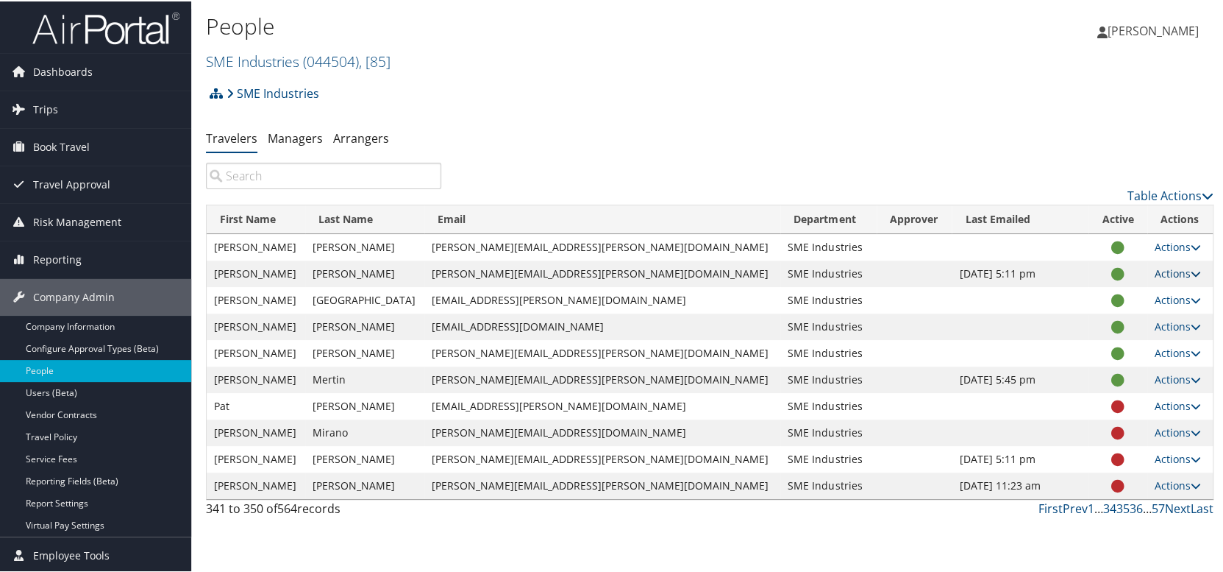
click at [1155, 272] on link "Actions" at bounding box center [1178, 272] width 46 height 14
click at [1123, 296] on link "User Settings" at bounding box center [1110, 293] width 135 height 25
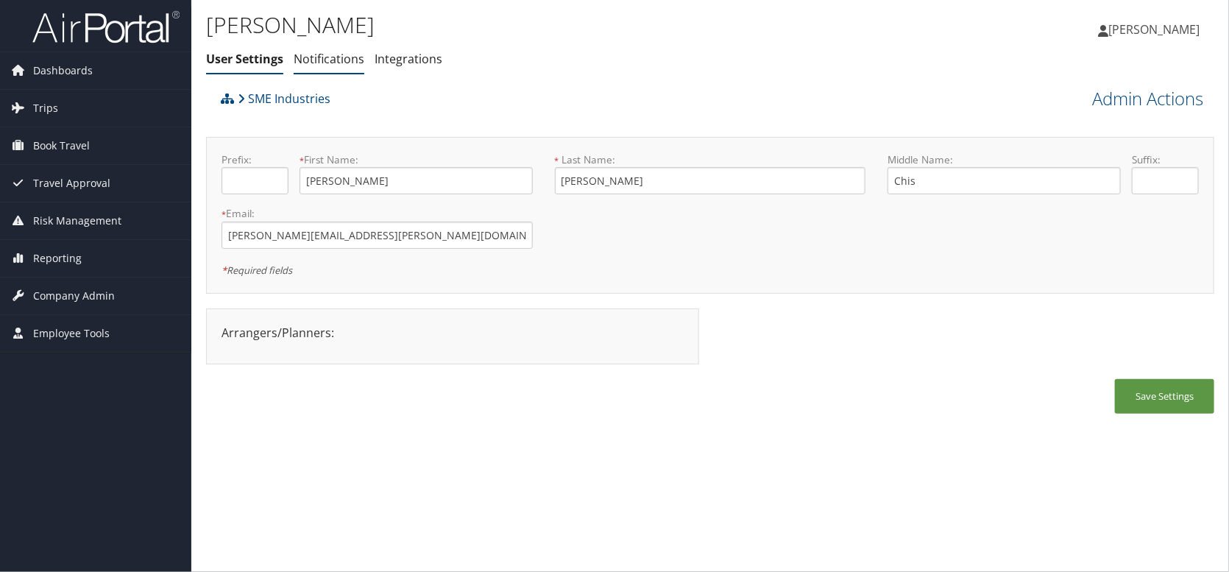
click at [319, 56] on link "Notifications" at bounding box center [329, 59] width 71 height 16
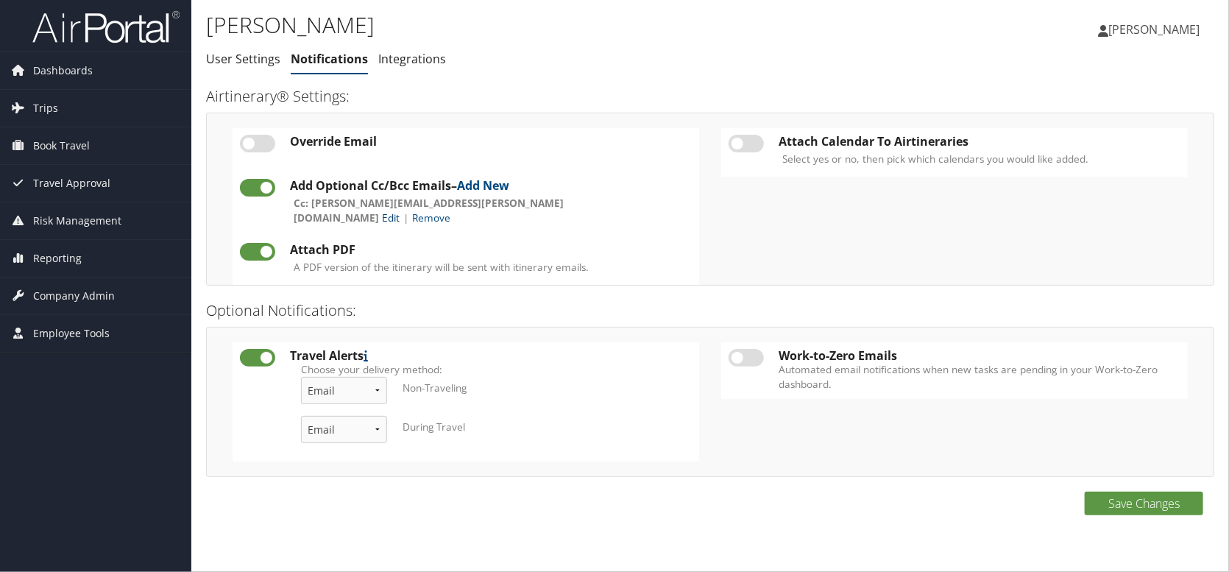
click at [399, 210] on link "Edit" at bounding box center [391, 217] width 18 height 14
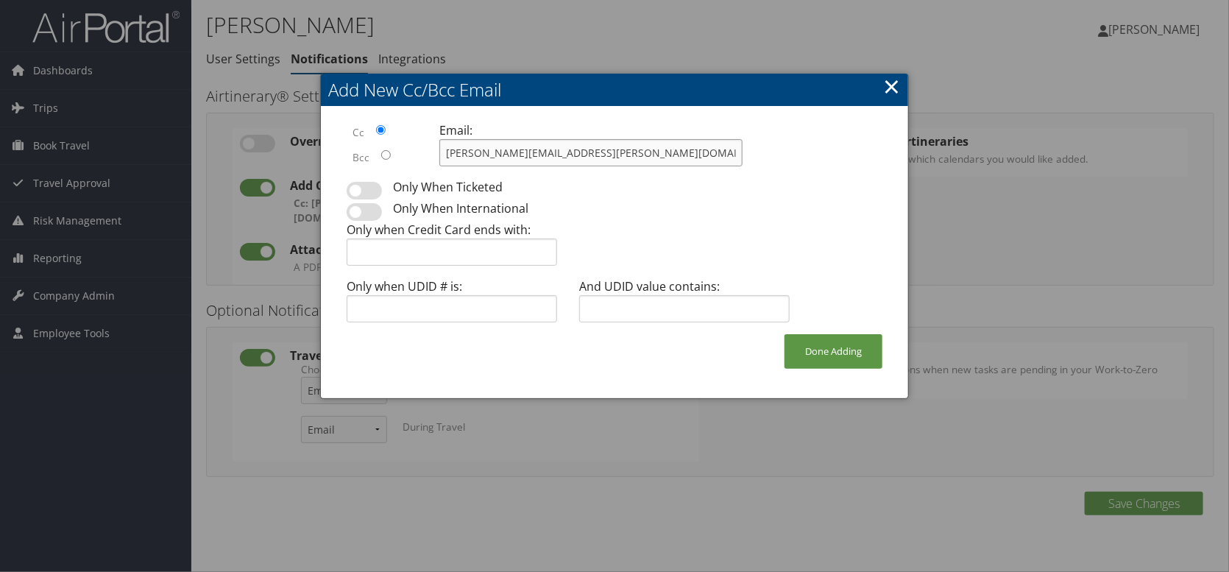
drag, startPoint x: 595, startPoint y: 146, endPoint x: 212, endPoint y: 125, distance: 383.9
click at [212, 125] on body "Menu Dashboards ► AirPortal 360™ (Manager) My Travel Dashboard Trips ► Airtiner…" at bounding box center [614, 286] width 1229 height 572
type input "[PERSON_NAME][EMAIL_ADDRESS][PERSON_NAME][DOMAIN_NAME]"
click at [839, 344] on button "Done Adding" at bounding box center [833, 351] width 98 height 35
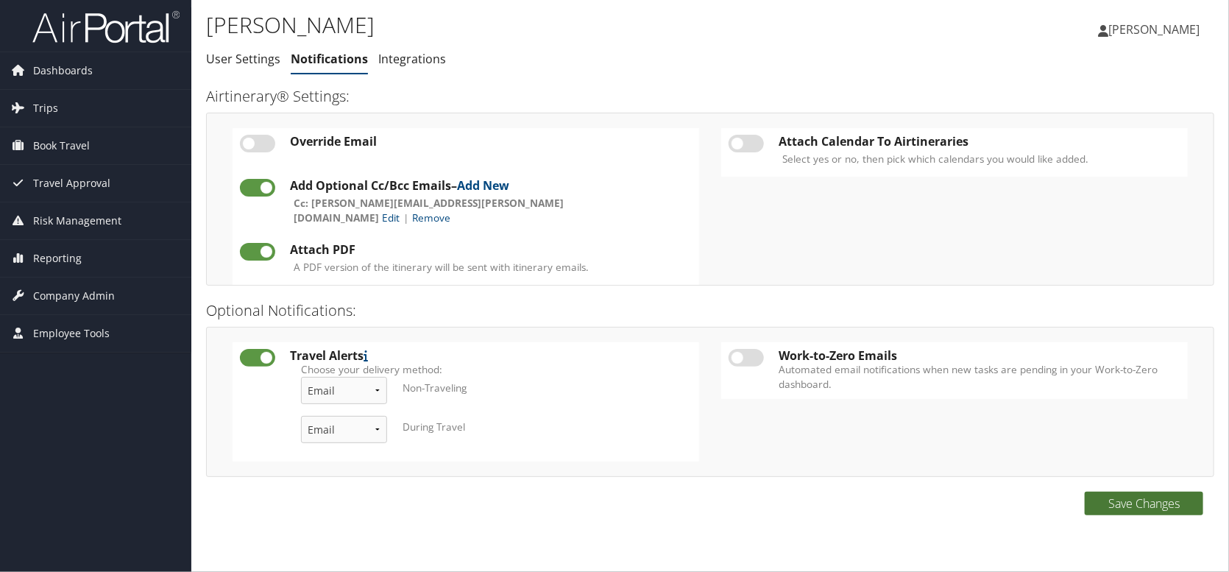
click at [1157, 504] on button "Save Changes" at bounding box center [1143, 503] width 118 height 24
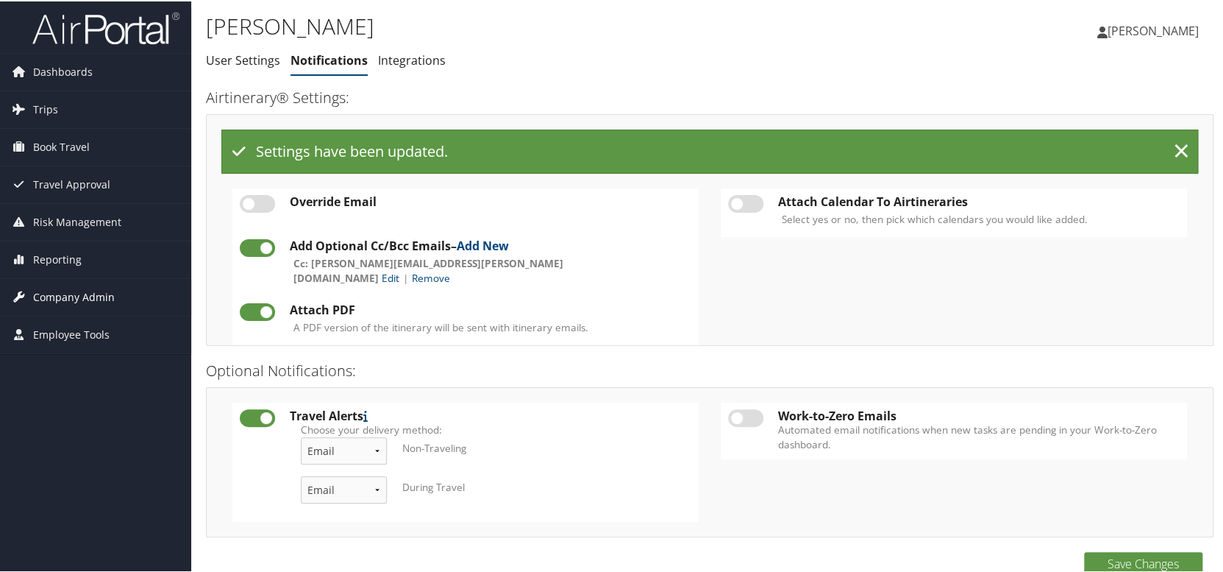
click at [46, 288] on span "Company Admin" at bounding box center [74, 295] width 82 height 37
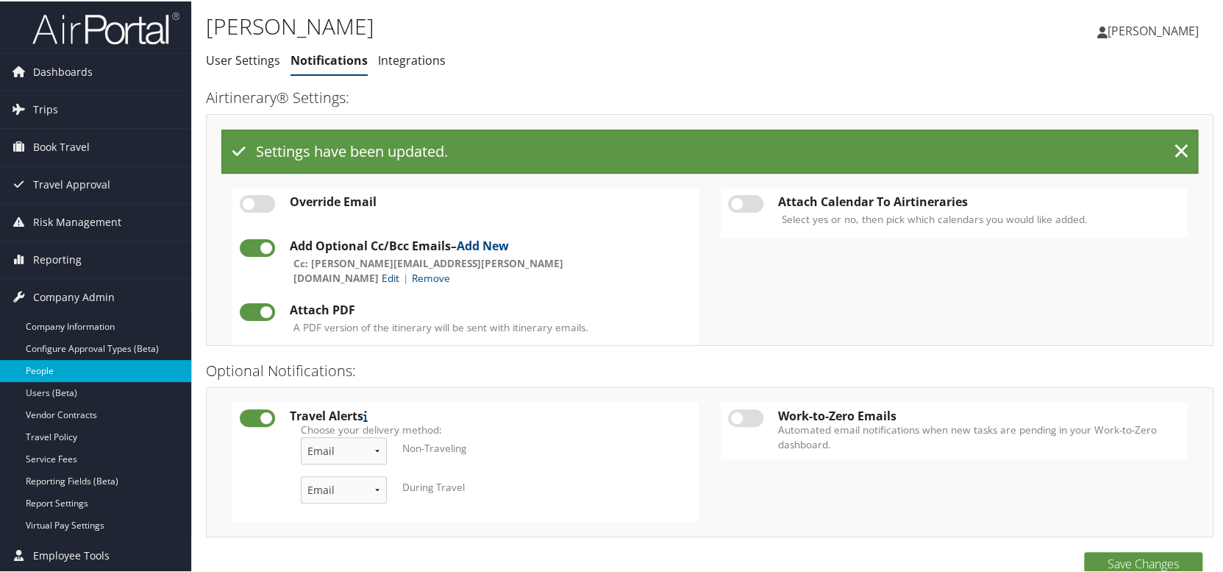
click at [49, 372] on link "People" at bounding box center [95, 369] width 191 height 22
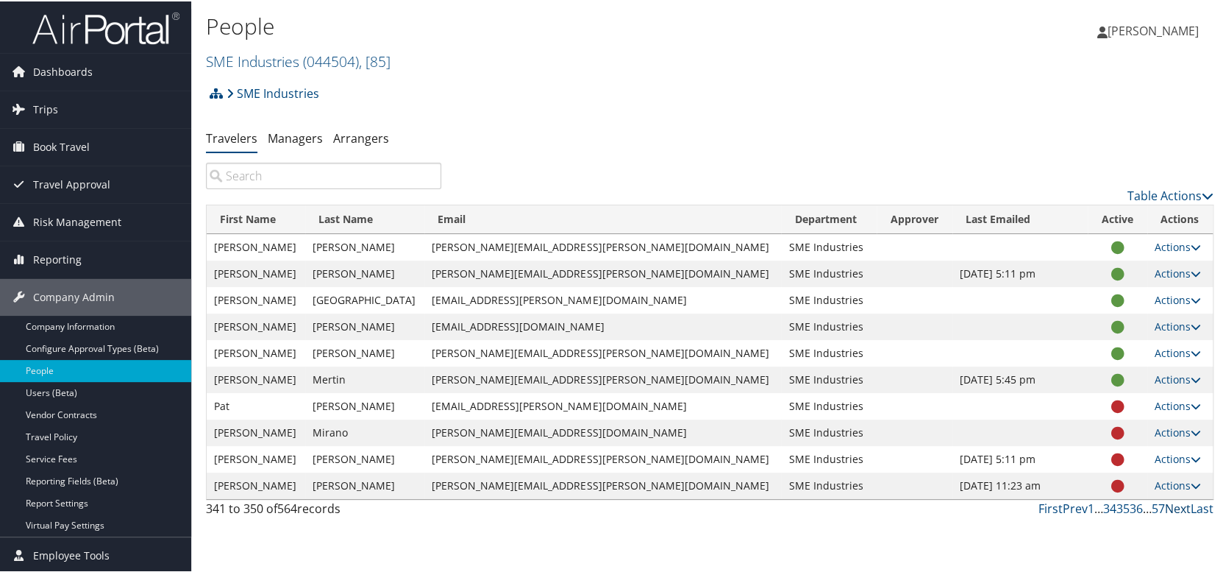
click at [1176, 505] on link "Next" at bounding box center [1178, 507] width 26 height 16
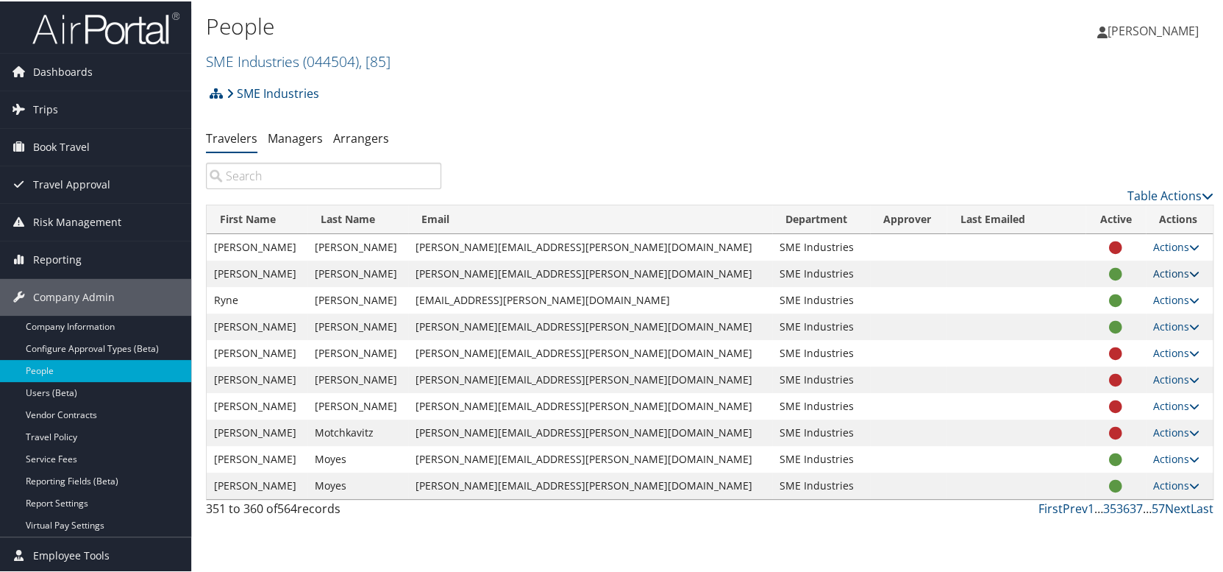
click at [1156, 271] on link "Actions" at bounding box center [1177, 272] width 46 height 14
click at [1123, 296] on link "User Settings" at bounding box center [1110, 293] width 135 height 25
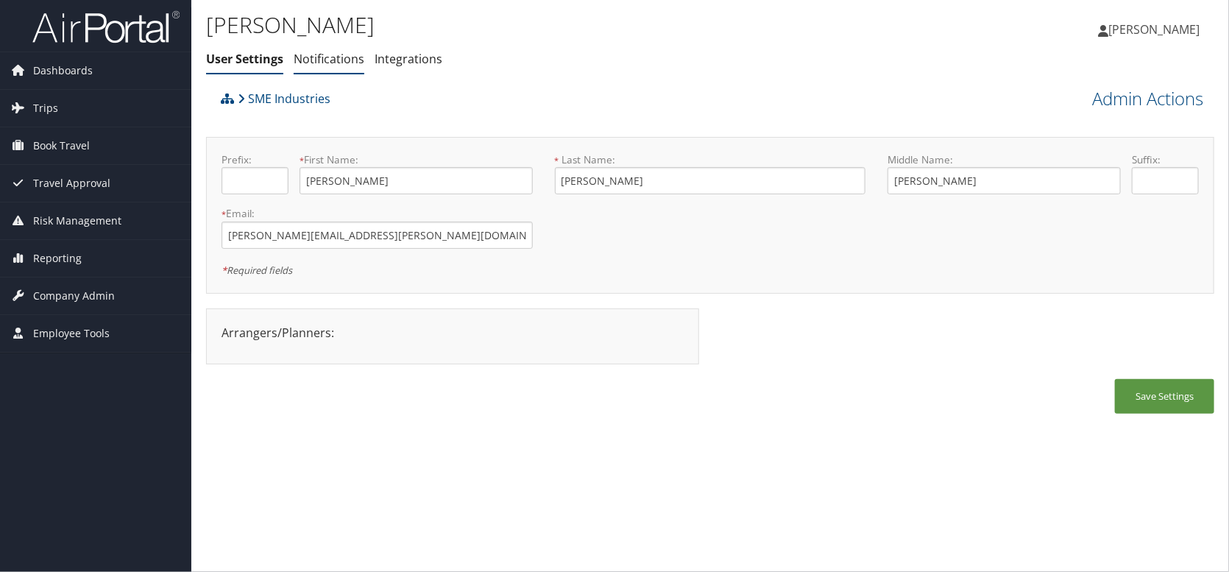
click at [299, 60] on link "Notifications" at bounding box center [329, 59] width 71 height 16
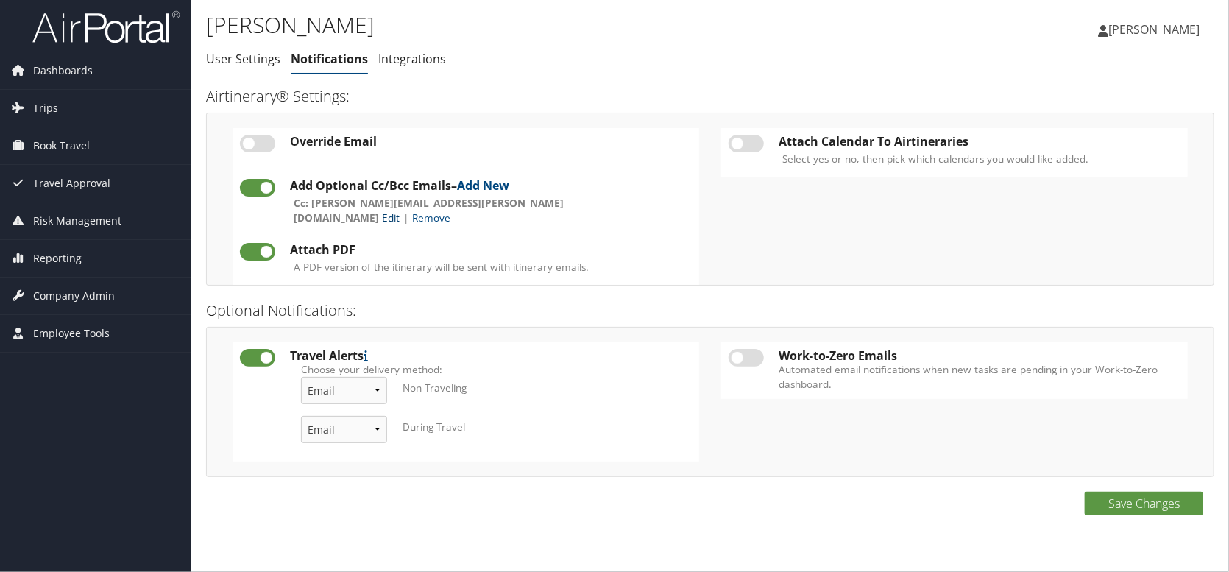
click at [399, 210] on link "Edit" at bounding box center [391, 217] width 18 height 14
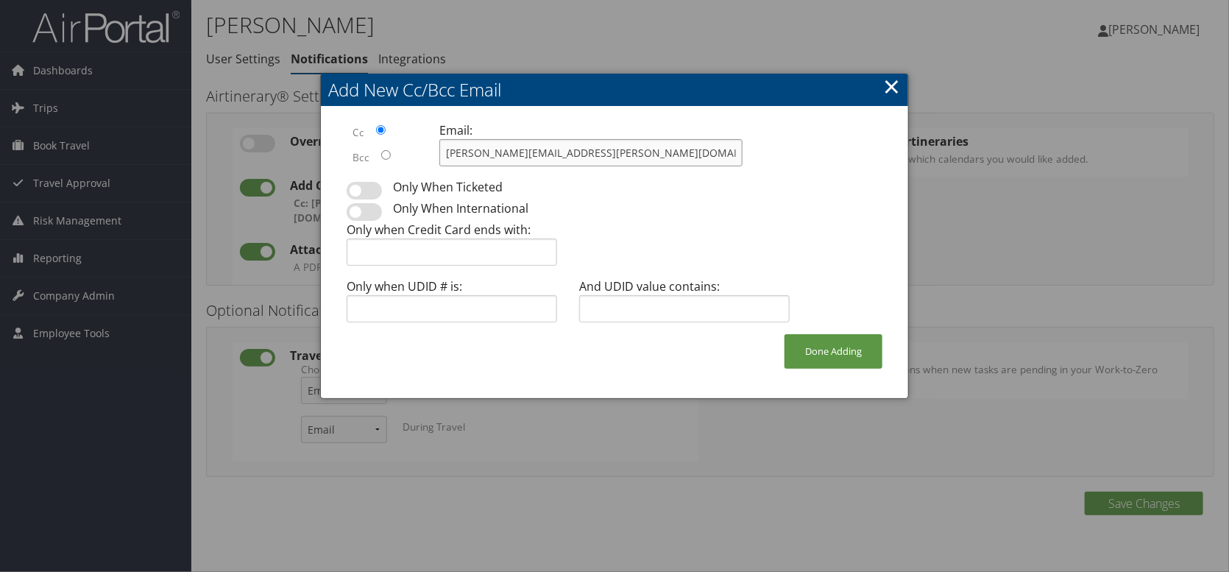
drag, startPoint x: 612, startPoint y: 147, endPoint x: 261, endPoint y: 126, distance: 351.6
click at [263, 126] on body "Menu Dashboards ► AirPortal 360™ (Manager) My Travel Dashboard Trips ► Airtiner…" at bounding box center [614, 286] width 1229 height 572
type input "[PERSON_NAME][EMAIL_ADDRESS][PERSON_NAME][DOMAIN_NAME]"
click at [817, 346] on button "Done Adding" at bounding box center [833, 351] width 98 height 35
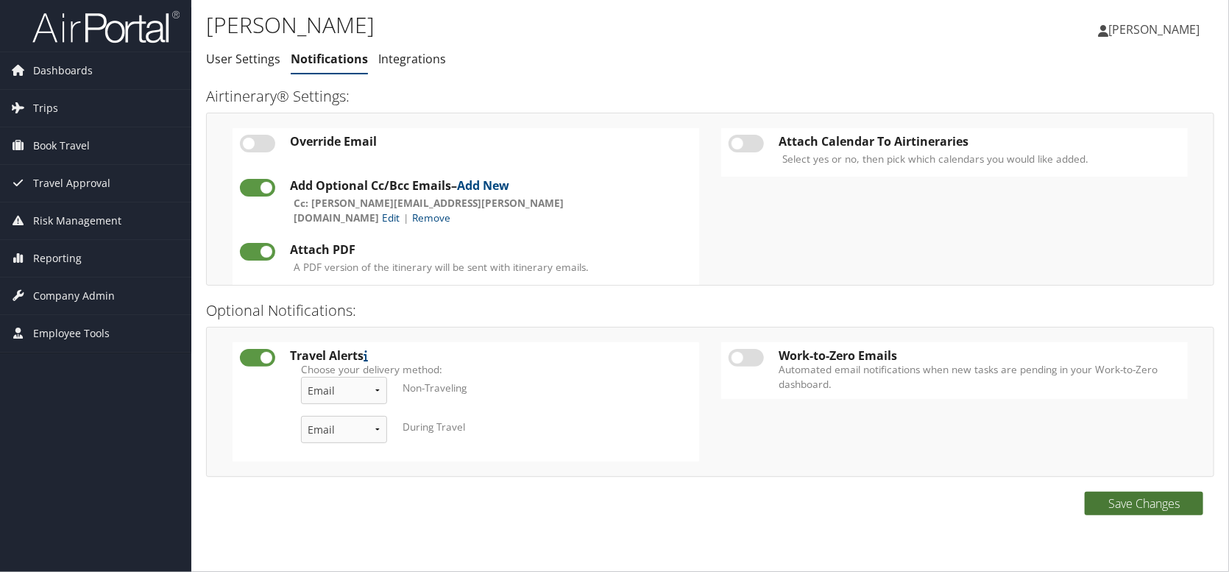
click at [1128, 511] on button "Save Changes" at bounding box center [1143, 503] width 118 height 24
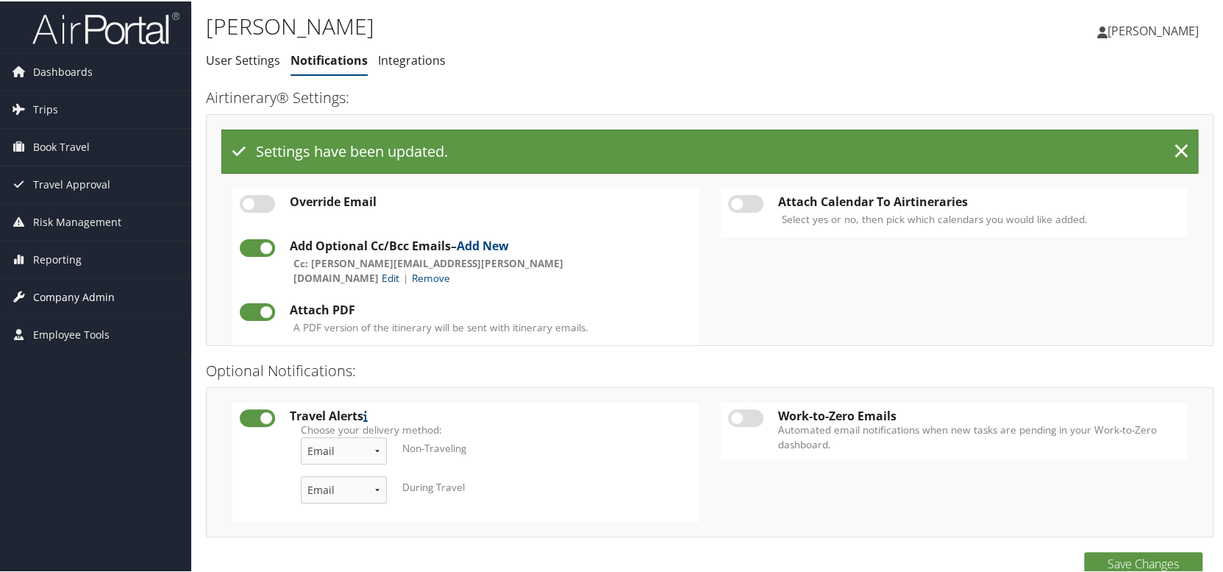
click at [102, 292] on span "Company Admin" at bounding box center [74, 295] width 82 height 37
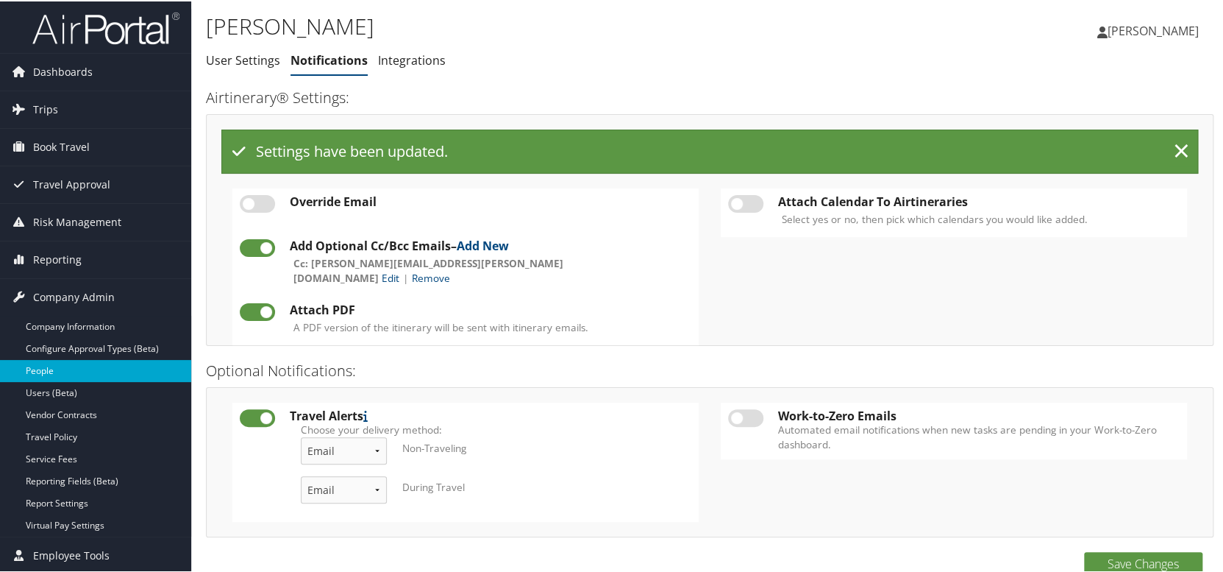
click at [79, 361] on link "People" at bounding box center [95, 369] width 191 height 22
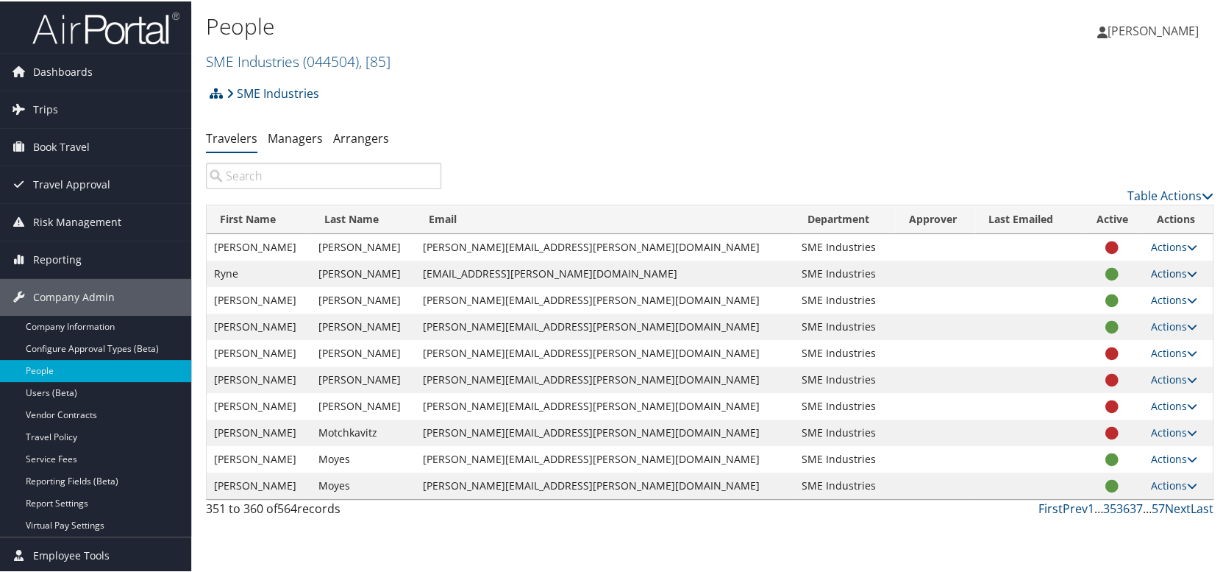
click at [1151, 271] on link "Actions" at bounding box center [1174, 272] width 46 height 14
click at [1119, 294] on link "User Settings" at bounding box center [1110, 293] width 135 height 25
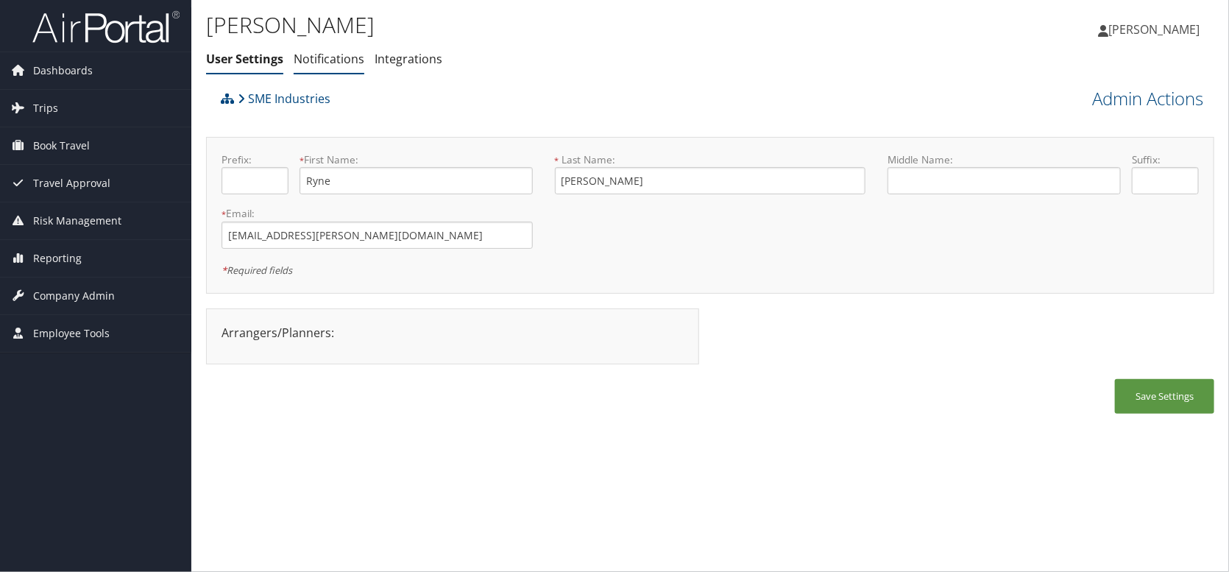
click at [307, 60] on link "Notifications" at bounding box center [329, 59] width 71 height 16
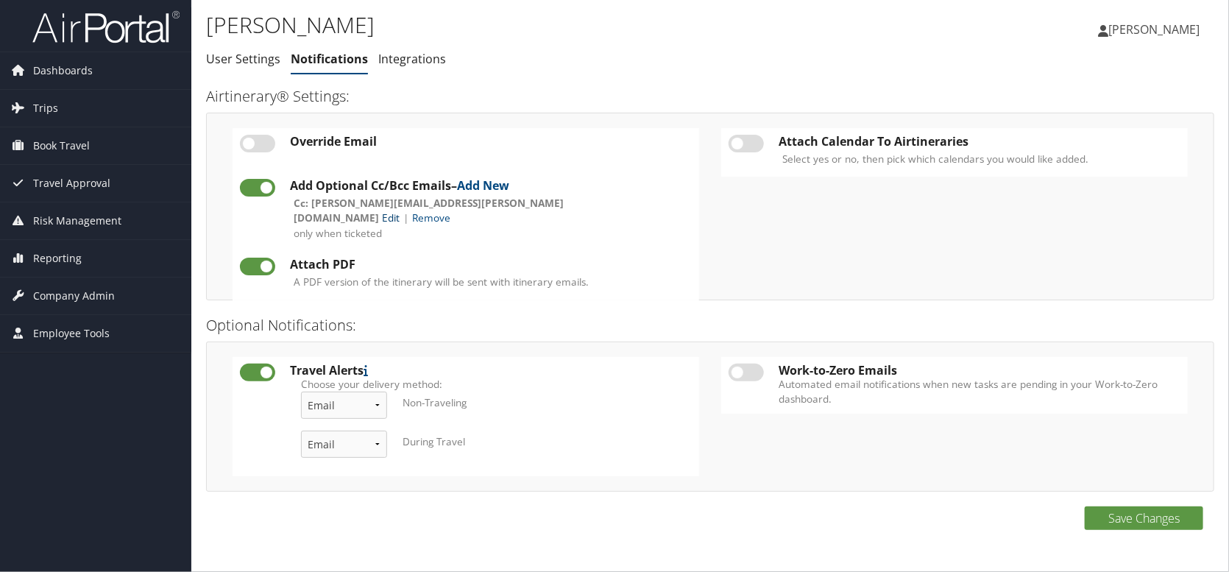
click link "Edit"
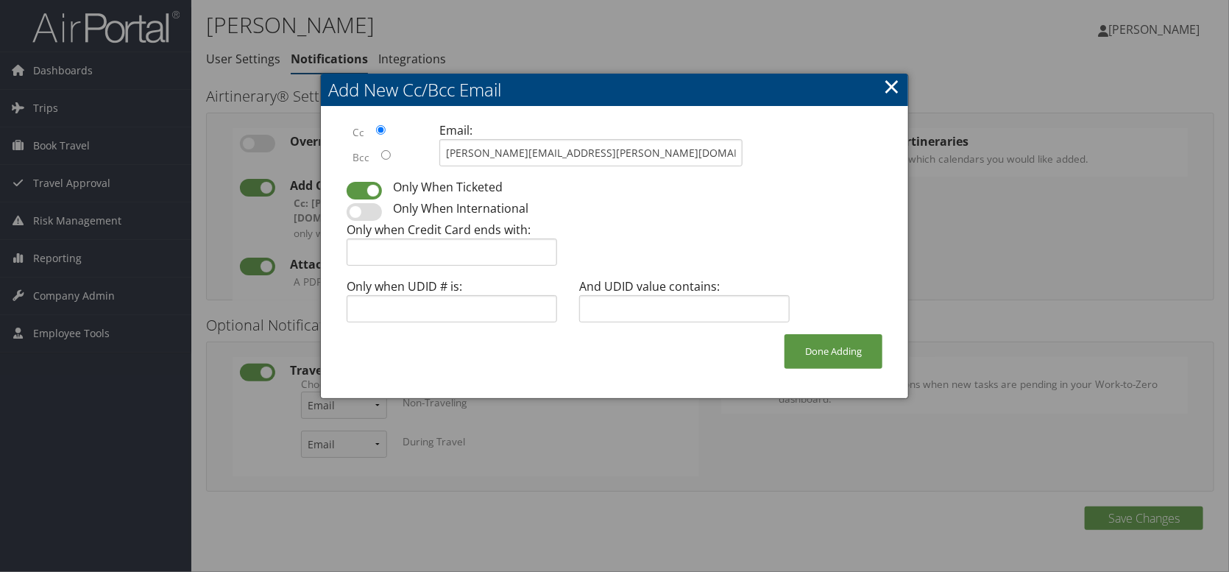
click div "Email: claudia.perez@smesteel.com"
drag, startPoint x: 634, startPoint y: 145, endPoint x: 403, endPoint y: 132, distance: 231.4
click div "Cc Bcc Email: claudia.perez@smesteel.com"
type input "erika.moyes@smesteel.com"
click button "Done Adding"
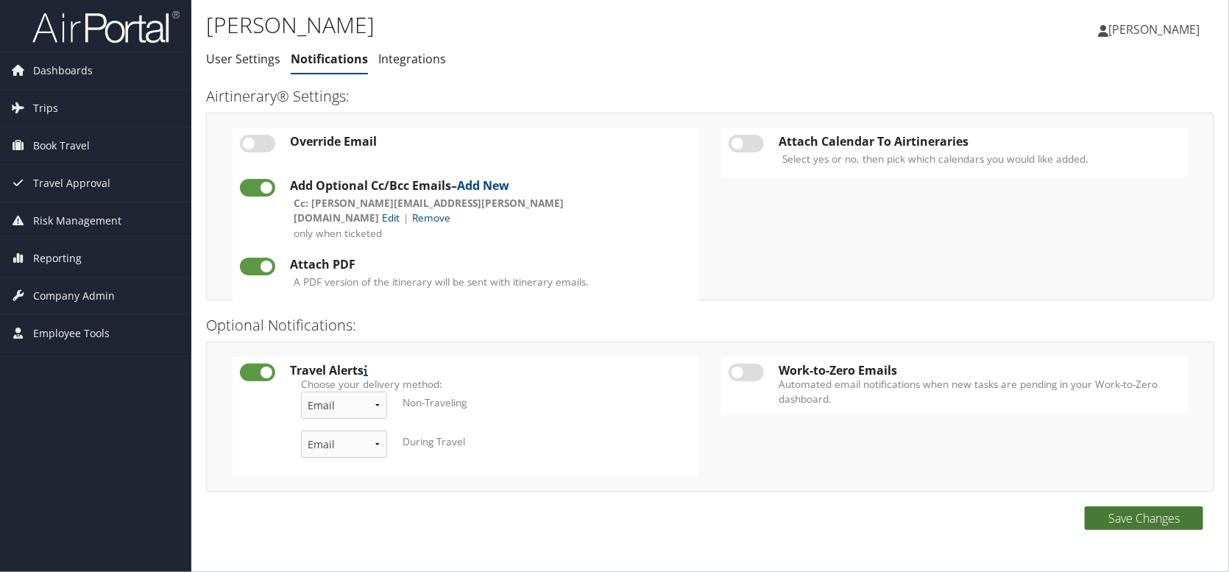
click button "Save Changes"
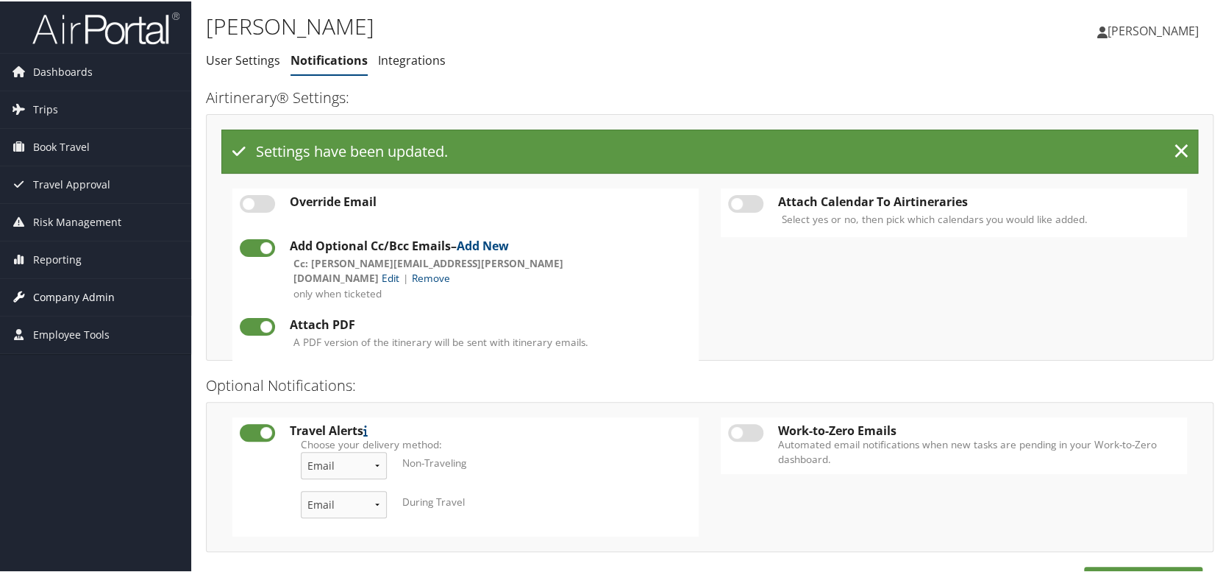
click span "Company Admin"
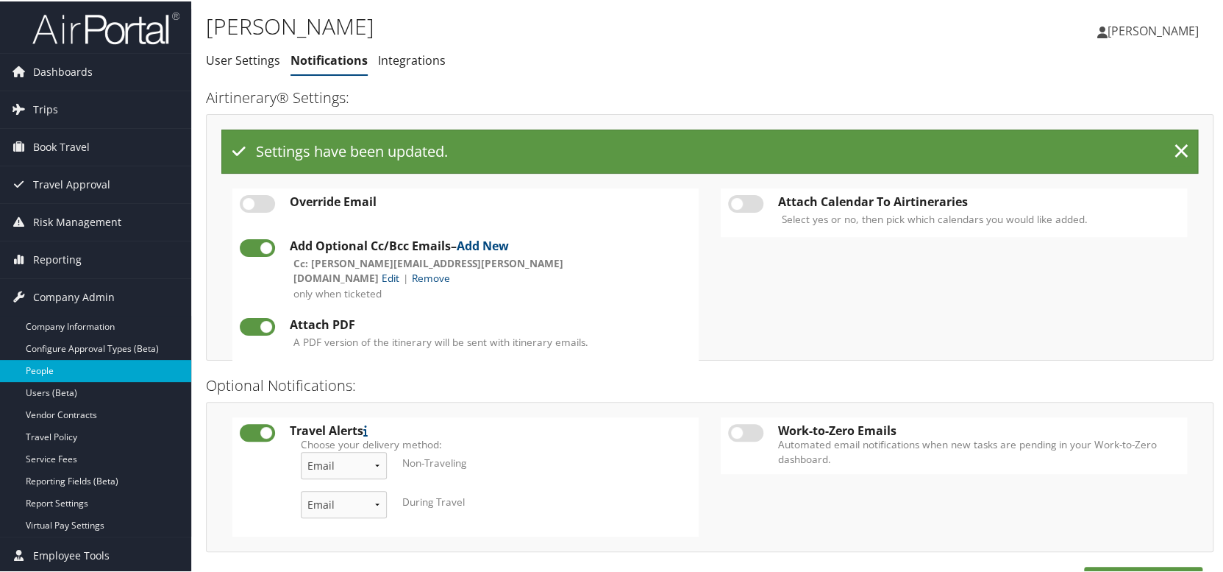
click link "People"
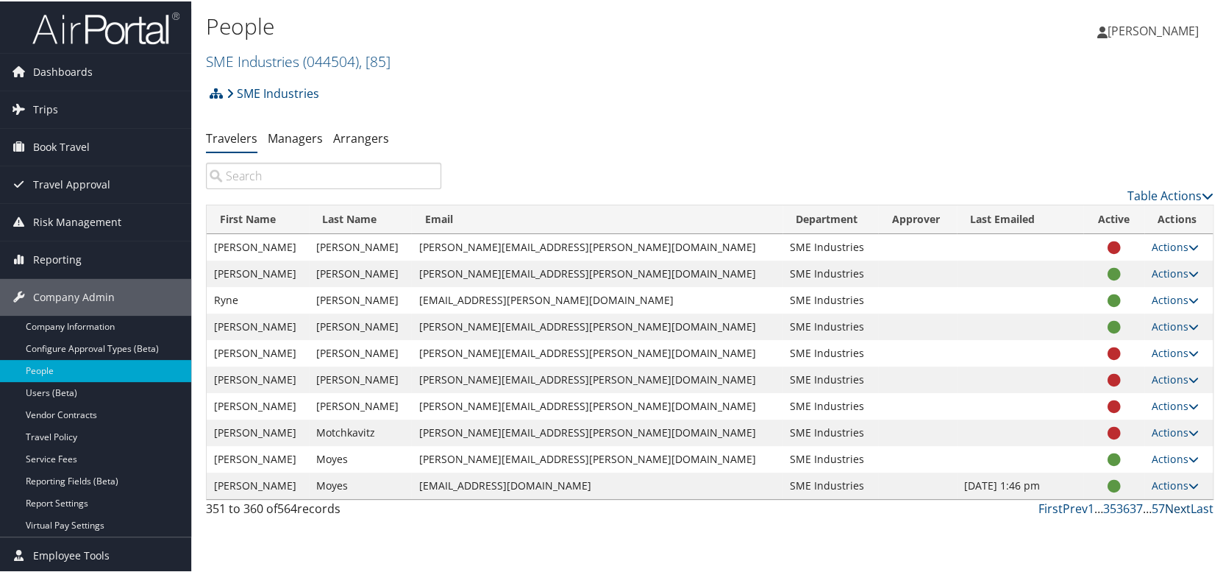
click at [1170, 506] on link "Next" at bounding box center [1178, 507] width 26 height 16
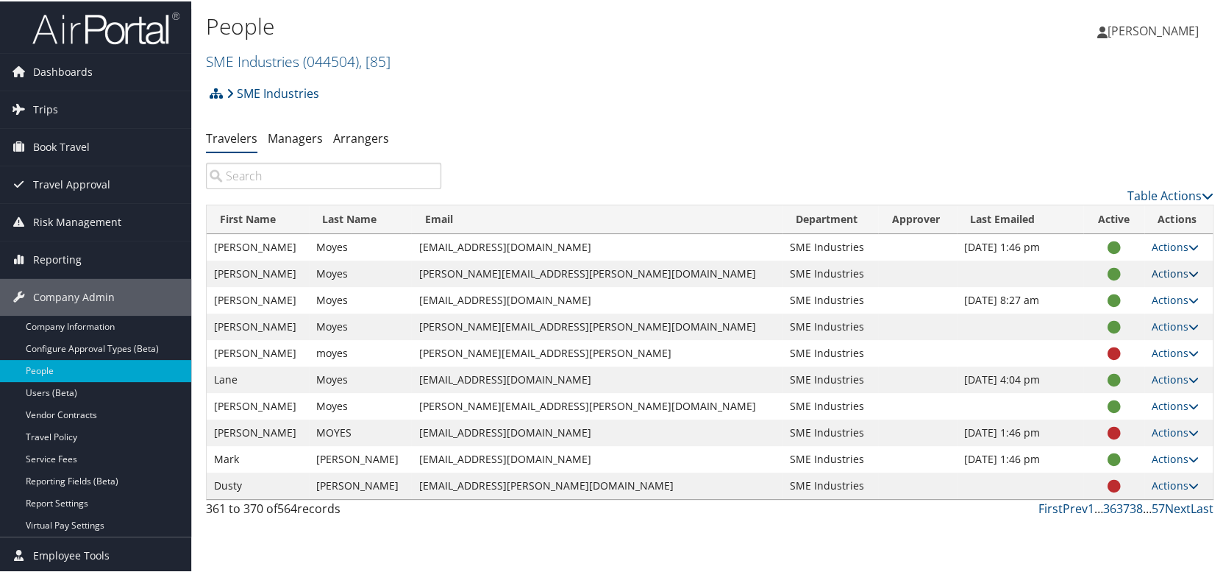
click at [1152, 271] on link "Actions" at bounding box center [1175, 272] width 46 height 14
click at [1080, 298] on link "User Settings" at bounding box center [1111, 293] width 135 height 25
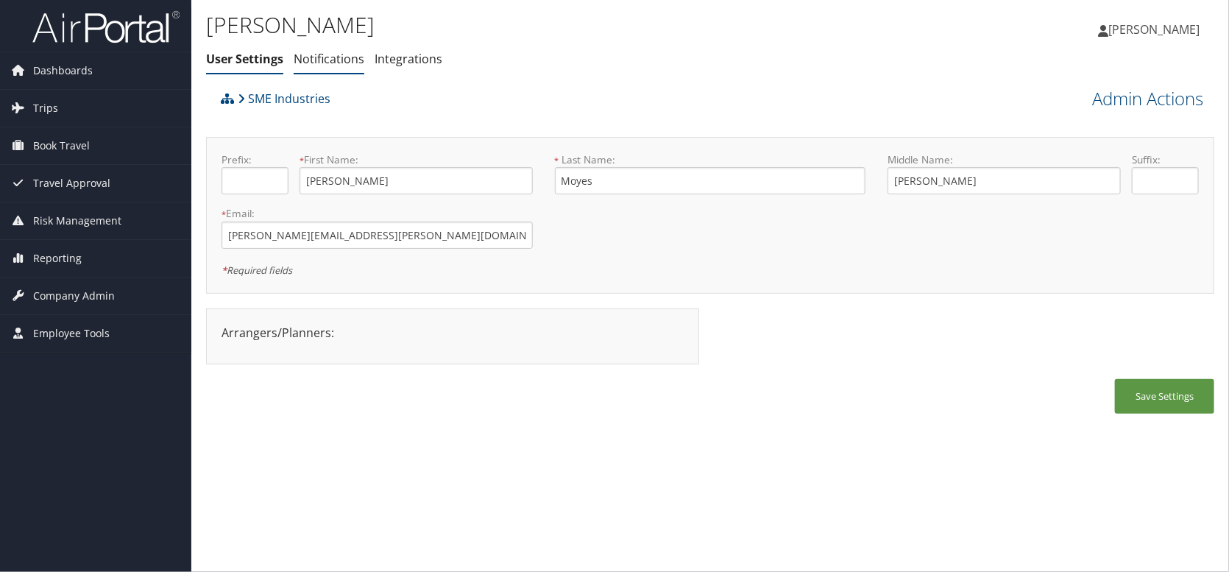
click at [316, 68] on li "Notifications" at bounding box center [329, 59] width 71 height 26
click at [328, 58] on link "Notifications" at bounding box center [329, 59] width 71 height 16
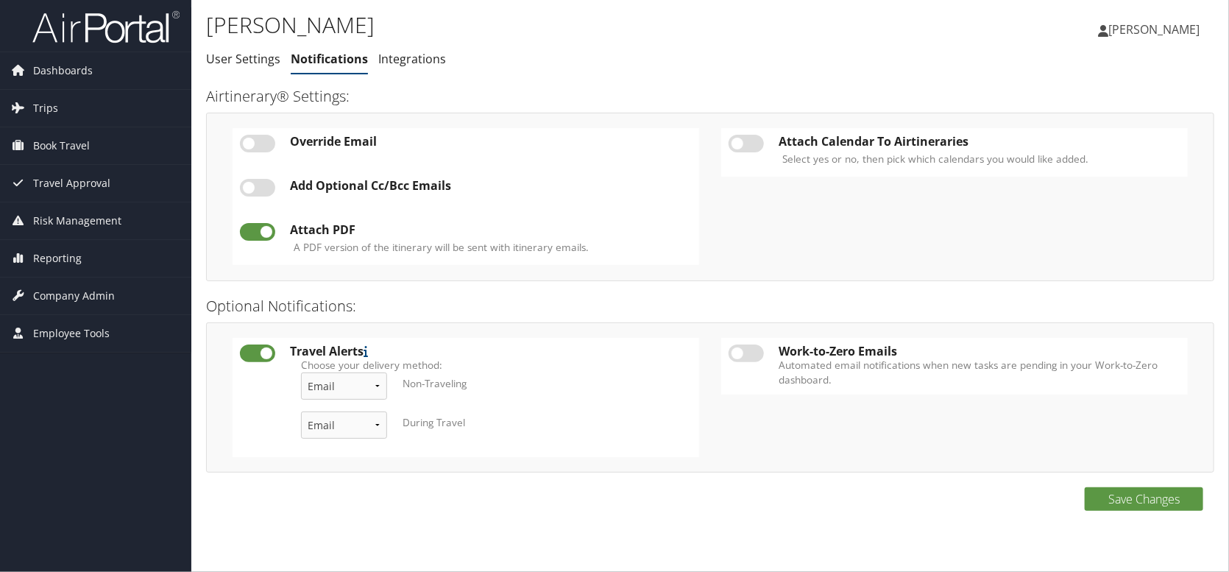
click at [265, 186] on label at bounding box center [257, 188] width 35 height 18
click at [257, 186] on input "checkbox" at bounding box center [252, 190] width 10 height 10
checkbox input "true"
click at [489, 186] on link "Add New" at bounding box center [483, 185] width 52 height 16
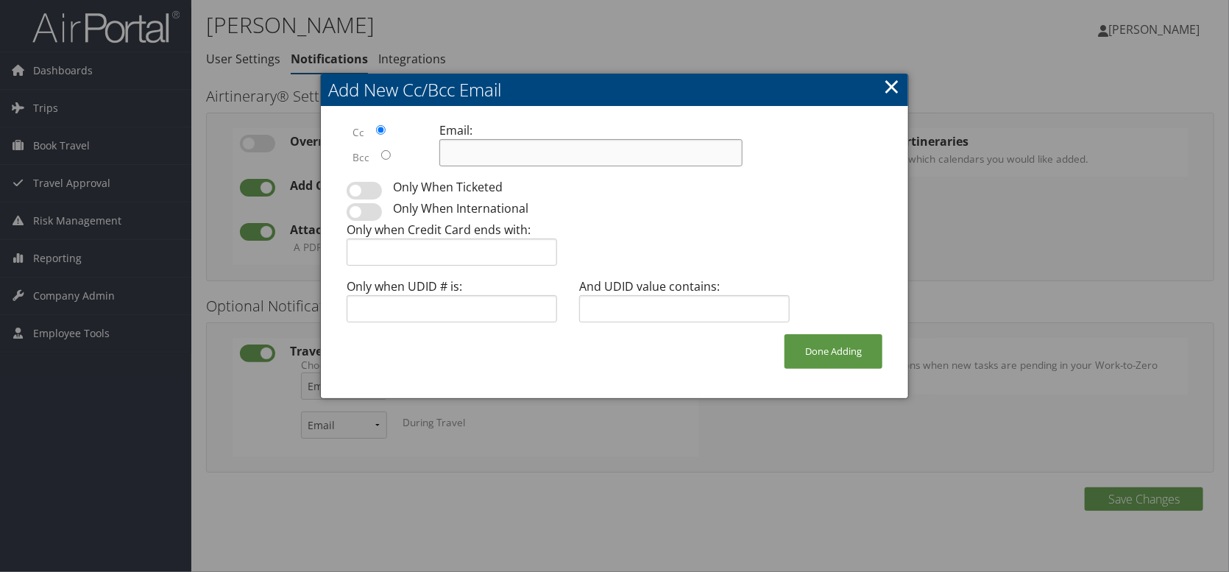
click at [509, 158] on input at bounding box center [590, 152] width 303 height 27
paste input "1GT4UYEY9SF361990"
drag, startPoint x: 578, startPoint y: 161, endPoint x: 178, endPoint y: 141, distance: 400.7
click at [178, 141] on body "Menu Dashboards ► AirPortal 360™ (Manager) My Travel Dashboard Trips ► Airtiner…" at bounding box center [614, 286] width 1229 height 572
type input "[PERSON_NAME][EMAIL_ADDRESS][PERSON_NAME][DOMAIN_NAME]"
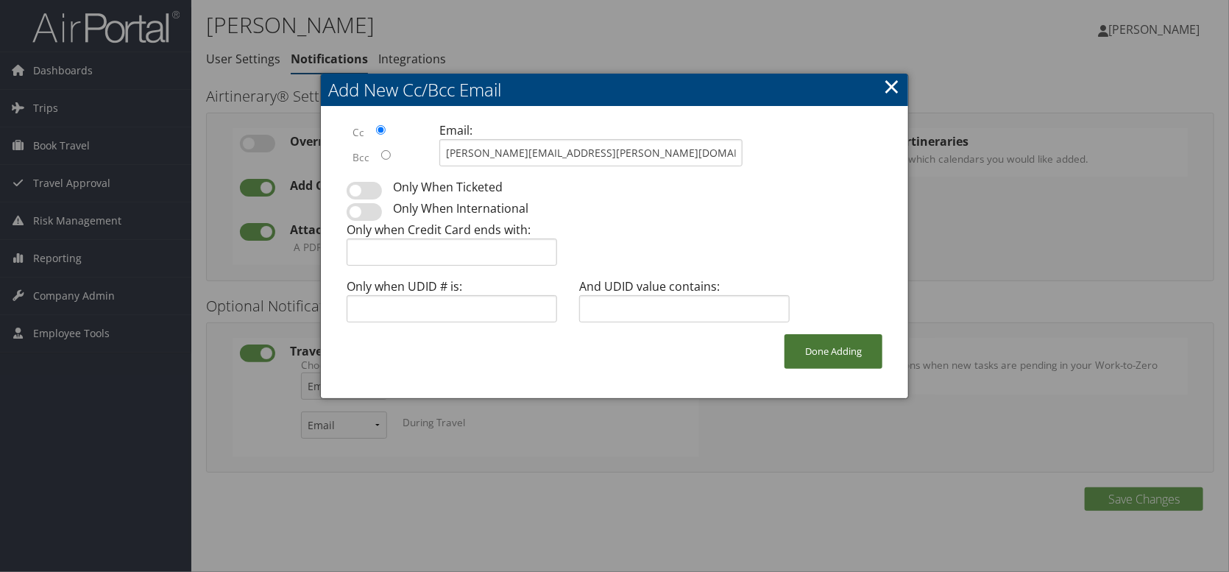
click at [799, 340] on button "Done Adding" at bounding box center [833, 351] width 98 height 35
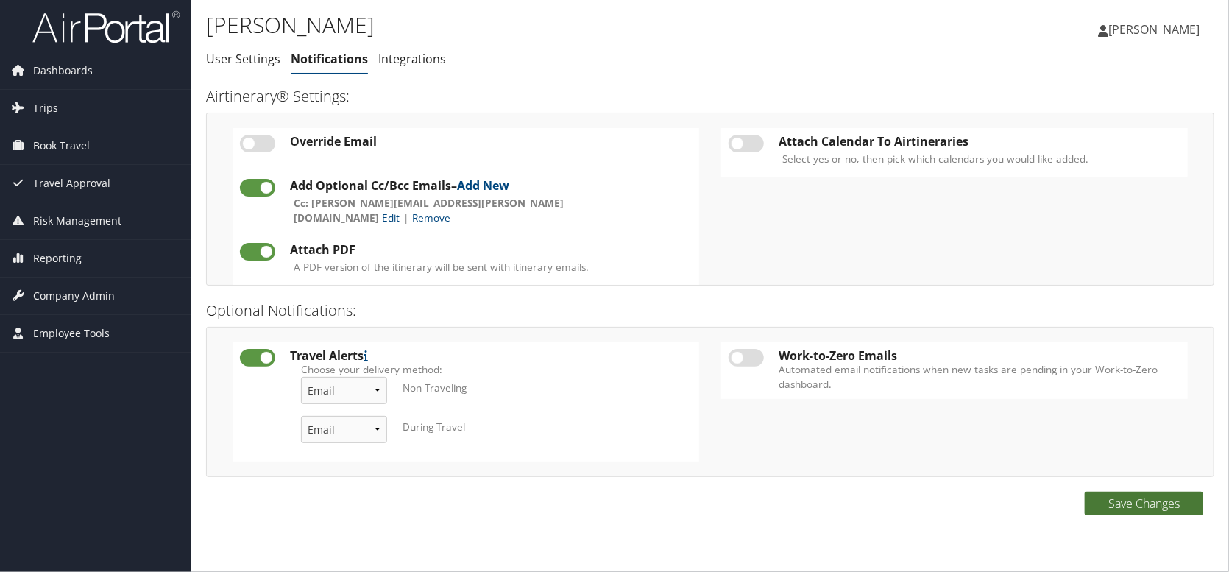
click at [1162, 504] on button "Save Changes" at bounding box center [1143, 503] width 118 height 24
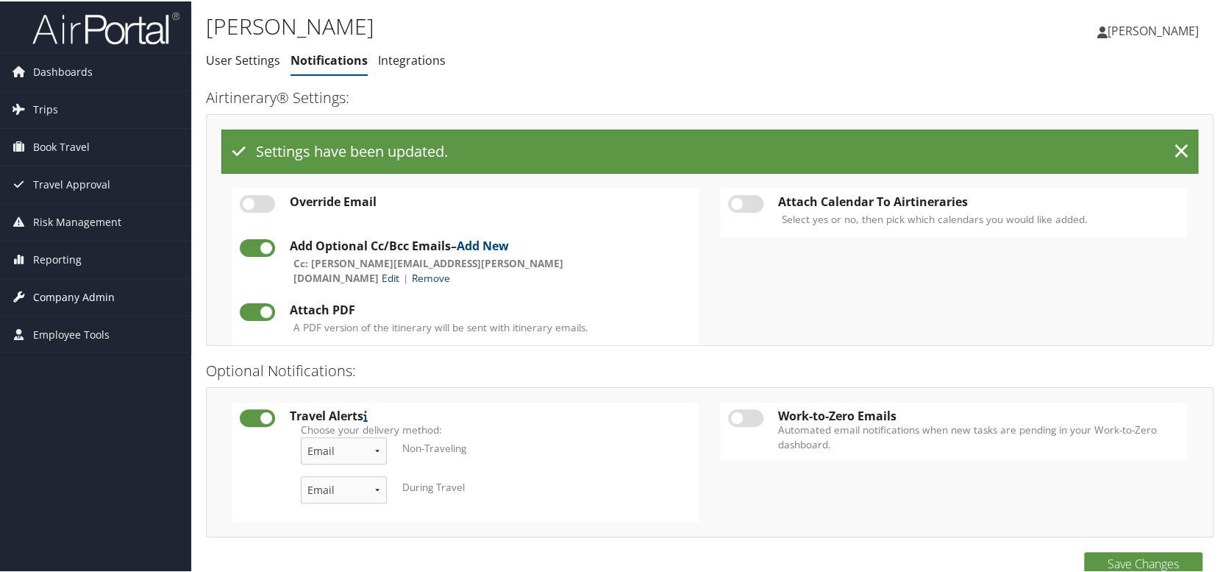
click at [59, 298] on span "Company Admin" at bounding box center [74, 295] width 82 height 37
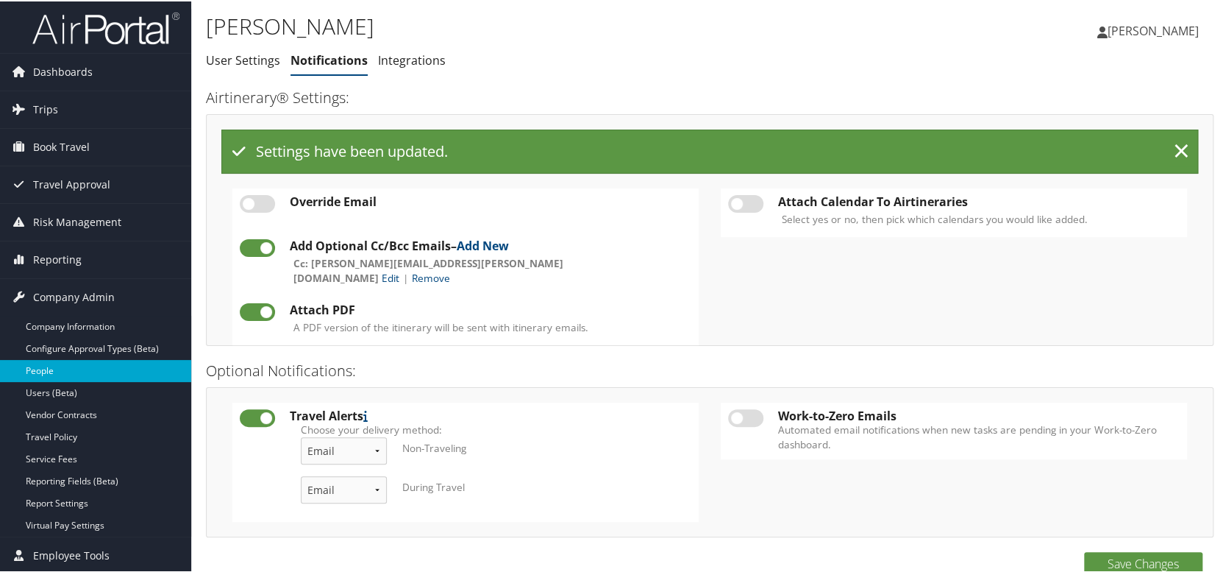
click at [49, 366] on link "People" at bounding box center [95, 369] width 191 height 22
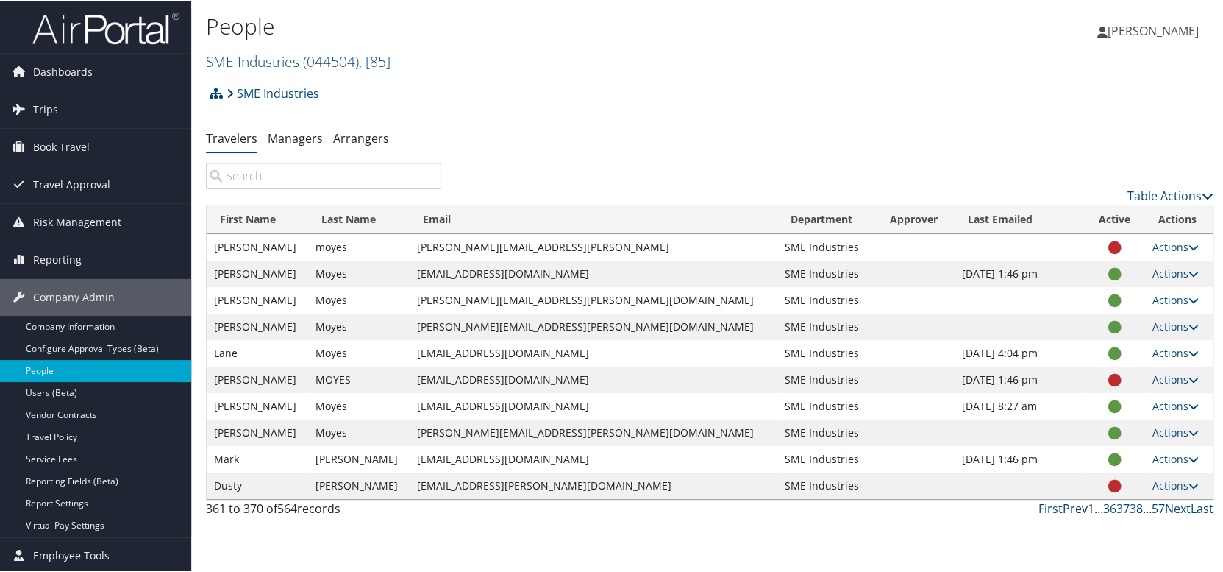
click at [1070, 508] on link "Prev" at bounding box center [1075, 507] width 25 height 16
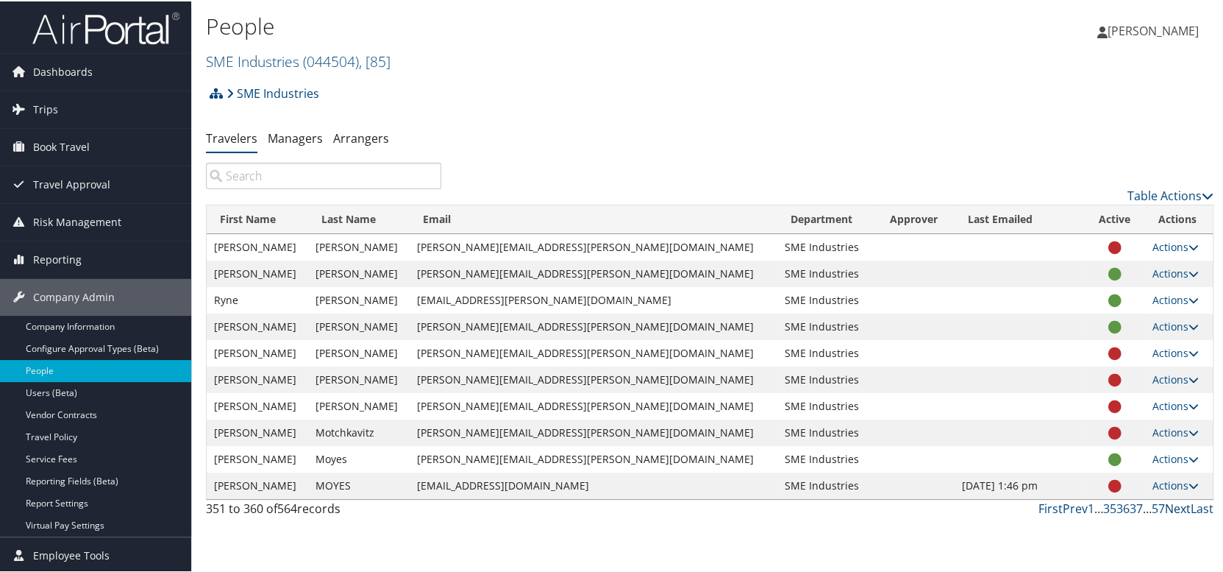
click at [1172, 510] on link "Next" at bounding box center [1178, 507] width 26 height 16
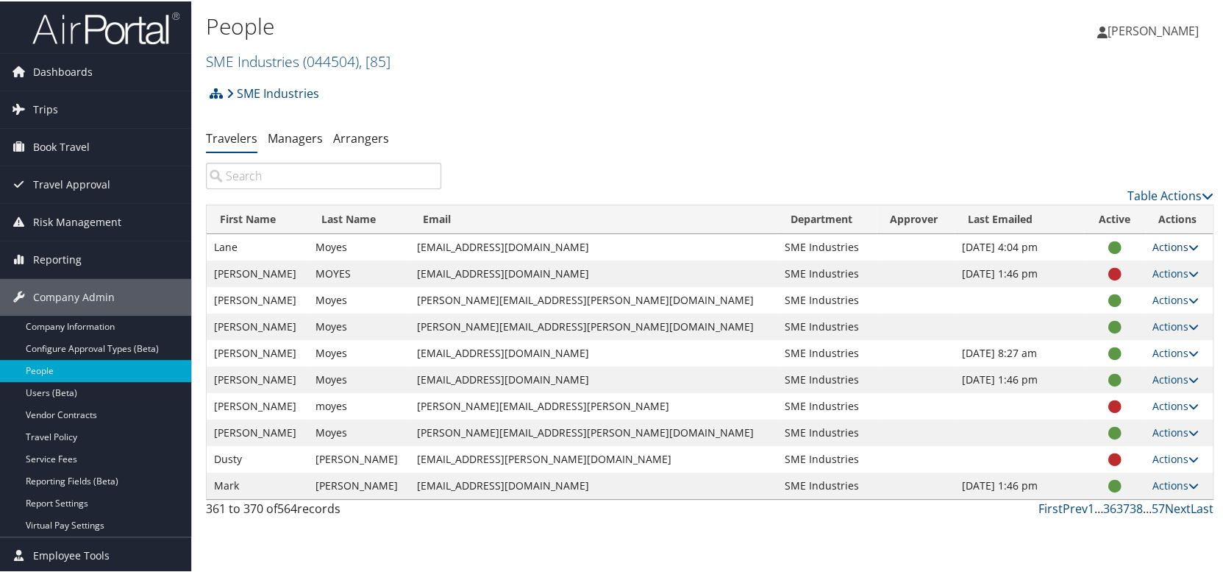
click at [1153, 246] on link "Actions" at bounding box center [1176, 245] width 46 height 14
click at [1135, 267] on link "User Settings" at bounding box center [1110, 267] width 135 height 25
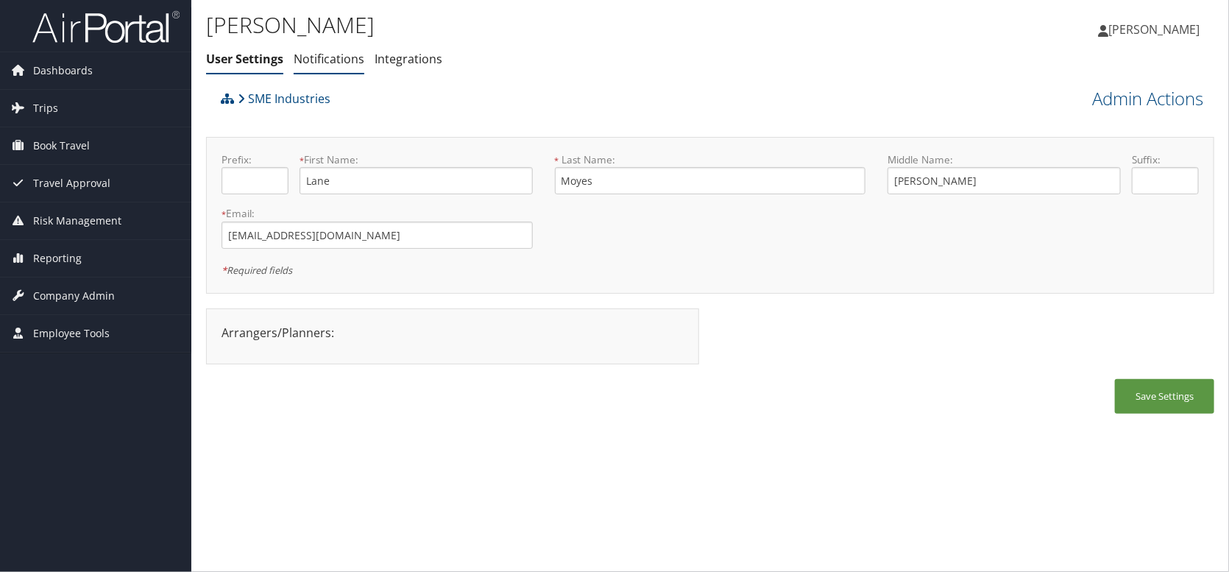
click at [326, 62] on link "Notifications" at bounding box center [329, 59] width 71 height 16
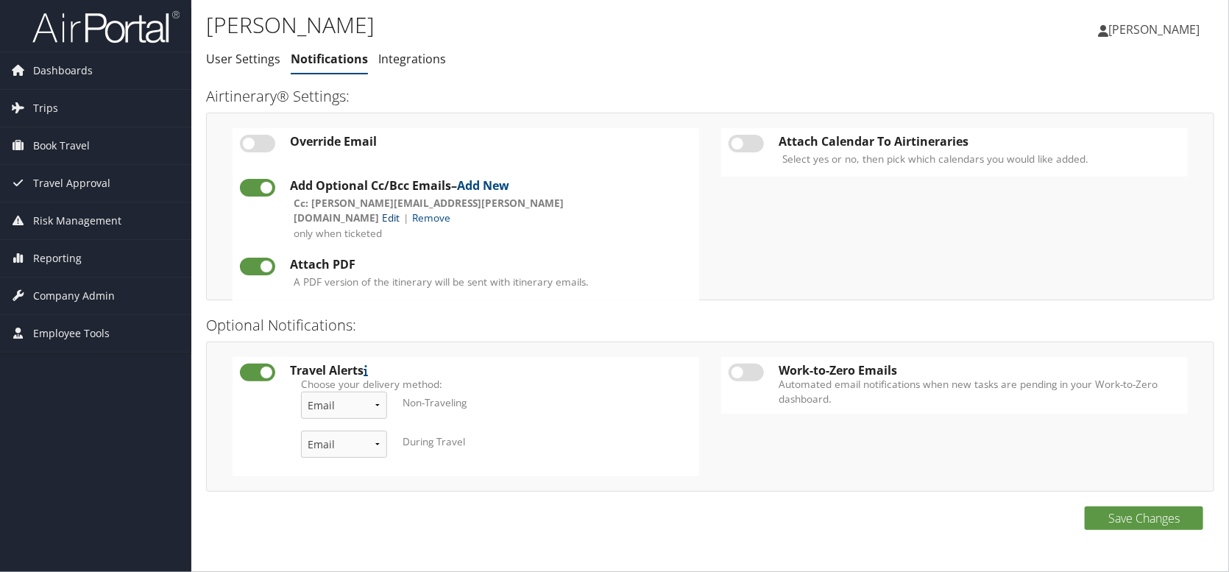
click at [399, 210] on link "Edit" at bounding box center [391, 217] width 18 height 14
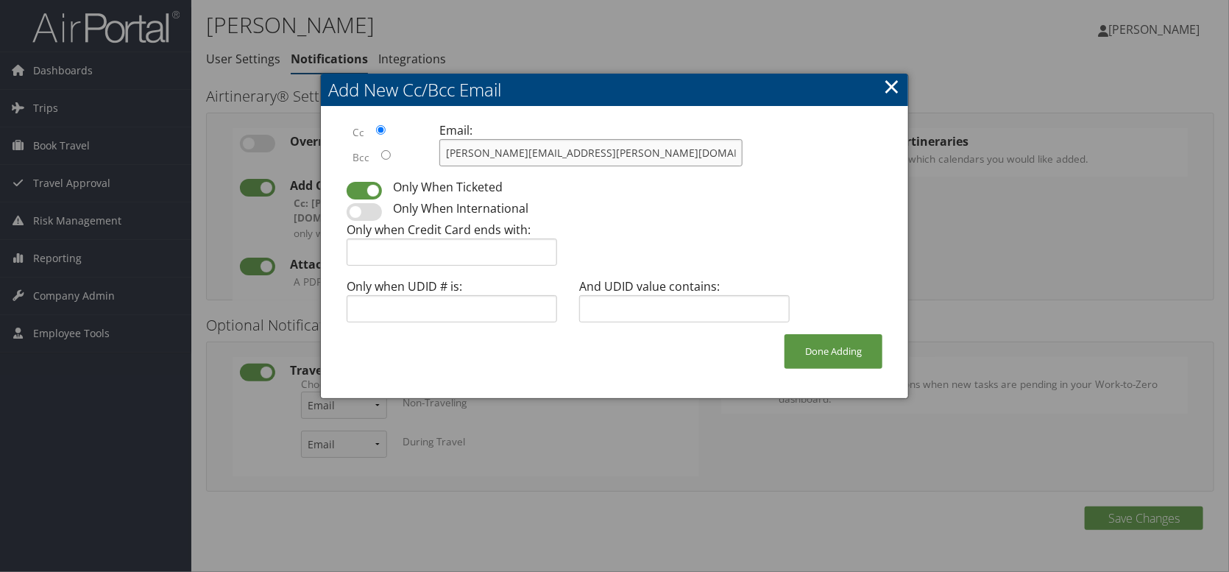
drag, startPoint x: 629, startPoint y: 149, endPoint x: 377, endPoint y: 141, distance: 251.7
click at [377, 141] on div "Cc Bcc Email: [PERSON_NAME][EMAIL_ADDRESS][PERSON_NAME][DOMAIN_NAME]" at bounding box center [614, 149] width 558 height 57
type input "[PERSON_NAME][EMAIL_ADDRESS][PERSON_NAME][DOMAIN_NAME]"
click at [827, 348] on button "Done Adding" at bounding box center [833, 351] width 98 height 35
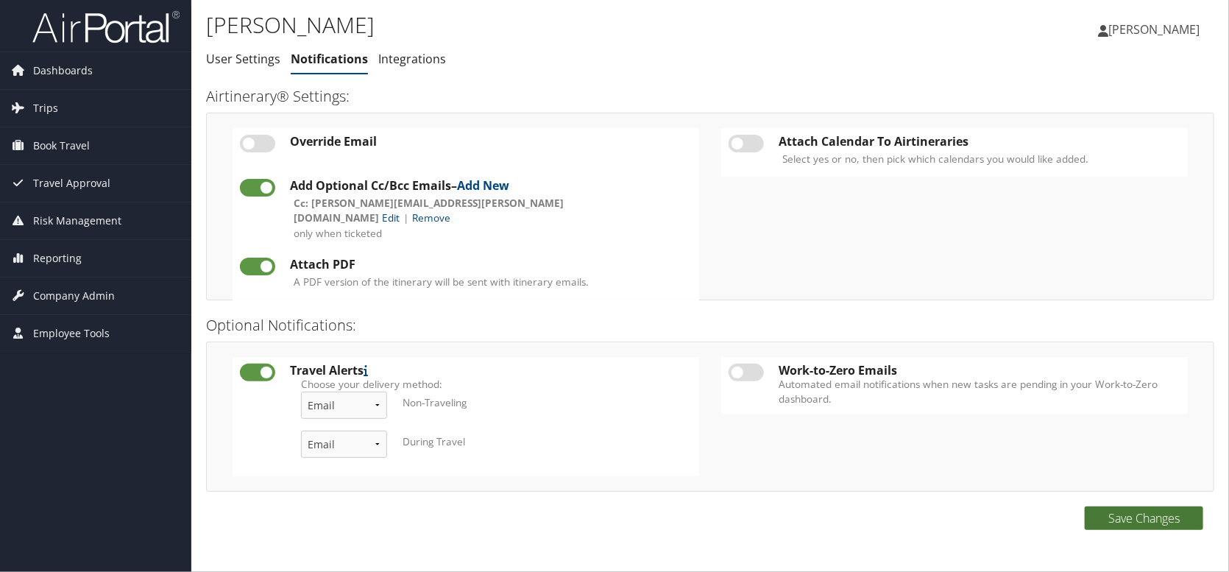
click at [1131, 518] on button "Save Changes" at bounding box center [1143, 518] width 118 height 24
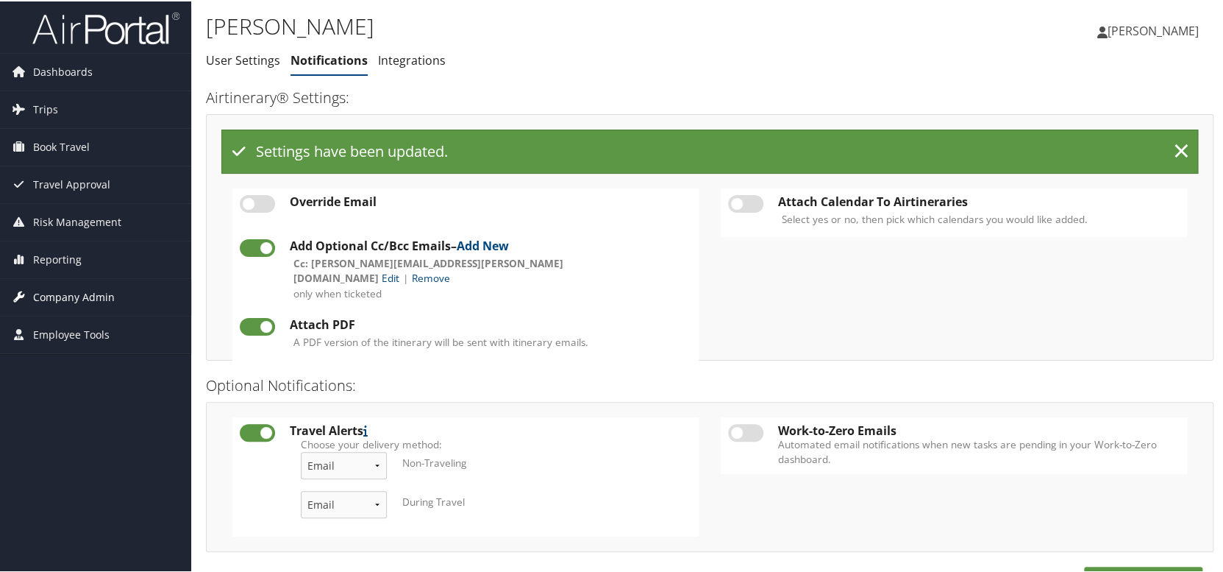
click at [49, 302] on span "Company Admin" at bounding box center [74, 295] width 82 height 37
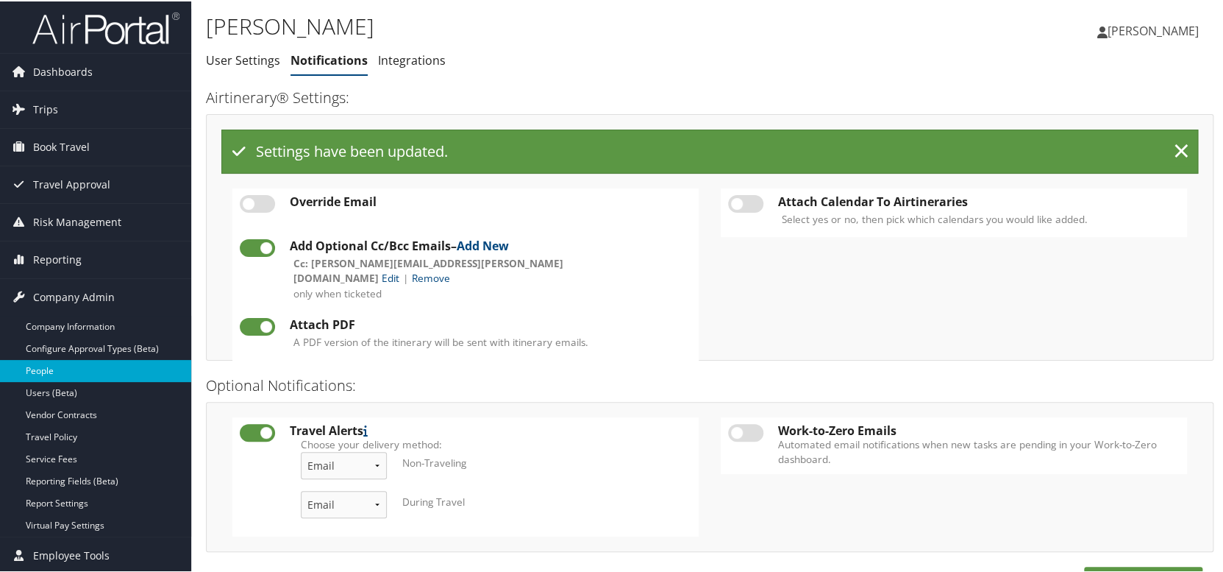
click at [79, 372] on link "People" at bounding box center [95, 369] width 191 height 22
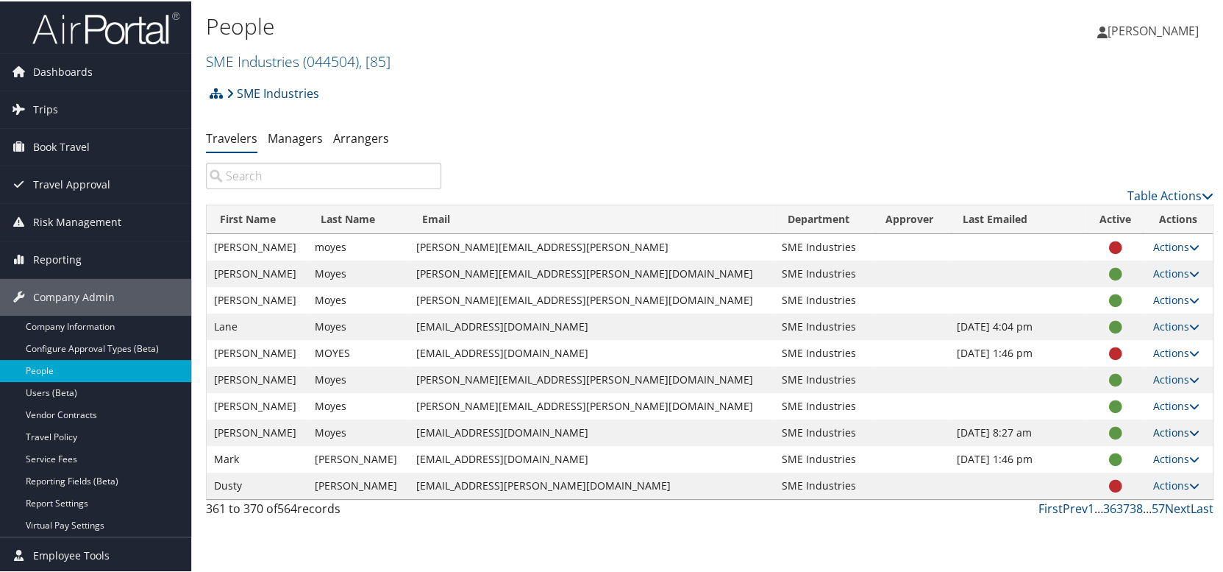
click at [1153, 428] on link "Actions" at bounding box center [1176, 431] width 46 height 14
click at [1100, 454] on link "User Settings" at bounding box center [1110, 452] width 135 height 25
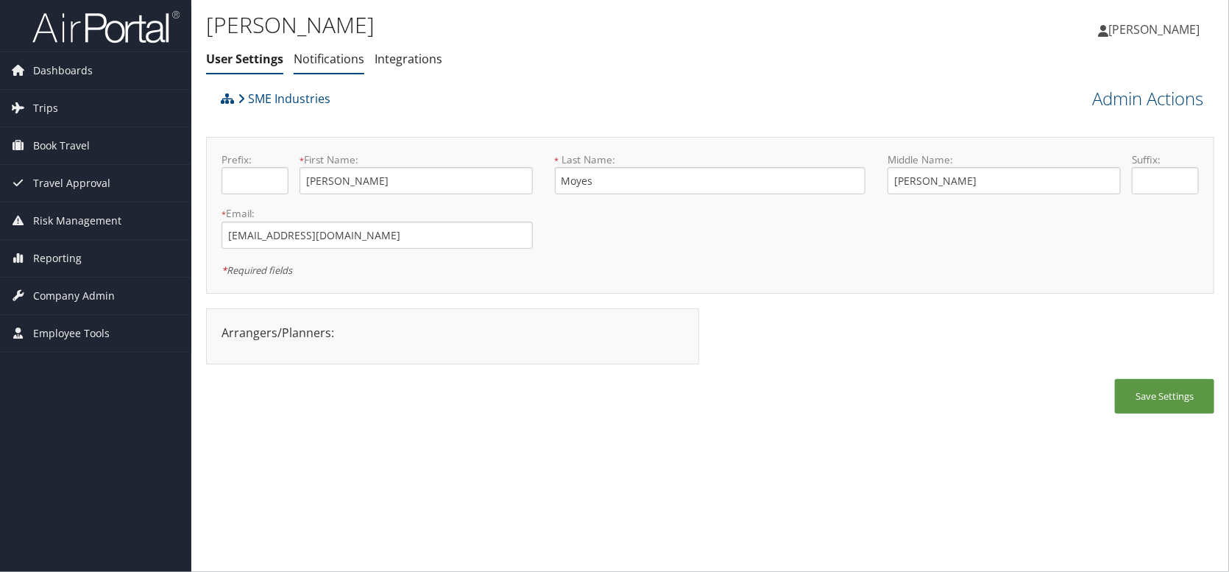
click at [339, 63] on link "Notifications" at bounding box center [329, 59] width 71 height 16
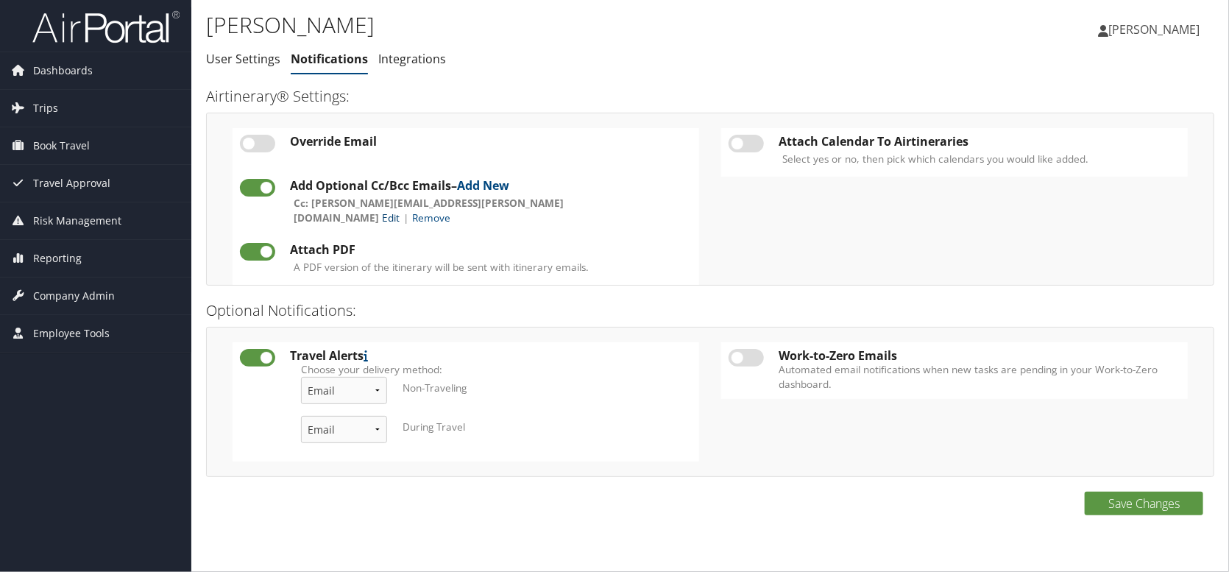
click at [399, 210] on link "Edit" at bounding box center [391, 217] width 18 height 14
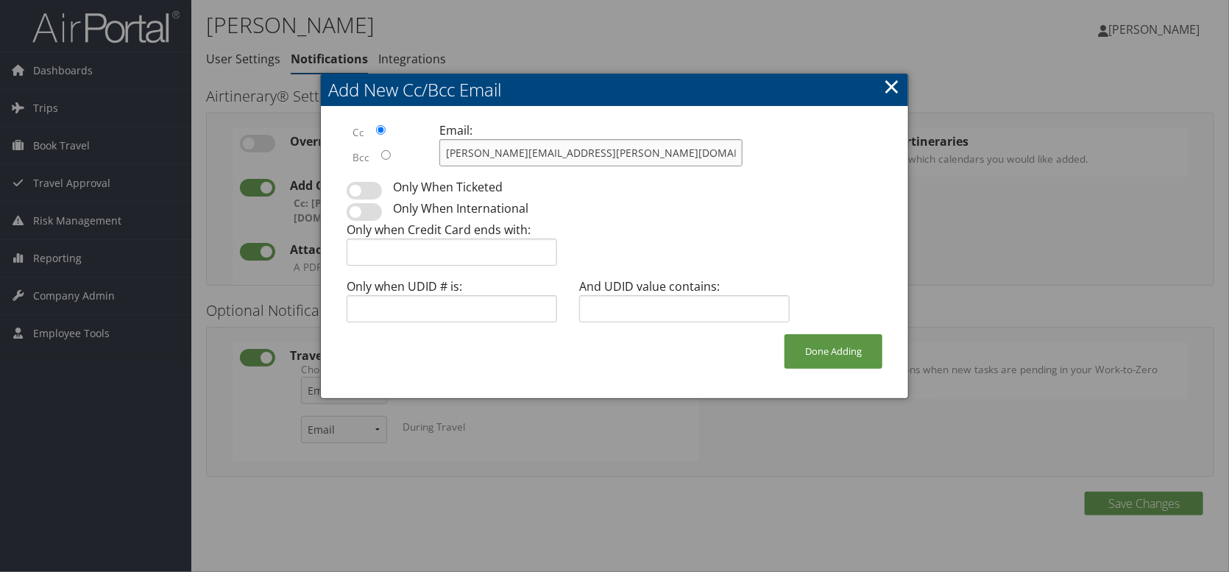
drag, startPoint x: 597, startPoint y: 156, endPoint x: 380, endPoint y: 132, distance: 218.4
click at [380, 132] on div "Cc Bcc Email: [PERSON_NAME][EMAIL_ADDRESS][PERSON_NAME][DOMAIN_NAME]" at bounding box center [614, 149] width 558 height 57
type input "[PERSON_NAME][EMAIL_ADDRESS][PERSON_NAME][DOMAIN_NAME]"
click at [860, 353] on button "Done Adding" at bounding box center [833, 351] width 98 height 35
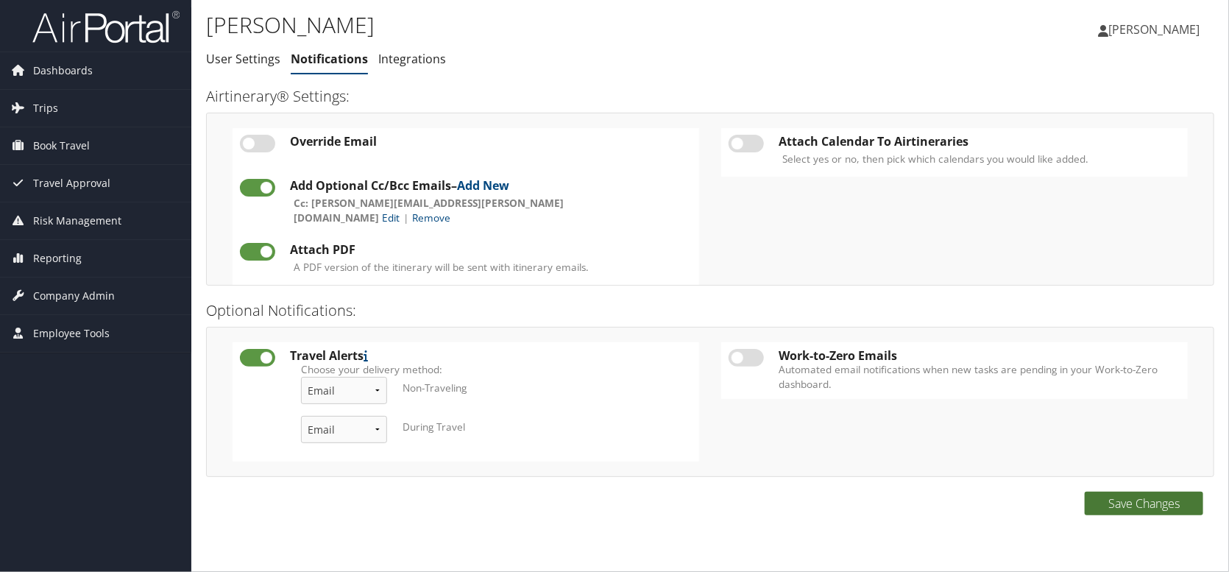
click at [1157, 506] on button "Save Changes" at bounding box center [1143, 503] width 118 height 24
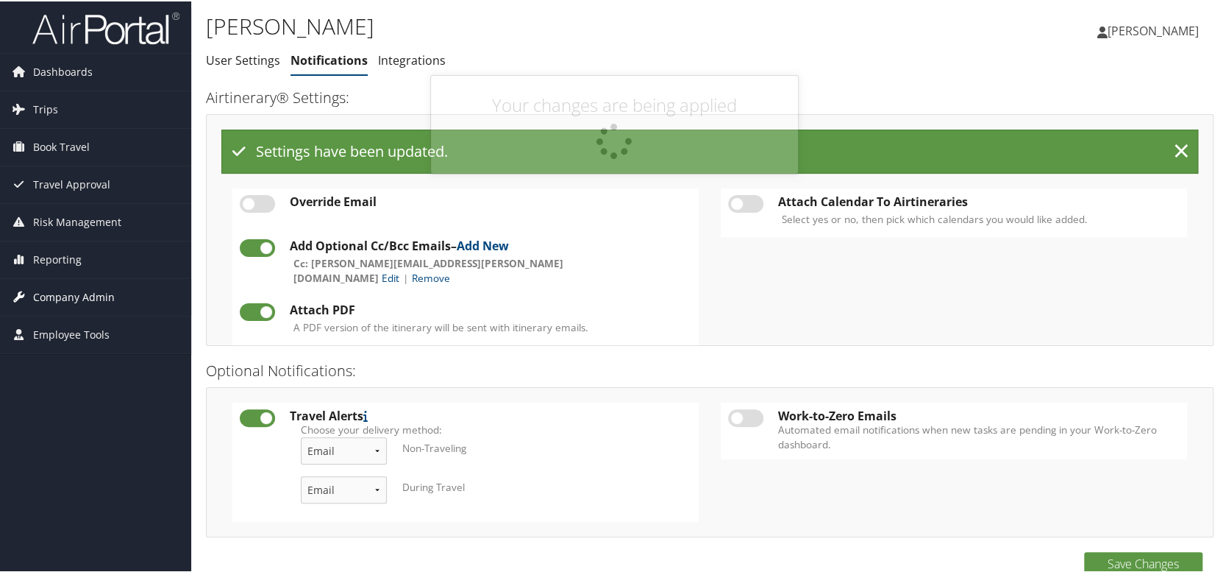
click at [63, 293] on span "Company Admin" at bounding box center [74, 295] width 82 height 37
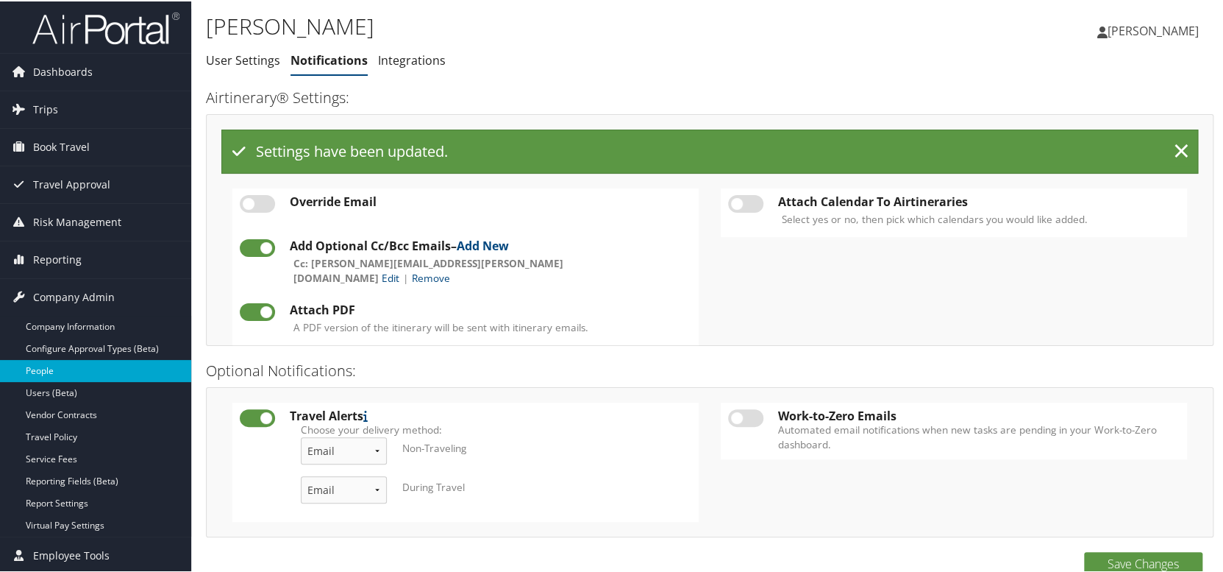
click at [49, 368] on link "People" at bounding box center [95, 369] width 191 height 22
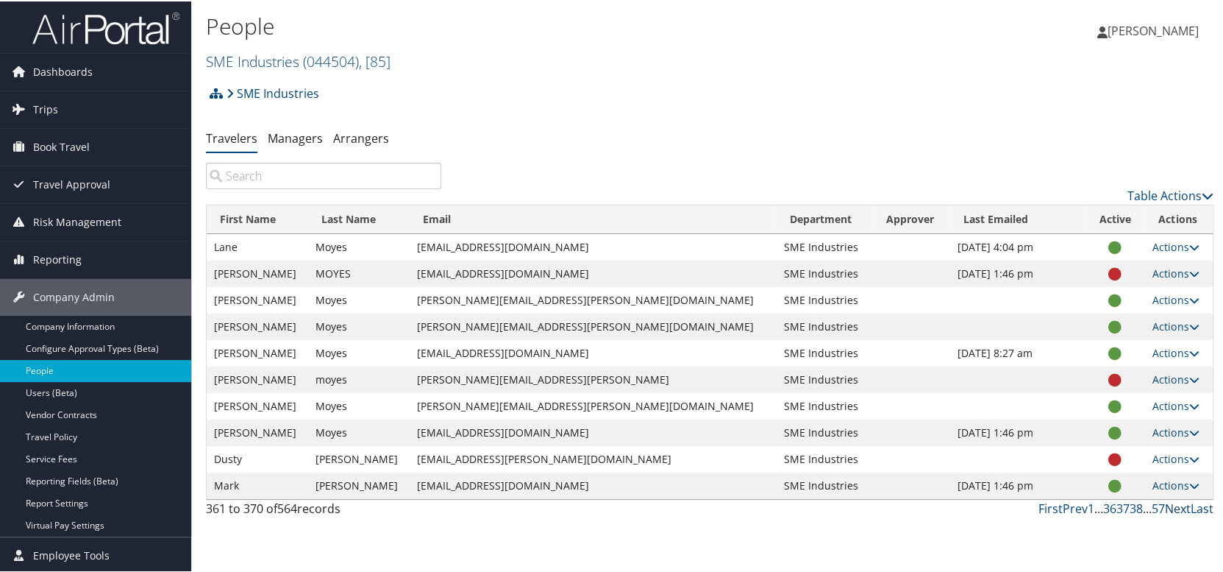
click at [1170, 505] on link "Next" at bounding box center [1178, 507] width 26 height 16
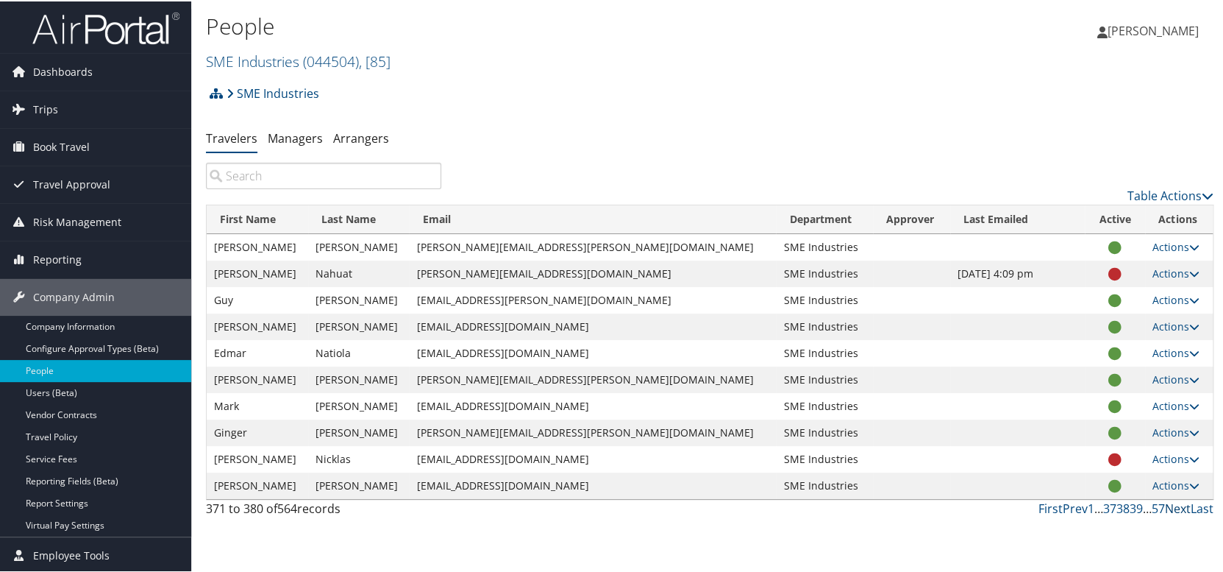
click at [1171, 505] on link "Next" at bounding box center [1178, 507] width 26 height 16
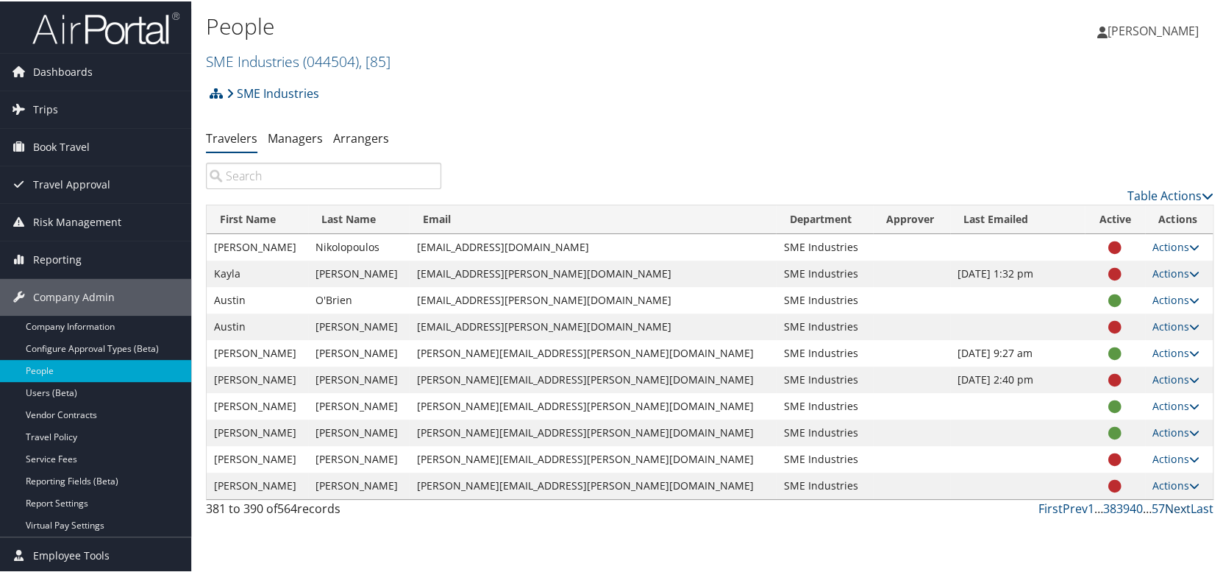
click at [1182, 508] on link "Next" at bounding box center [1178, 507] width 26 height 16
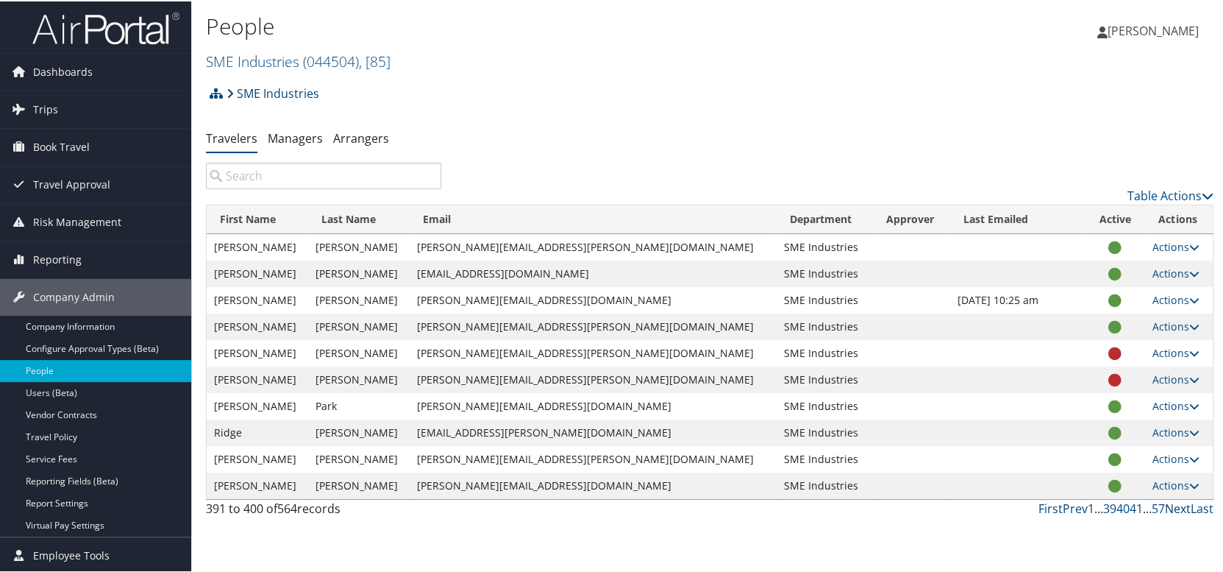
click at [1175, 507] on link "Next" at bounding box center [1178, 507] width 26 height 16
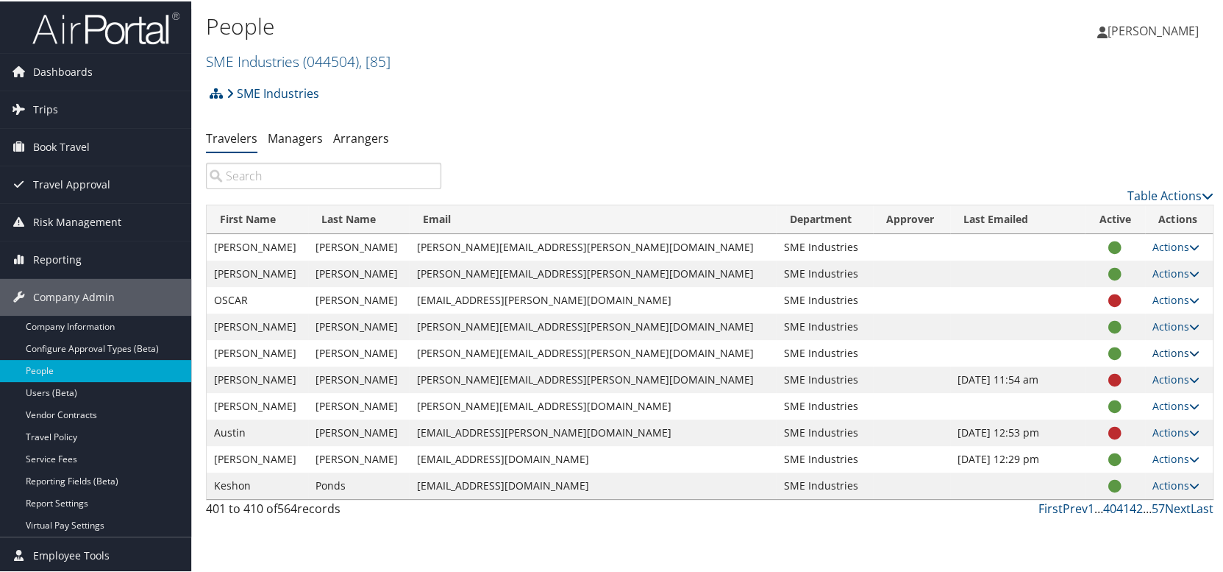
click at [1153, 347] on link "Actions" at bounding box center [1176, 351] width 46 height 14
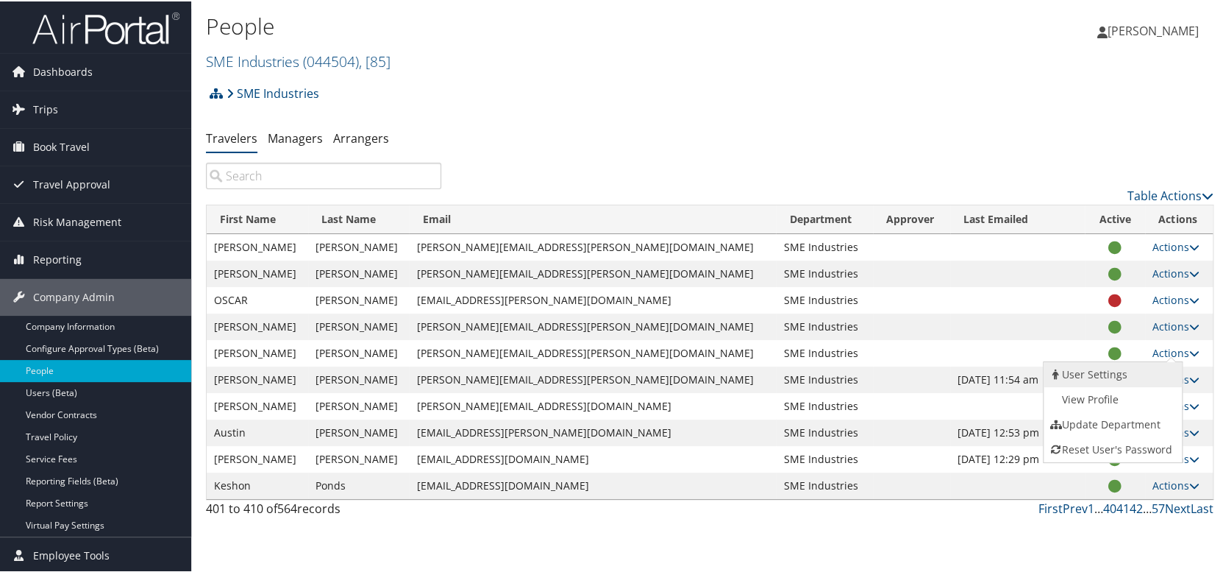
click at [1105, 373] on link "User Settings" at bounding box center [1111, 372] width 135 height 25
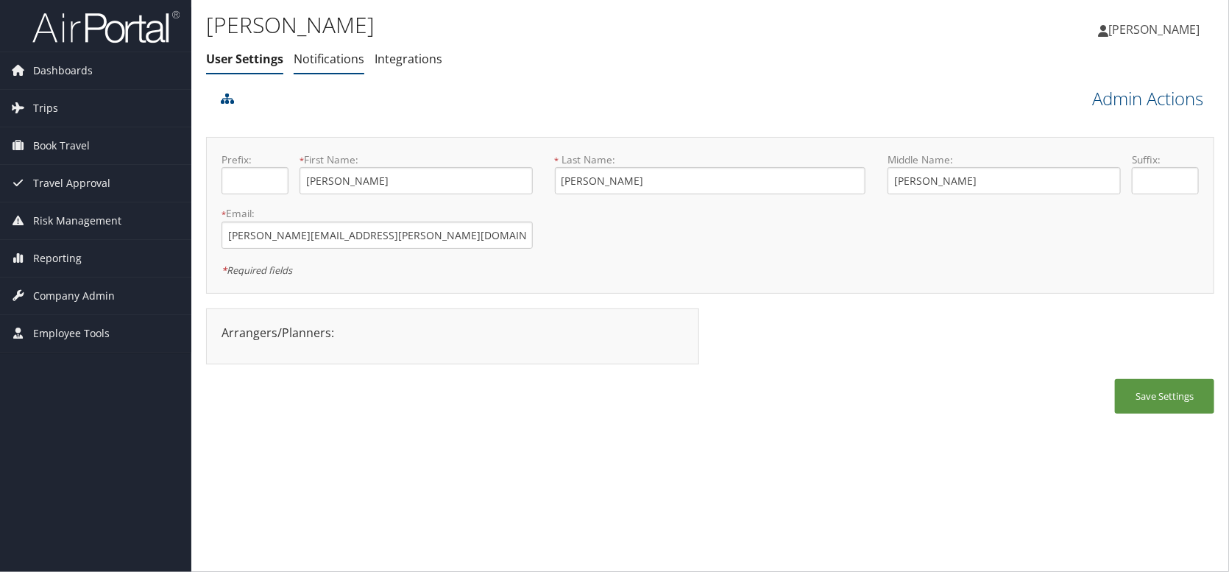
click at [303, 61] on link "Notifications" at bounding box center [329, 59] width 71 height 16
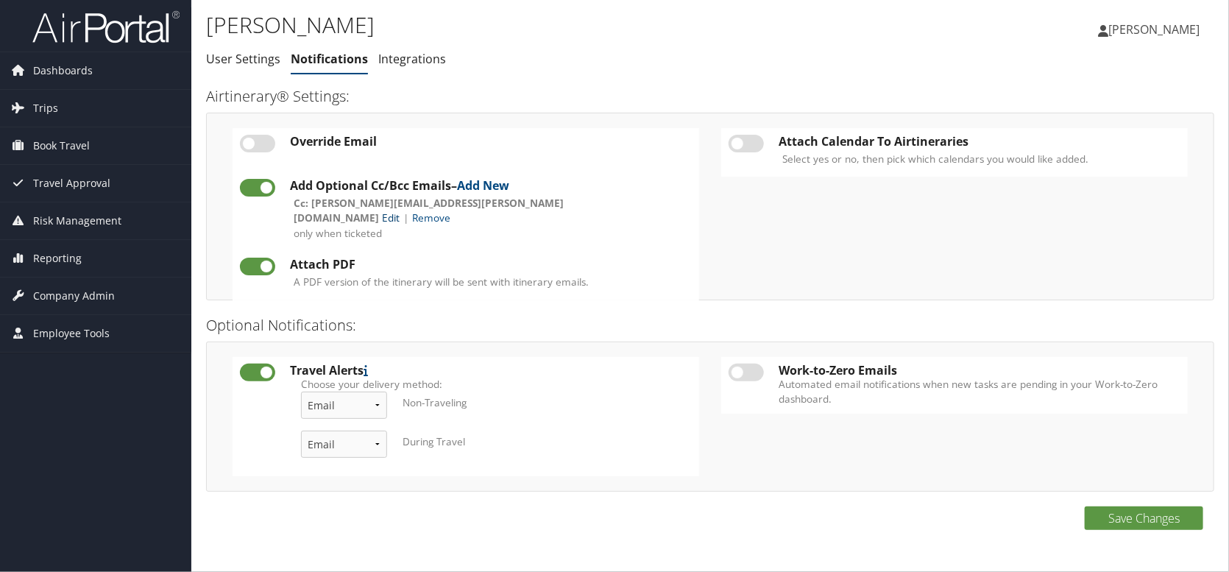
click at [399, 210] on link "Edit" at bounding box center [391, 217] width 18 height 14
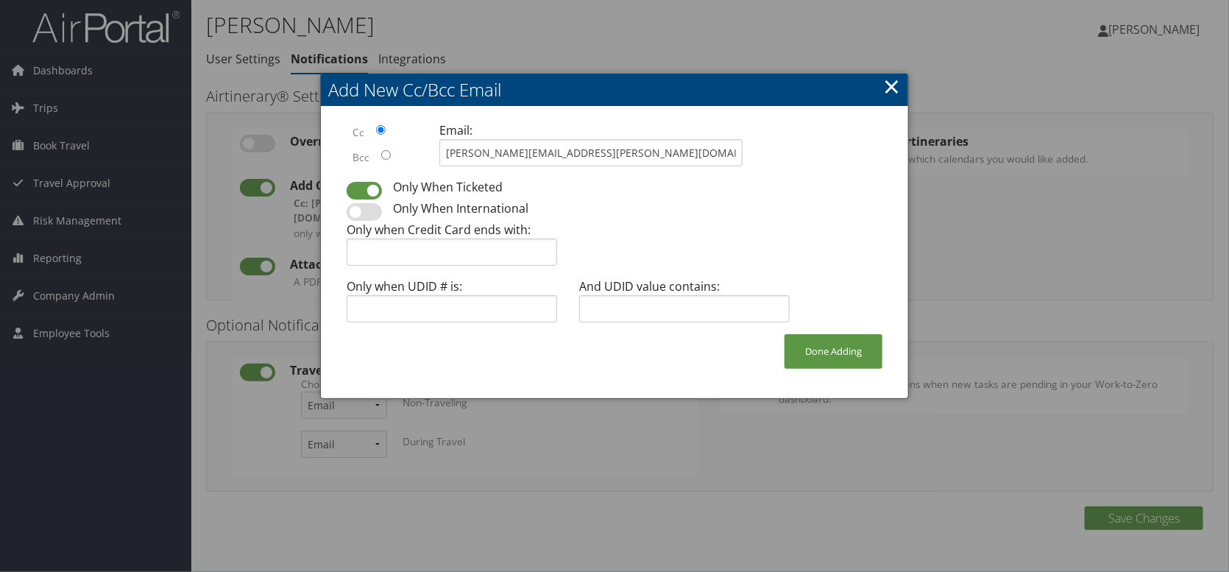
drag, startPoint x: 651, startPoint y: 138, endPoint x: 398, endPoint y: 141, distance: 253.1
click at [398, 141] on div "Cc Bcc Email: [PERSON_NAME][EMAIL_ADDRESS][PERSON_NAME][DOMAIN_NAME]" at bounding box center [614, 149] width 558 height 57
drag, startPoint x: 584, startPoint y: 152, endPoint x: 186, endPoint y: 157, distance: 398.1
click at [186, 157] on body "Menu Dashboards ► AirPortal 360™ (Manager) My Travel Dashboard Trips ► Airtiner…" at bounding box center [614, 286] width 1229 height 572
type input "[PERSON_NAME][EMAIL_ADDRESS][PERSON_NAME][DOMAIN_NAME]"
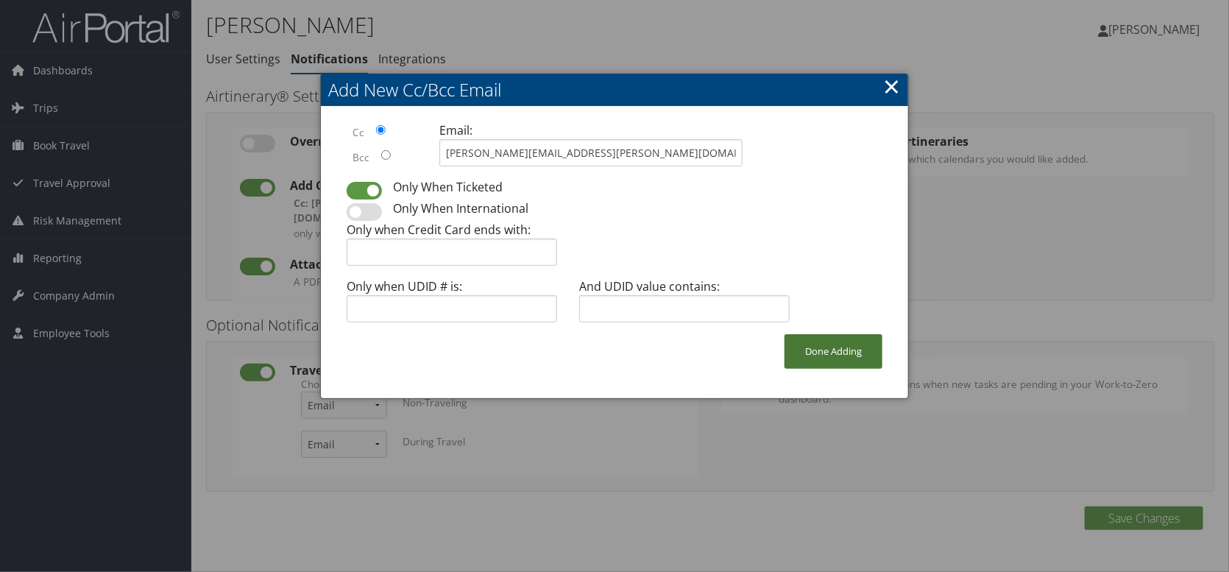
click at [809, 353] on button "Done Adding" at bounding box center [833, 351] width 98 height 35
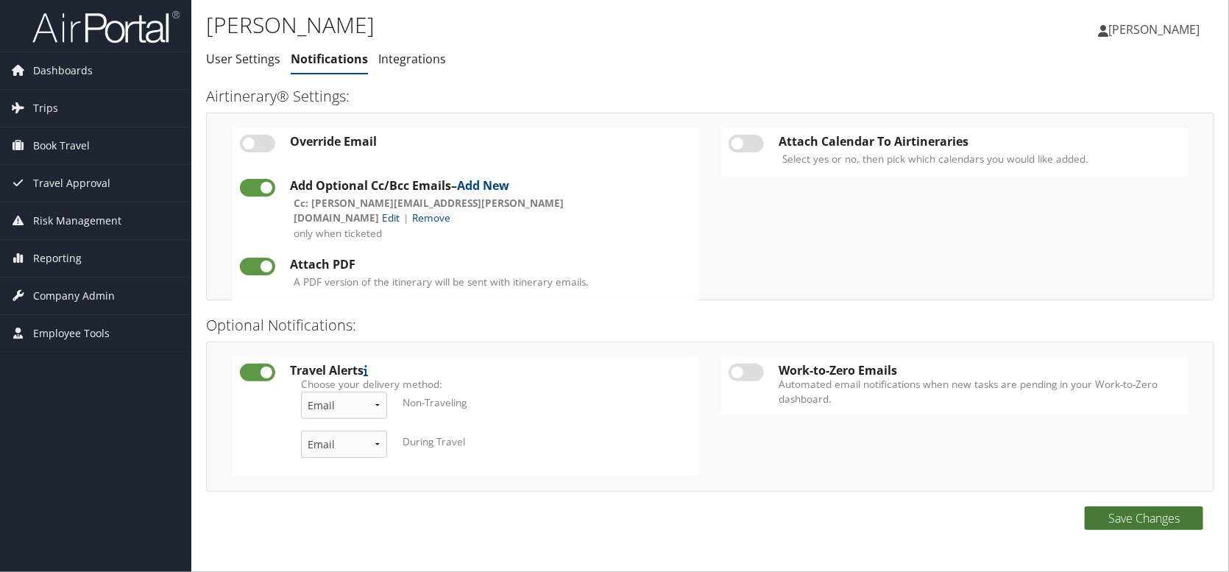
click at [1137, 517] on button "Save Changes" at bounding box center [1143, 518] width 118 height 24
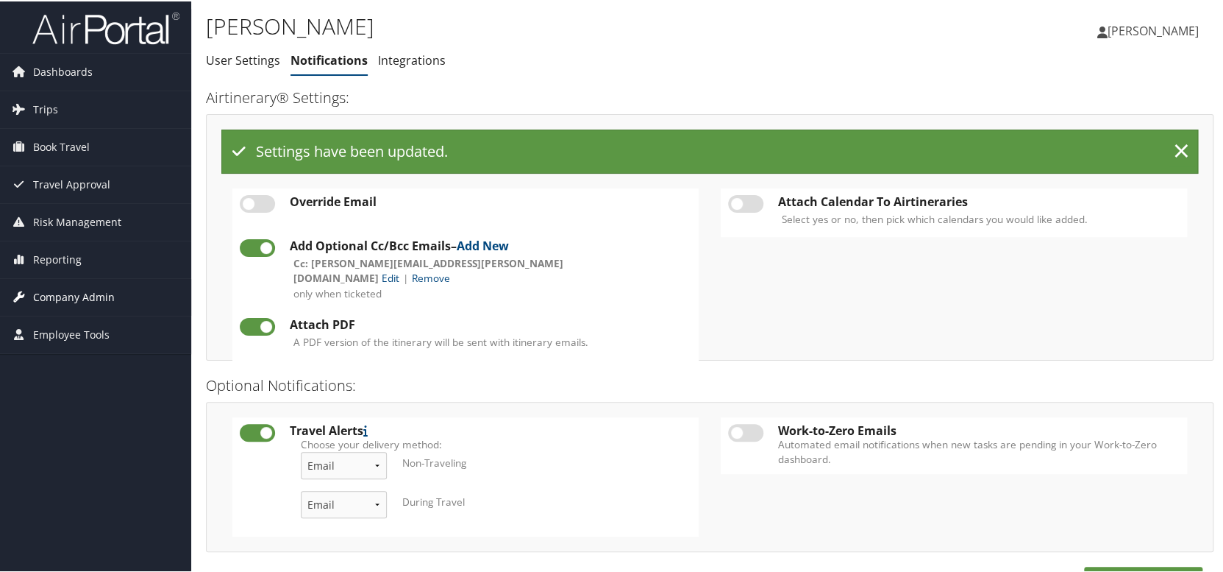
click at [92, 294] on span "Company Admin" at bounding box center [74, 295] width 82 height 37
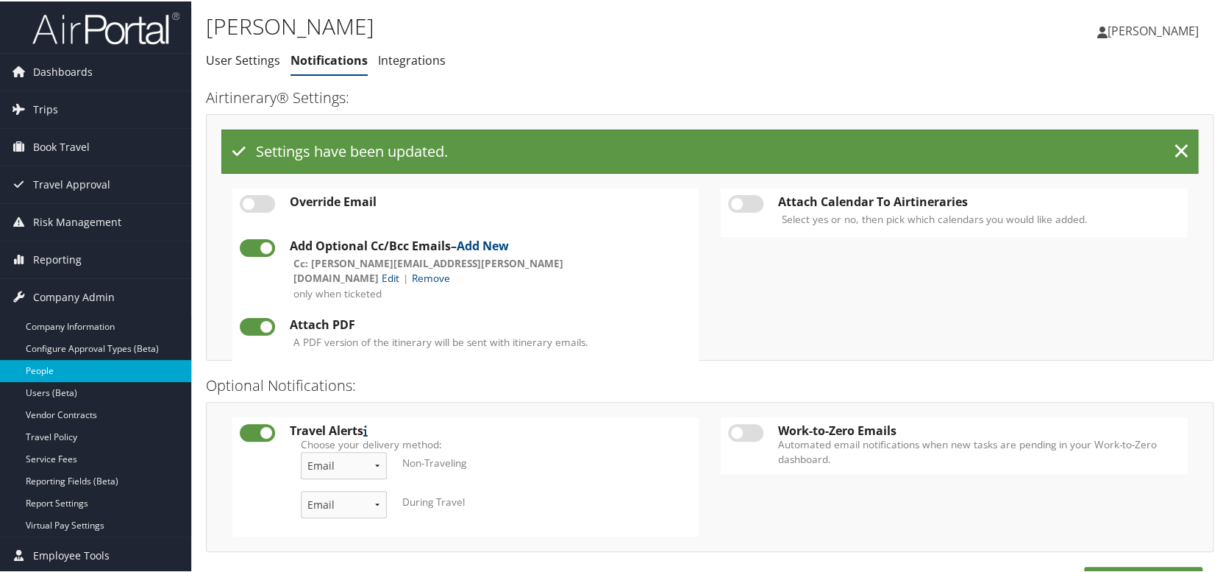
click at [82, 364] on link "People" at bounding box center [95, 369] width 191 height 22
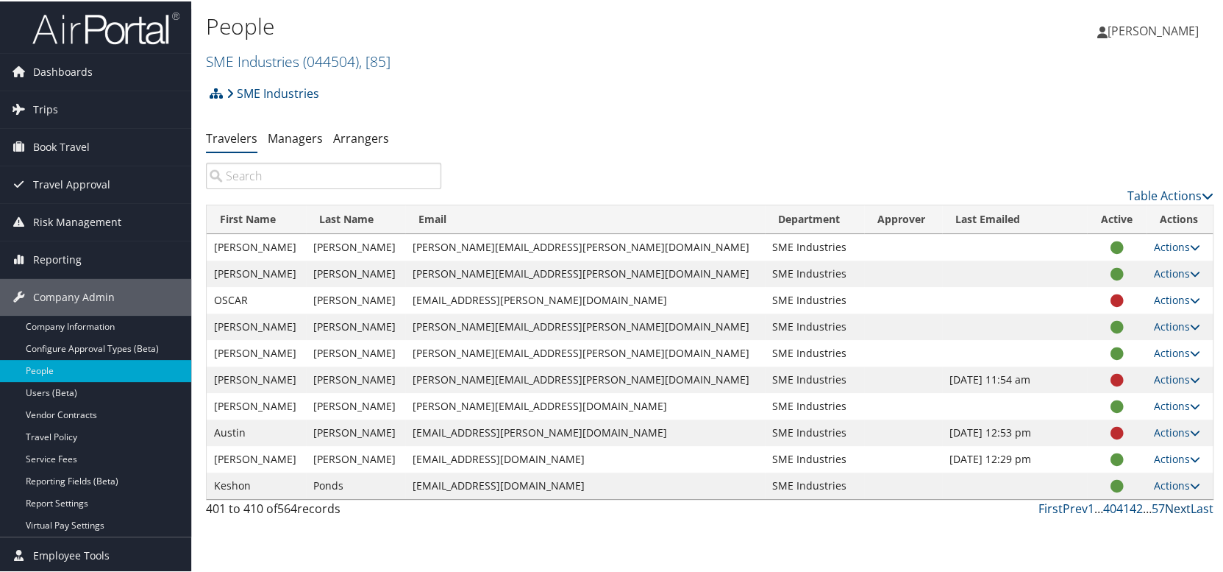
click at [1165, 510] on link "Next" at bounding box center [1178, 507] width 26 height 16
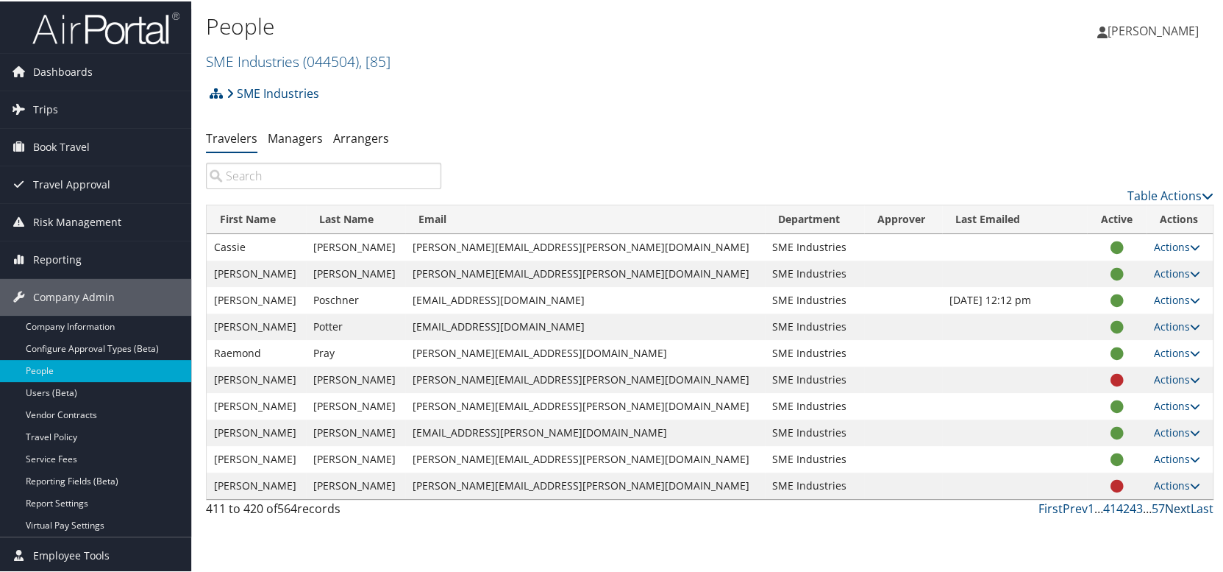
click at [1165, 510] on link "Next" at bounding box center [1178, 507] width 26 height 16
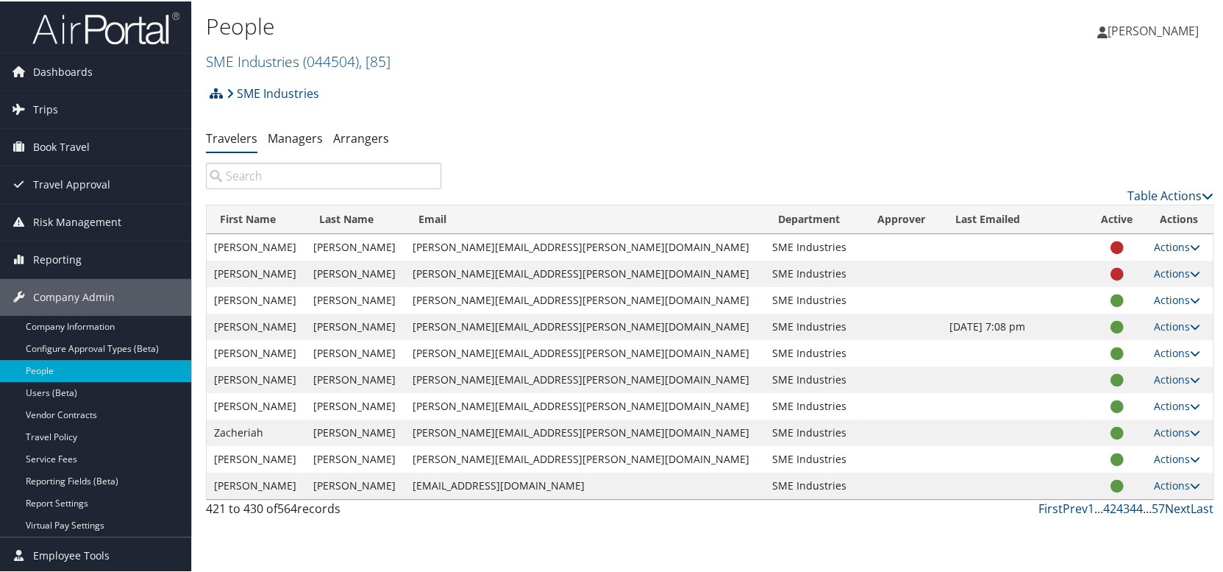
click at [1172, 506] on link "Next" at bounding box center [1178, 507] width 26 height 16
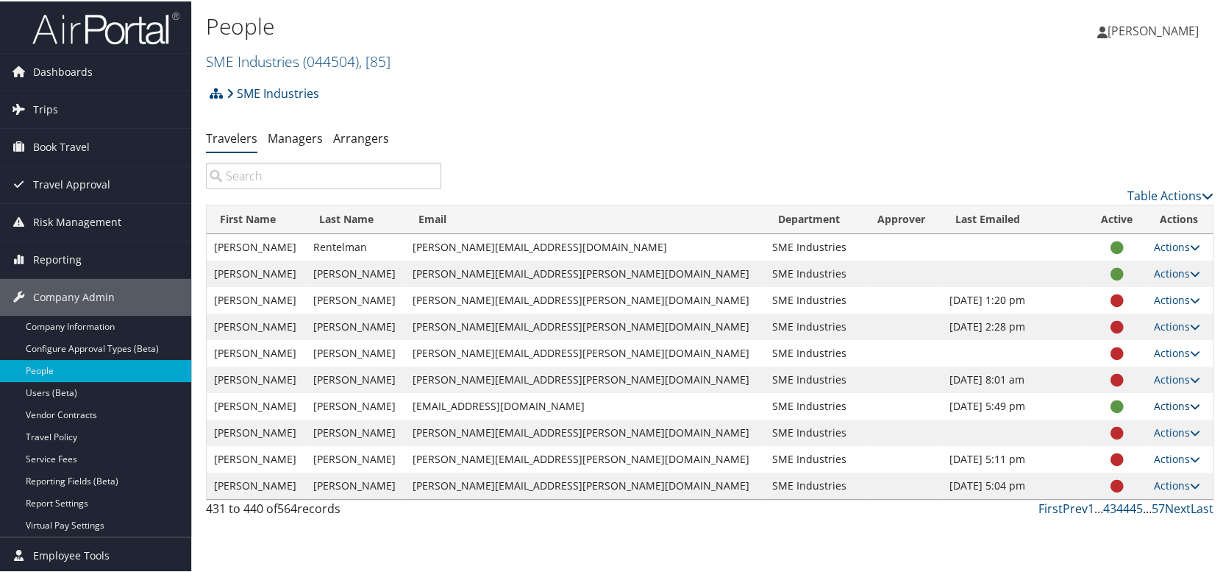
click at [1161, 402] on link "Actions" at bounding box center [1177, 404] width 46 height 14
click at [1134, 429] on link "User Settings" at bounding box center [1112, 425] width 135 height 25
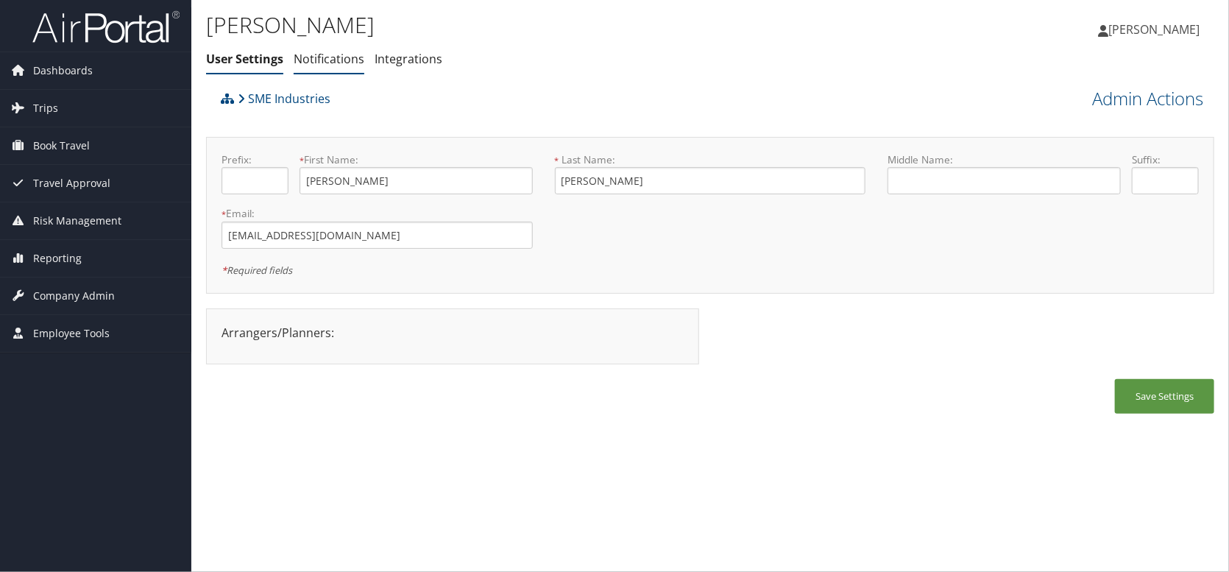
click at [322, 63] on link "Notifications" at bounding box center [329, 59] width 71 height 16
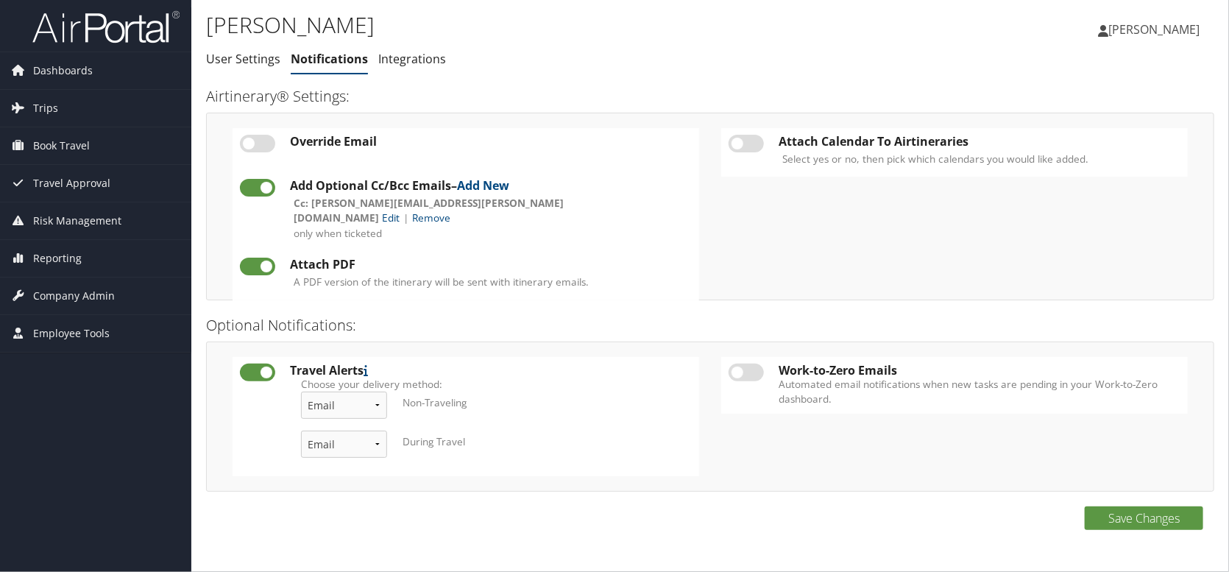
click at [453, 202] on span "Cc: [PERSON_NAME][EMAIL_ADDRESS][PERSON_NAME][DOMAIN_NAME]" at bounding box center [429, 210] width 270 height 29
click at [399, 210] on link "Edit" at bounding box center [391, 217] width 18 height 14
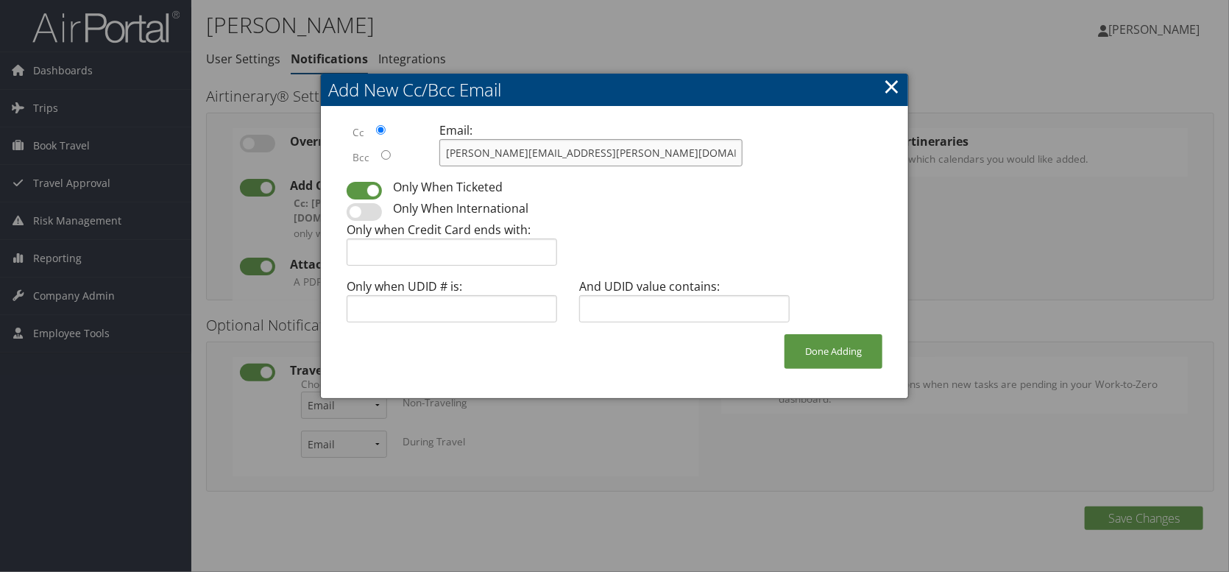
drag, startPoint x: 661, startPoint y: 150, endPoint x: 394, endPoint y: 152, distance: 266.3
click at [394, 152] on div "Cc Bcc Email: claudia.perez@smesteel.com" at bounding box center [614, 149] width 558 height 57
type input "erika.moyes@smesteel.com"
click at [863, 363] on button "Done Adding" at bounding box center [833, 351] width 98 height 35
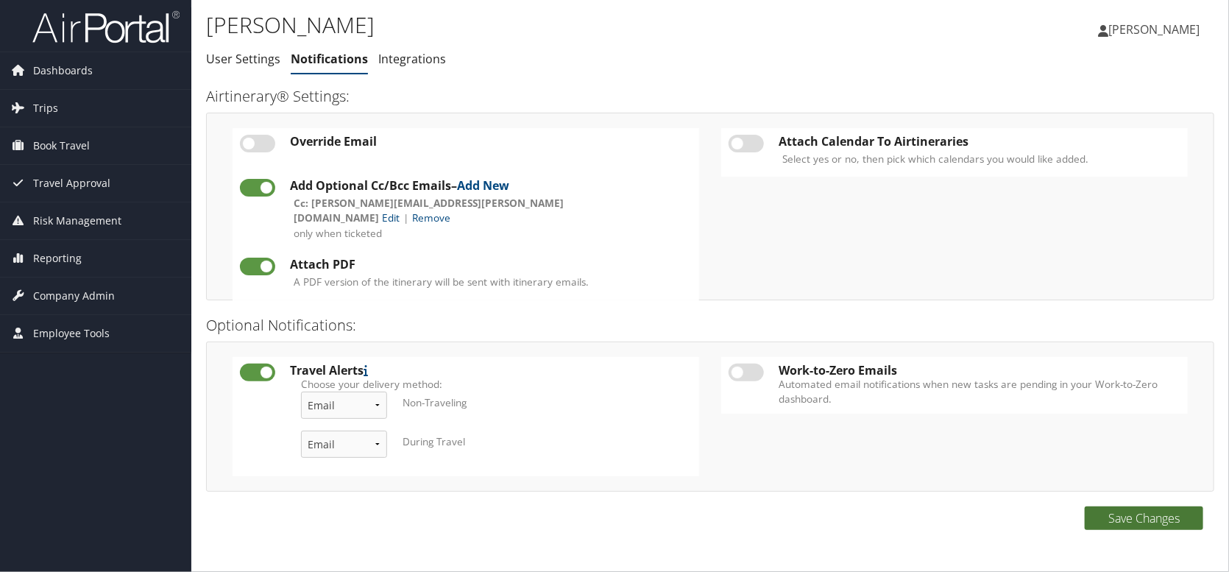
click at [1182, 520] on button "Save Changes" at bounding box center [1143, 518] width 118 height 24
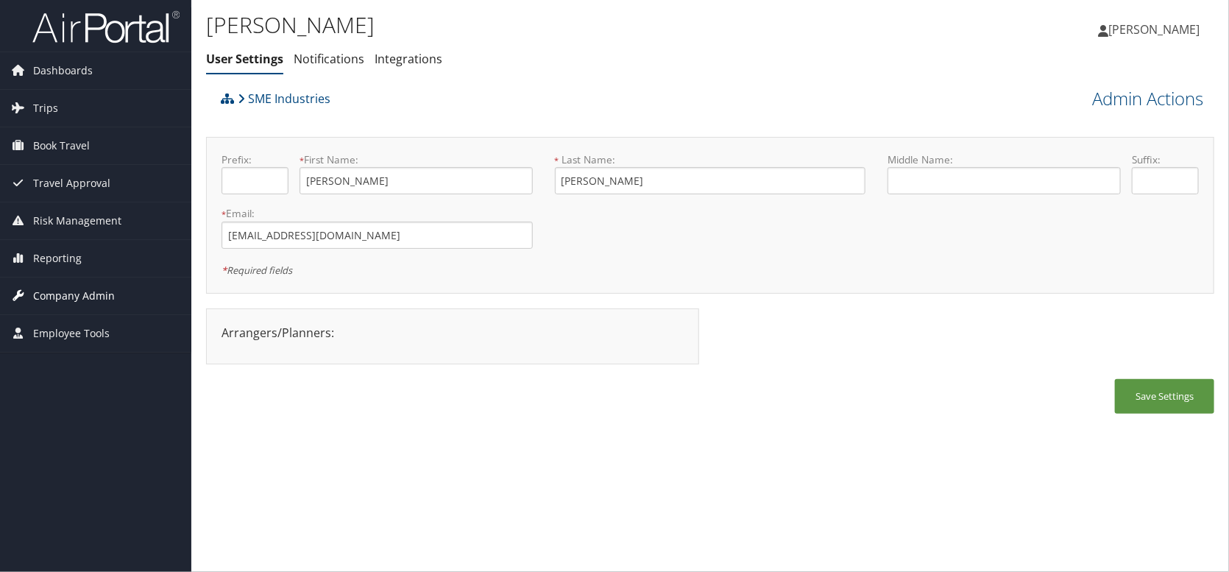
click at [65, 293] on span "Company Admin" at bounding box center [74, 295] width 82 height 37
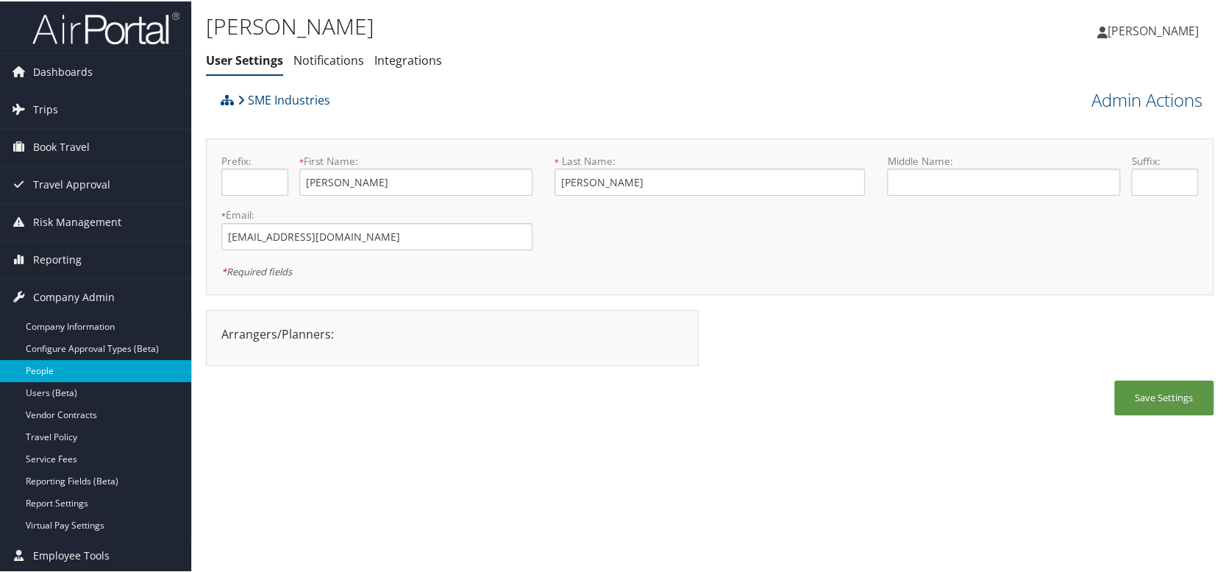
click at [68, 362] on link "People" at bounding box center [95, 369] width 191 height 22
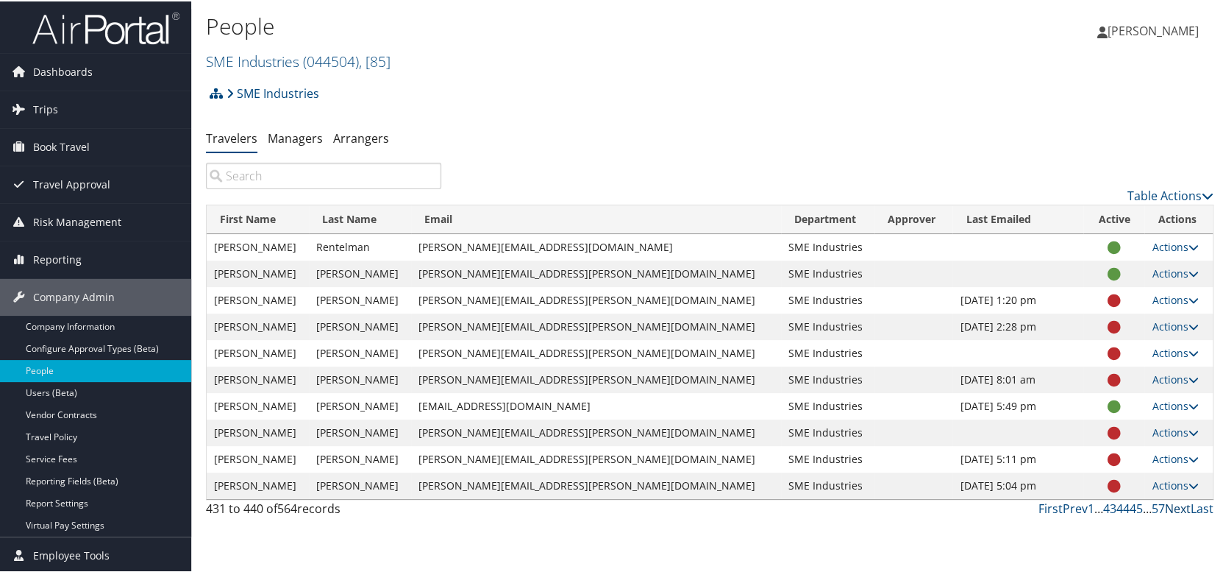
click at [1167, 509] on link "Next" at bounding box center [1178, 507] width 26 height 16
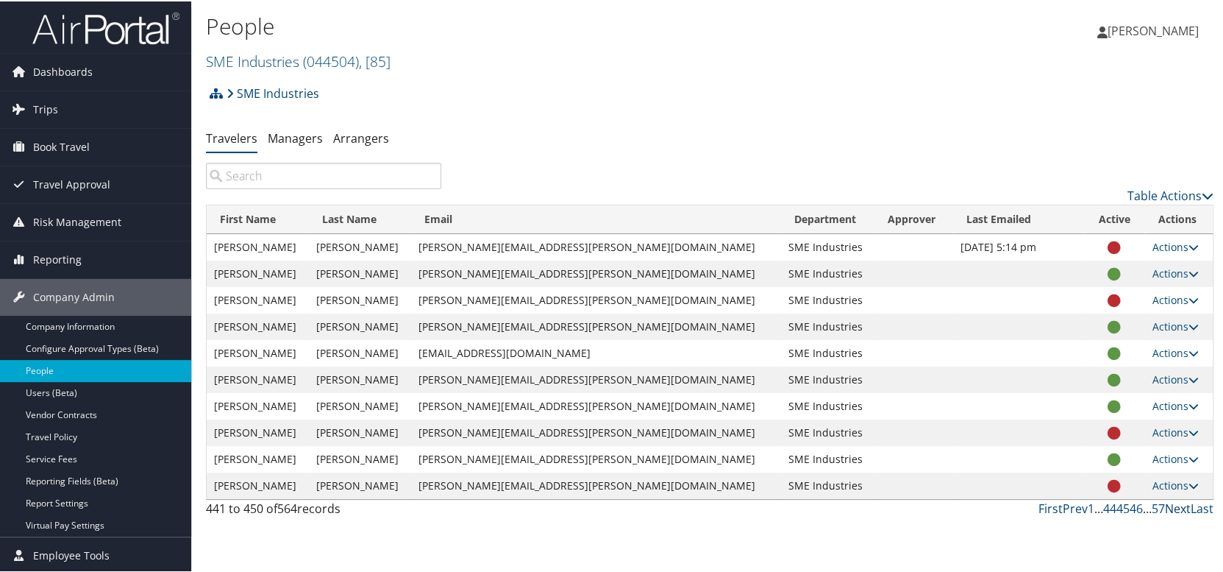
click at [1171, 510] on link "Next" at bounding box center [1178, 507] width 26 height 16
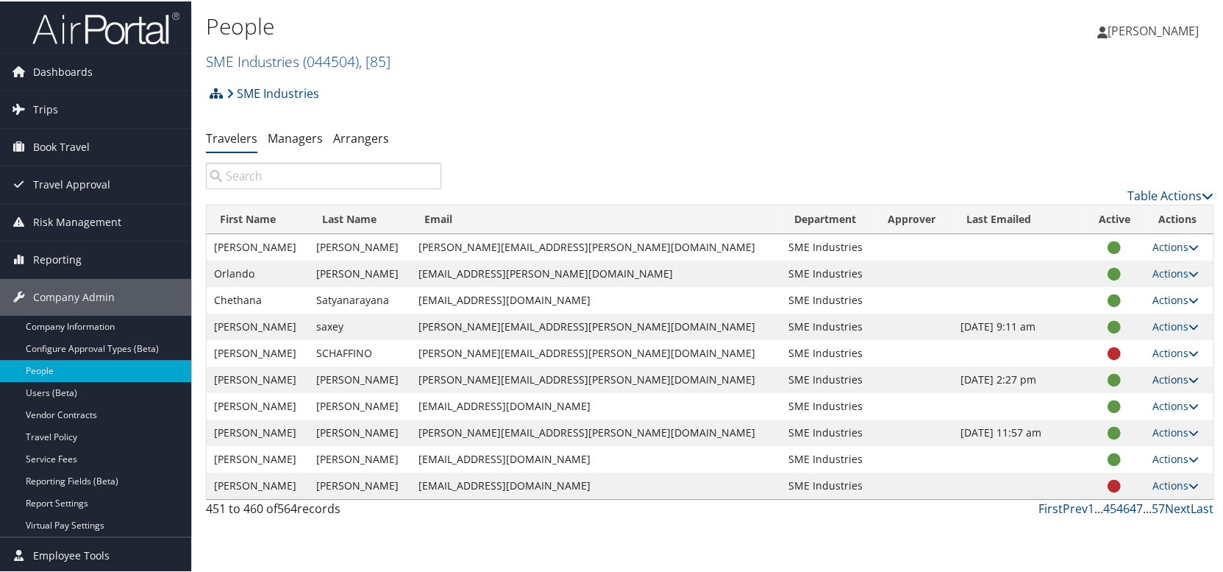
click at [1165, 375] on link "Actions" at bounding box center [1175, 378] width 46 height 14
click at [1135, 405] on link "User Settings" at bounding box center [1112, 399] width 135 height 25
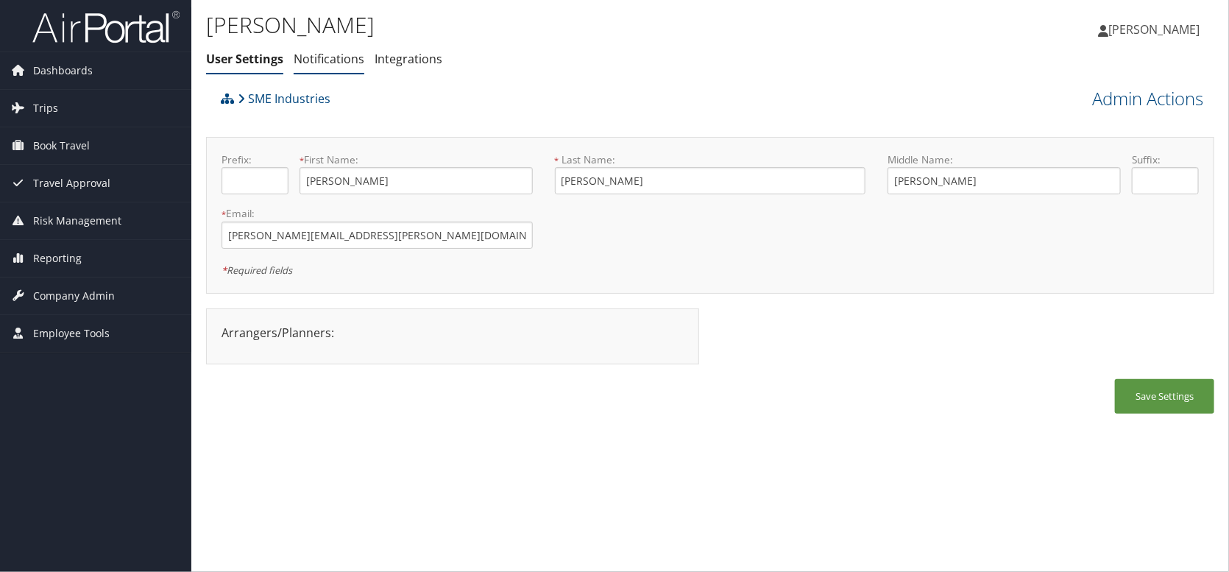
click at [329, 54] on link "Notifications" at bounding box center [329, 59] width 71 height 16
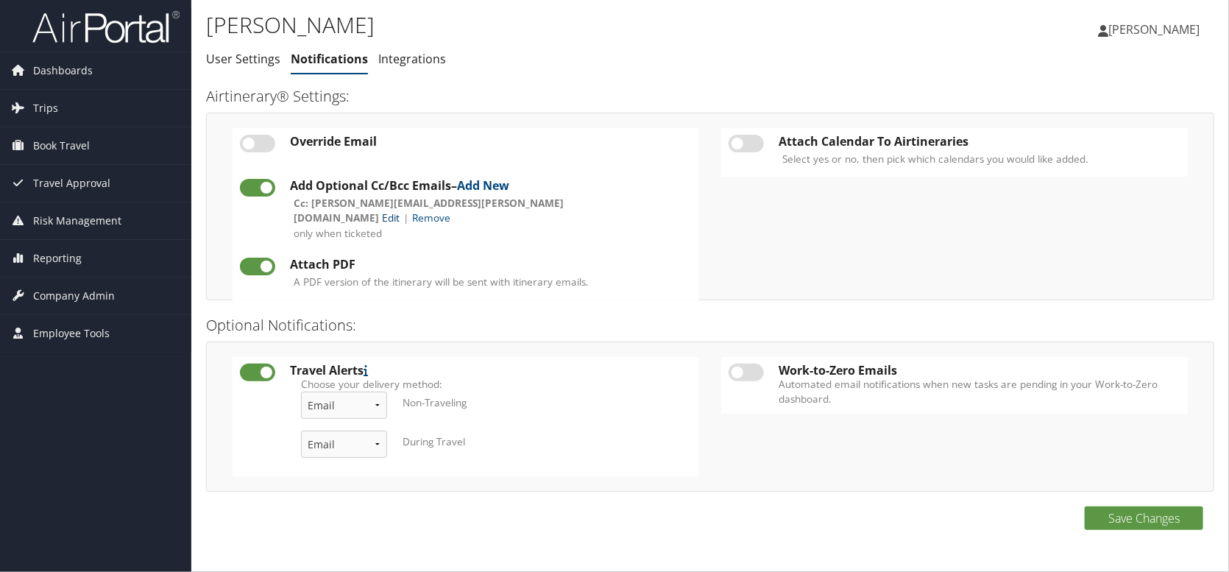
click at [399, 210] on link "Edit" at bounding box center [391, 217] width 18 height 14
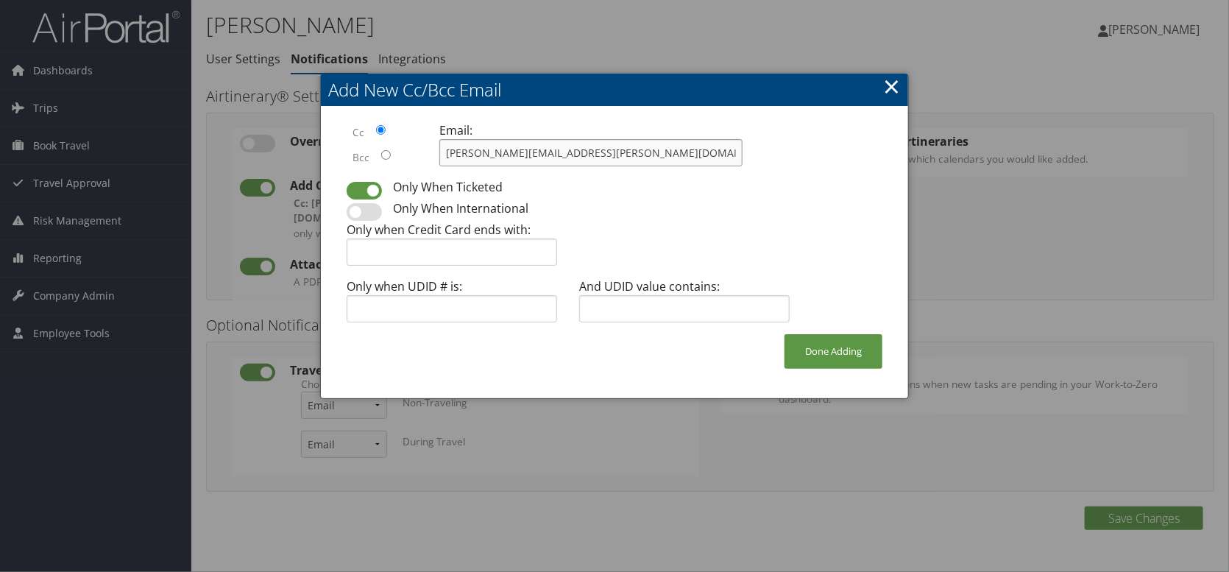
drag, startPoint x: 630, startPoint y: 156, endPoint x: 476, endPoint y: 151, distance: 154.6
click at [477, 151] on input "claudia.perez@smesteel.com" at bounding box center [590, 152] width 303 height 27
drag, startPoint x: 590, startPoint y: 156, endPoint x: 202, endPoint y: 143, distance: 388.7
click at [202, 143] on body "Menu Dashboards ► AirPortal 360™ (Manager) My Travel Dashboard Trips ► Airtiner…" at bounding box center [614, 286] width 1229 height 572
type input "erika.moyes@smesteel.com"
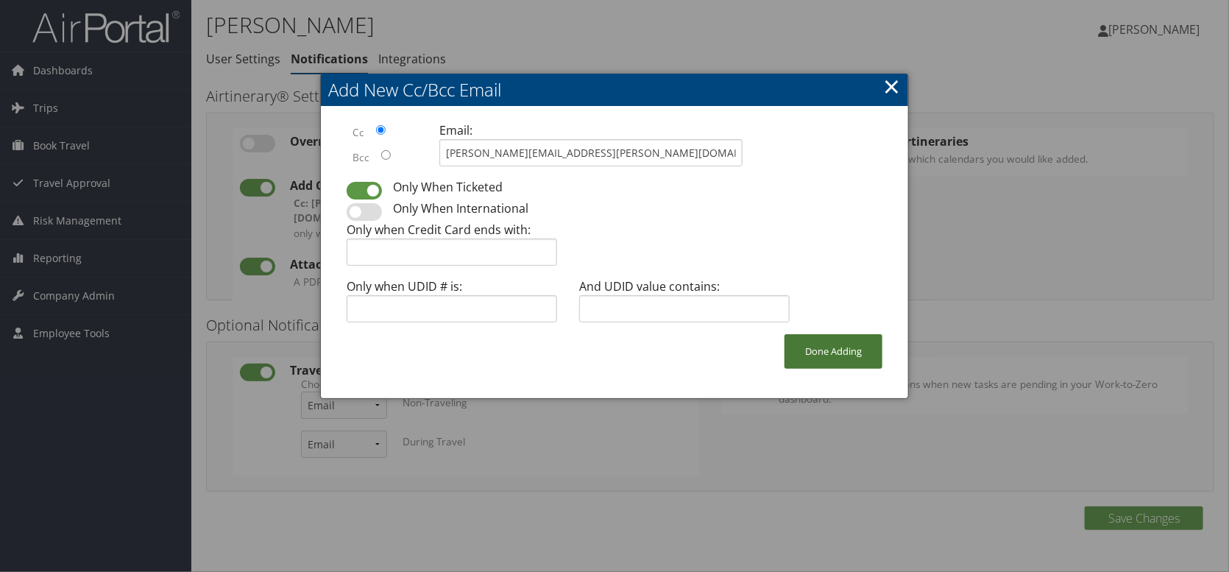
click at [820, 338] on button "Done Adding" at bounding box center [833, 351] width 98 height 35
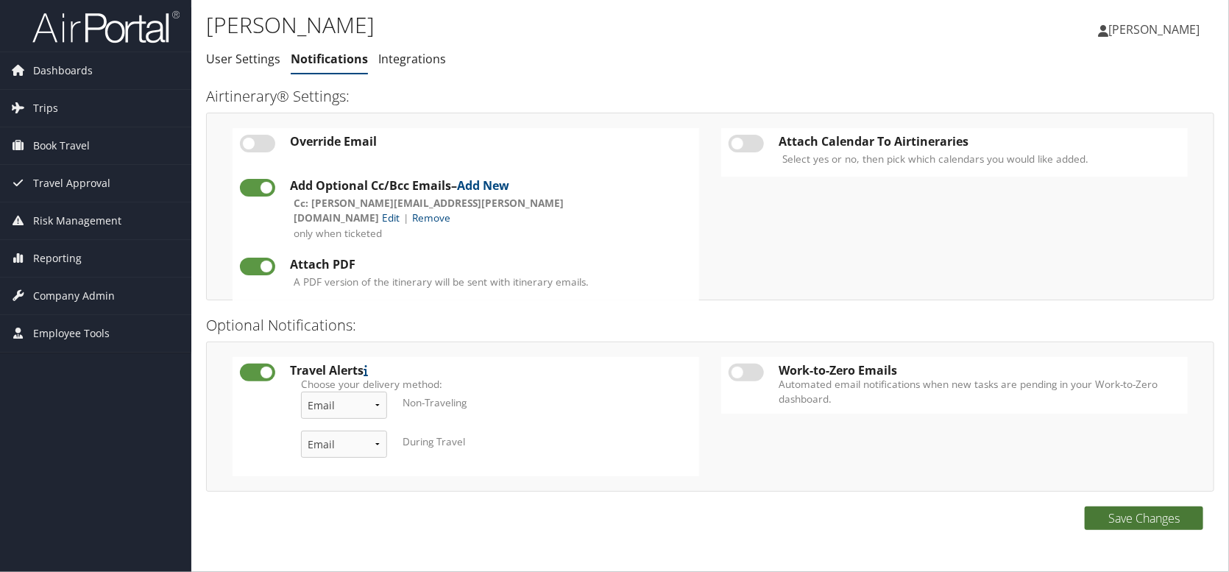
click at [1151, 527] on button "Save Changes" at bounding box center [1143, 518] width 118 height 24
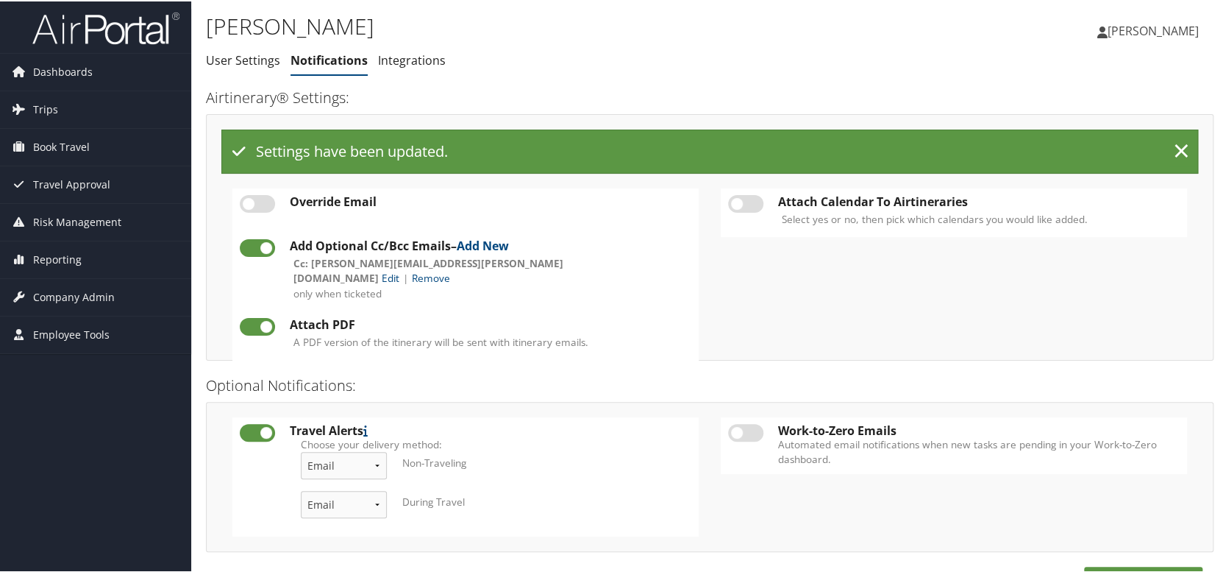
click at [60, 294] on span "Company Admin" at bounding box center [74, 295] width 82 height 37
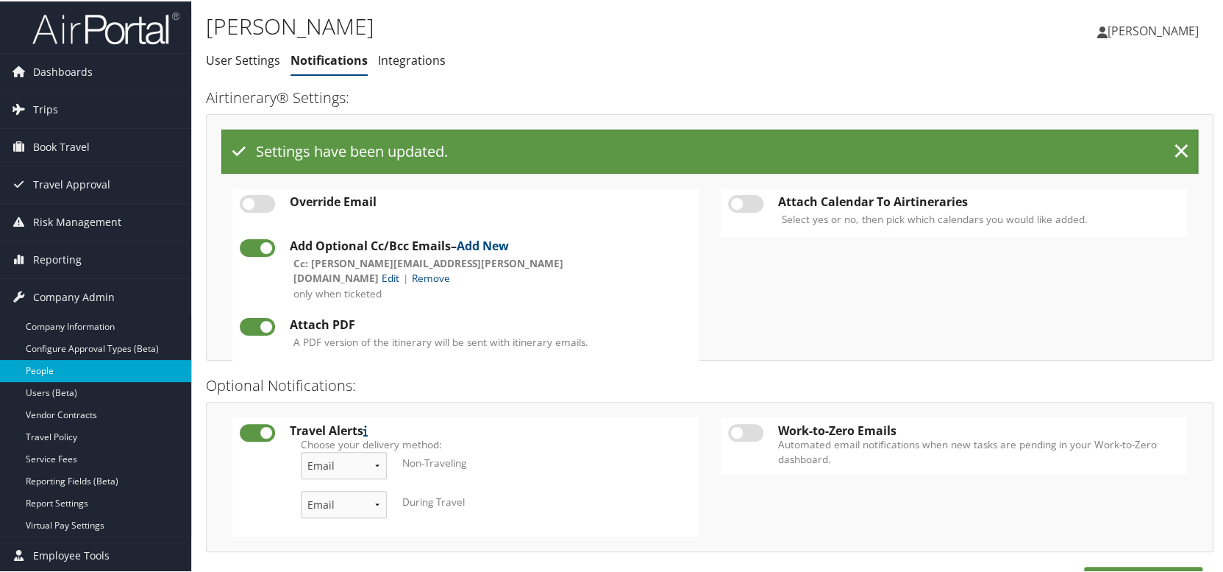
click at [49, 366] on link "People" at bounding box center [95, 369] width 191 height 22
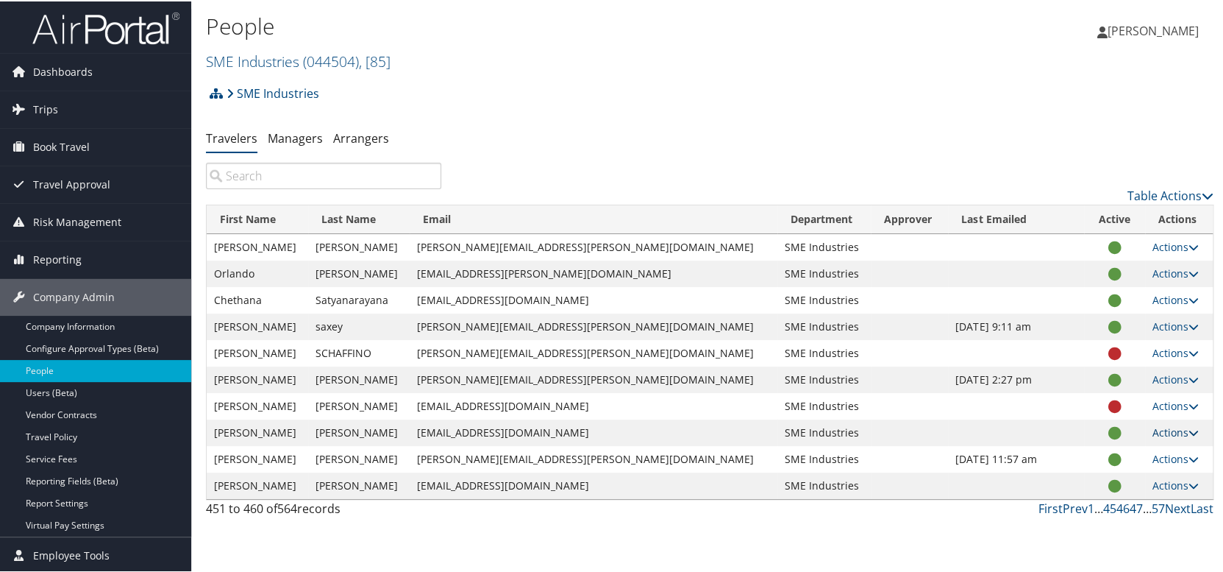
click at [1153, 432] on link "Actions" at bounding box center [1176, 431] width 46 height 14
click at [563, 452] on td "[PERSON_NAME][EMAIL_ADDRESS][PERSON_NAME][DOMAIN_NAME]" at bounding box center [594, 457] width 368 height 26
click at [1154, 461] on link "Actions" at bounding box center [1176, 457] width 46 height 14
click at [1122, 475] on link "User Settings" at bounding box center [1112, 478] width 135 height 25
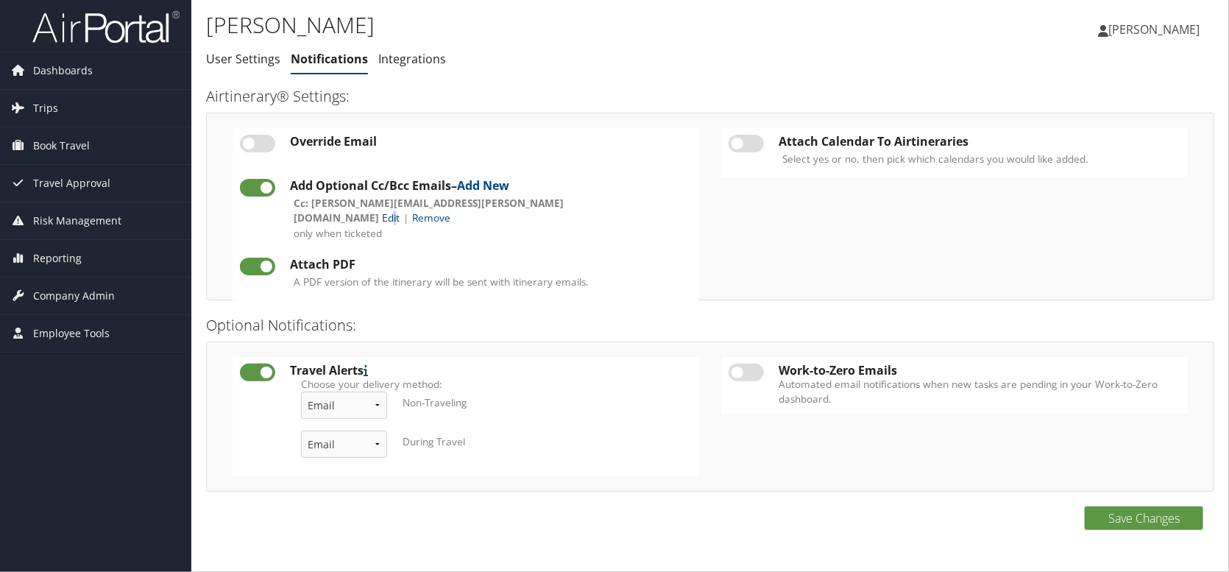
click at [399, 210] on link "Edit" at bounding box center [391, 217] width 18 height 14
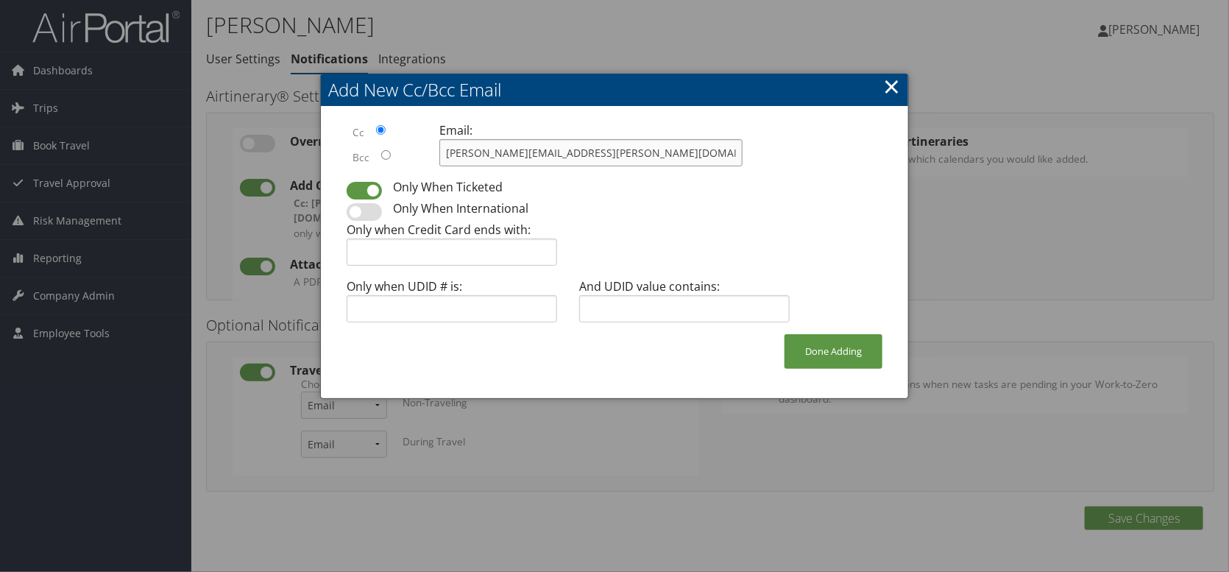
drag, startPoint x: 593, startPoint y: 146, endPoint x: 322, endPoint y: 136, distance: 270.9
click at [334, 137] on div "Cc Bcc Email: [PERSON_NAME][EMAIL_ADDRESS][PERSON_NAME][DOMAIN_NAME] Only When …" at bounding box center [614, 252] width 587 height 291
type input "[PERSON_NAME][EMAIL_ADDRESS][PERSON_NAME][DOMAIN_NAME]"
click at [834, 357] on button "Done Adding" at bounding box center [833, 351] width 98 height 35
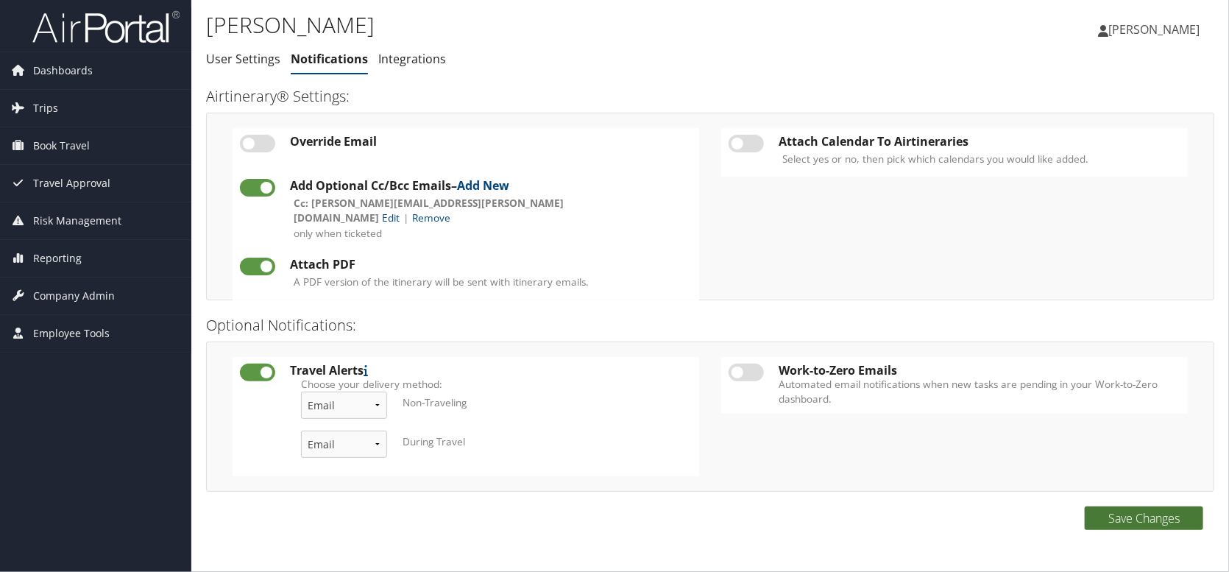
click at [1118, 512] on button "Save Changes" at bounding box center [1143, 518] width 118 height 24
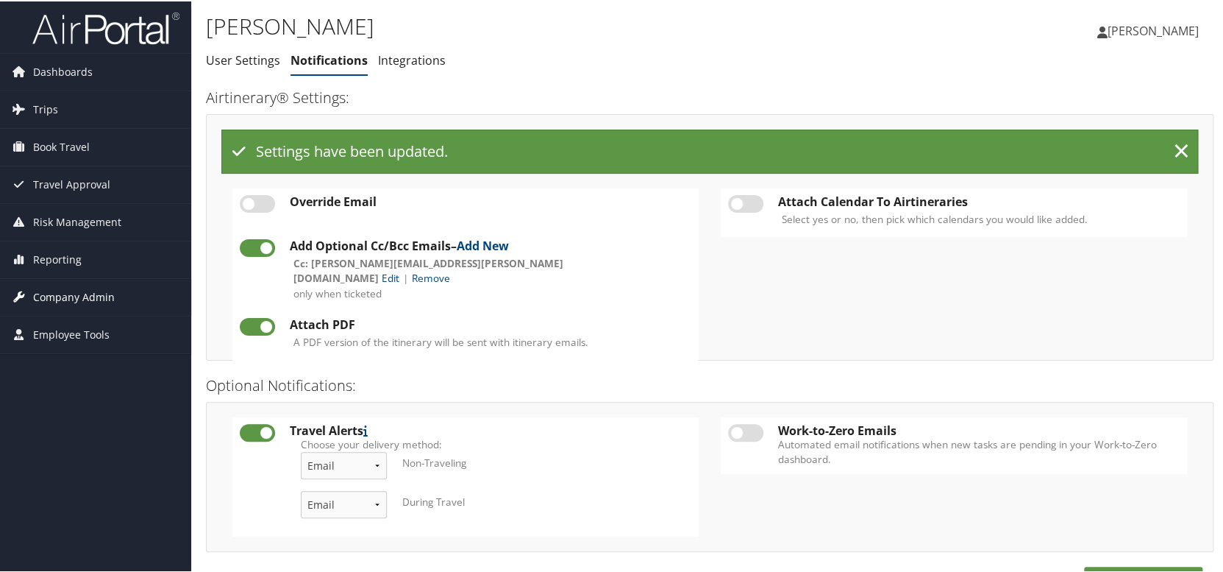
click at [74, 296] on span "Company Admin" at bounding box center [74, 295] width 82 height 37
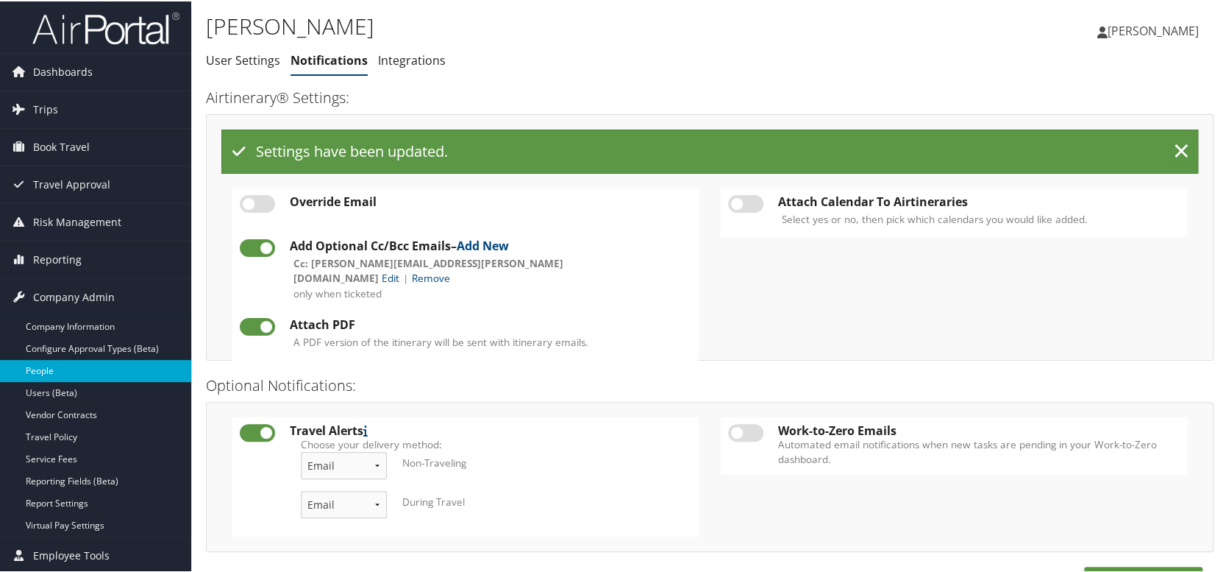
click at [52, 374] on link "People" at bounding box center [95, 369] width 191 height 22
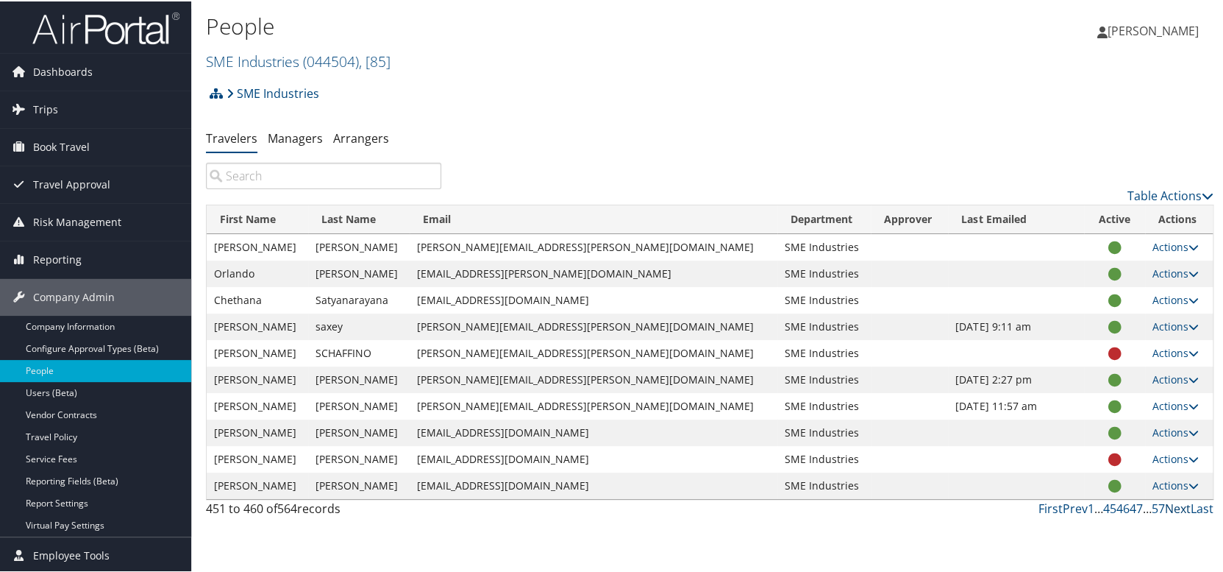
click at [1168, 502] on link "Next" at bounding box center [1178, 507] width 26 height 16
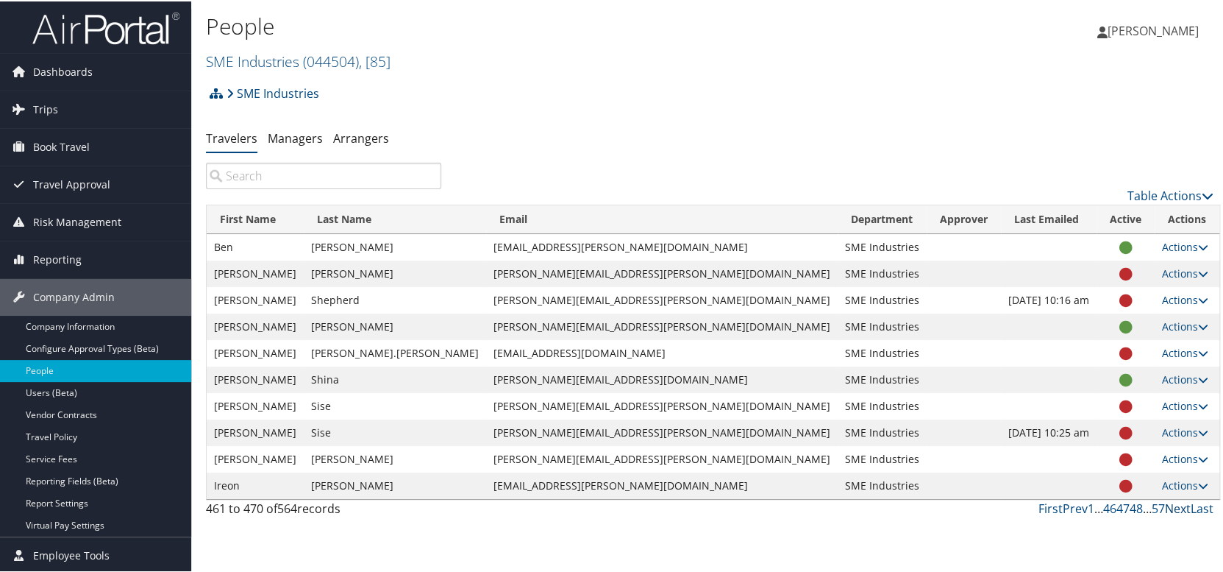
click at [1168, 505] on link "Next" at bounding box center [1178, 507] width 26 height 16
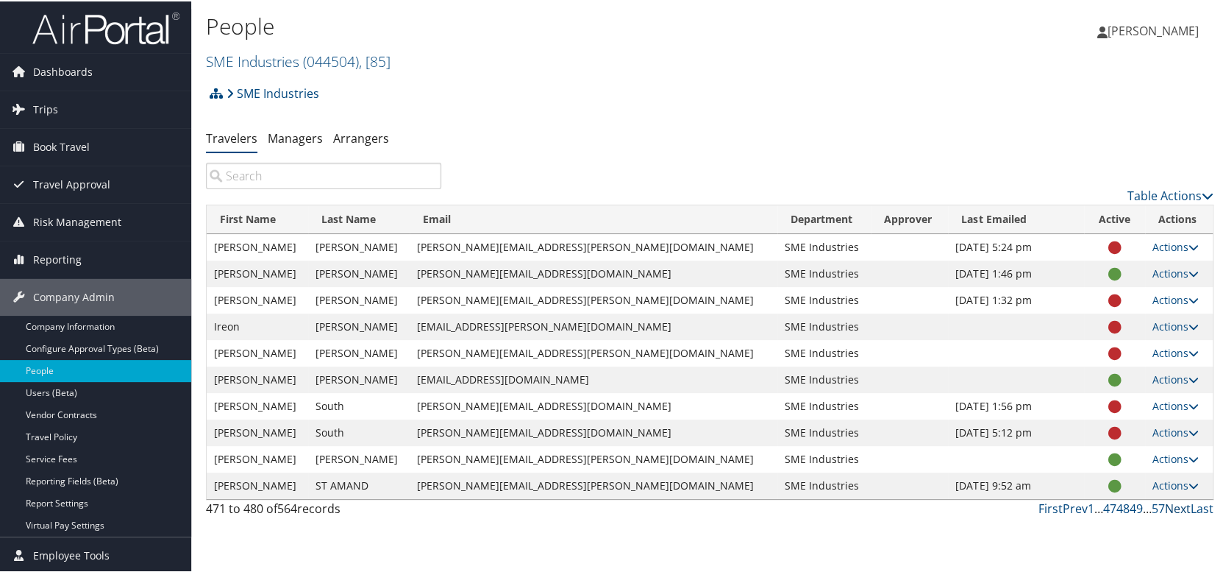
click at [1168, 505] on link "Next" at bounding box center [1178, 507] width 26 height 16
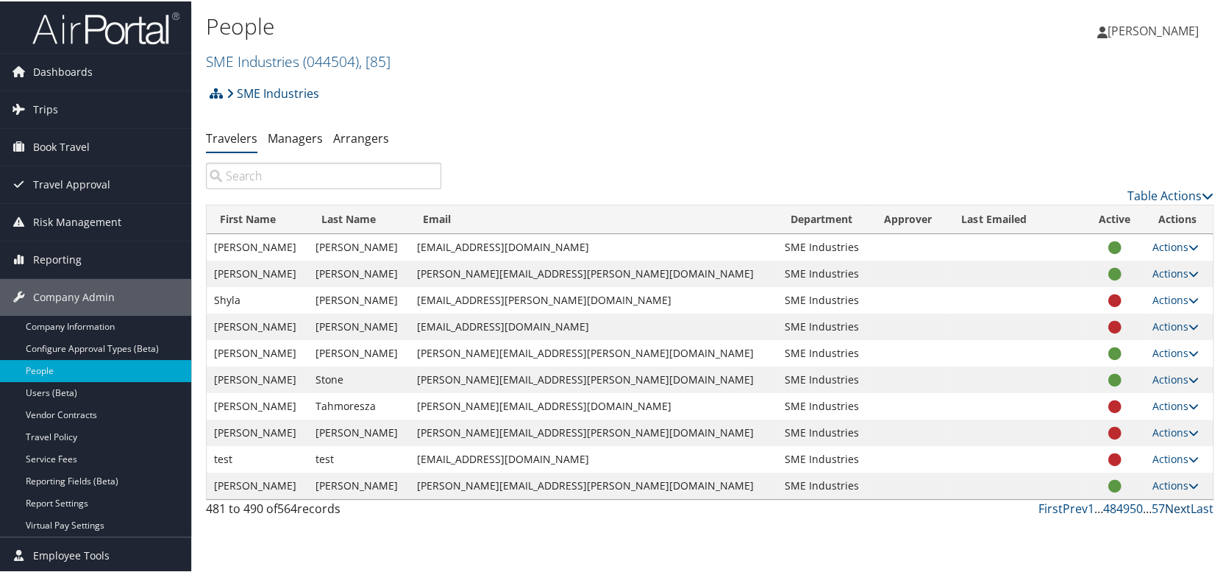
click at [1165, 505] on link "Next" at bounding box center [1178, 507] width 26 height 16
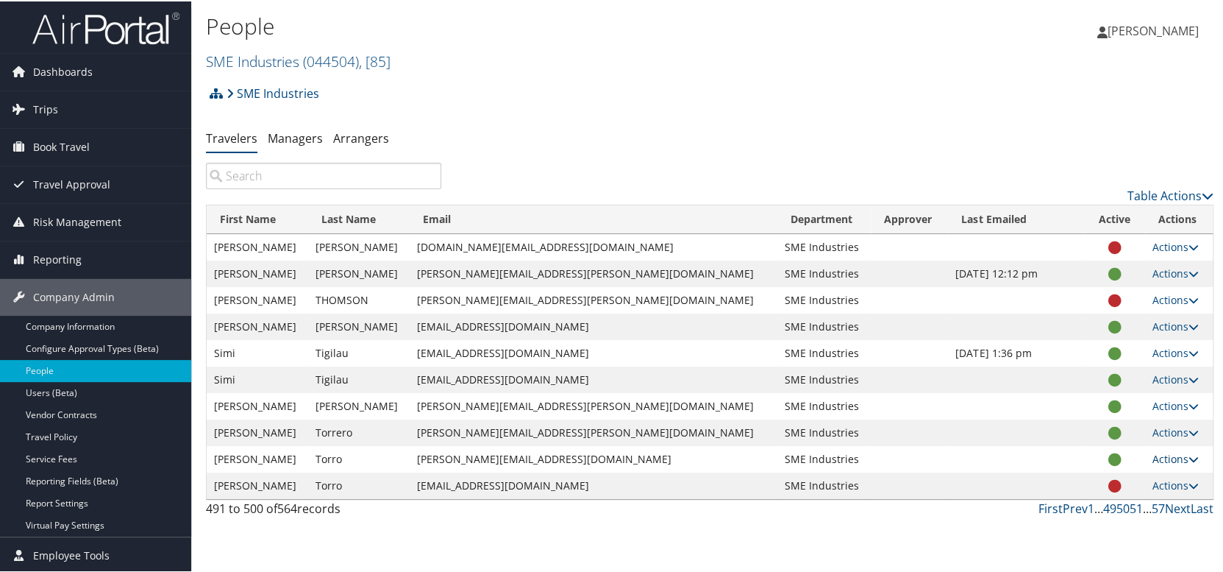
click at [1153, 460] on link "Actions" at bounding box center [1176, 457] width 46 height 14
click at [1126, 476] on link "User Settings" at bounding box center [1112, 478] width 135 height 25
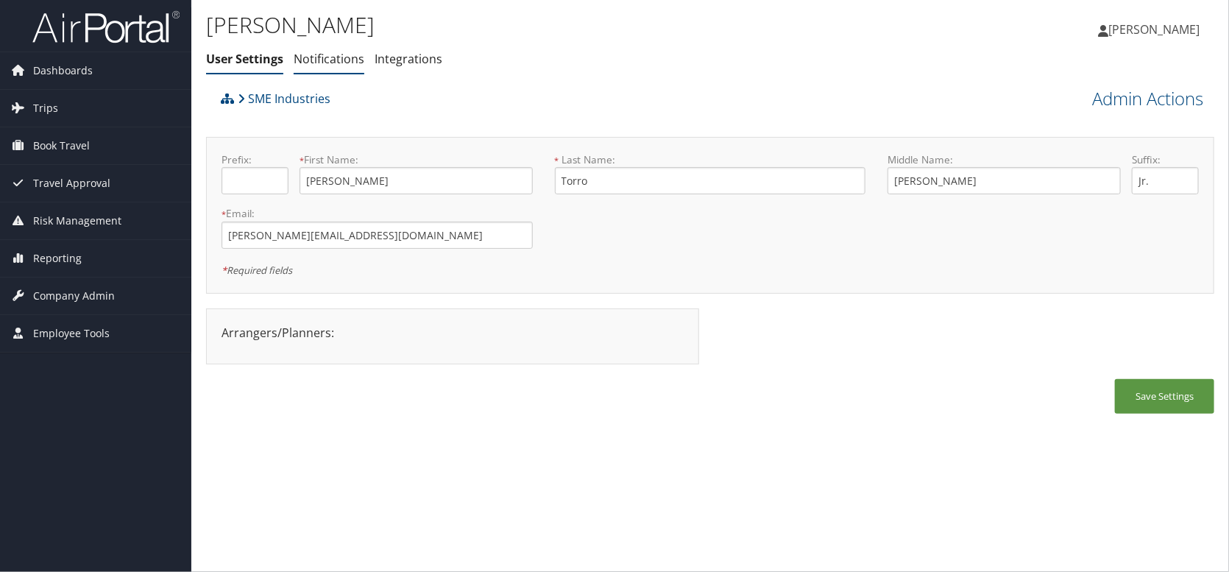
click at [308, 63] on link "Notifications" at bounding box center [329, 59] width 71 height 16
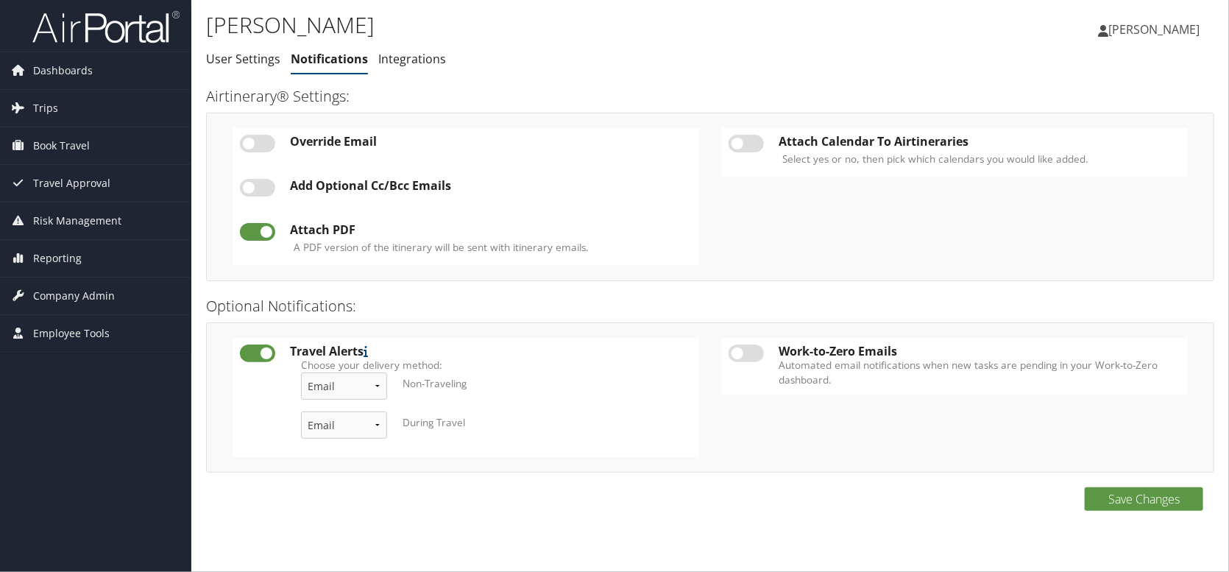
click at [257, 186] on label at bounding box center [257, 188] width 35 height 18
click at [257, 186] on input "checkbox" at bounding box center [252, 190] width 10 height 10
checkbox input "true"
click at [489, 190] on link "Add New" at bounding box center [483, 185] width 52 height 16
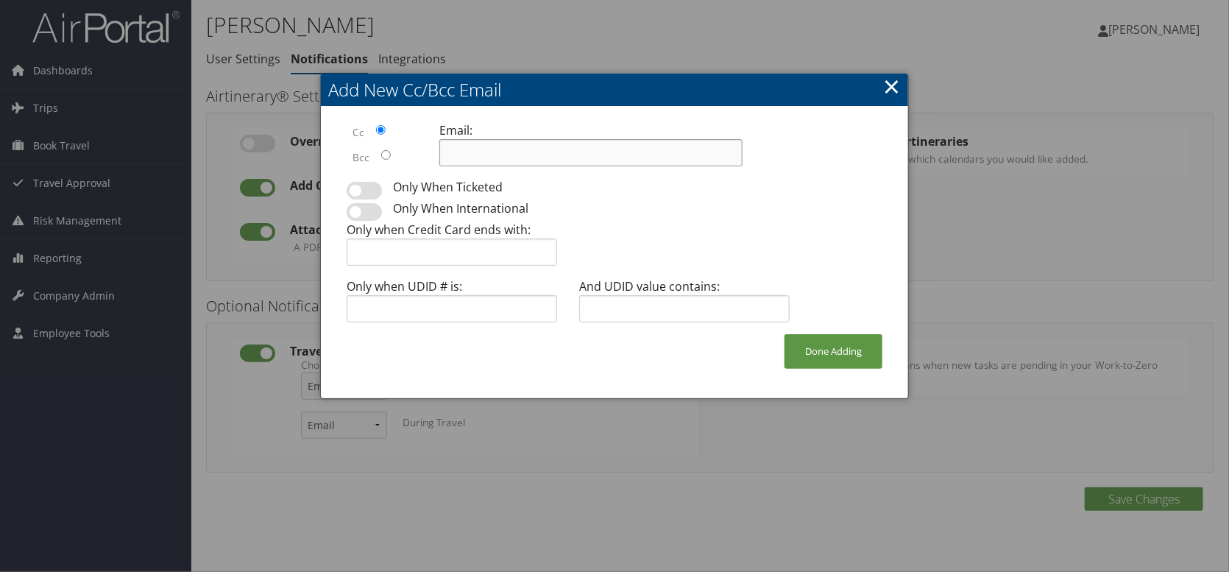
click at [530, 163] on input at bounding box center [590, 152] width 303 height 27
type input "erika.moyes@smesteel.com"
click at [853, 342] on button "Done Adding" at bounding box center [833, 351] width 98 height 35
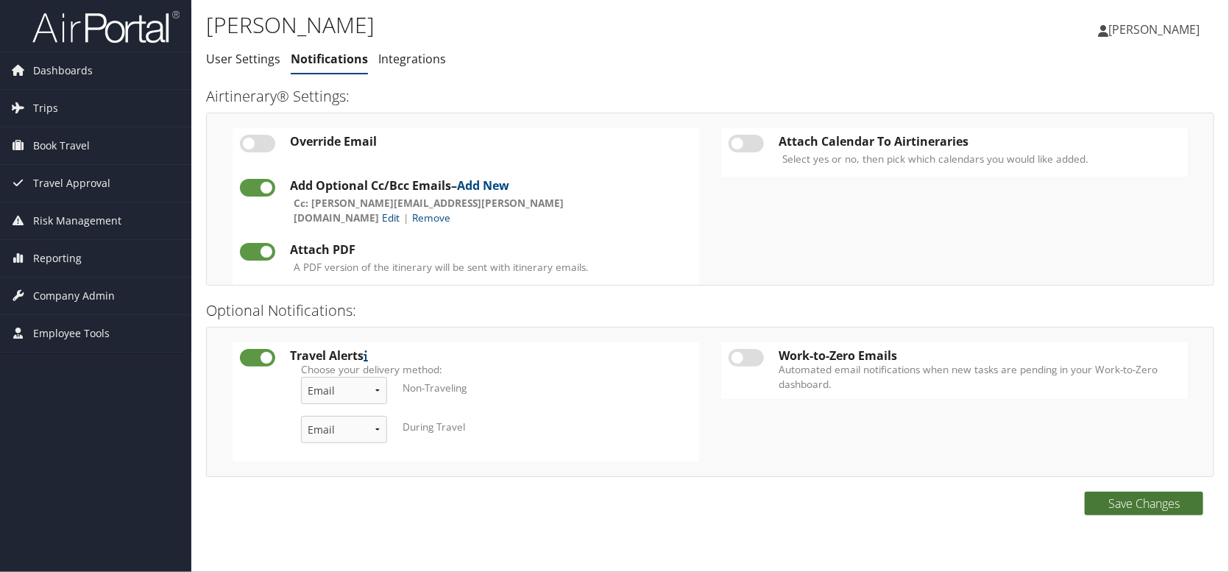
click at [1120, 511] on button "Save Changes" at bounding box center [1143, 503] width 118 height 24
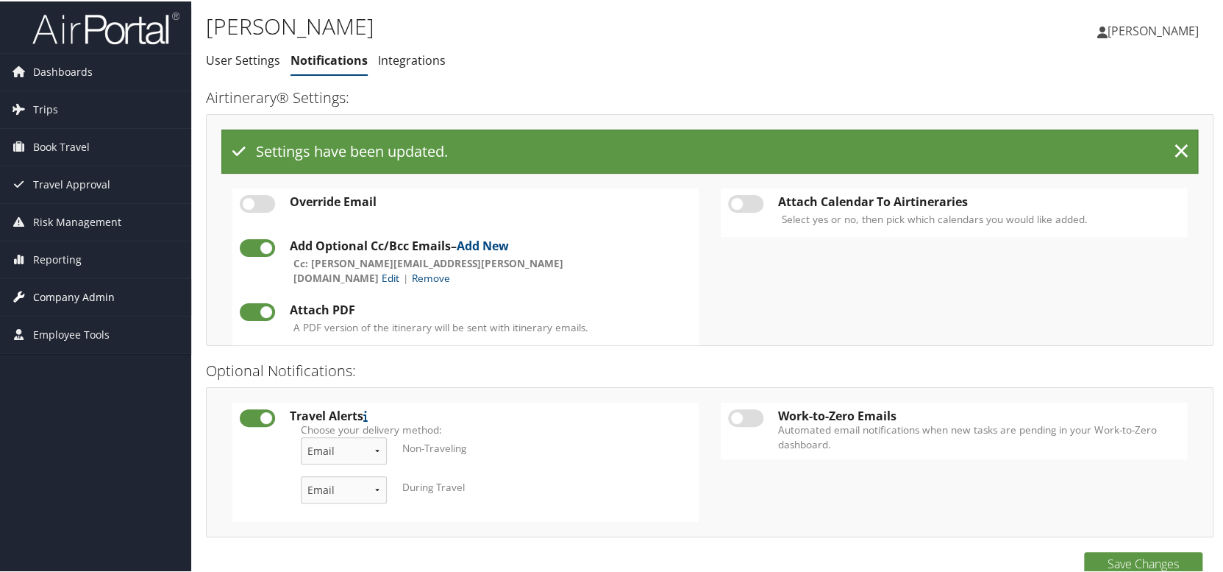
click at [57, 287] on span "Company Admin" at bounding box center [74, 295] width 82 height 37
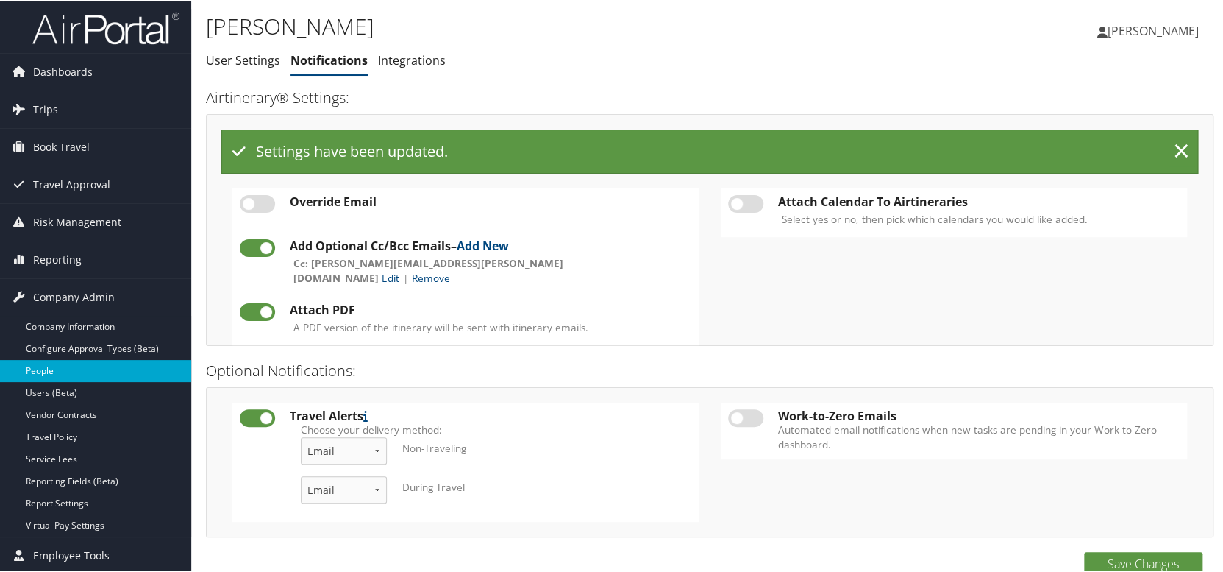
click at [49, 372] on link "People" at bounding box center [95, 369] width 191 height 22
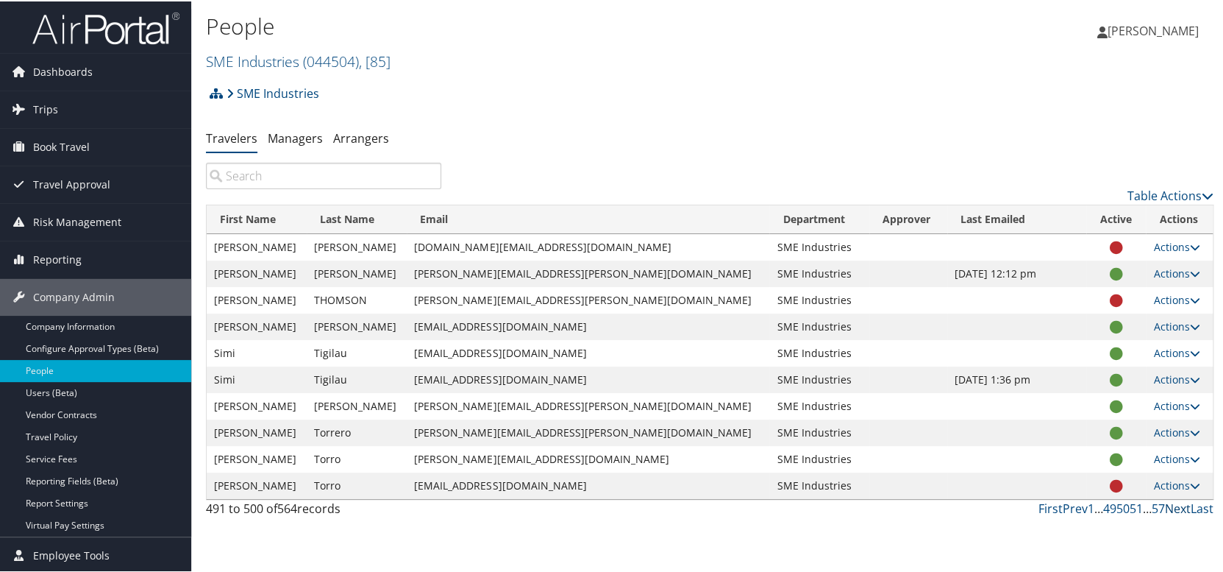
click at [1165, 504] on link "Next" at bounding box center [1178, 507] width 26 height 16
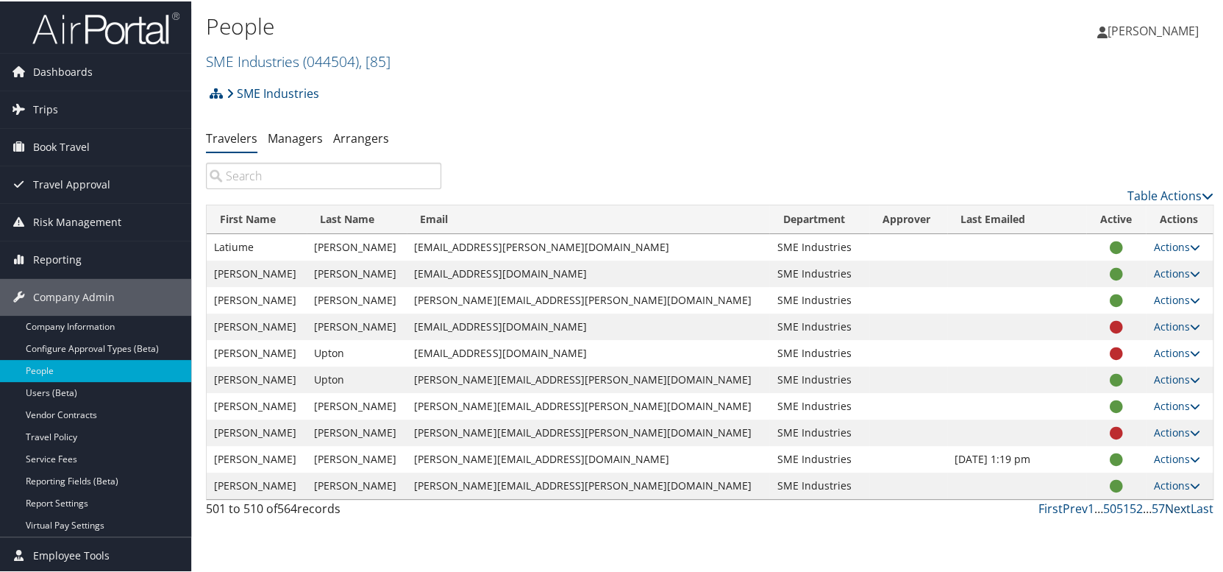
click at [1173, 505] on link "Next" at bounding box center [1178, 507] width 26 height 16
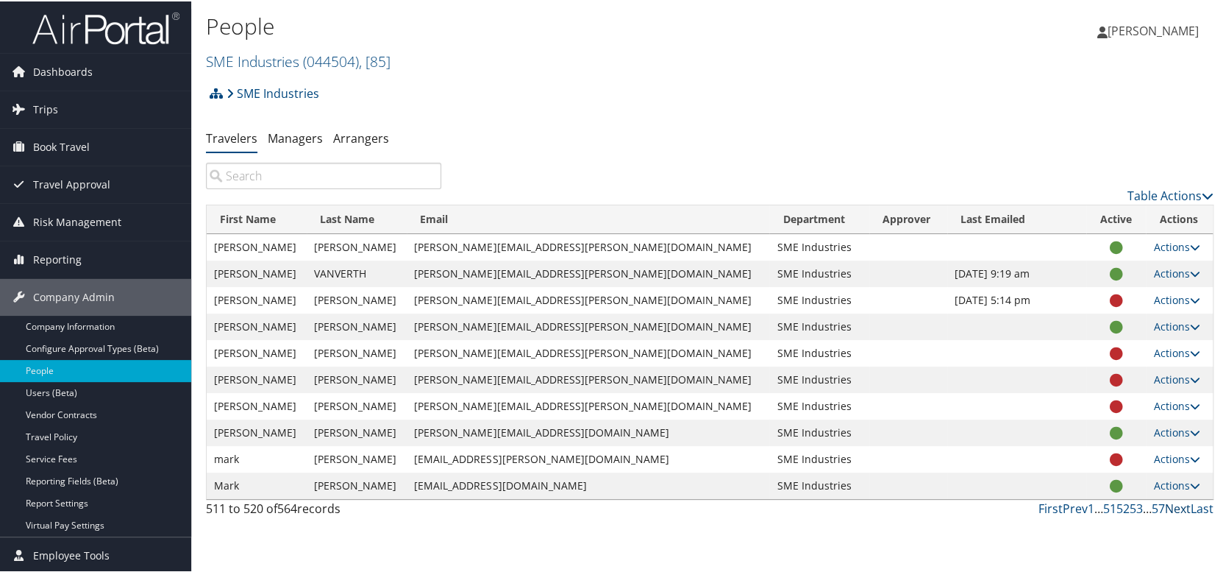
click at [1172, 509] on link "Next" at bounding box center [1178, 507] width 26 height 16
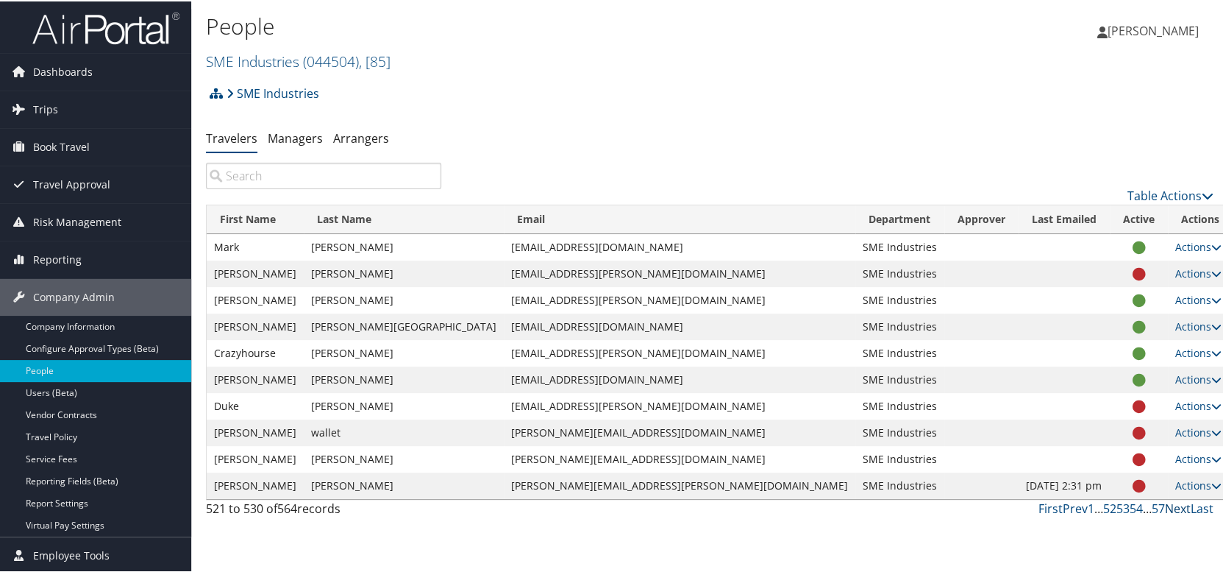
click at [1172, 509] on link "Next" at bounding box center [1178, 507] width 26 height 16
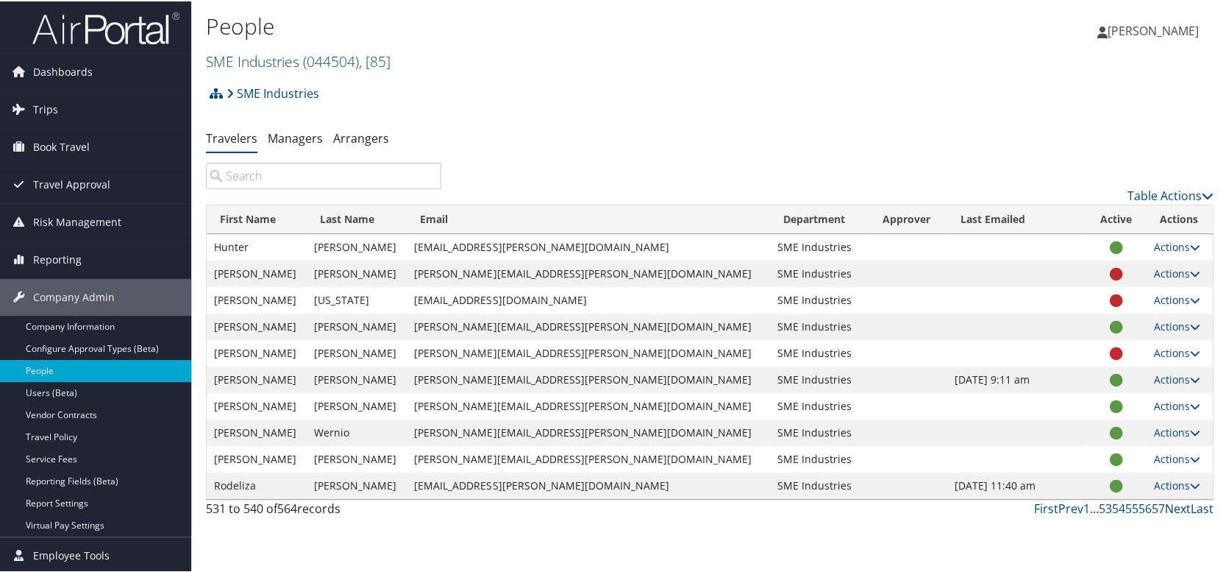
click at [1172, 509] on link "Next" at bounding box center [1178, 507] width 26 height 16
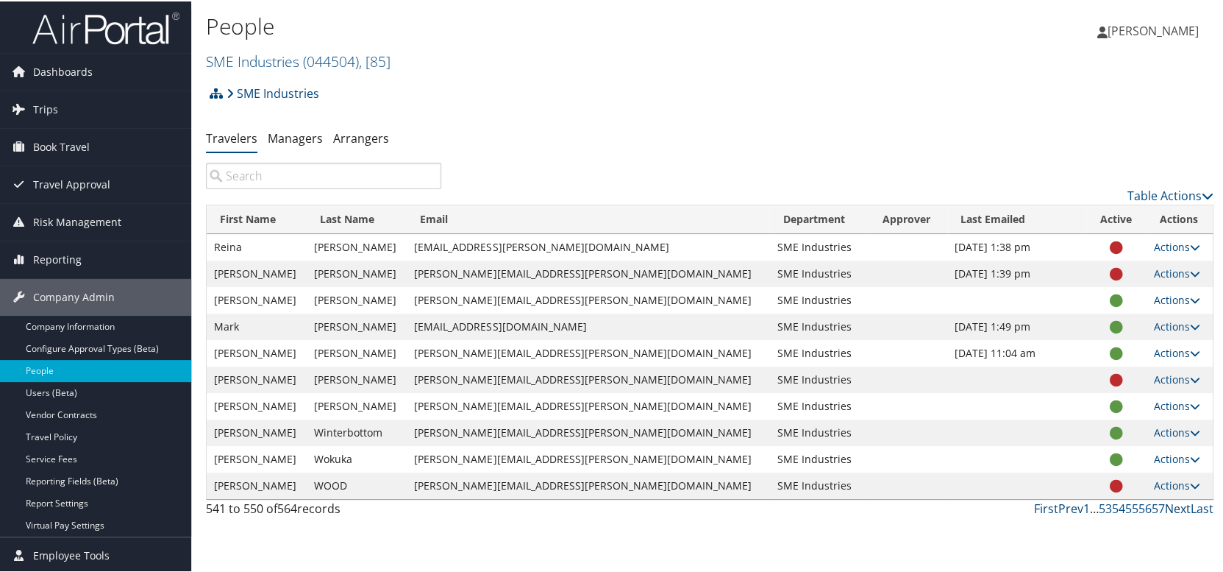
click at [1172, 509] on link "Next" at bounding box center [1178, 507] width 26 height 16
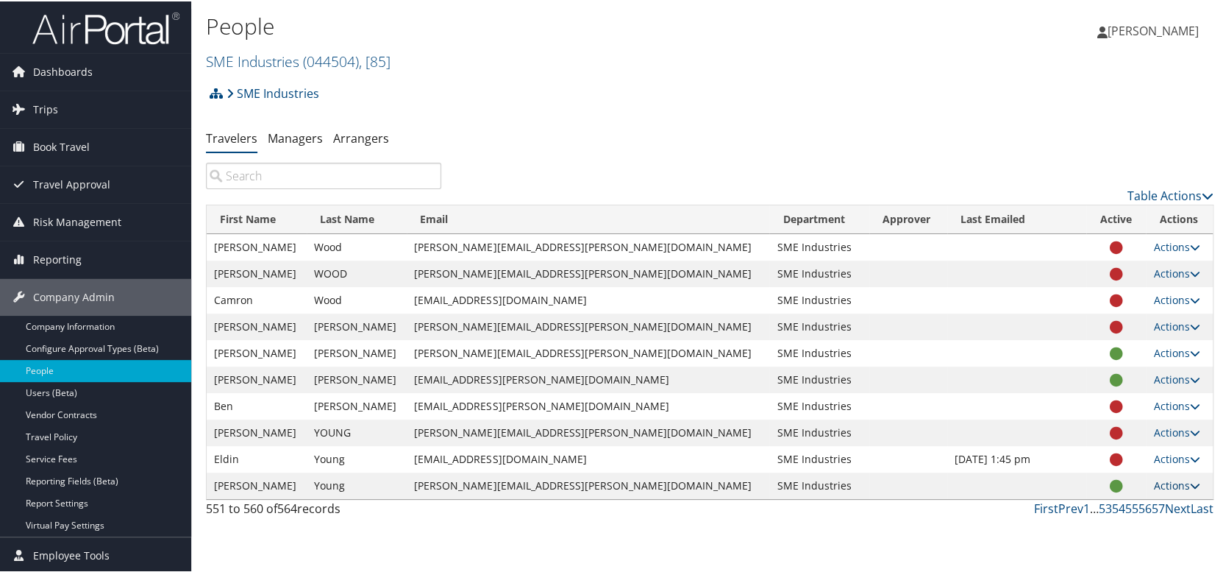
click at [1164, 483] on link "Actions" at bounding box center [1177, 484] width 46 height 14
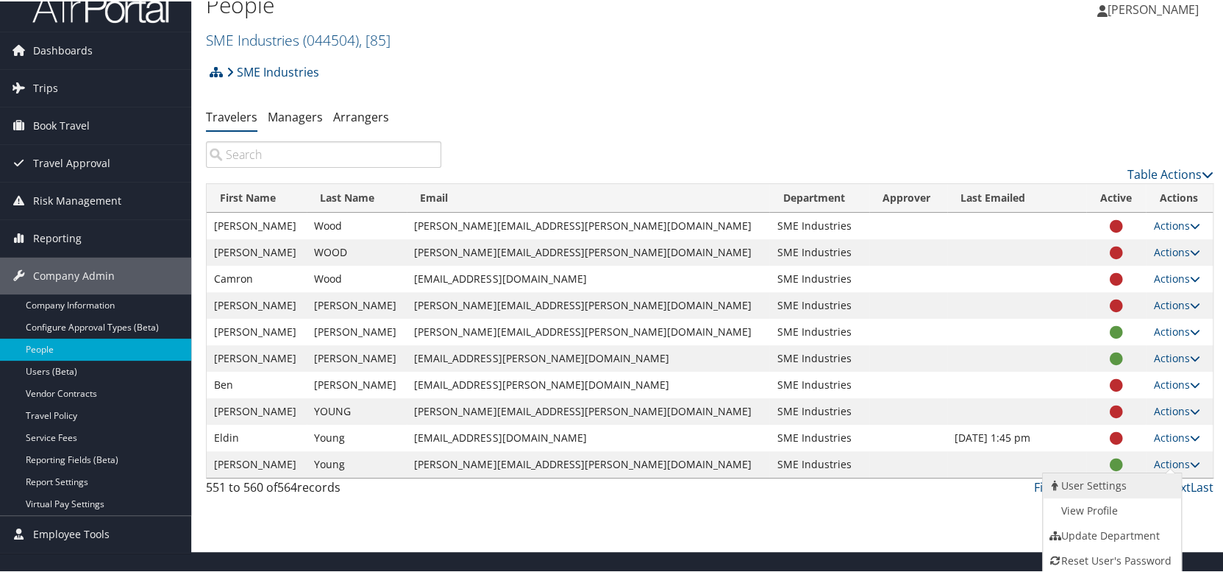
click at [1146, 486] on link "User Settings" at bounding box center [1110, 484] width 135 height 25
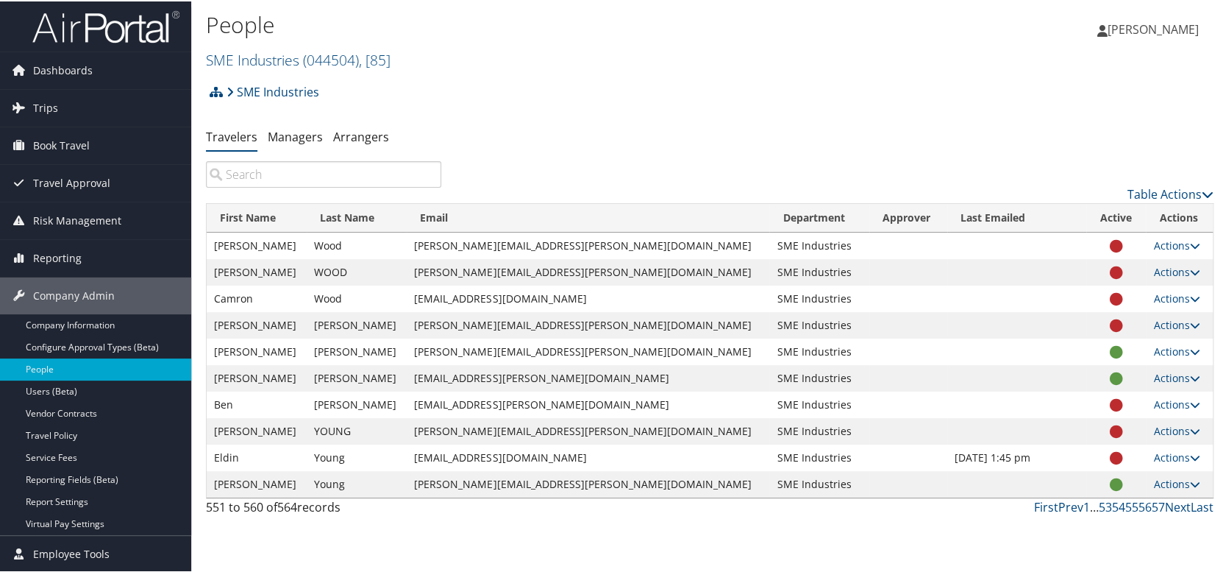
scroll to position [0, 0]
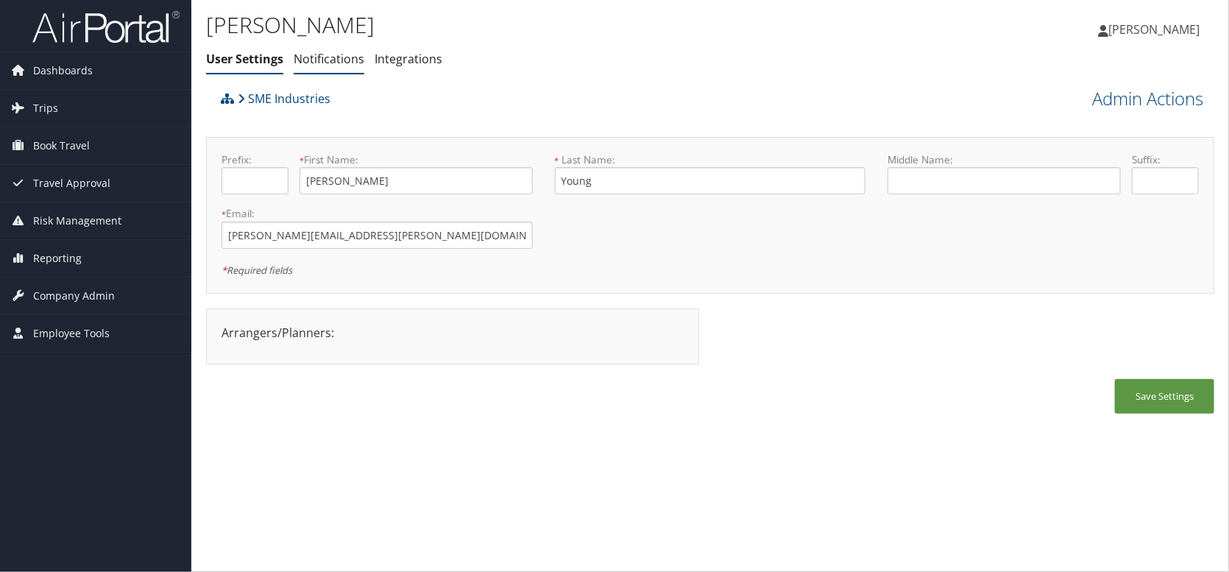
click at [352, 53] on link "Notifications" at bounding box center [329, 59] width 71 height 16
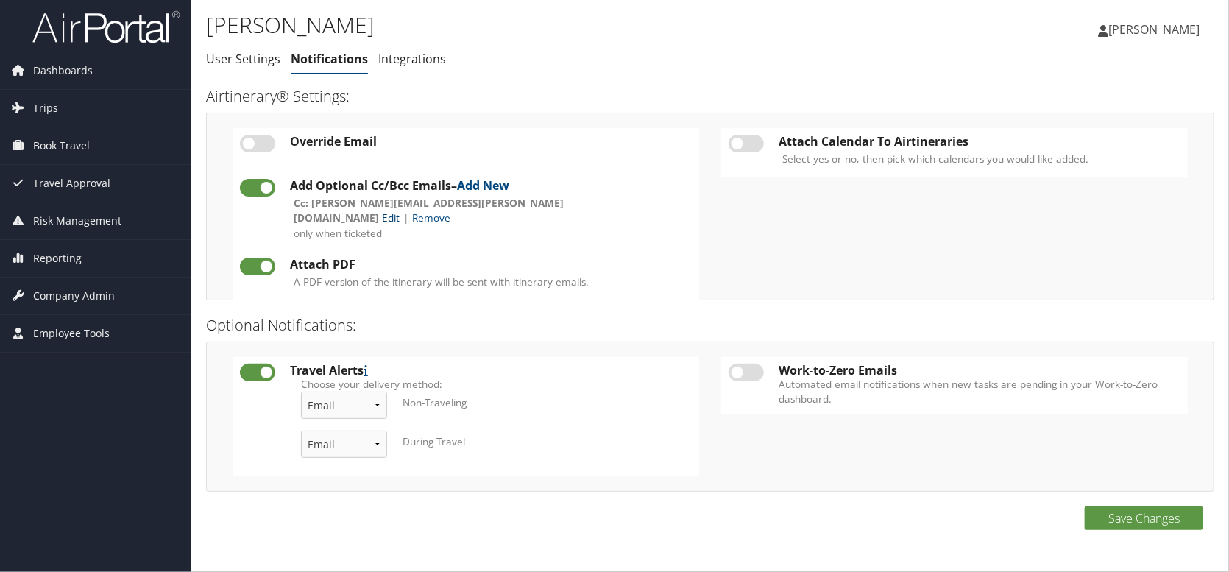
click at [399, 210] on link "Edit" at bounding box center [391, 217] width 18 height 14
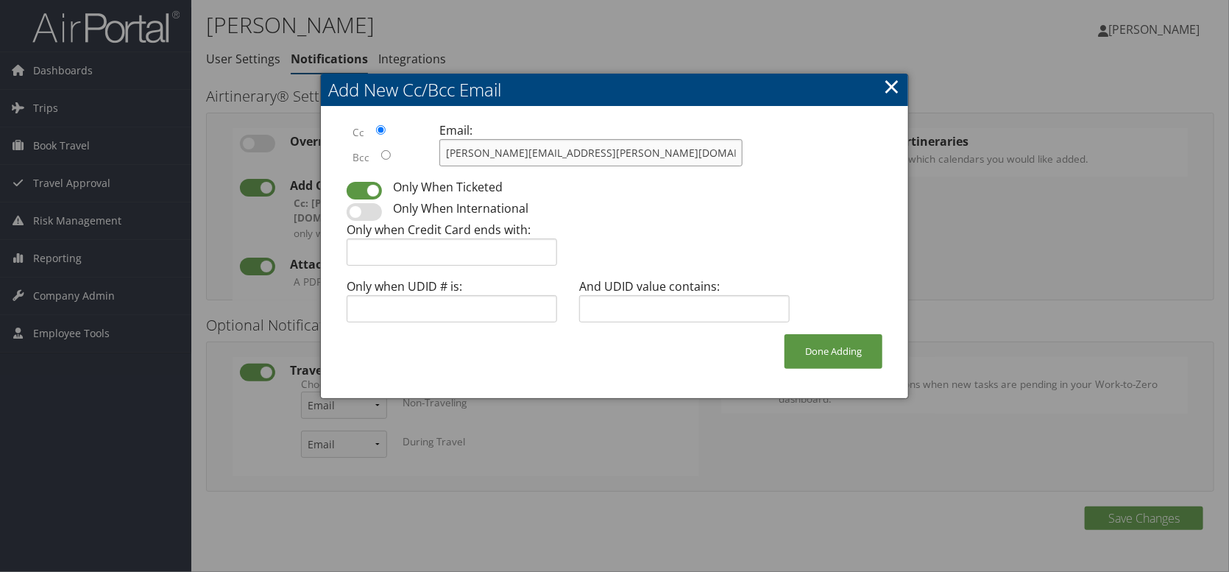
drag, startPoint x: 574, startPoint y: 150, endPoint x: 621, endPoint y: 159, distance: 47.9
click at [574, 151] on input "[PERSON_NAME][EMAIL_ADDRESS][PERSON_NAME][DOMAIN_NAME]" at bounding box center [590, 152] width 303 height 27
drag, startPoint x: 631, startPoint y: 160, endPoint x: 308, endPoint y: 136, distance: 324.6
click at [308, 136] on body "Menu Dashboards ► AirPortal 360™ (Manager) My Travel Dashboard Trips ► Airtiner…" at bounding box center [614, 286] width 1229 height 572
type input "[PERSON_NAME][EMAIL_ADDRESS][PERSON_NAME][DOMAIN_NAME]"
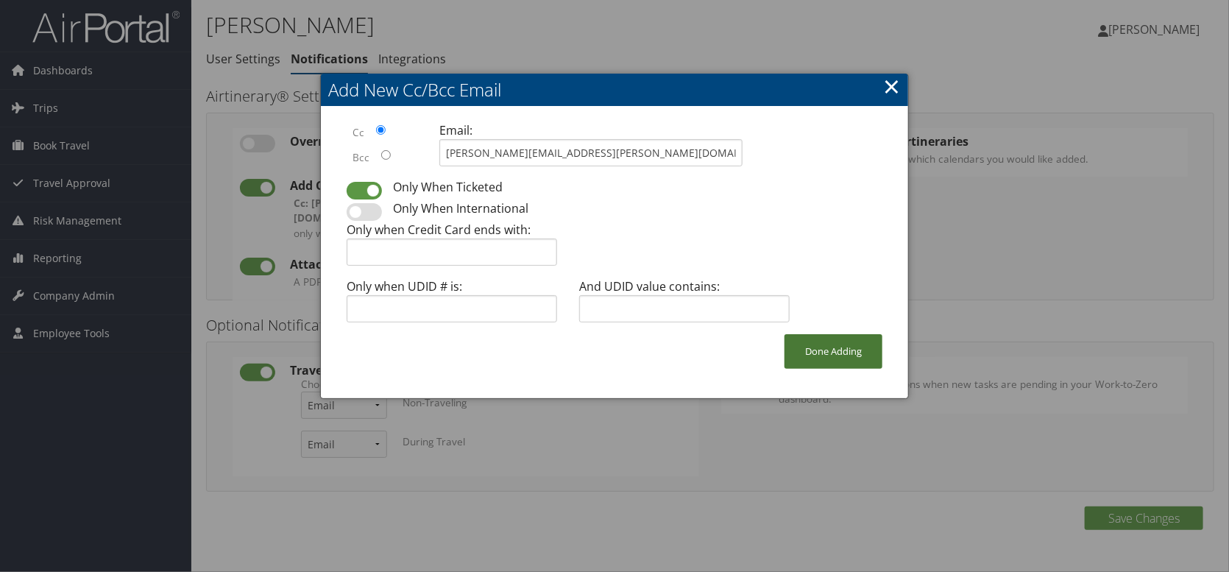
click at [811, 355] on button "Done Adding" at bounding box center [833, 351] width 98 height 35
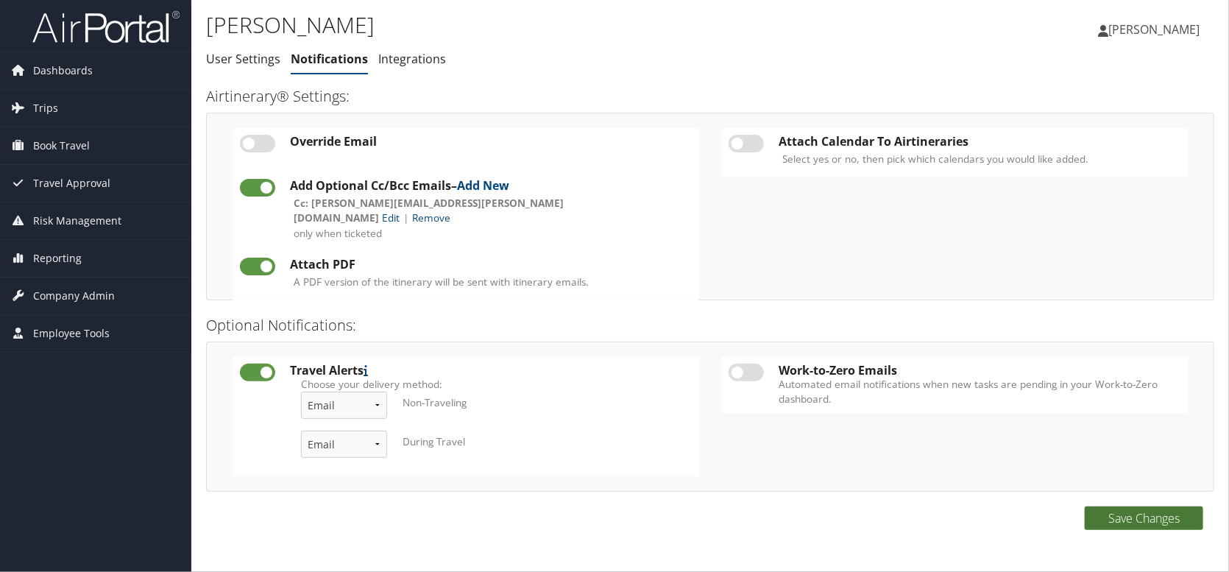
click at [1155, 519] on button "Save Changes" at bounding box center [1143, 518] width 118 height 24
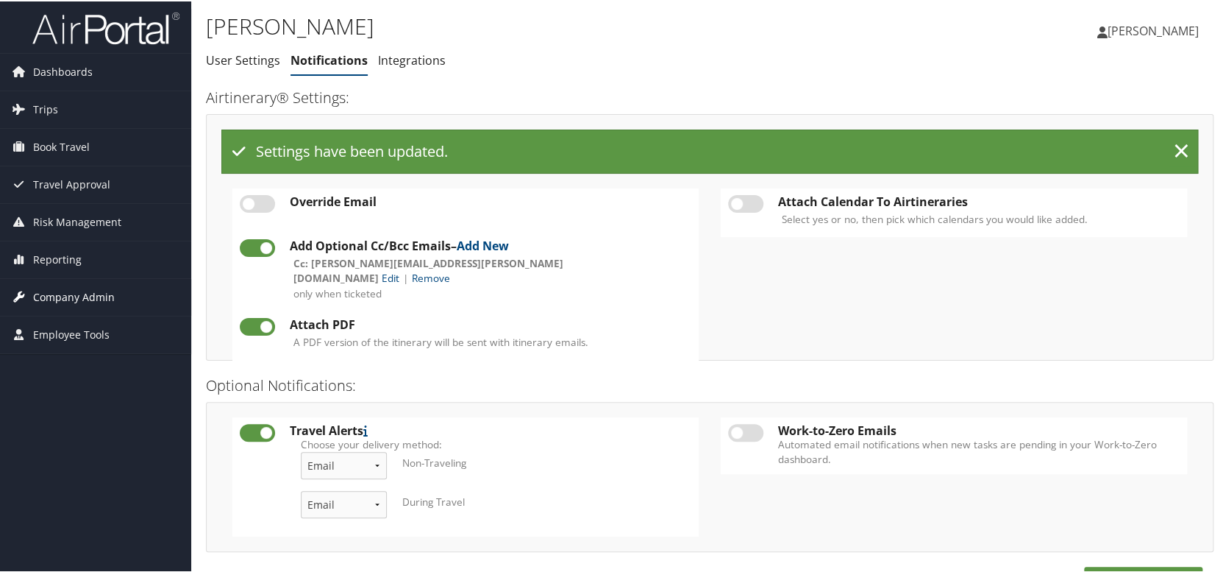
click at [57, 296] on span "Company Admin" at bounding box center [74, 295] width 82 height 37
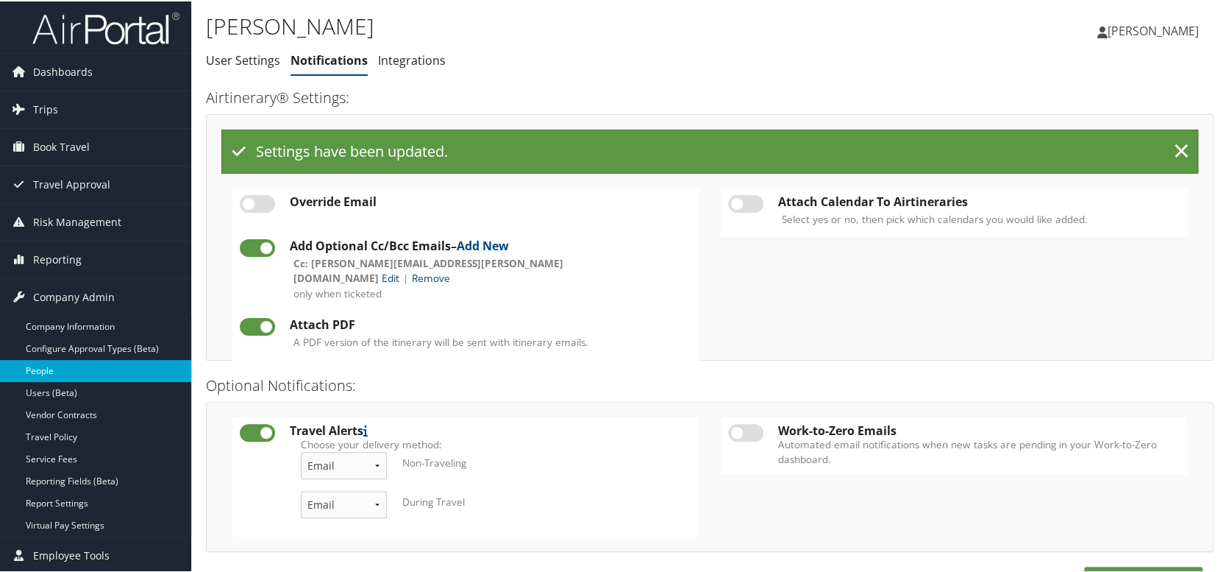
click at [70, 369] on link "People" at bounding box center [95, 369] width 191 height 22
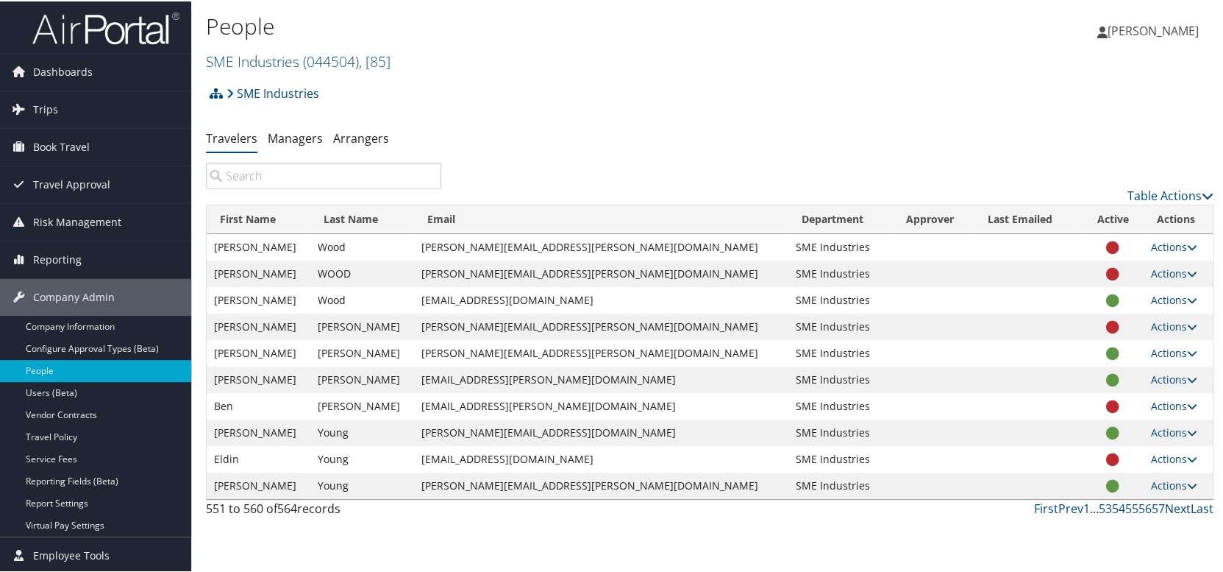
click at [1176, 508] on link "Next" at bounding box center [1178, 507] width 26 height 16
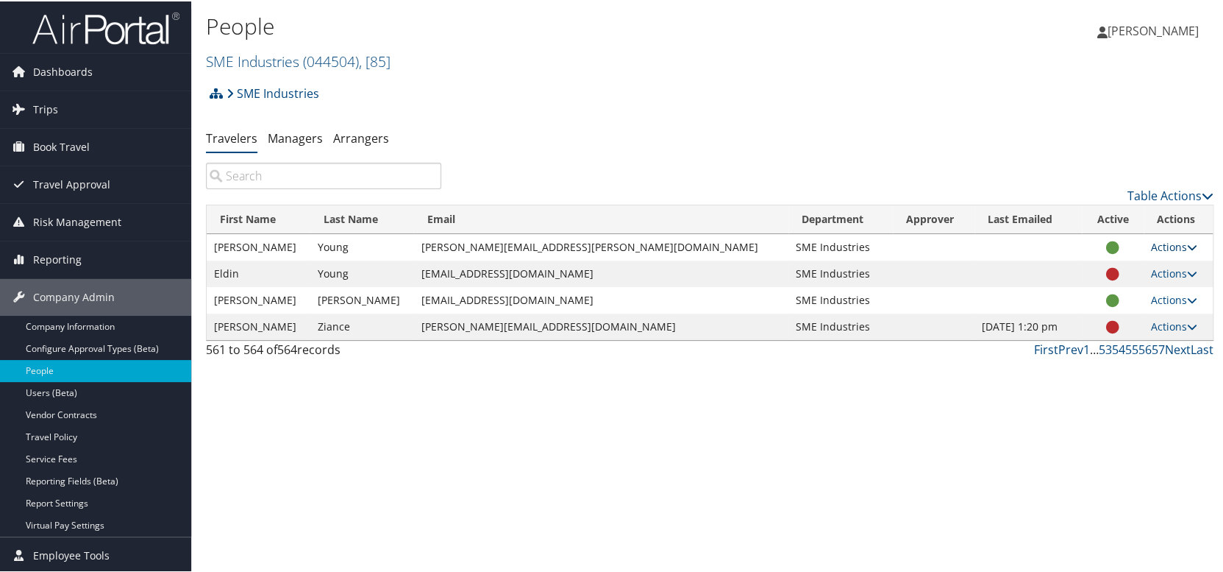
click at [1156, 244] on link "Actions" at bounding box center [1174, 245] width 46 height 14
click at [1089, 265] on link "User Settings" at bounding box center [1111, 267] width 135 height 25
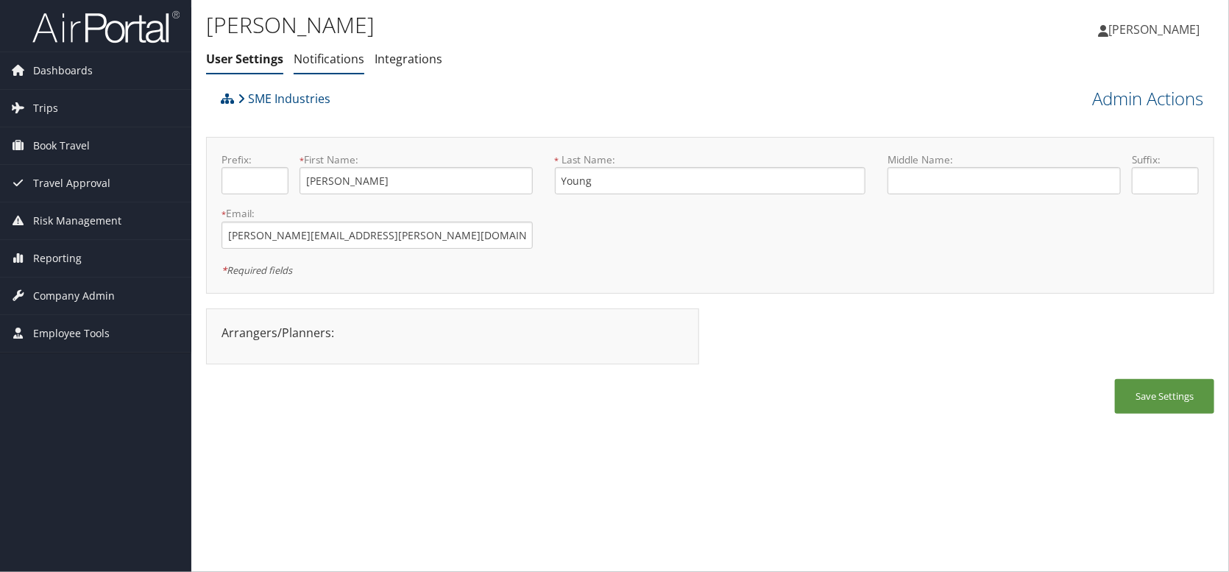
click at [321, 63] on link "Notifications" at bounding box center [329, 59] width 71 height 16
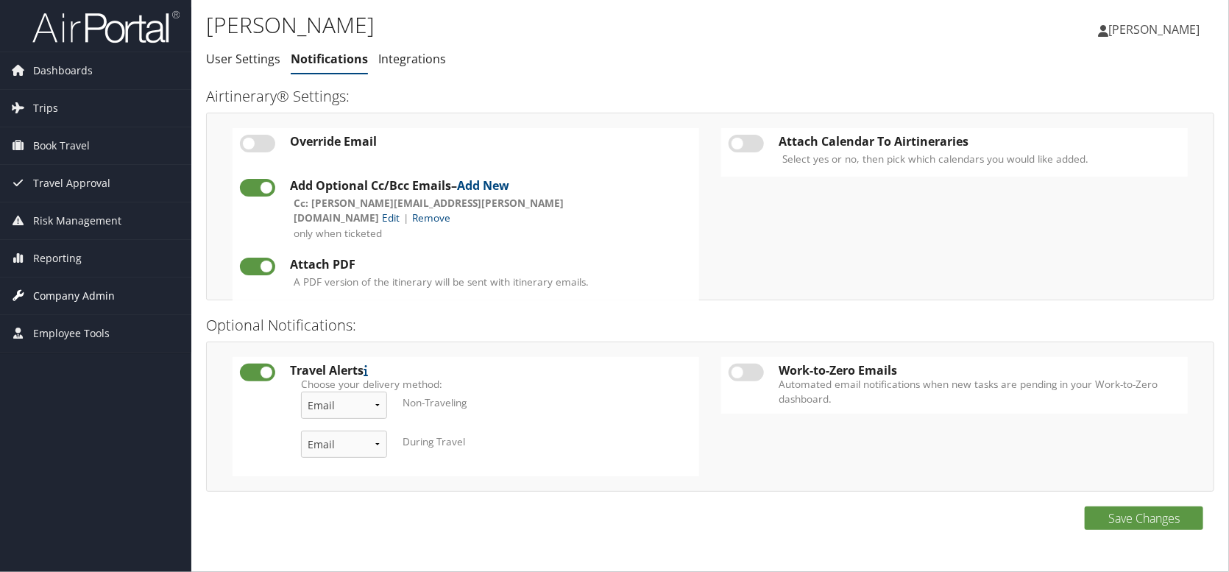
click at [85, 296] on span "Company Admin" at bounding box center [74, 295] width 82 height 37
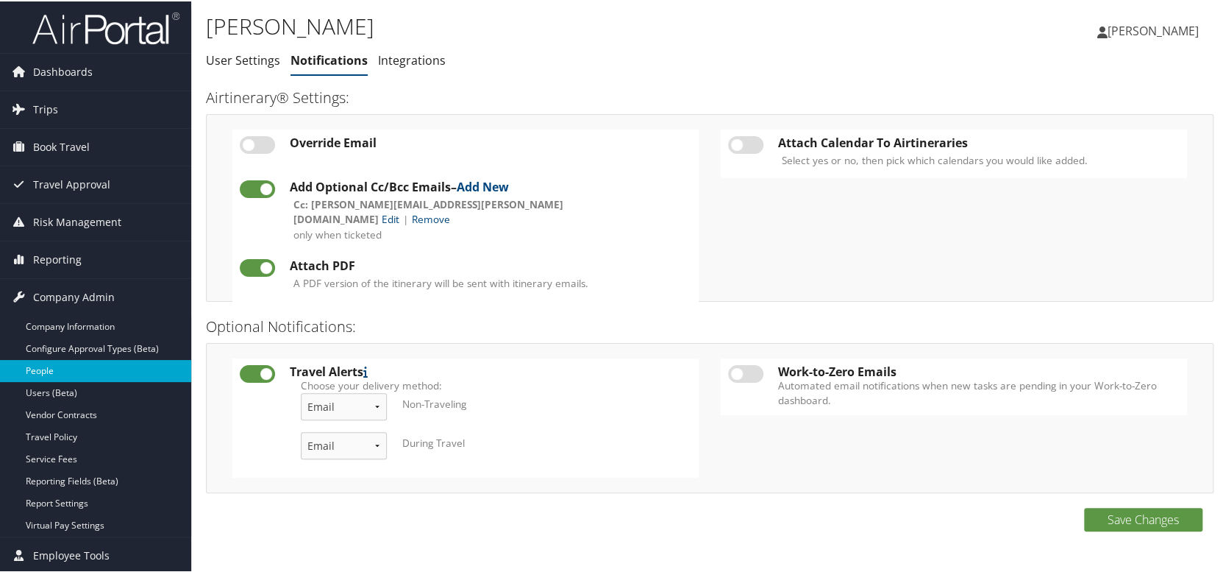
click at [63, 373] on link "People" at bounding box center [95, 369] width 191 height 22
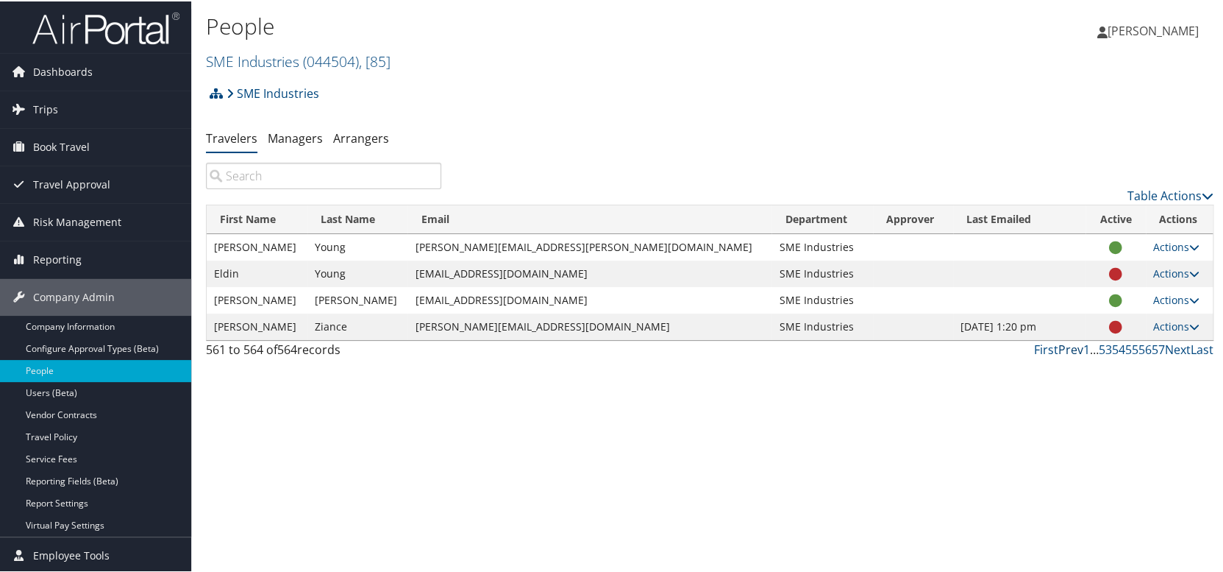
click at [1066, 347] on link "Prev" at bounding box center [1071, 348] width 25 height 16
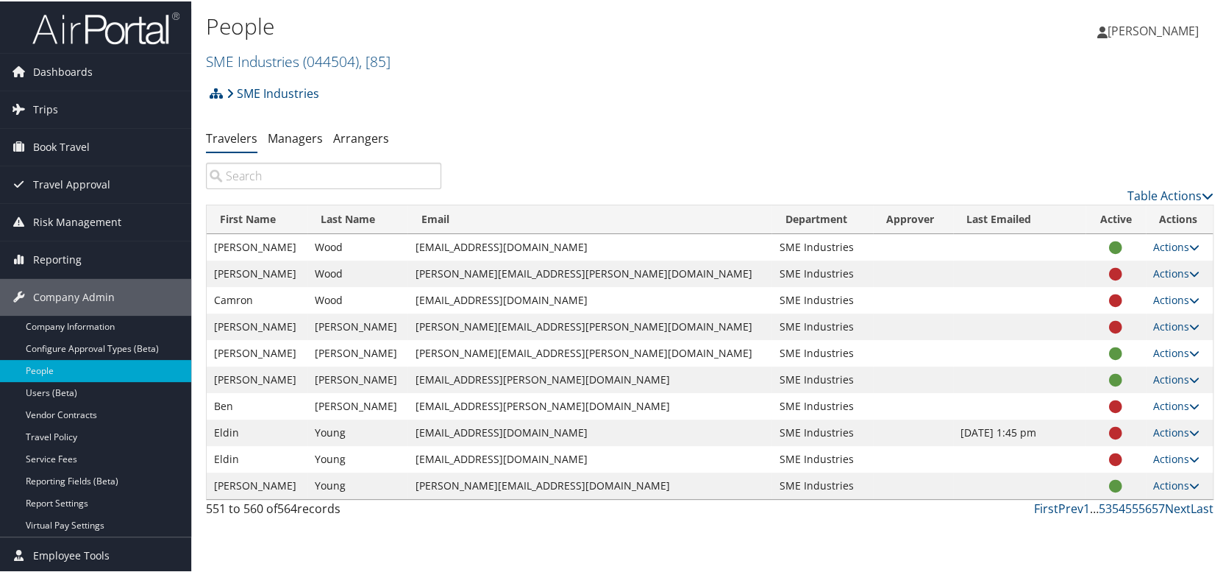
click at [288, 178] on input "search" at bounding box center [323, 174] width 235 height 26
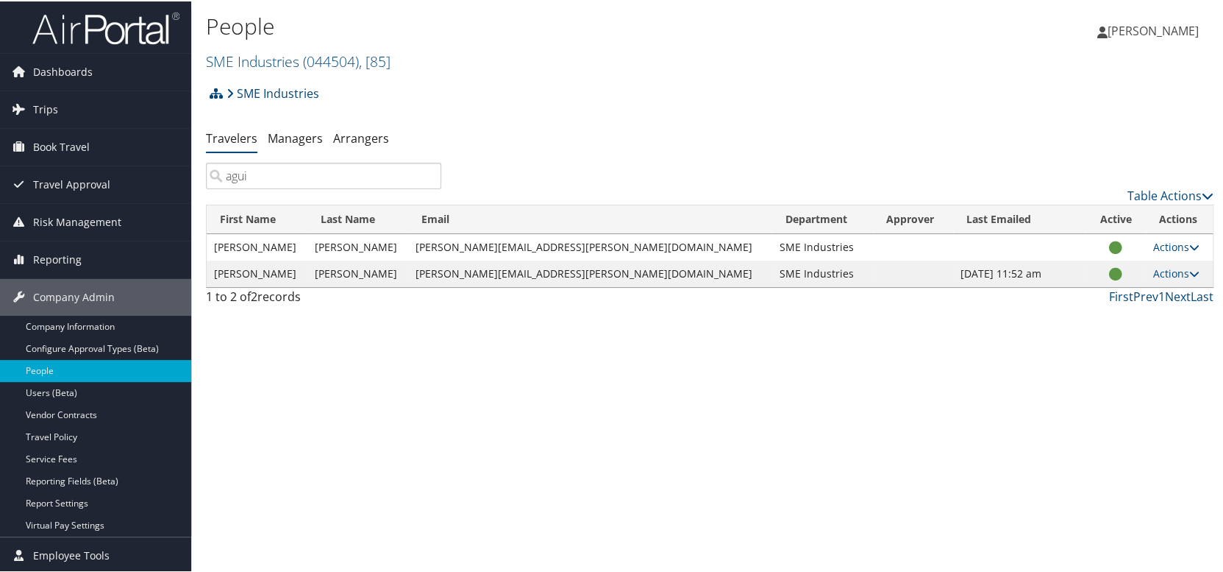
type input "agui"
